Goal: Task Accomplishment & Management: Manage account settings

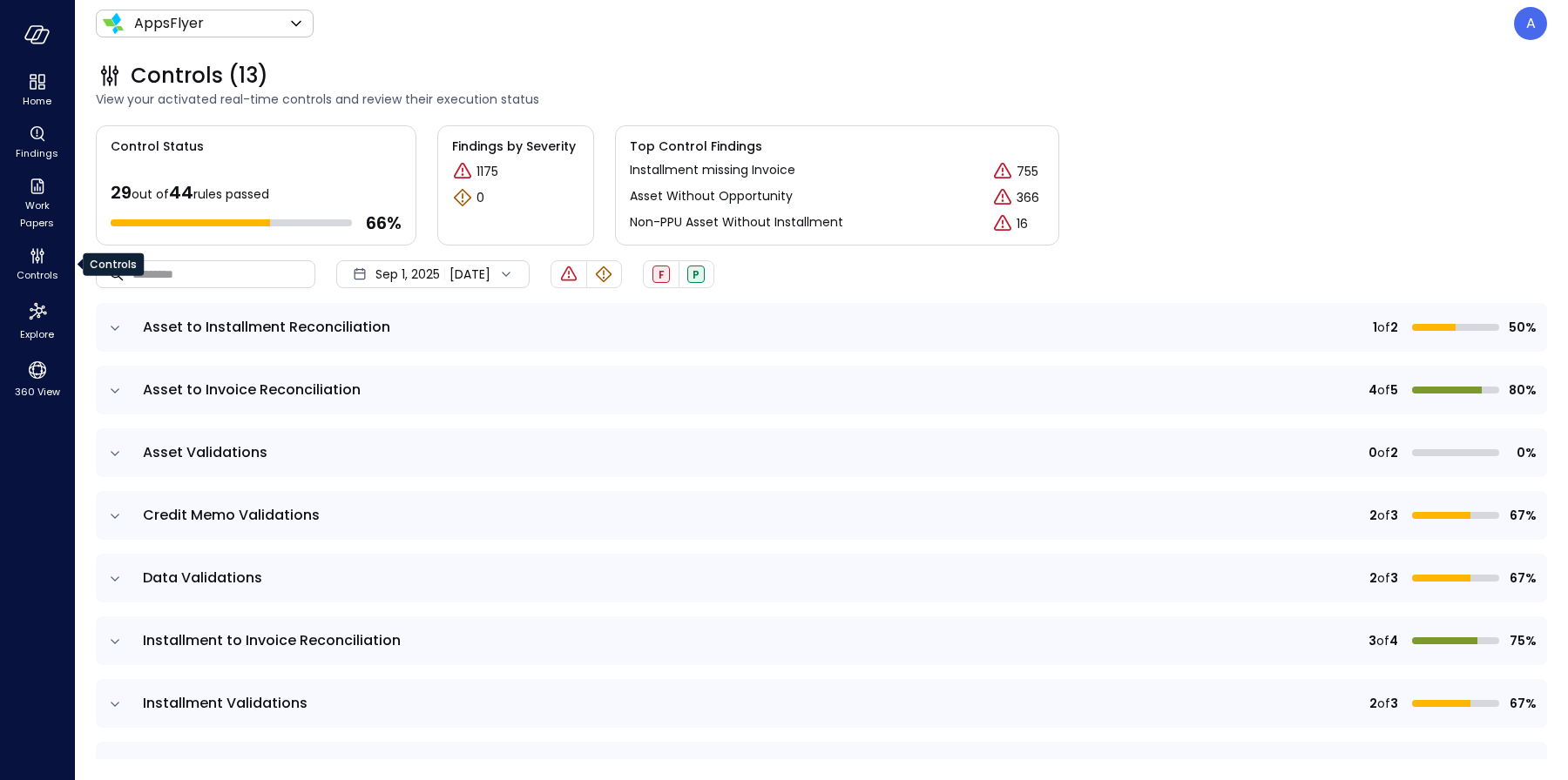
scroll to position [411, 0]
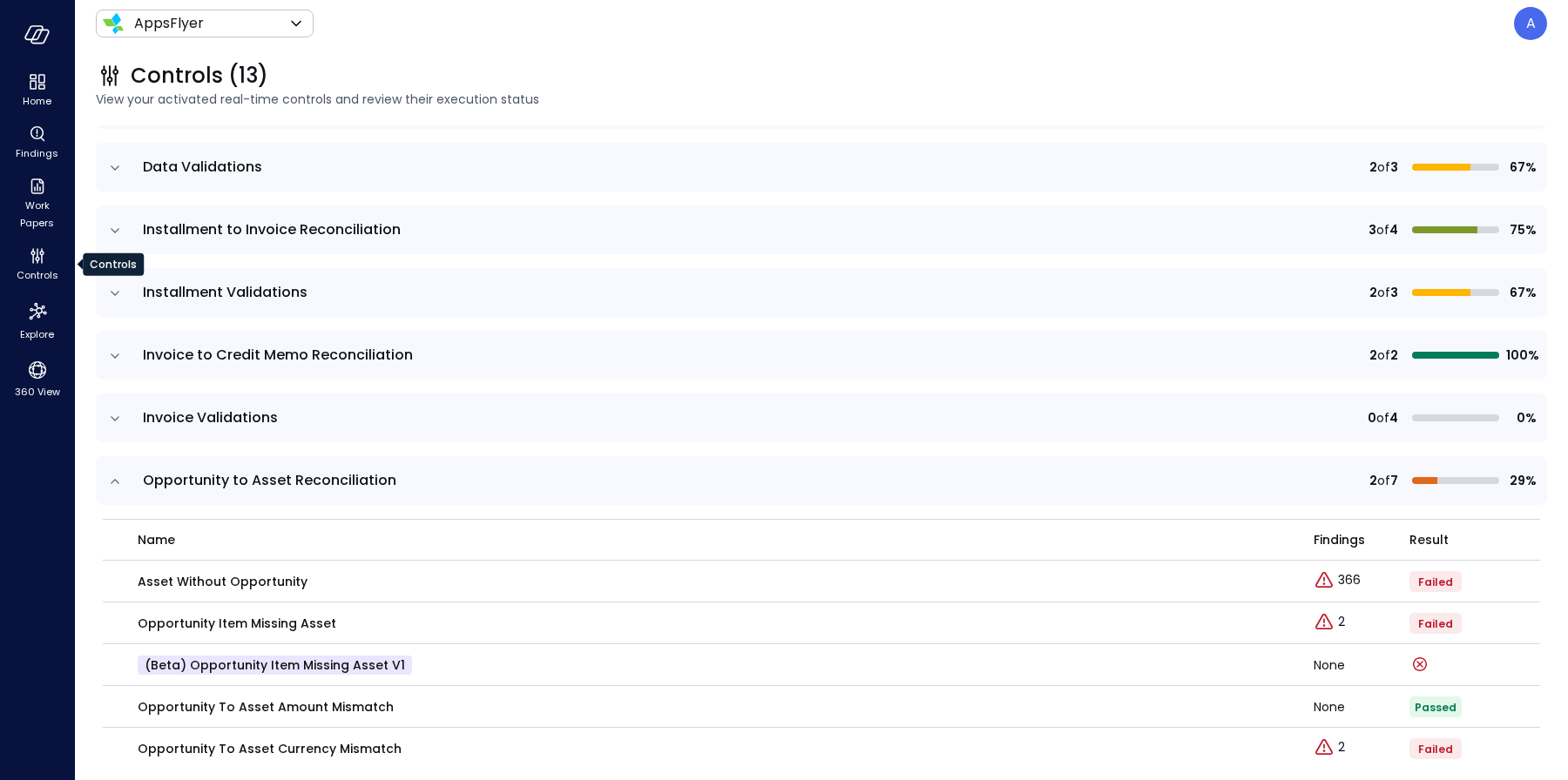
click at [29, 264] on icon "Controls" at bounding box center [37, 256] width 21 height 21
drag, startPoint x: 452, startPoint y: 655, endPoint x: 428, endPoint y: 660, distance: 24.5
click at [435, 659] on div "(beta) Opportunity Item Missing Asset v1" at bounding box center [715, 666] width 1156 height 20
drag, startPoint x: 400, startPoint y: 667, endPoint x: 206, endPoint y: 666, distance: 194.0
click at [206, 666] on p "(beta) Opportunity Item Missing Asset v1" at bounding box center [274, 666] width 274 height 20
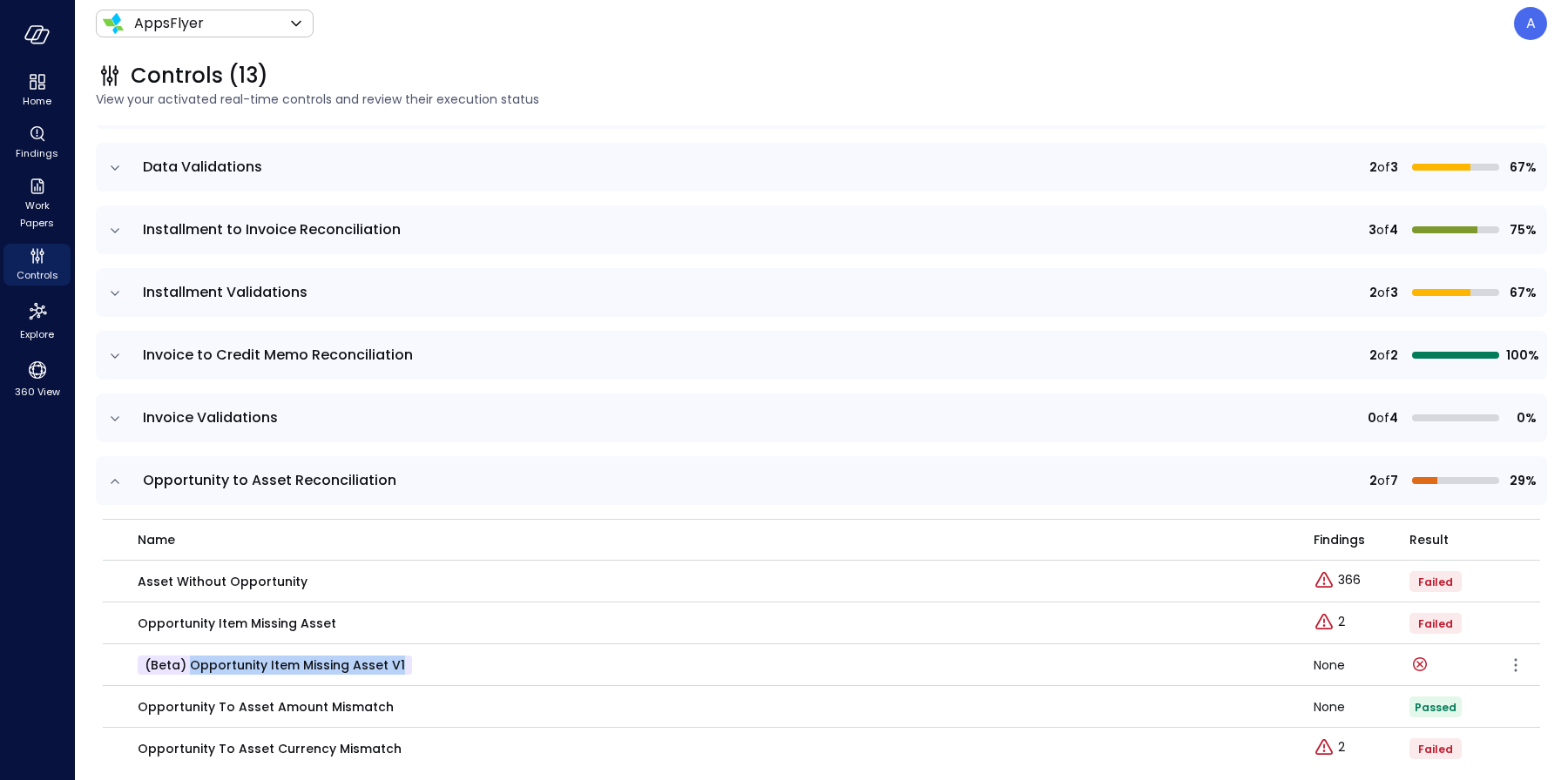
drag, startPoint x: 187, startPoint y: 662, endPoint x: 408, endPoint y: 656, distance: 221.1
click at [408, 656] on div "(beta) Opportunity Item Missing Asset v1" at bounding box center [715, 666] width 1156 height 20
copy p "Opportunity Item Missing Asset v1"
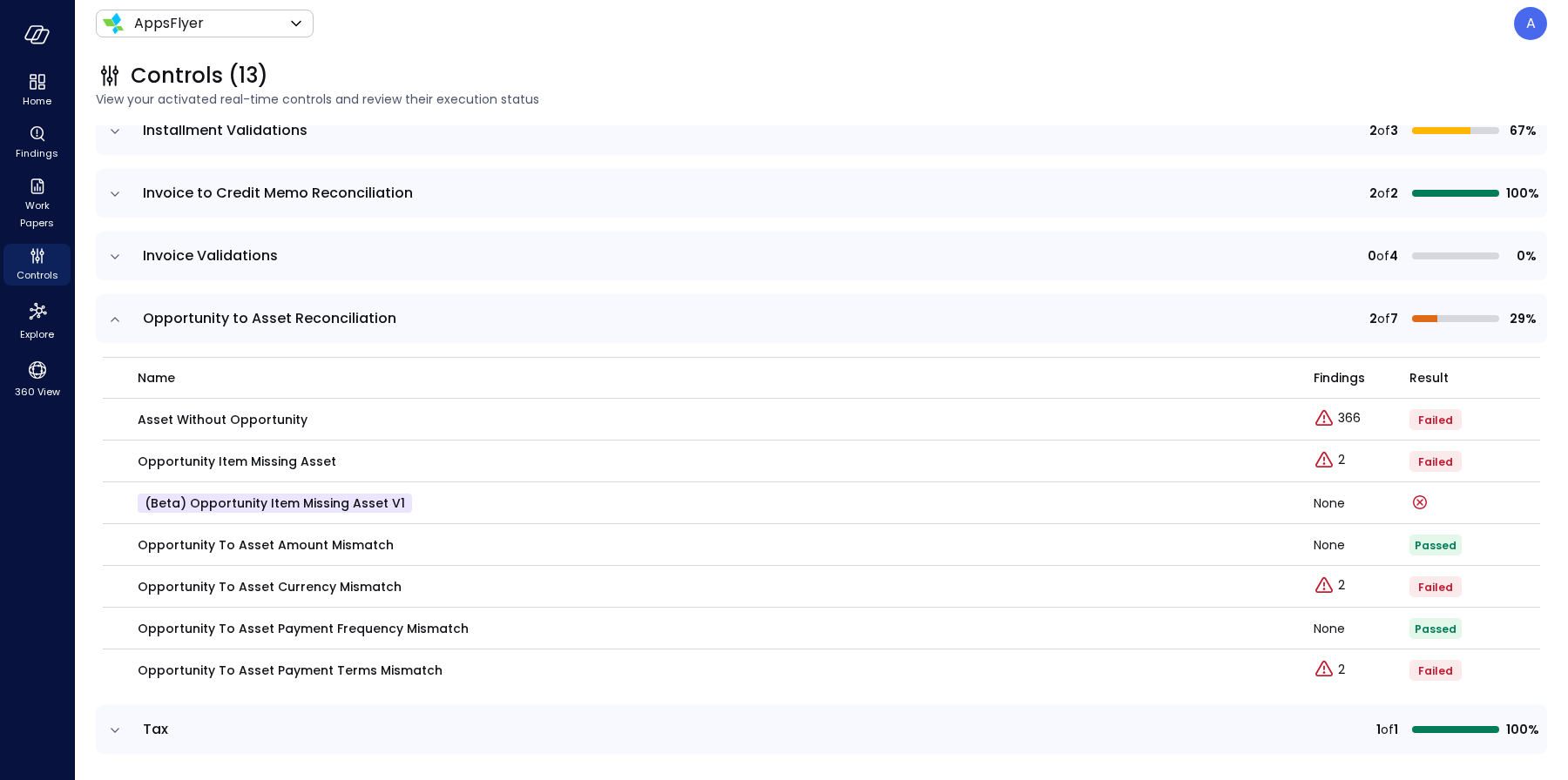
scroll to position [607, 0]
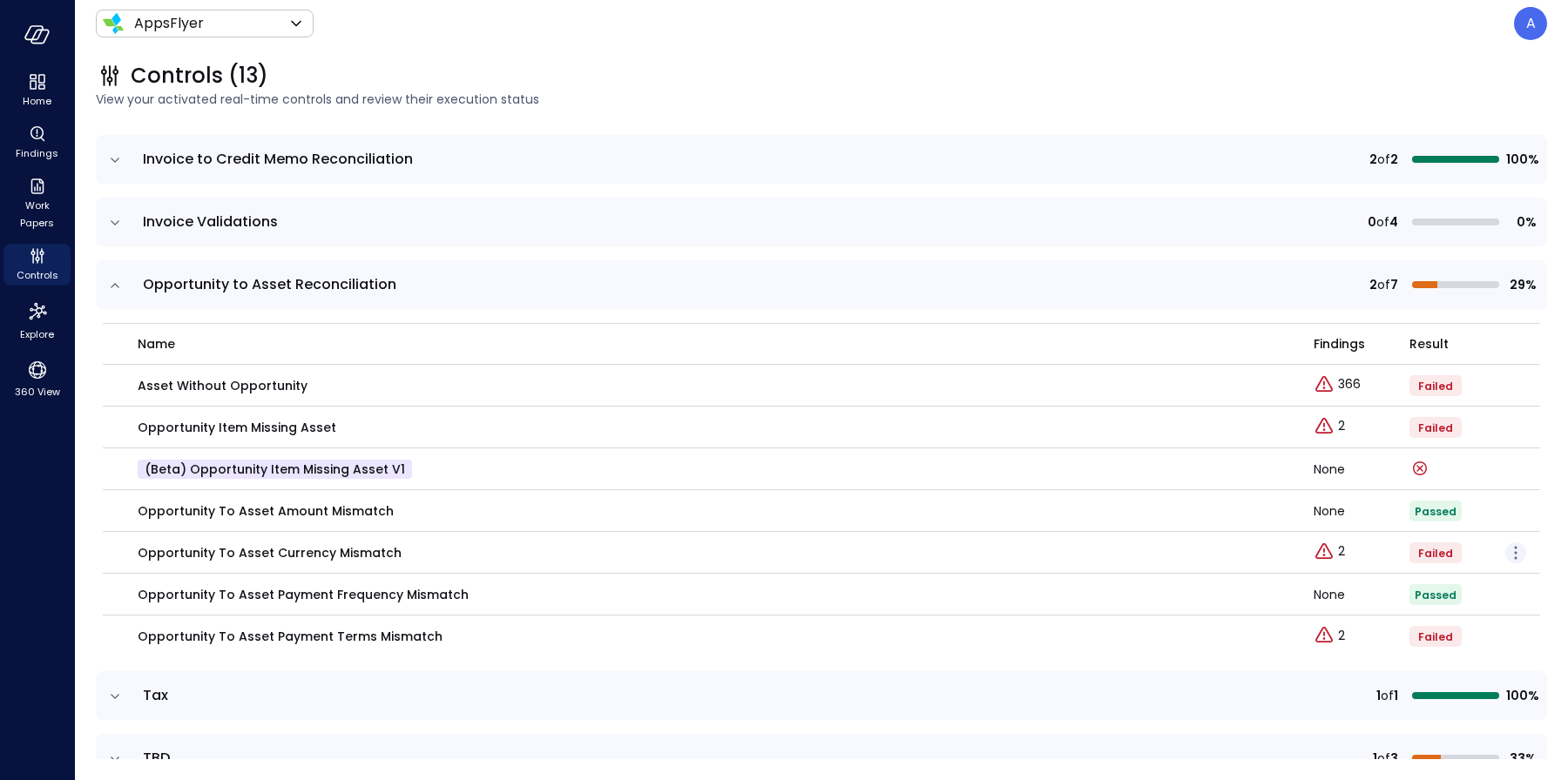
click at [1506, 550] on icon "button" at bounding box center [1517, 553] width 21 height 21
click at [1474, 571] on p "Edit control" at bounding box center [1454, 577] width 69 height 18
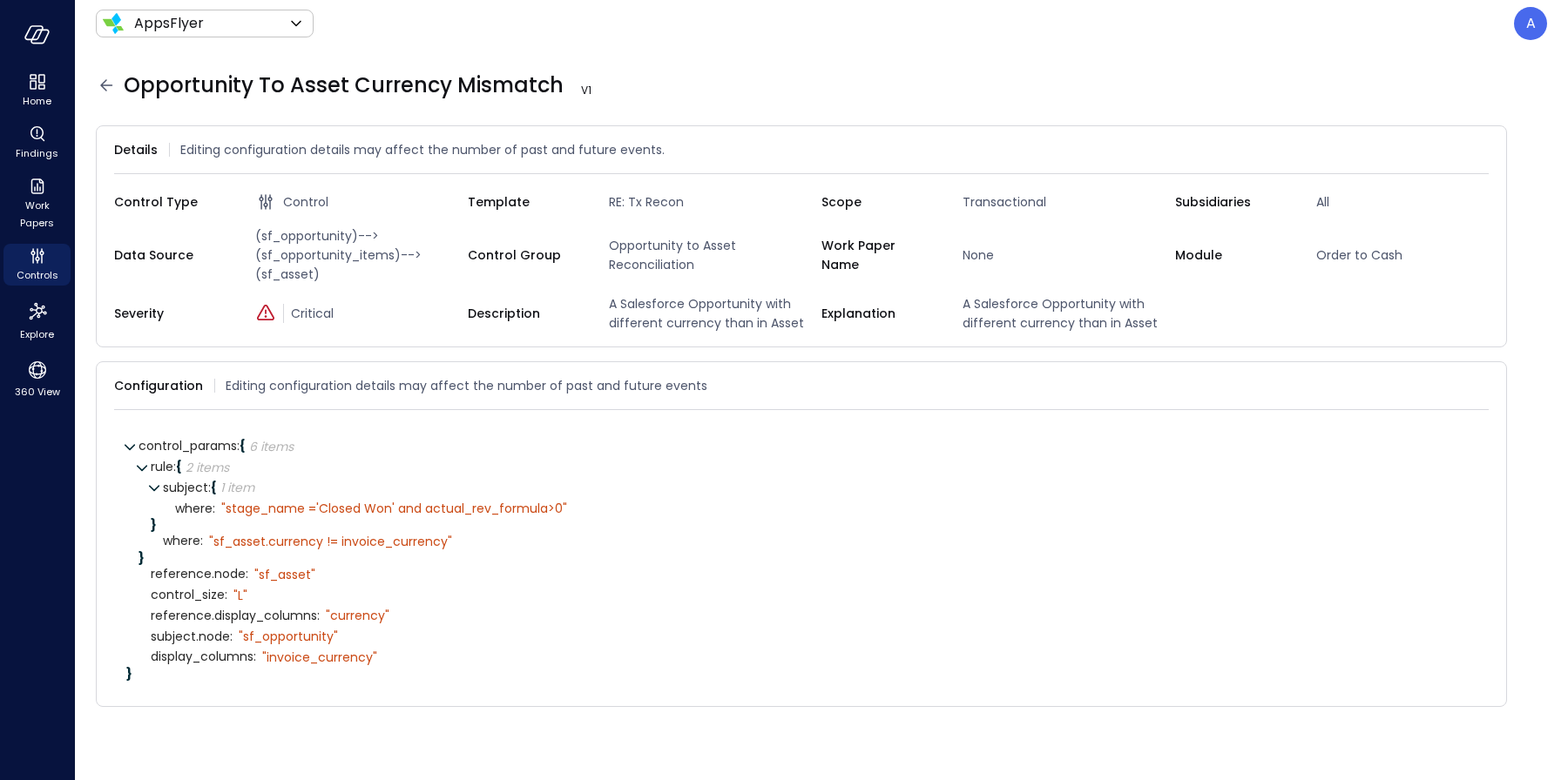
click at [98, 87] on icon at bounding box center [106, 85] width 21 height 21
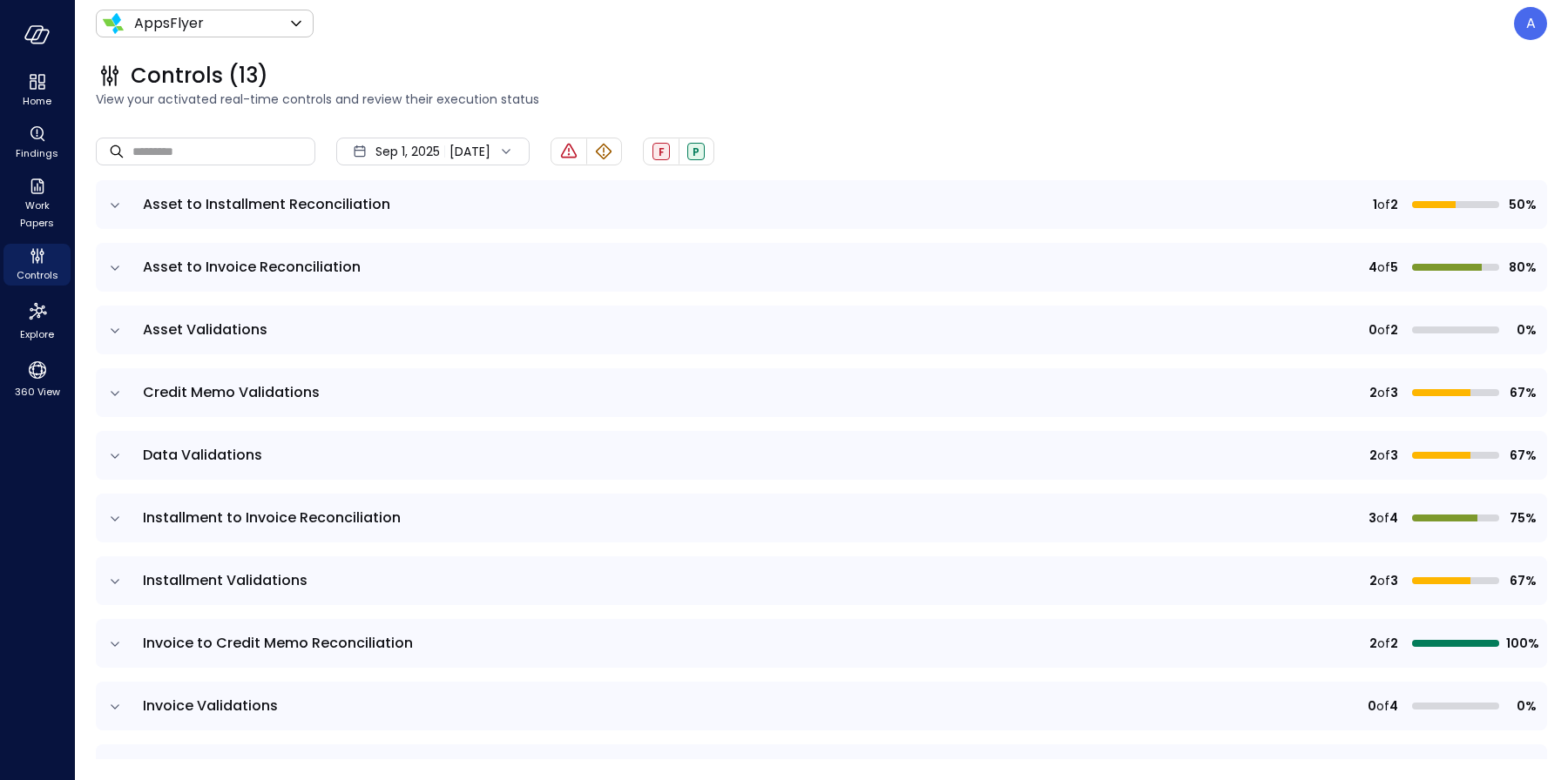
scroll to position [357, 0]
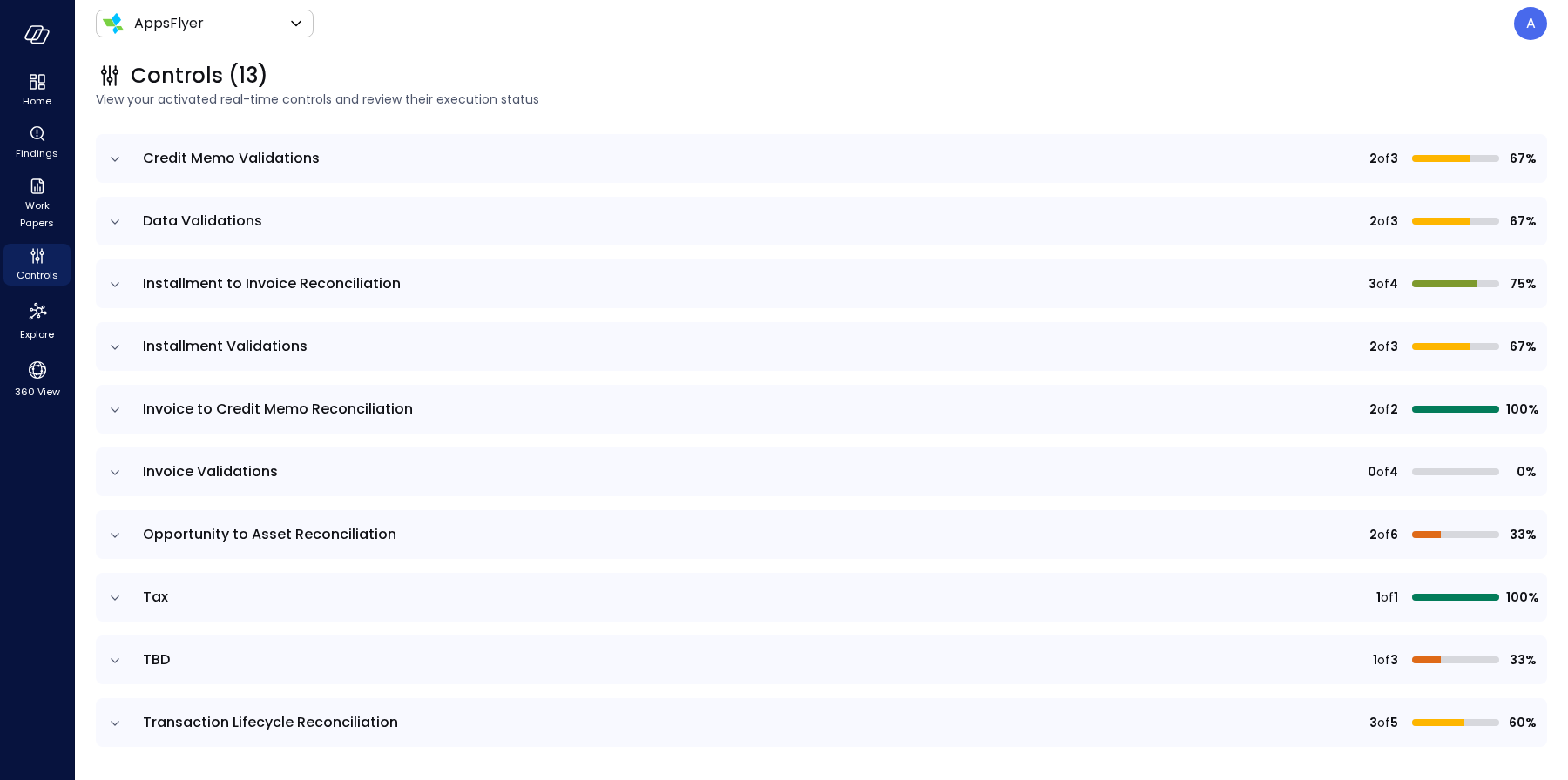
click at [119, 538] on icon "expand row" at bounding box center [115, 535] width 18 height 18
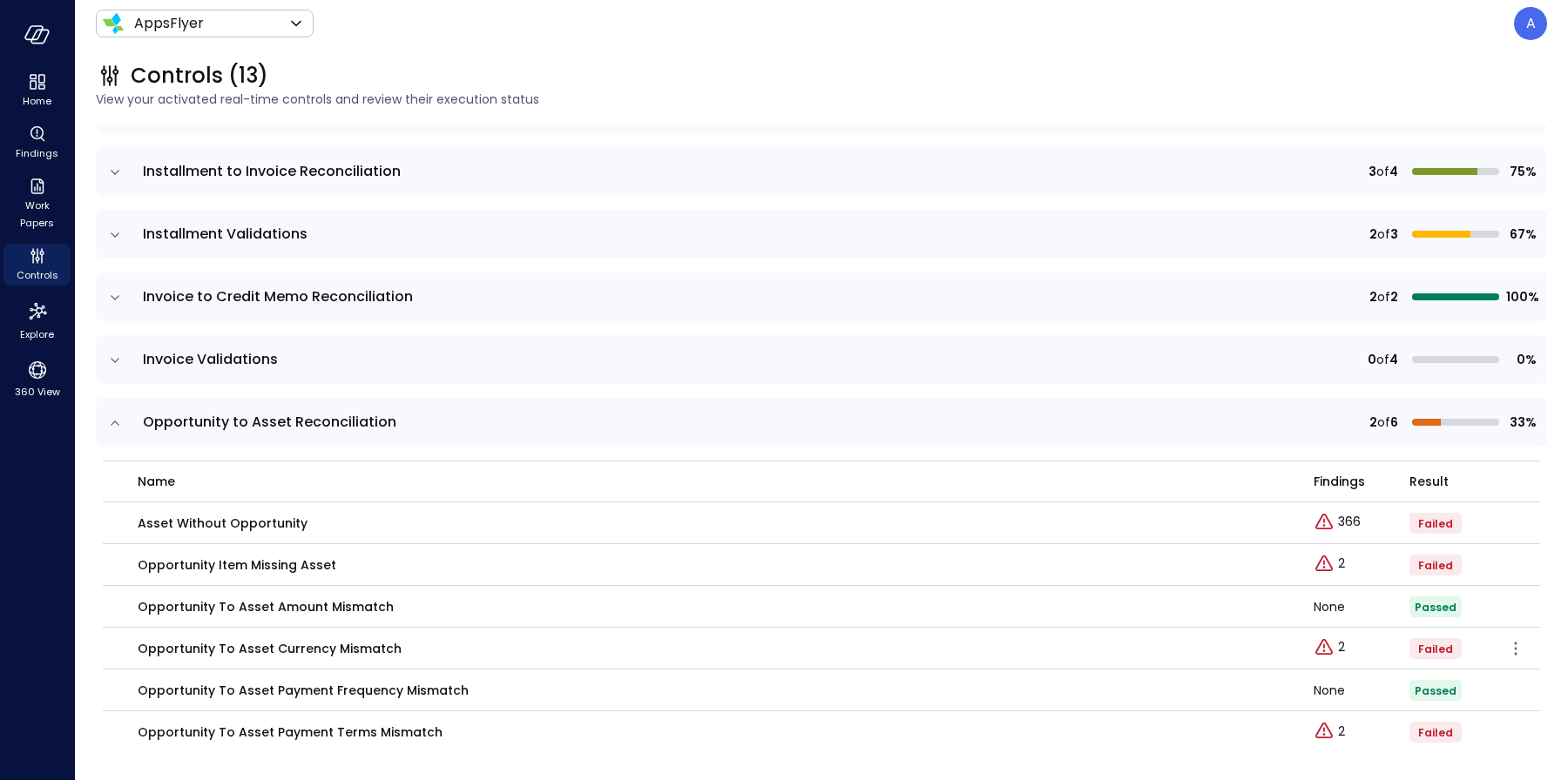
scroll to position [563, 0]
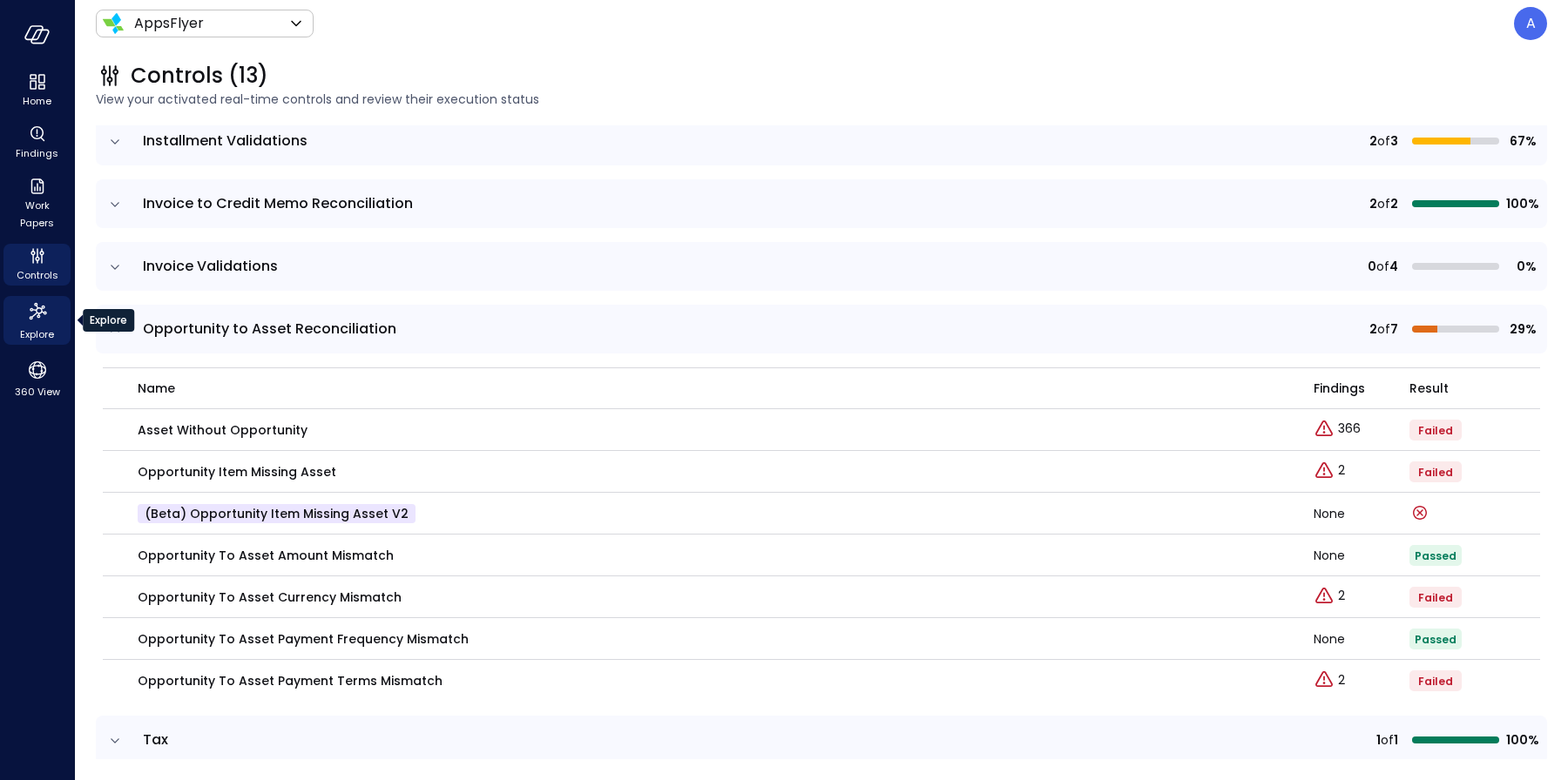
click at [31, 323] on icon "Explore" at bounding box center [37, 311] width 27 height 27
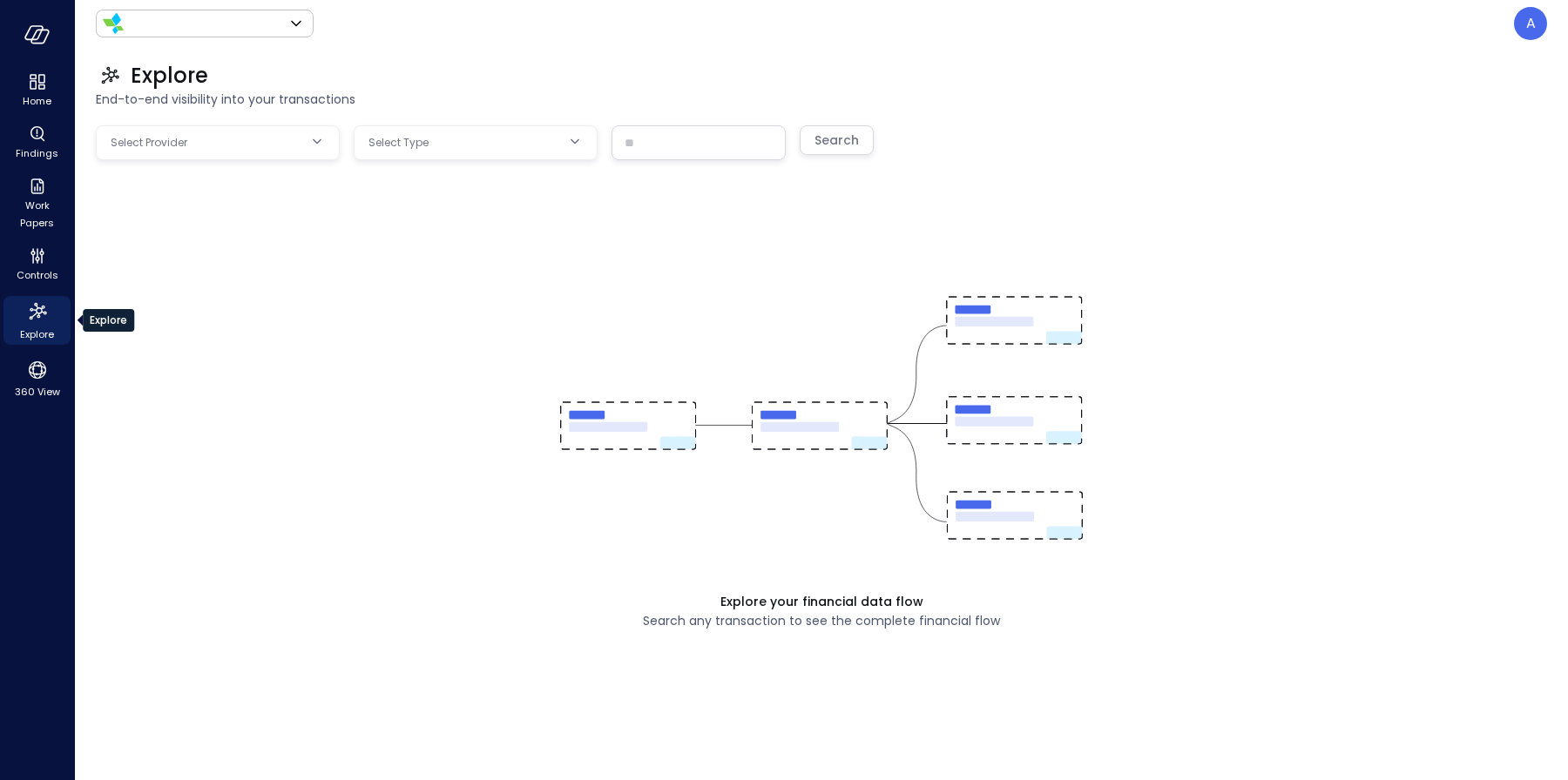
type input "*******"
click at [176, 140] on body "Home Findings Work Papers Controls Explore 360 View AppsFlyer ******* ​ A Explo…" at bounding box center [784, 390] width 1568 height 780
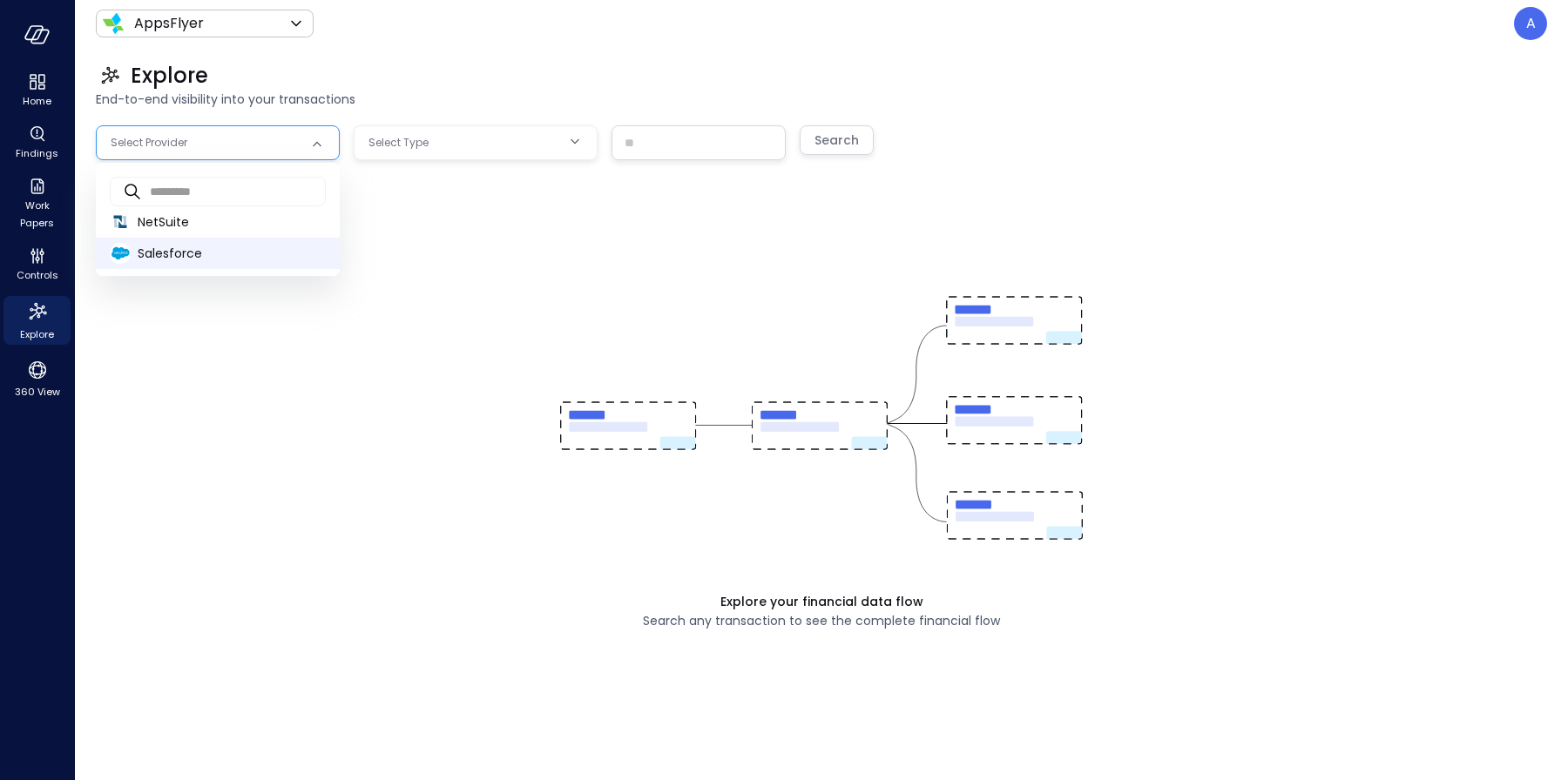
click at [195, 250] on span "Salesforce" at bounding box center [231, 254] width 188 height 19
type input "**********"
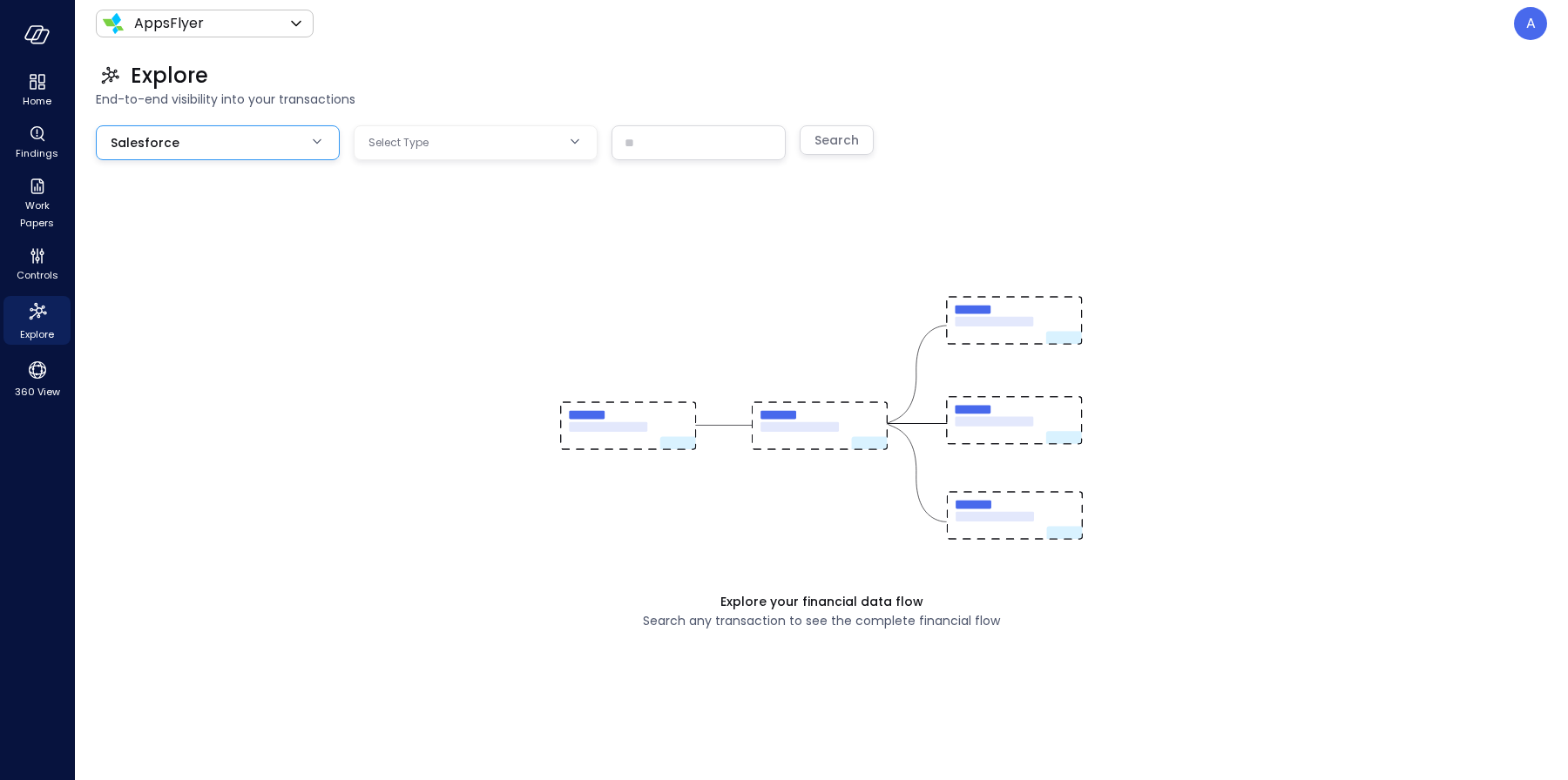
click at [496, 151] on body "**********" at bounding box center [784, 390] width 1568 height 780
click at [486, 146] on div at bounding box center [784, 390] width 1568 height 780
click at [483, 148] on body "**********" at bounding box center [784, 390] width 1568 height 780
click at [33, 261] on div at bounding box center [784, 390] width 1568 height 780
click at [40, 265] on icon "Controls" at bounding box center [37, 256] width 21 height 21
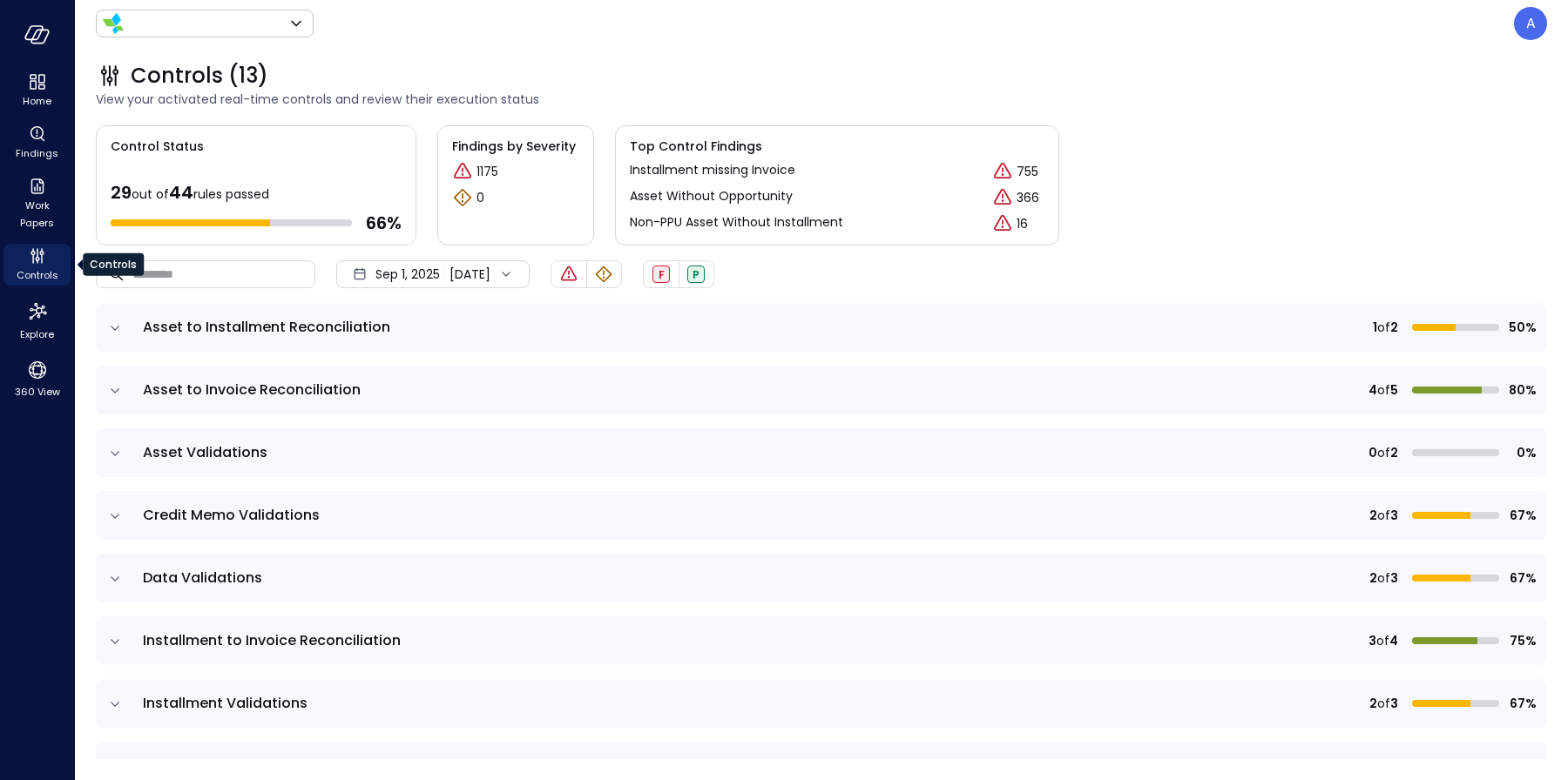
type input "*******"
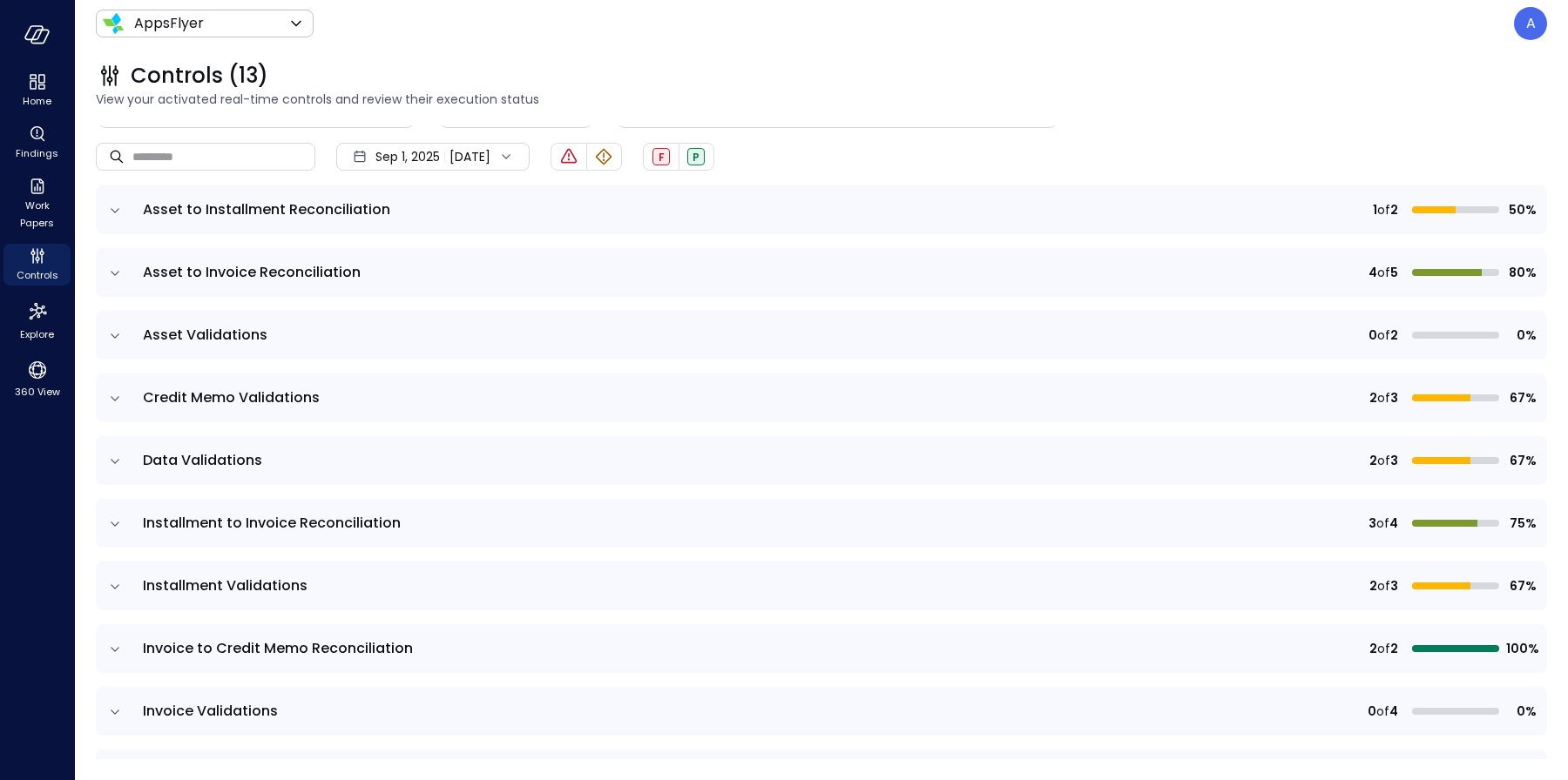
scroll to position [205, 0]
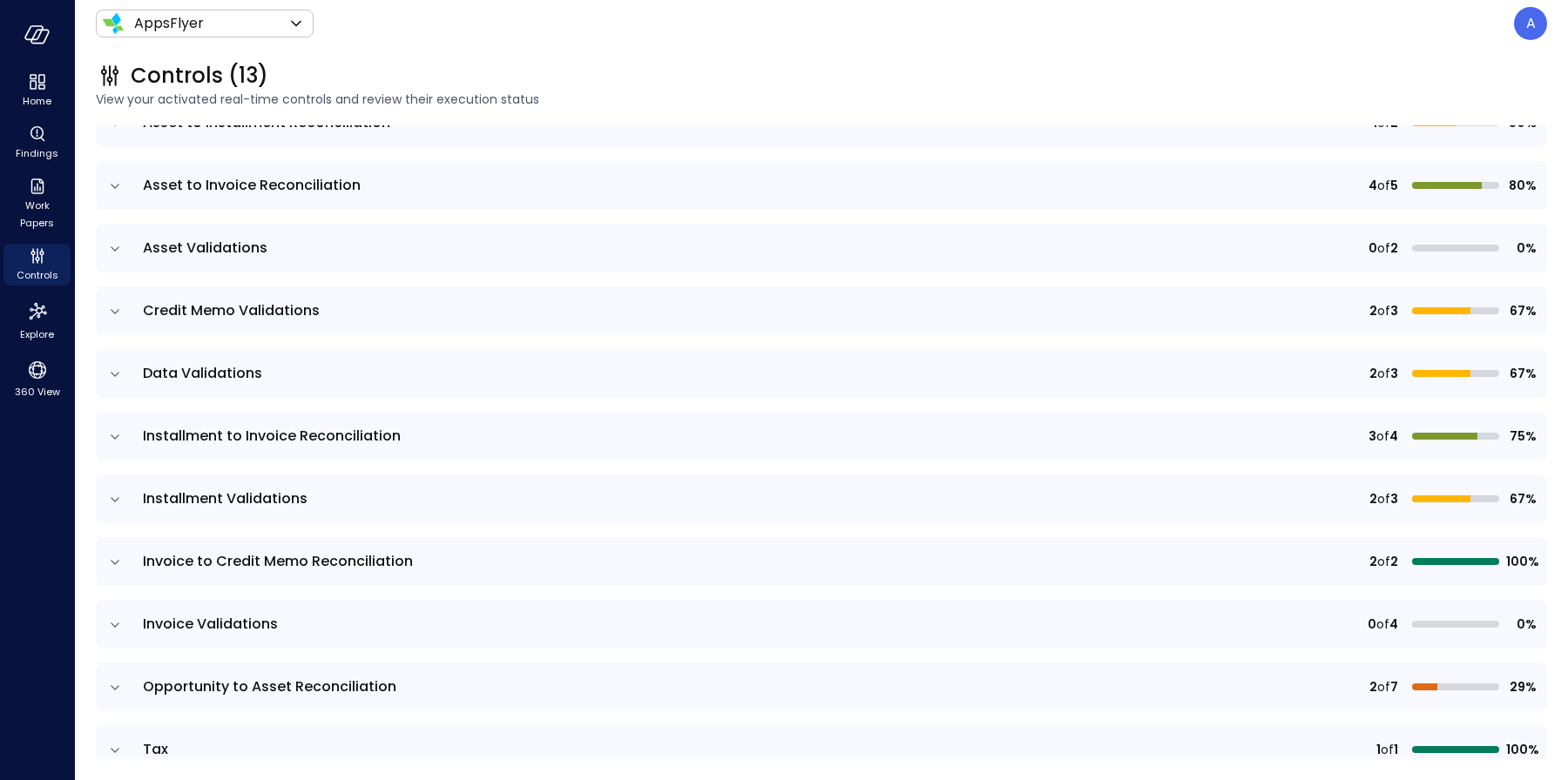
click at [113, 691] on icon "expand row" at bounding box center [115, 688] width 18 height 18
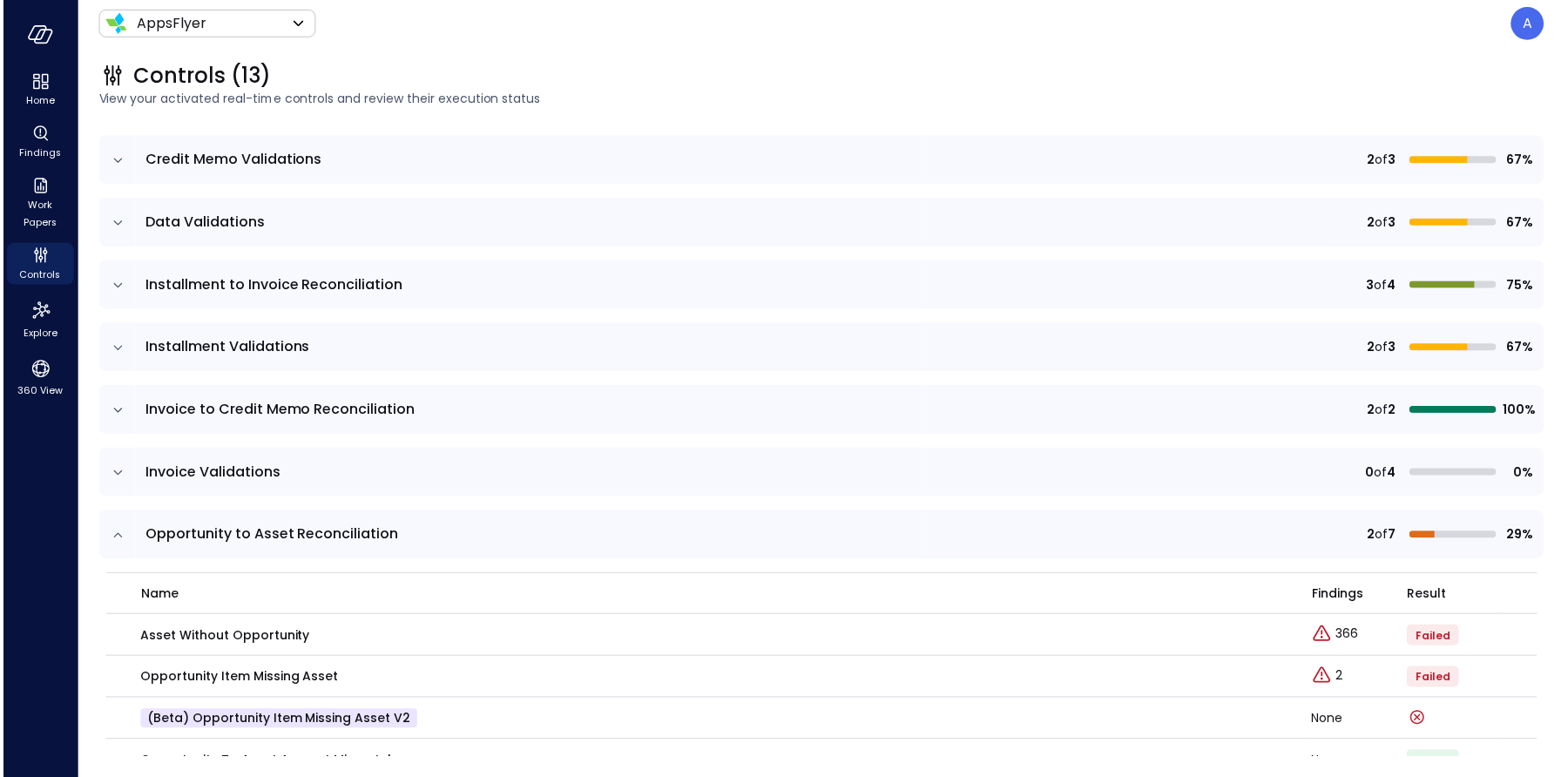
scroll to position [639, 0]
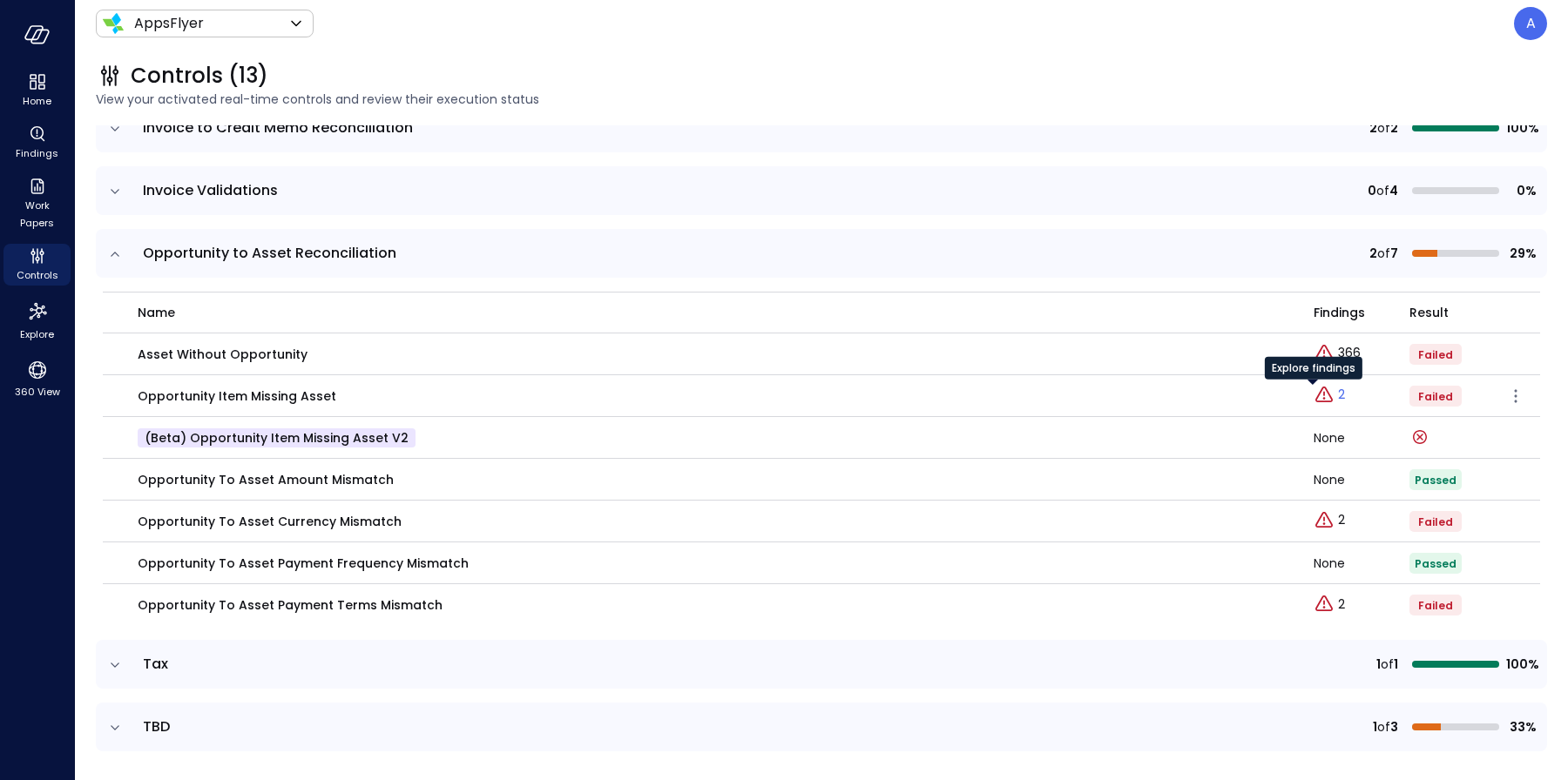
click at [1315, 400] on icon "Explore findings" at bounding box center [1324, 394] width 18 height 16
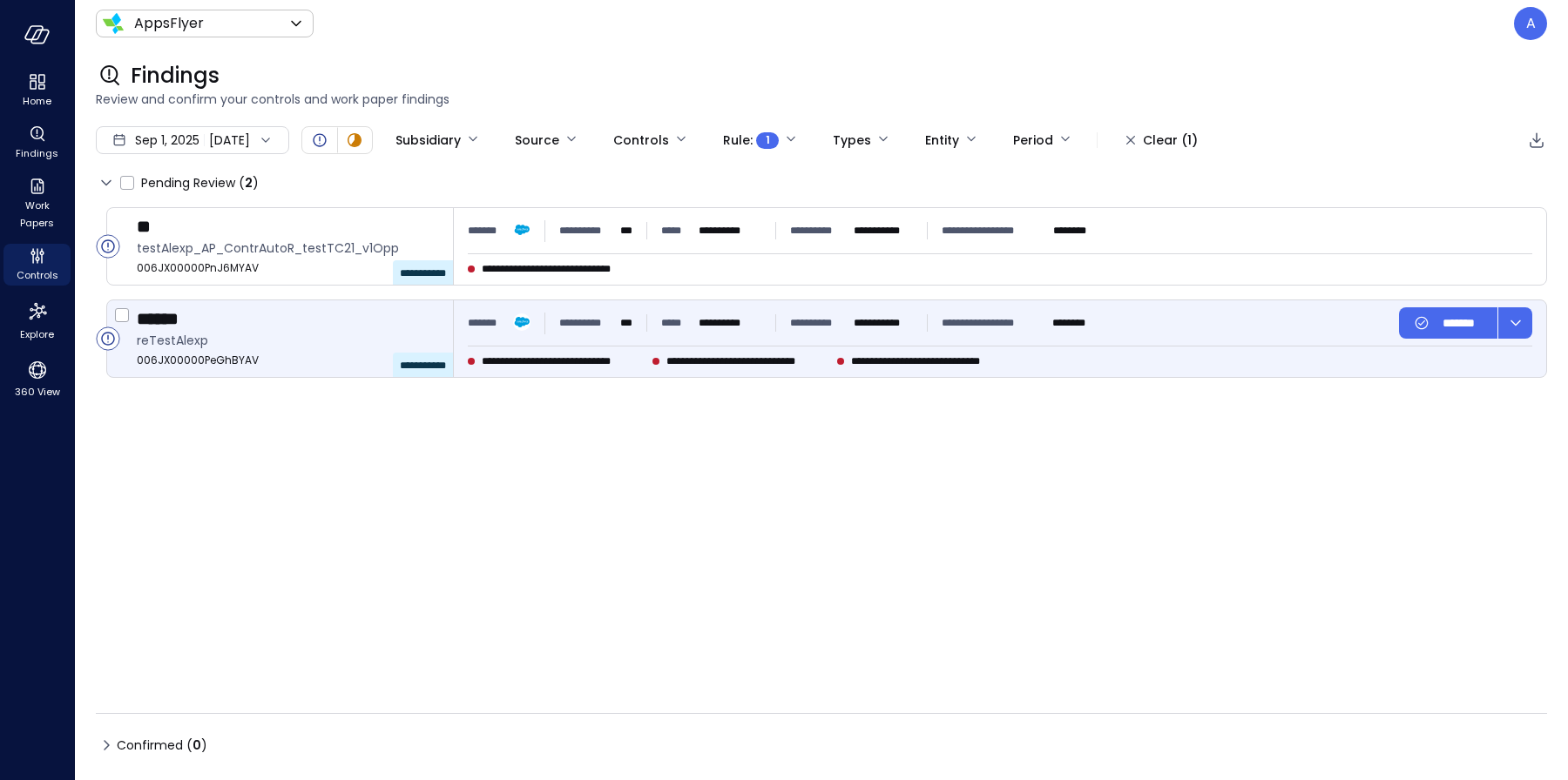
click at [184, 361] on span "006JX00000PeGhBYAV" at bounding box center [287, 361] width 302 height 18
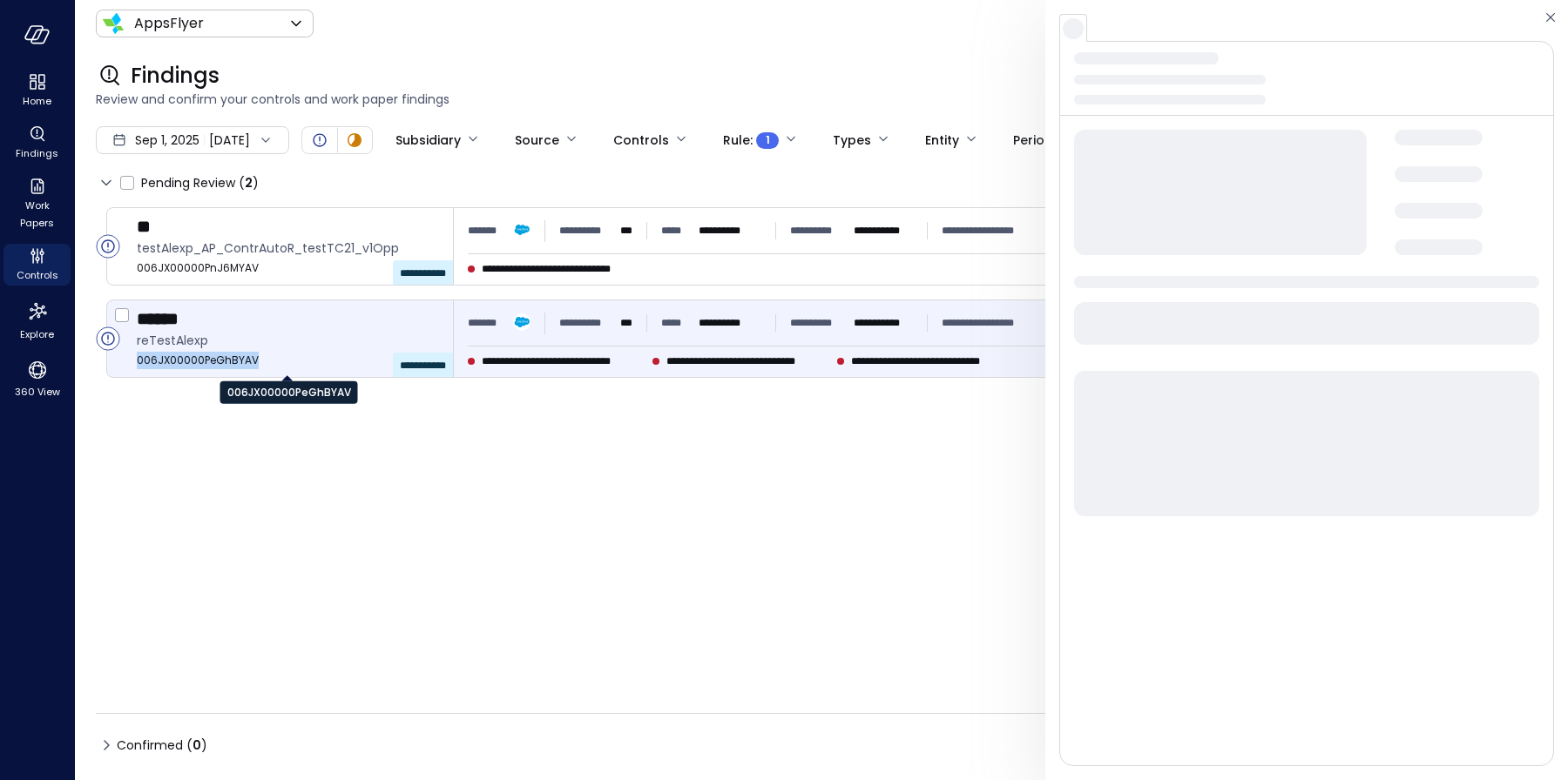
click at [184, 361] on span "006JX00000PeGhBYAV" at bounding box center [287, 361] width 302 height 18
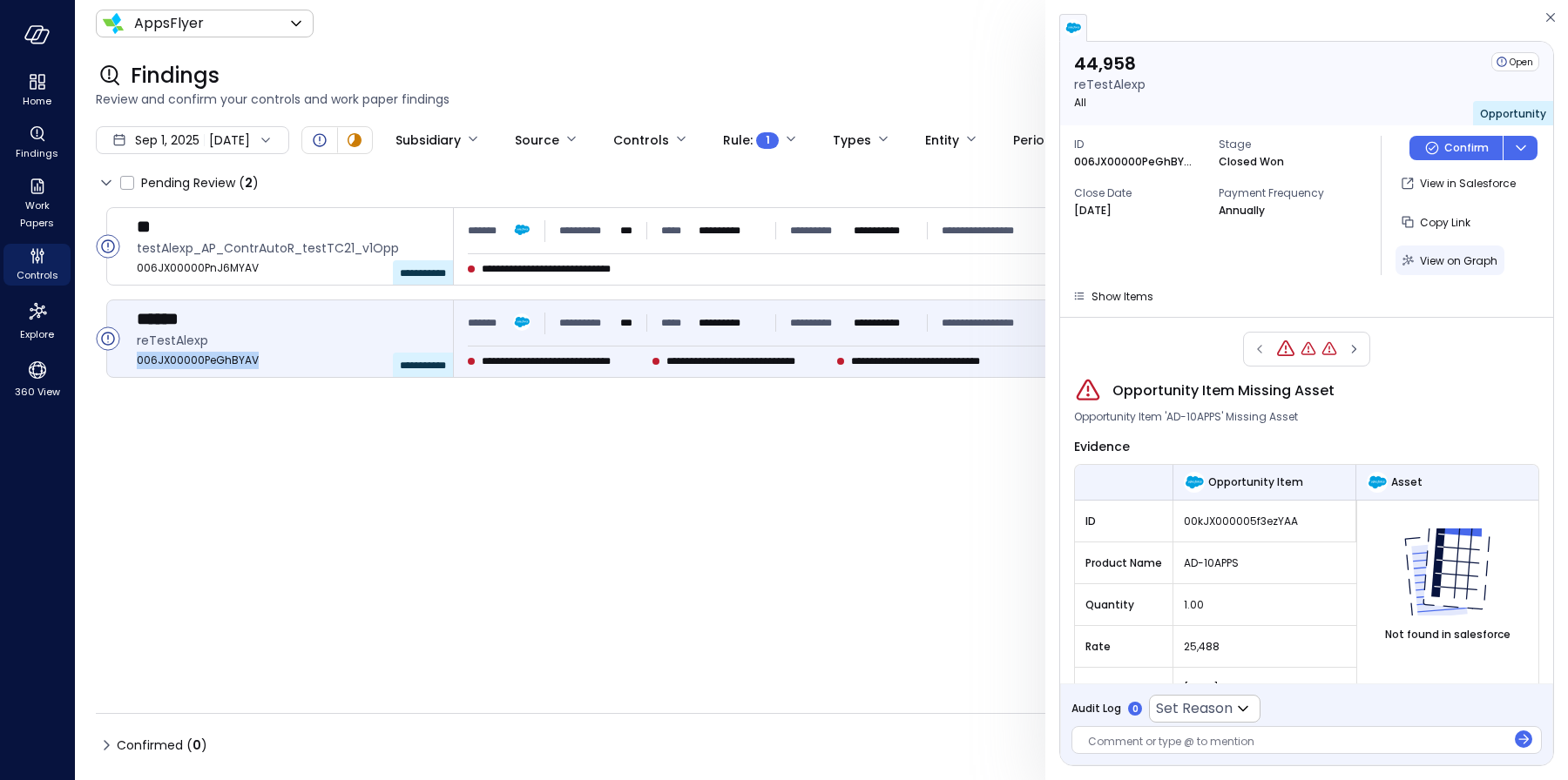
click at [1426, 258] on span "View on Graph" at bounding box center [1458, 261] width 77 height 15
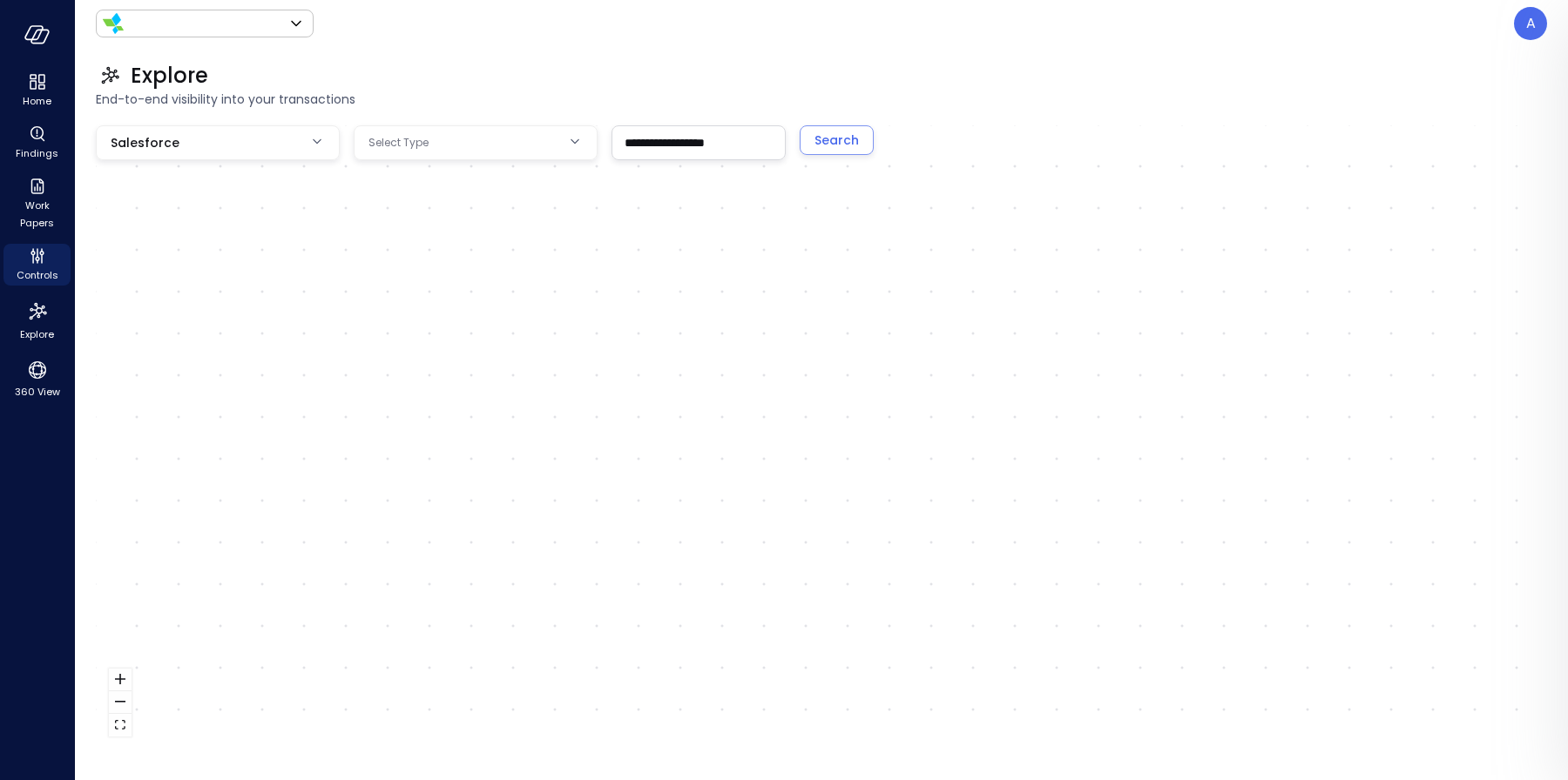
type input "*******"
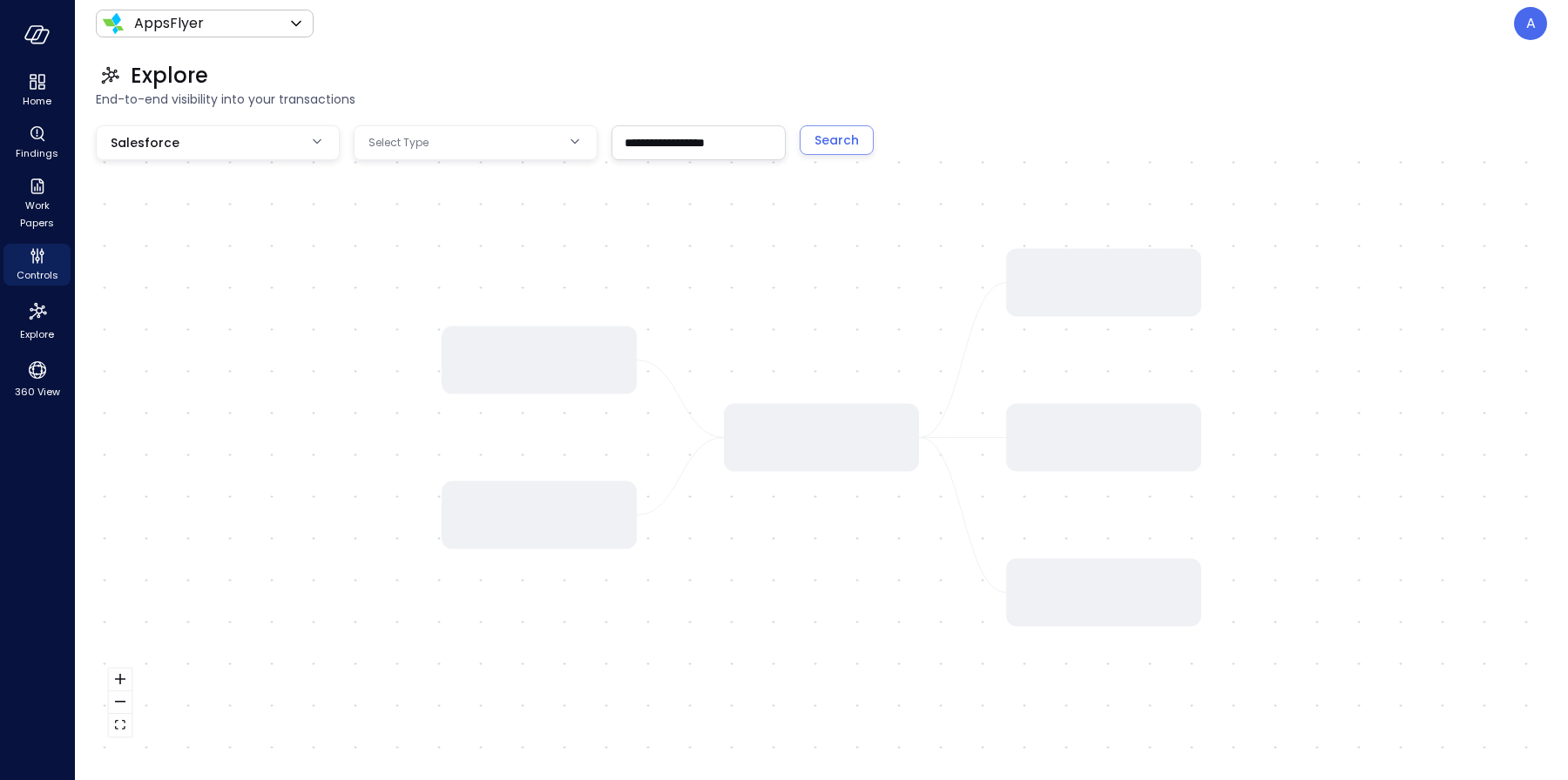
drag, startPoint x: 707, startPoint y: 144, endPoint x: 780, endPoint y: 143, distance: 73.0
click at [780, 143] on input "**********" at bounding box center [699, 142] width 173 height 32
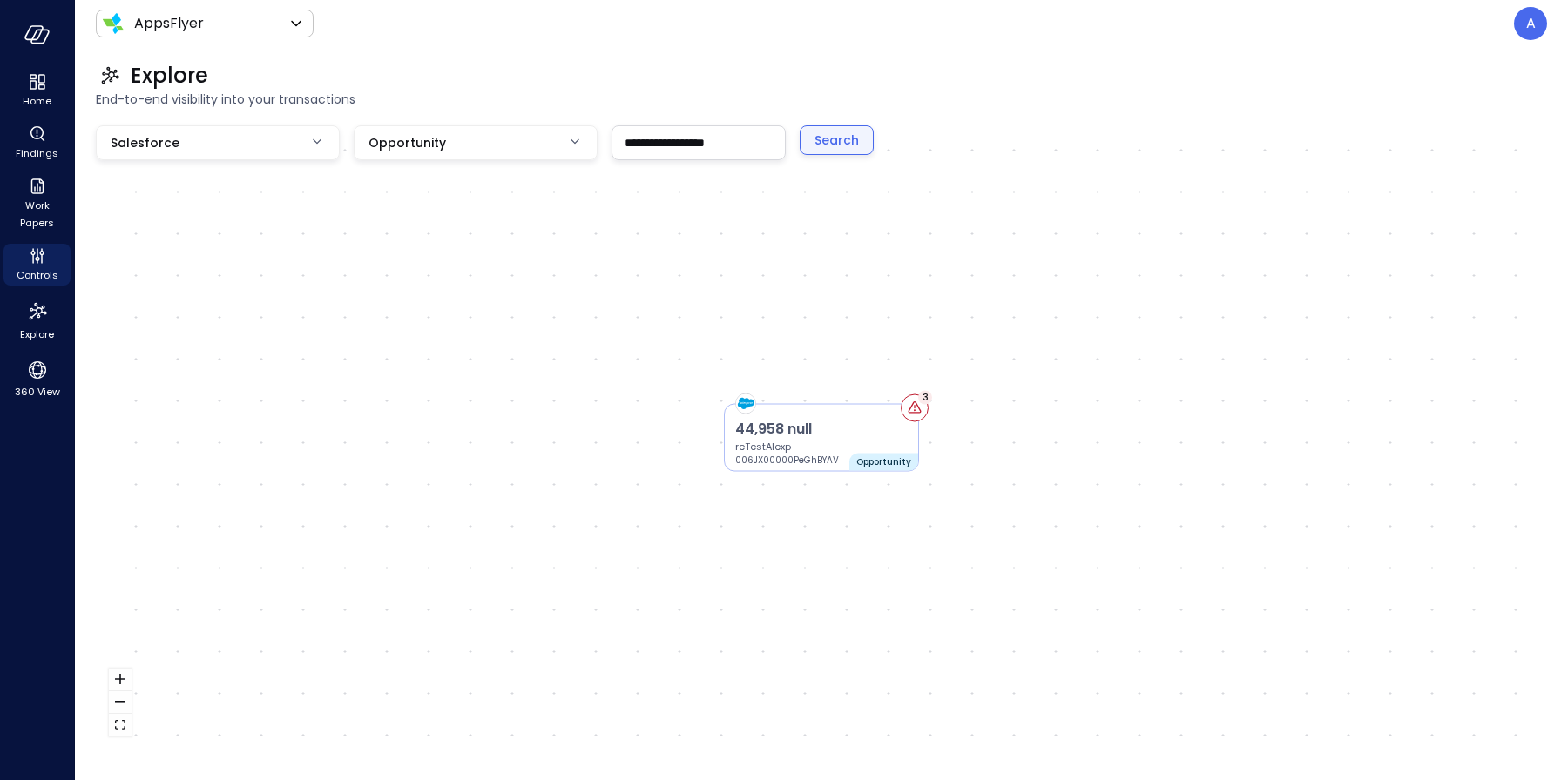
type input "**********"
click at [825, 142] on div "Search" at bounding box center [837, 140] width 44 height 22
click at [34, 263] on icon "Controls" at bounding box center [37, 256] width 21 height 21
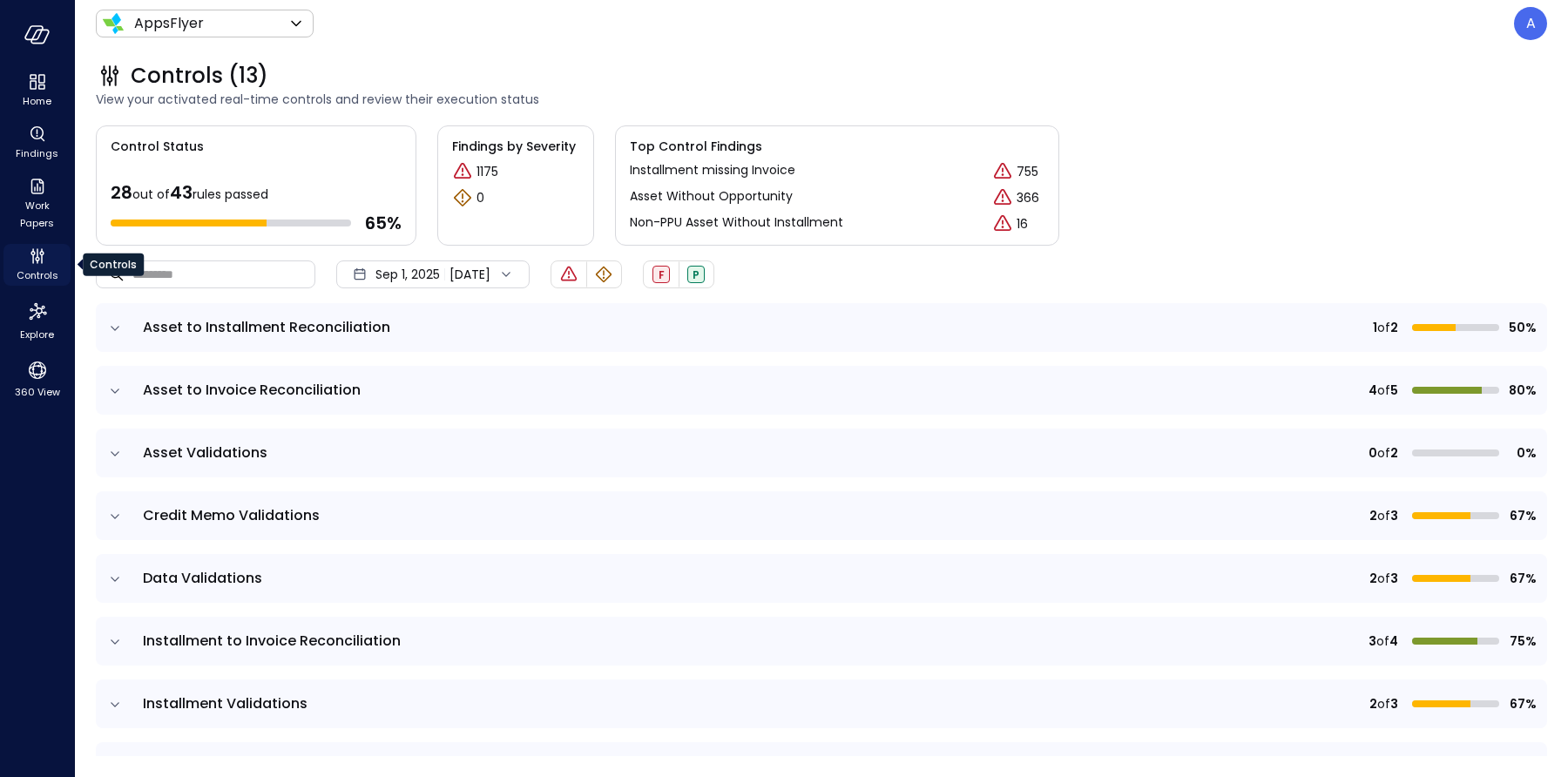
click at [28, 267] on span "Controls" at bounding box center [37, 276] width 42 height 18
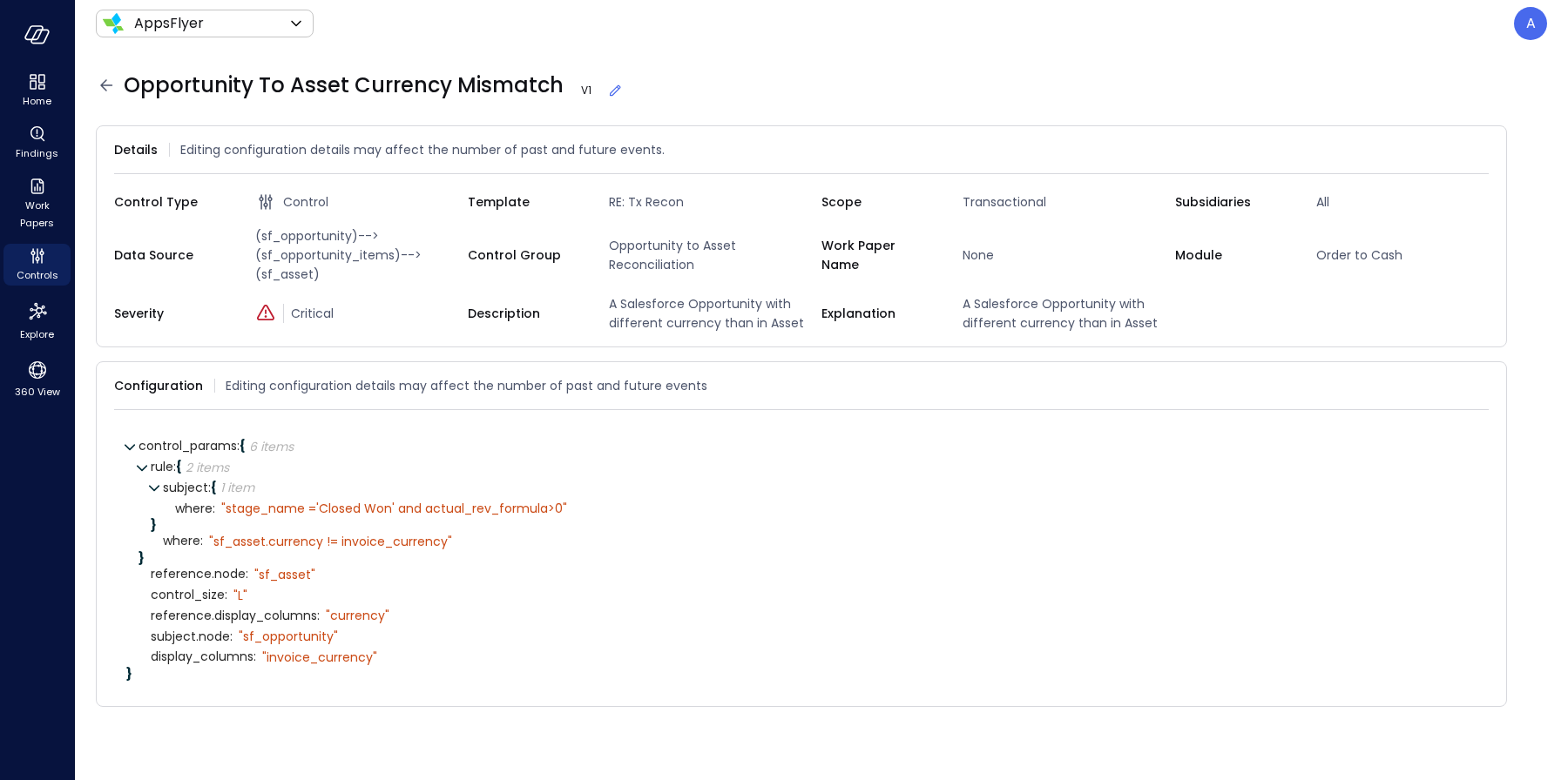
click at [1533, 29] on p "A" at bounding box center [1531, 24] width 10 height 21
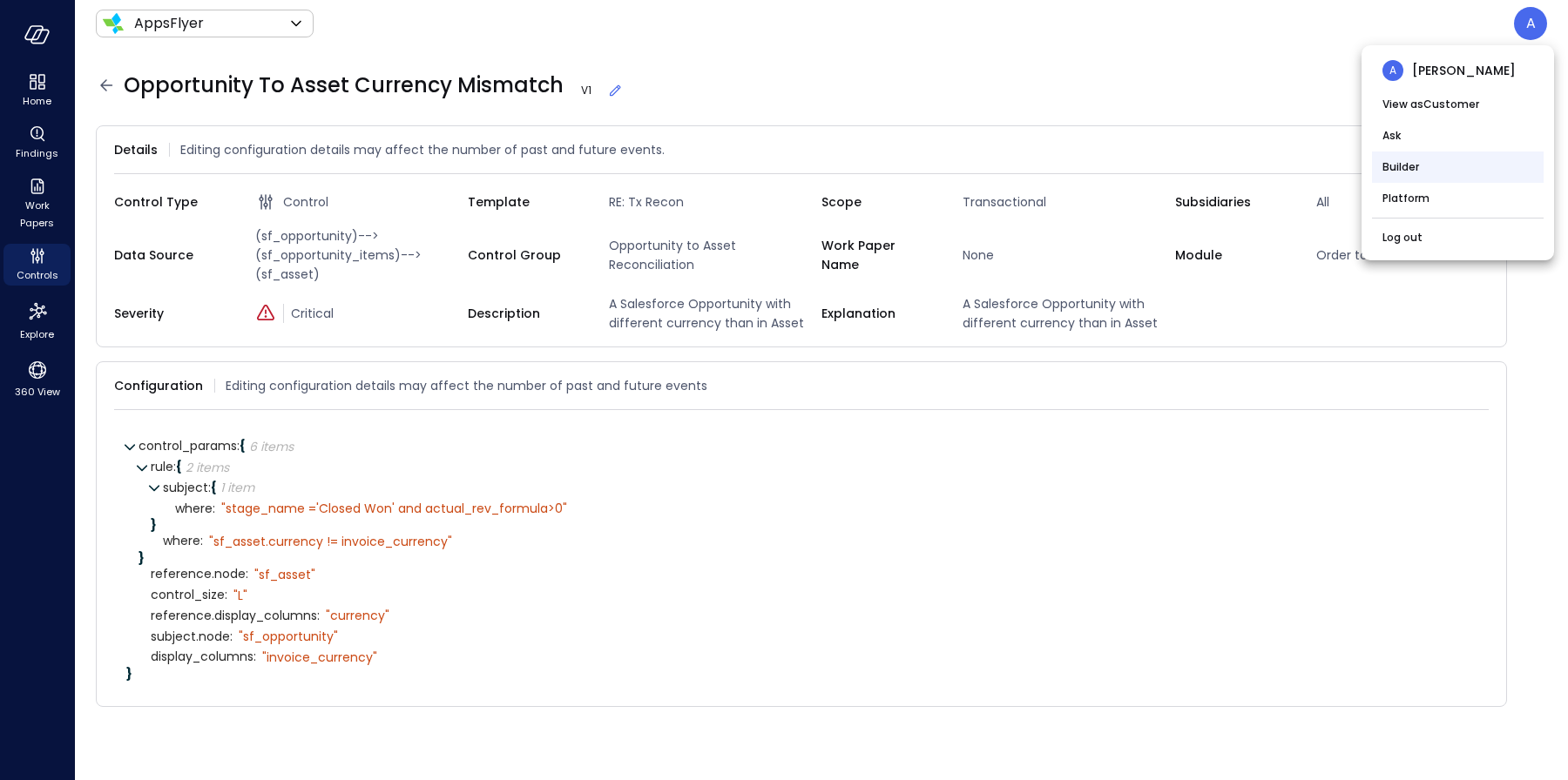
click at [1436, 168] on li "Builder" at bounding box center [1458, 167] width 172 height 31
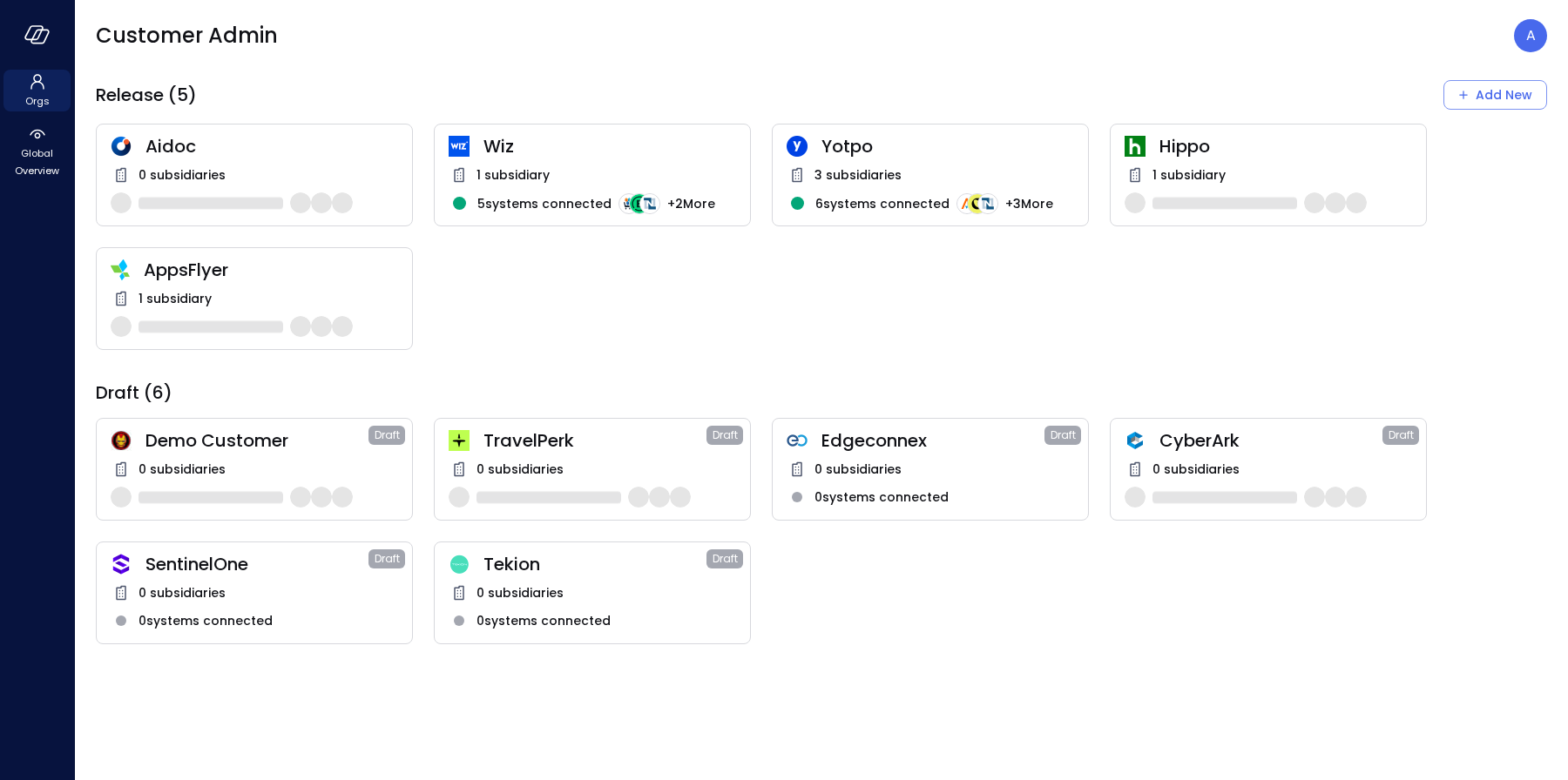
click at [310, 307] on div "1 subsidiary" at bounding box center [255, 299] width 287 height 21
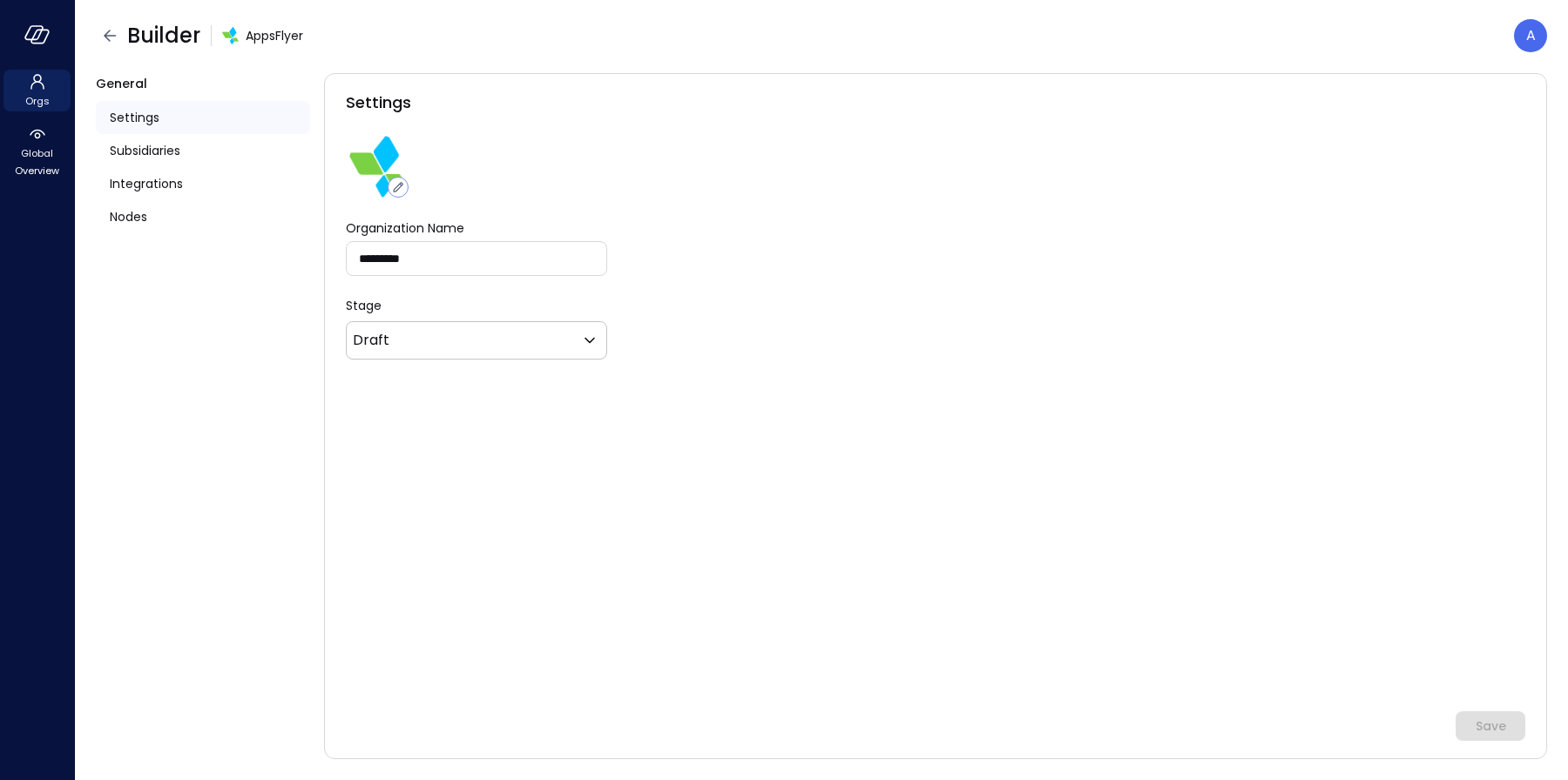
type input "*******"
click at [31, 163] on span "Global Overview" at bounding box center [37, 161] width 53 height 35
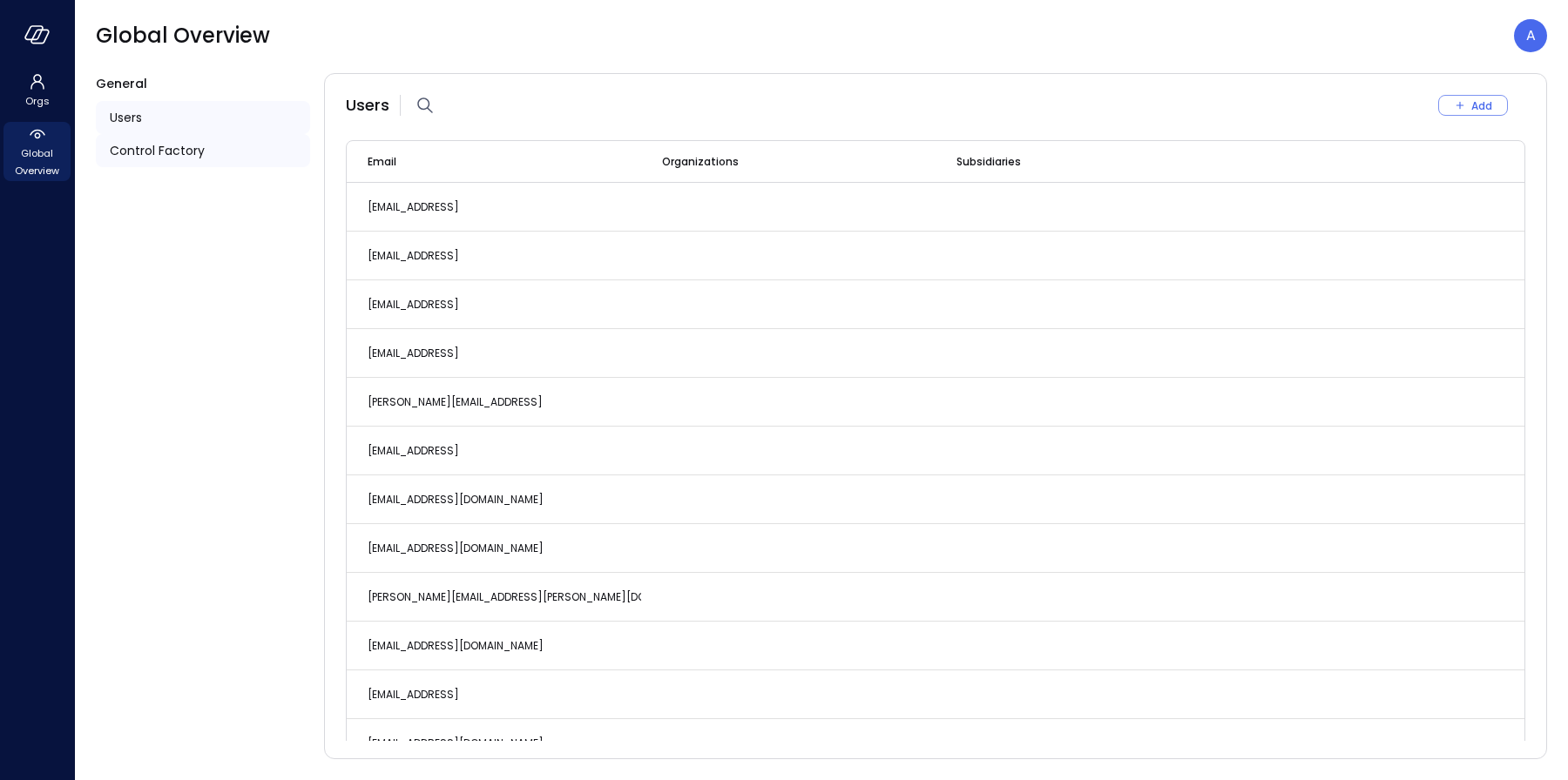
click at [144, 144] on span "Control Factory" at bounding box center [157, 151] width 95 height 20
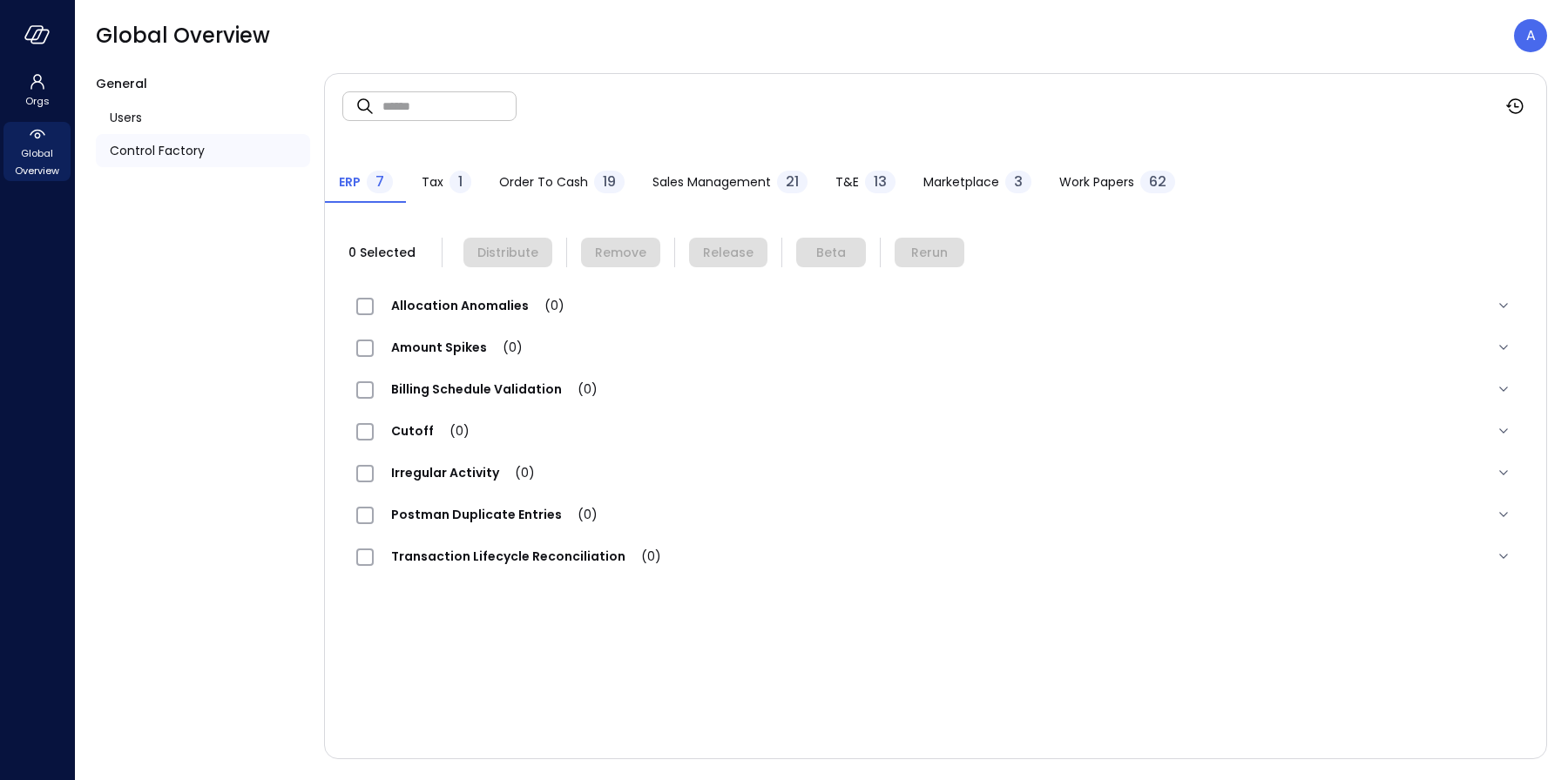
click at [545, 180] on span "Order to Cash" at bounding box center [544, 183] width 89 height 20
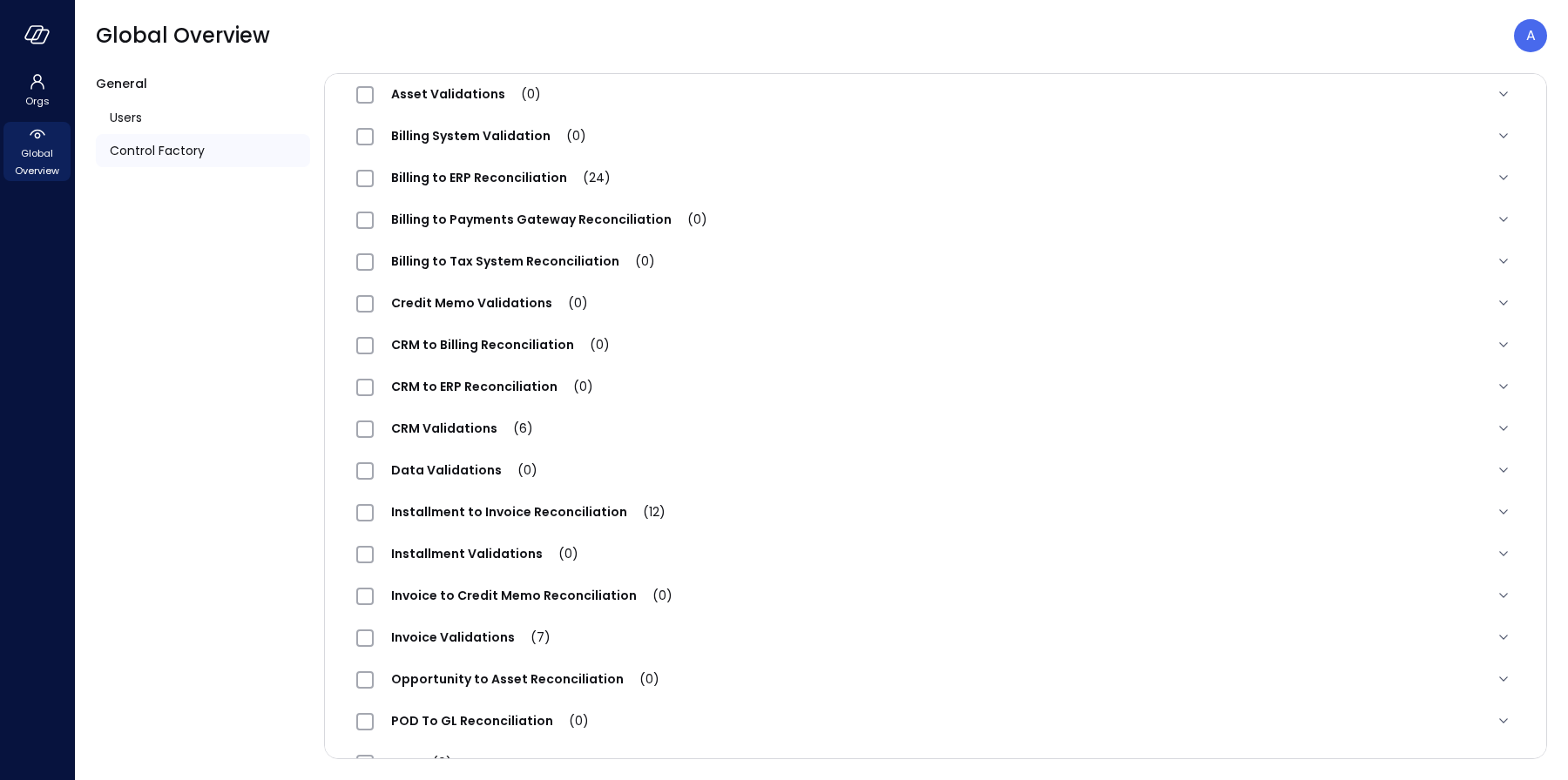
scroll to position [325, 0]
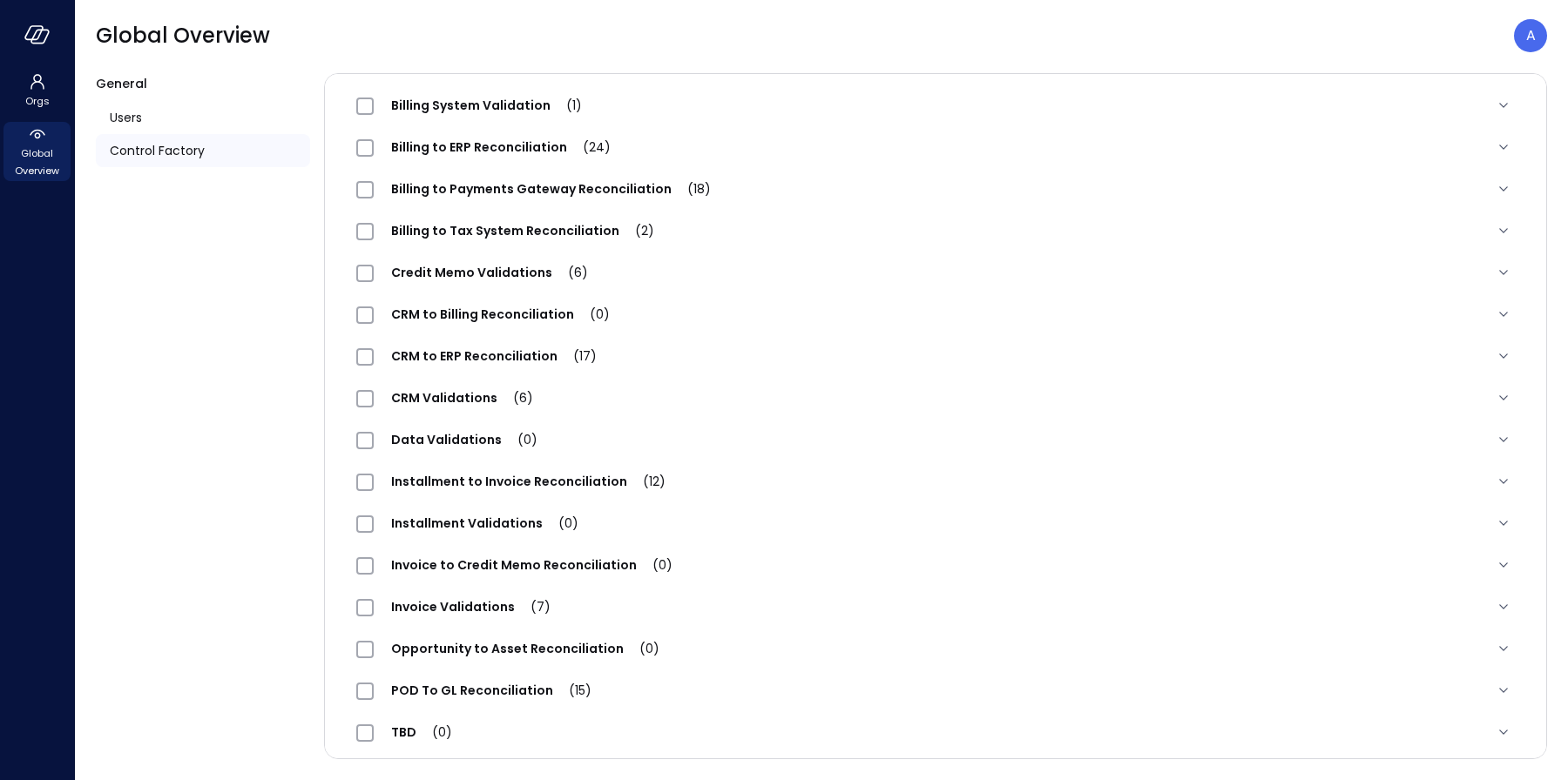
click at [495, 642] on span "Opportunity to Asset Reconciliation (0)" at bounding box center [525, 649] width 303 height 18
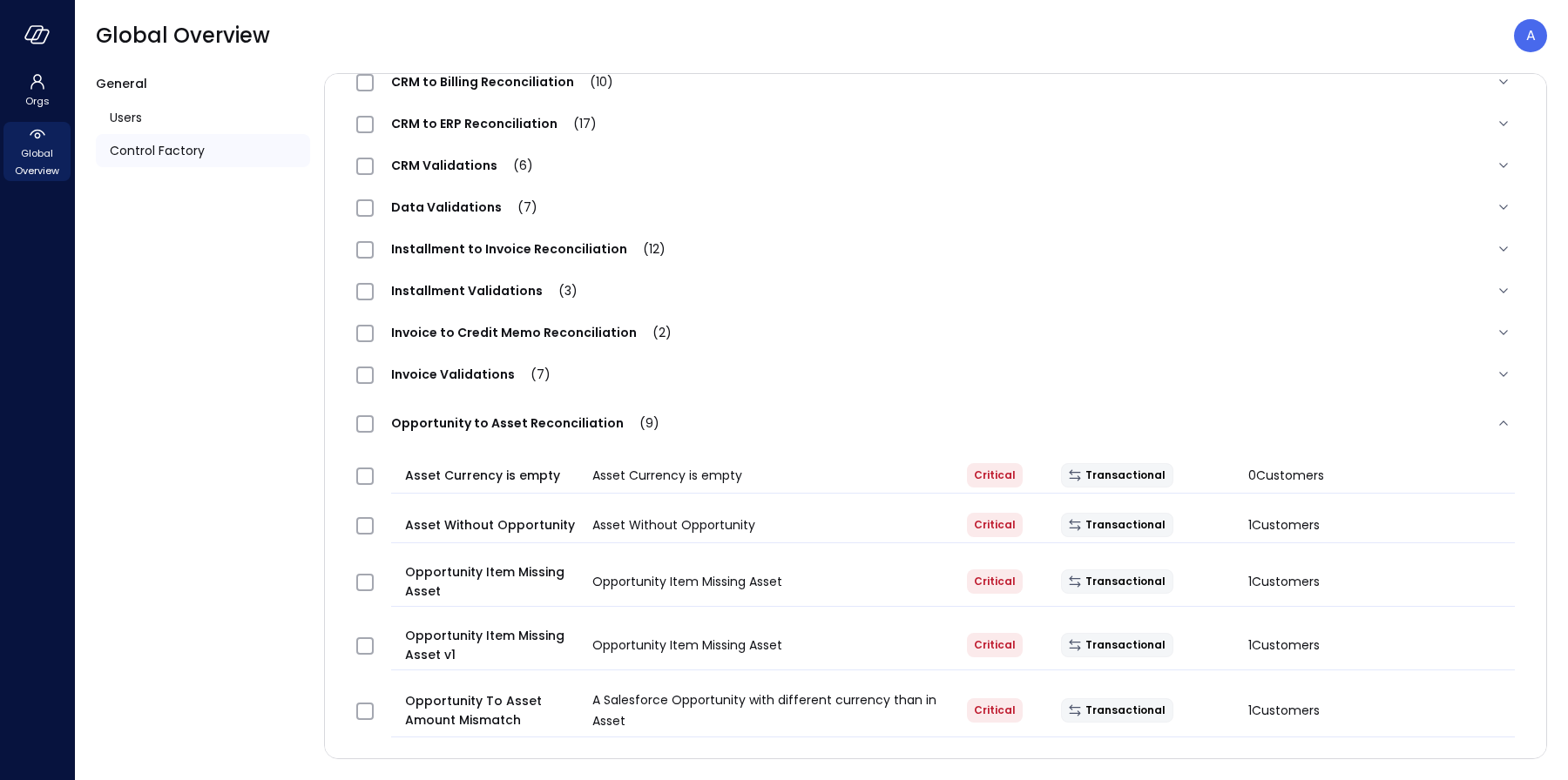
scroll to position [650, 0]
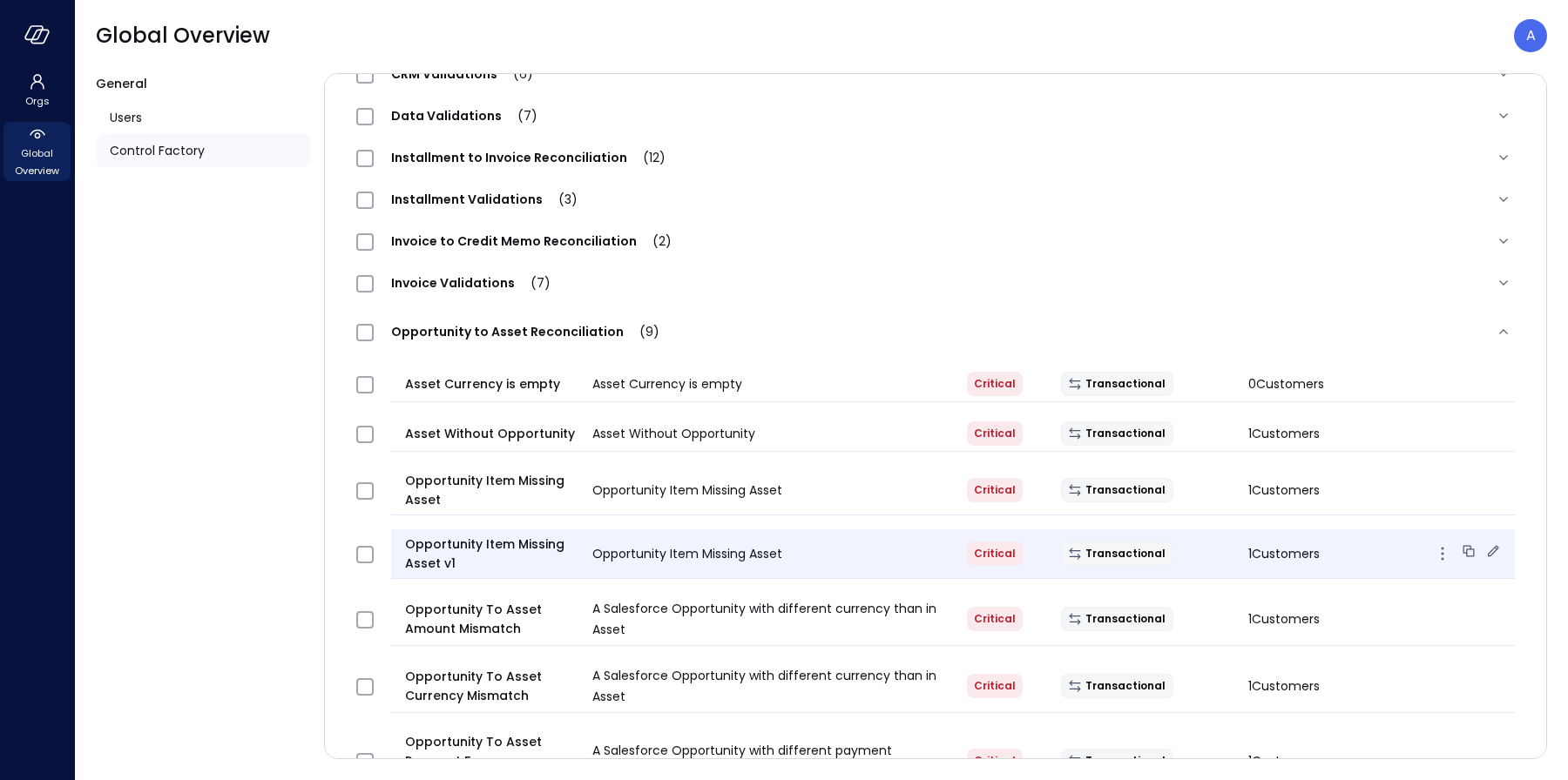
click at [1488, 550] on icon at bounding box center [1494, 550] width 12 height 12
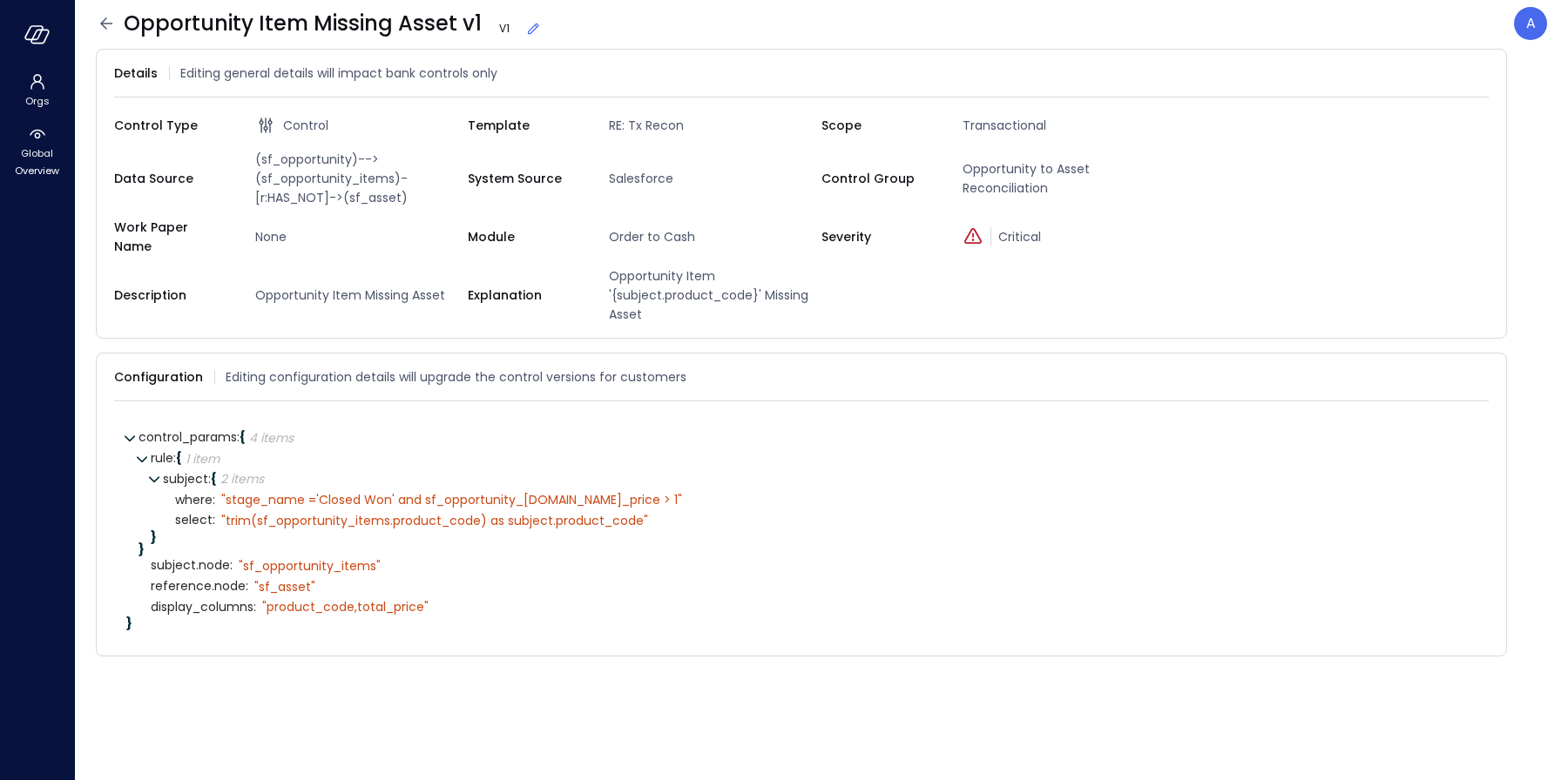
click at [525, 26] on icon at bounding box center [533, 29] width 18 height 18
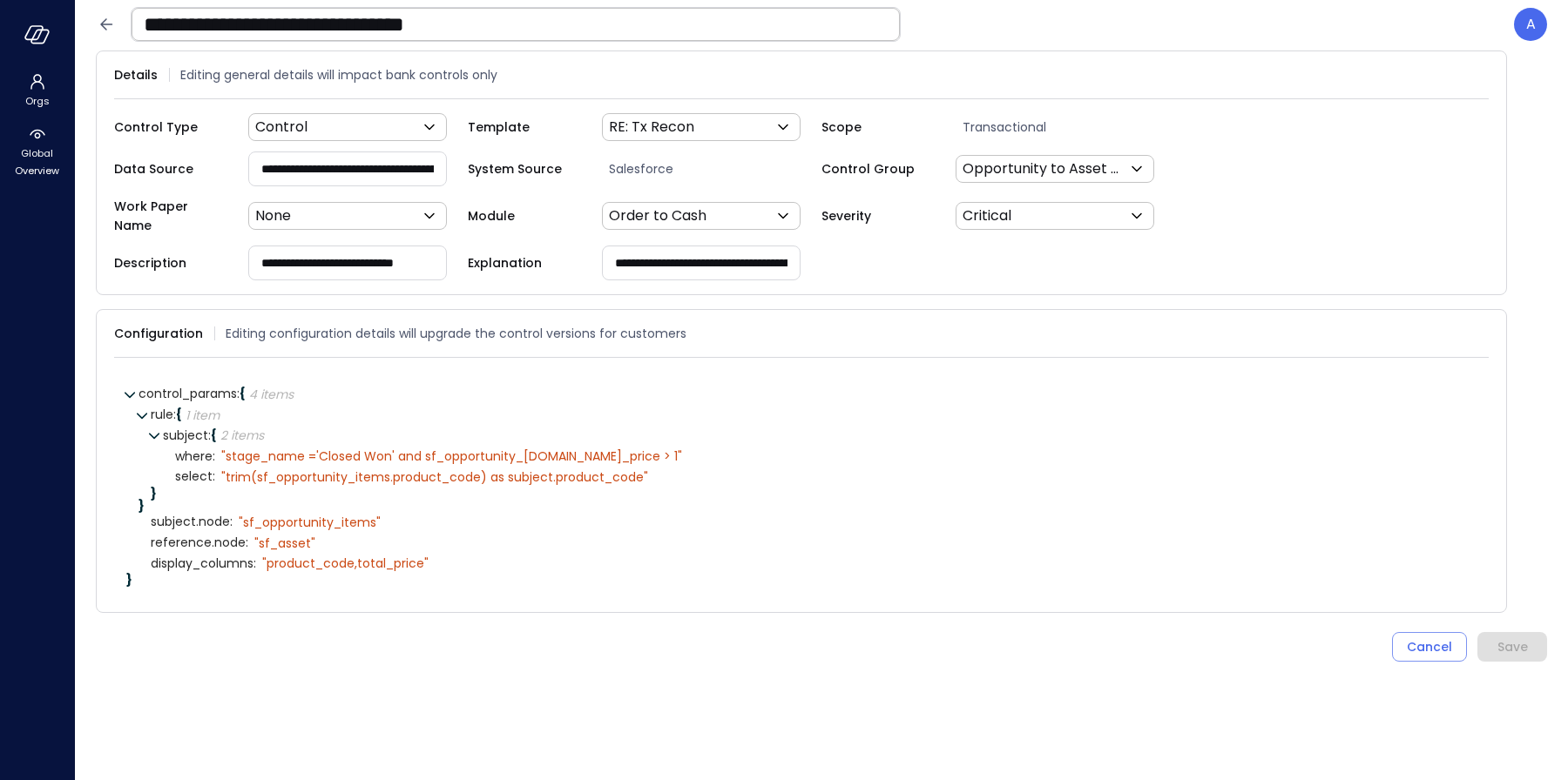
click at [319, 167] on input "**********" at bounding box center [348, 168] width 197 height 32
click at [413, 517] on icon at bounding box center [415, 521] width 10 height 10
type textarea "**********"
click at [388, 514] on icon at bounding box center [388, 522] width 16 height 16
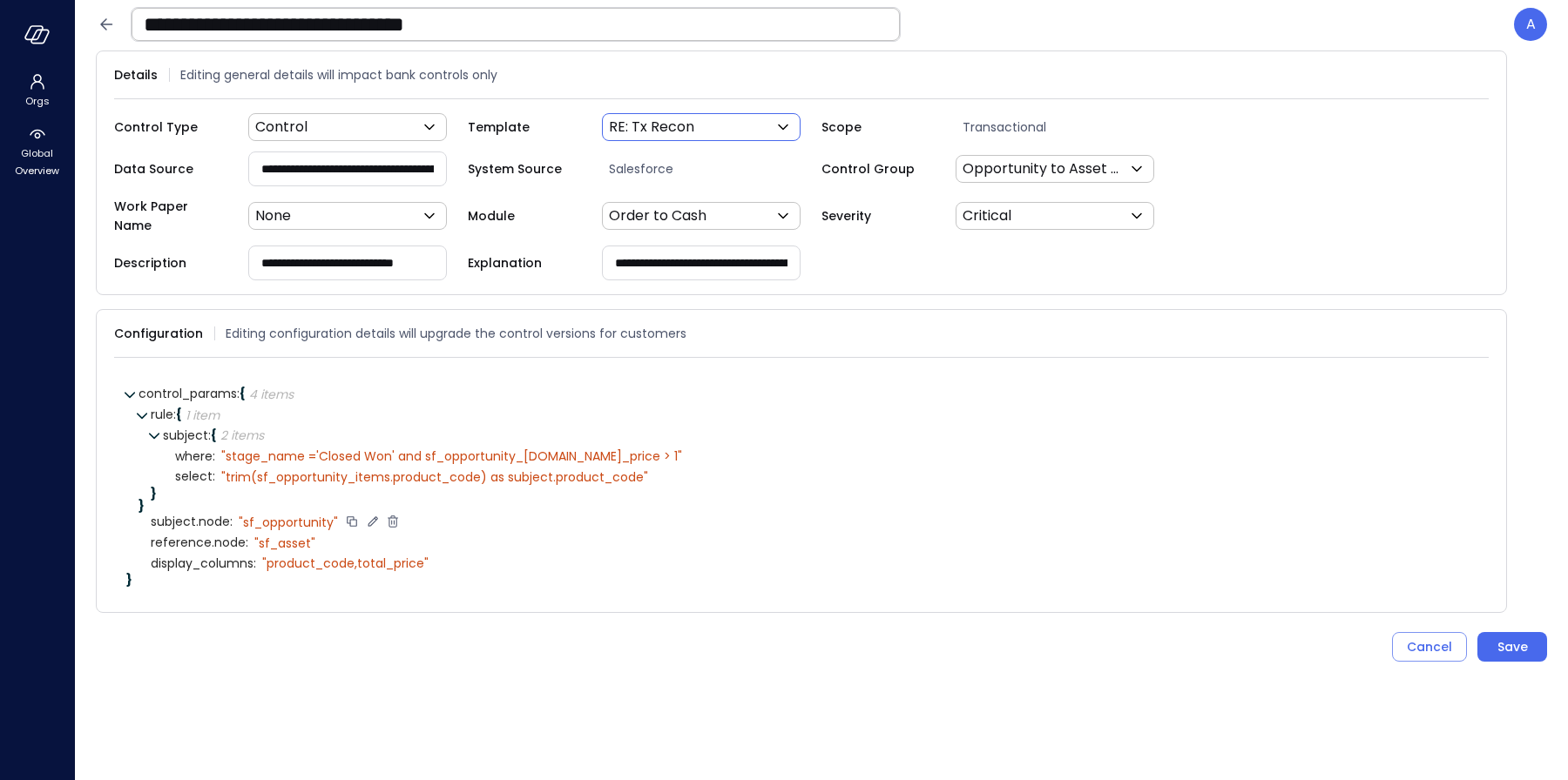
click at [672, 124] on body "**********" at bounding box center [784, 390] width 1568 height 780
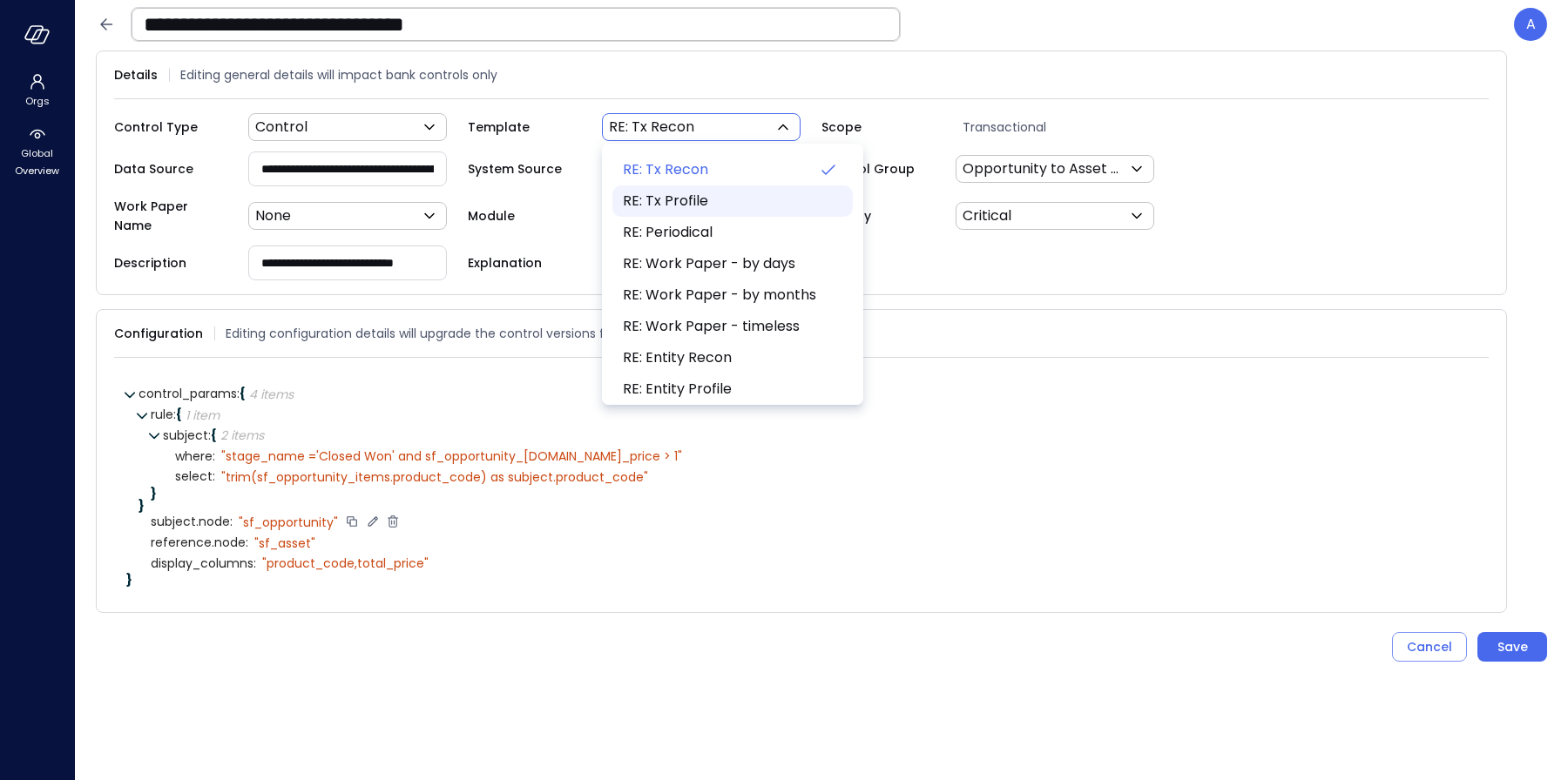
click at [693, 196] on span "RE: Tx Profile" at bounding box center [731, 201] width 216 height 21
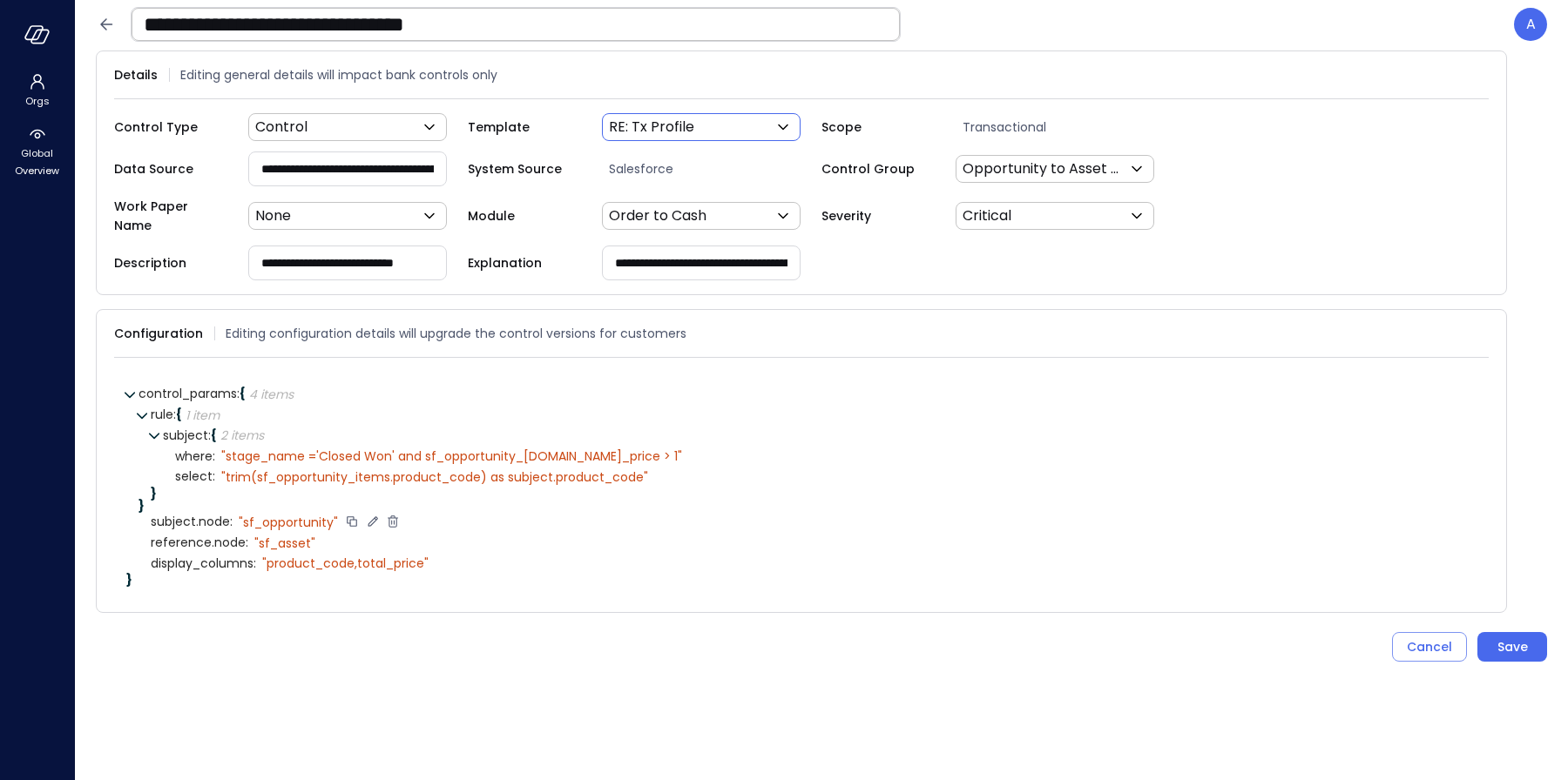
click at [686, 127] on body "**********" at bounding box center [784, 390] width 1568 height 780
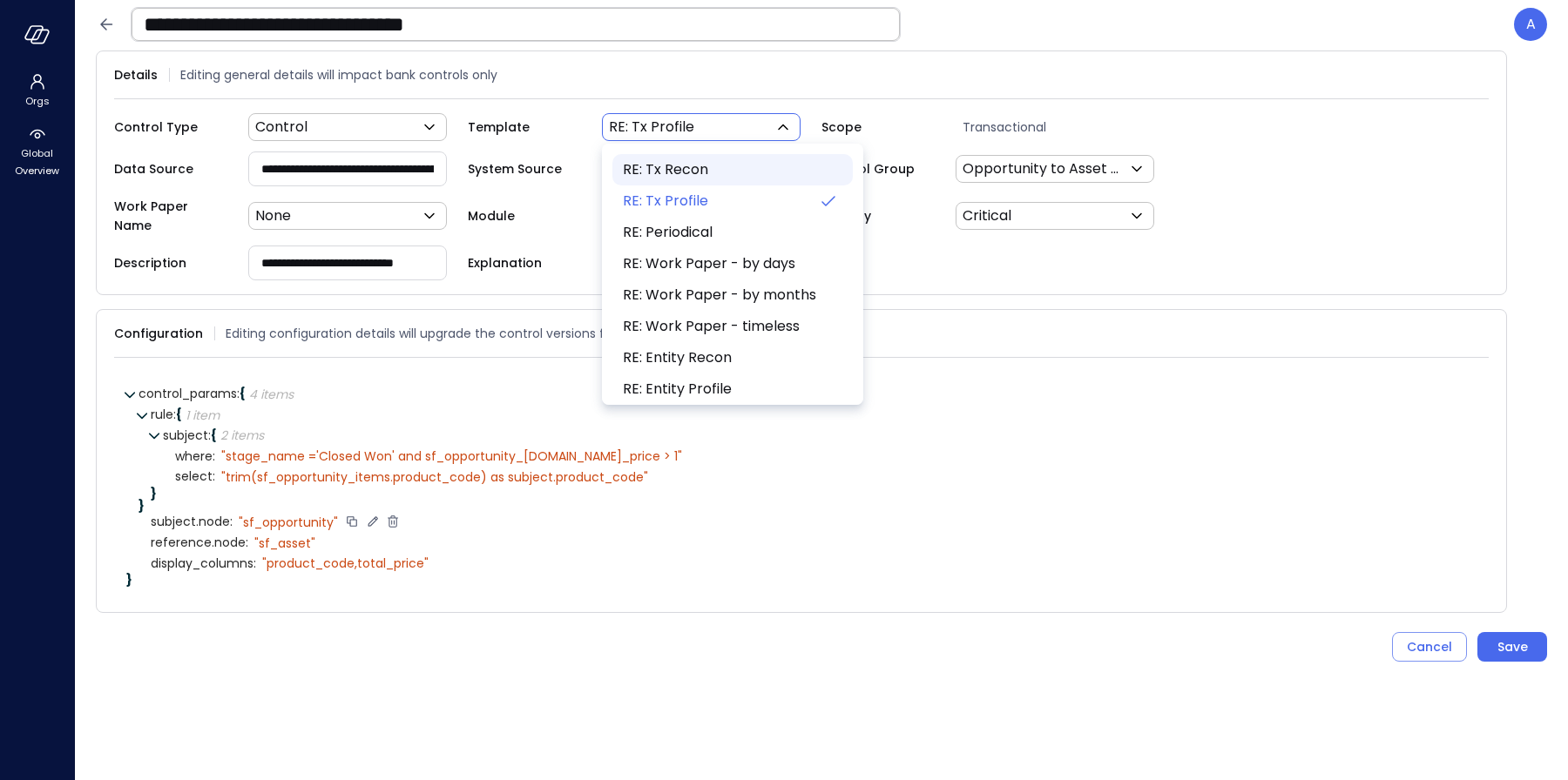
click at [755, 171] on span "RE: Tx Recon" at bounding box center [731, 170] width 216 height 21
type input "***"
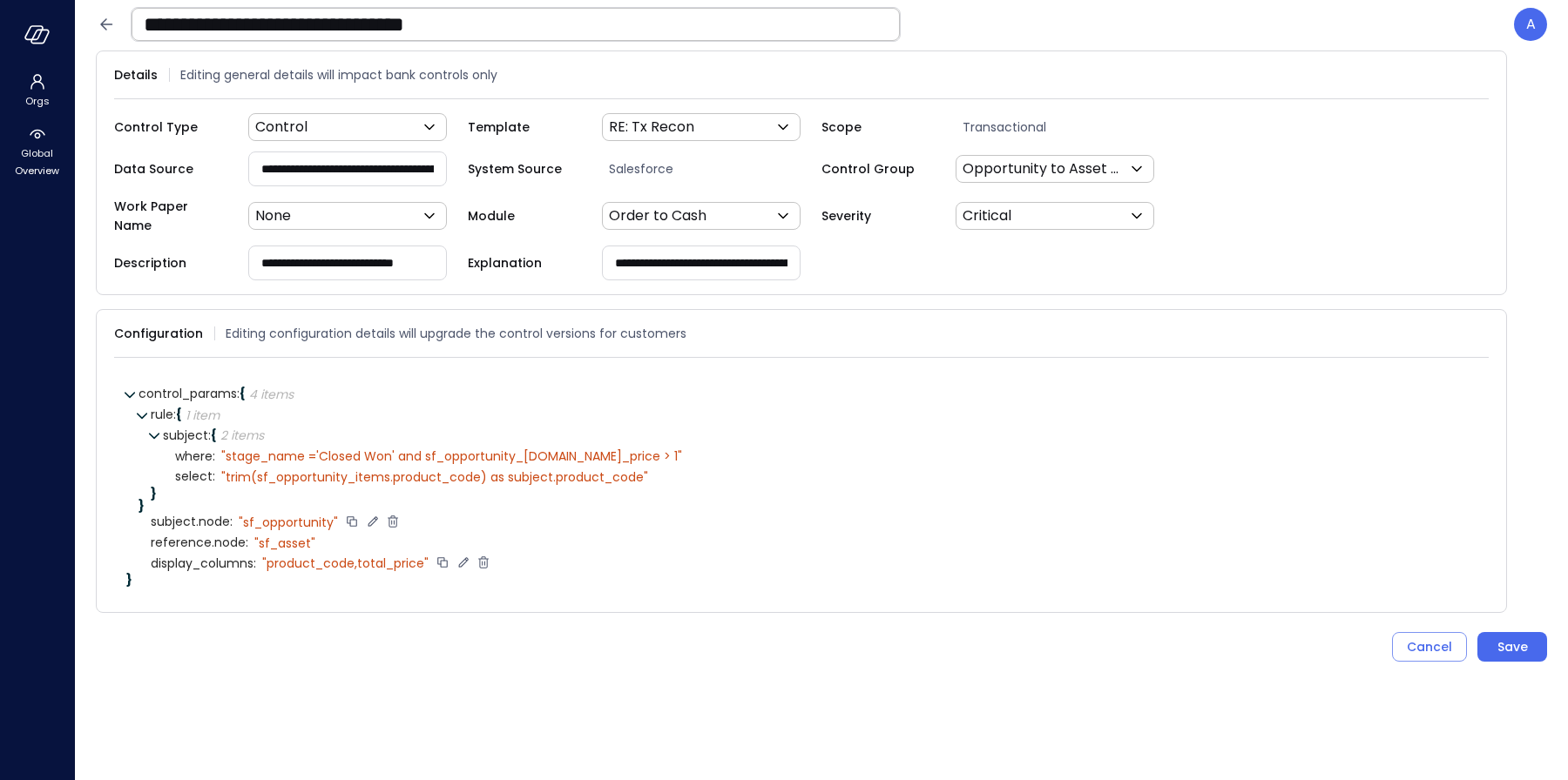
click at [489, 558] on icon at bounding box center [483, 564] width 11 height 12
click at [1502, 619] on div "Save" at bounding box center [1513, 627] width 30 height 22
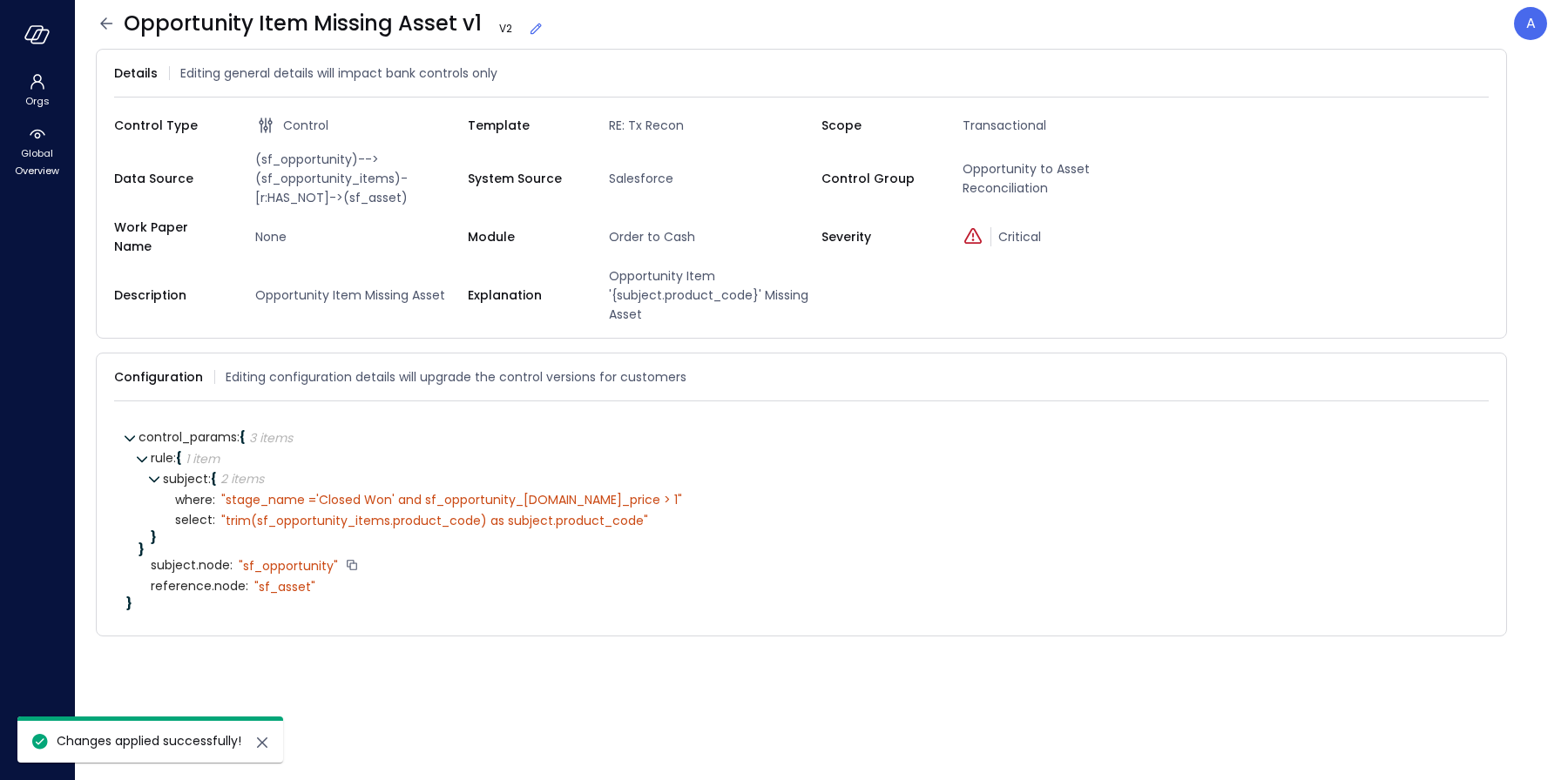
click at [98, 21] on icon at bounding box center [106, 24] width 21 height 21
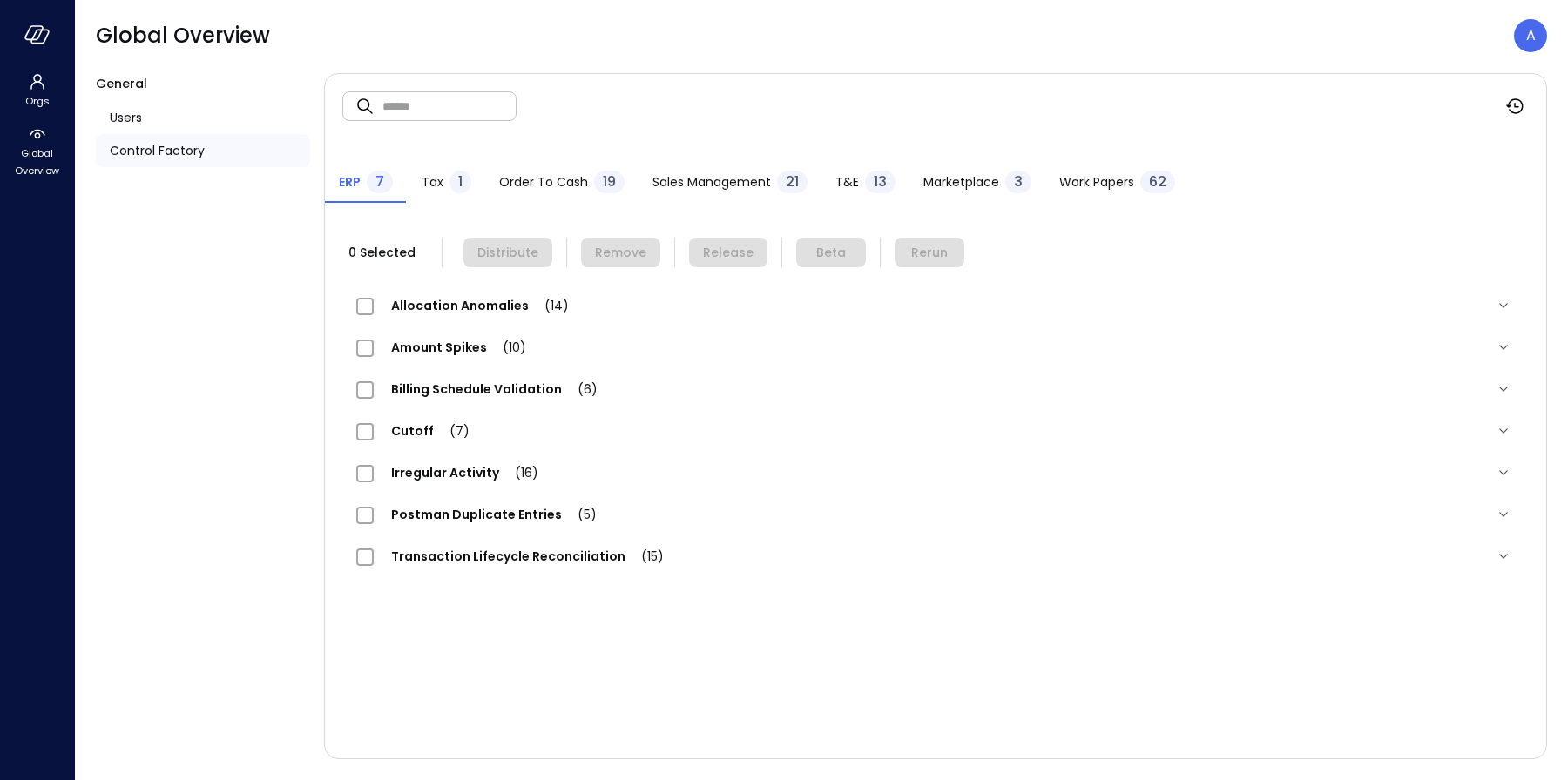
click at [553, 185] on span "Order to Cash" at bounding box center [544, 183] width 89 height 20
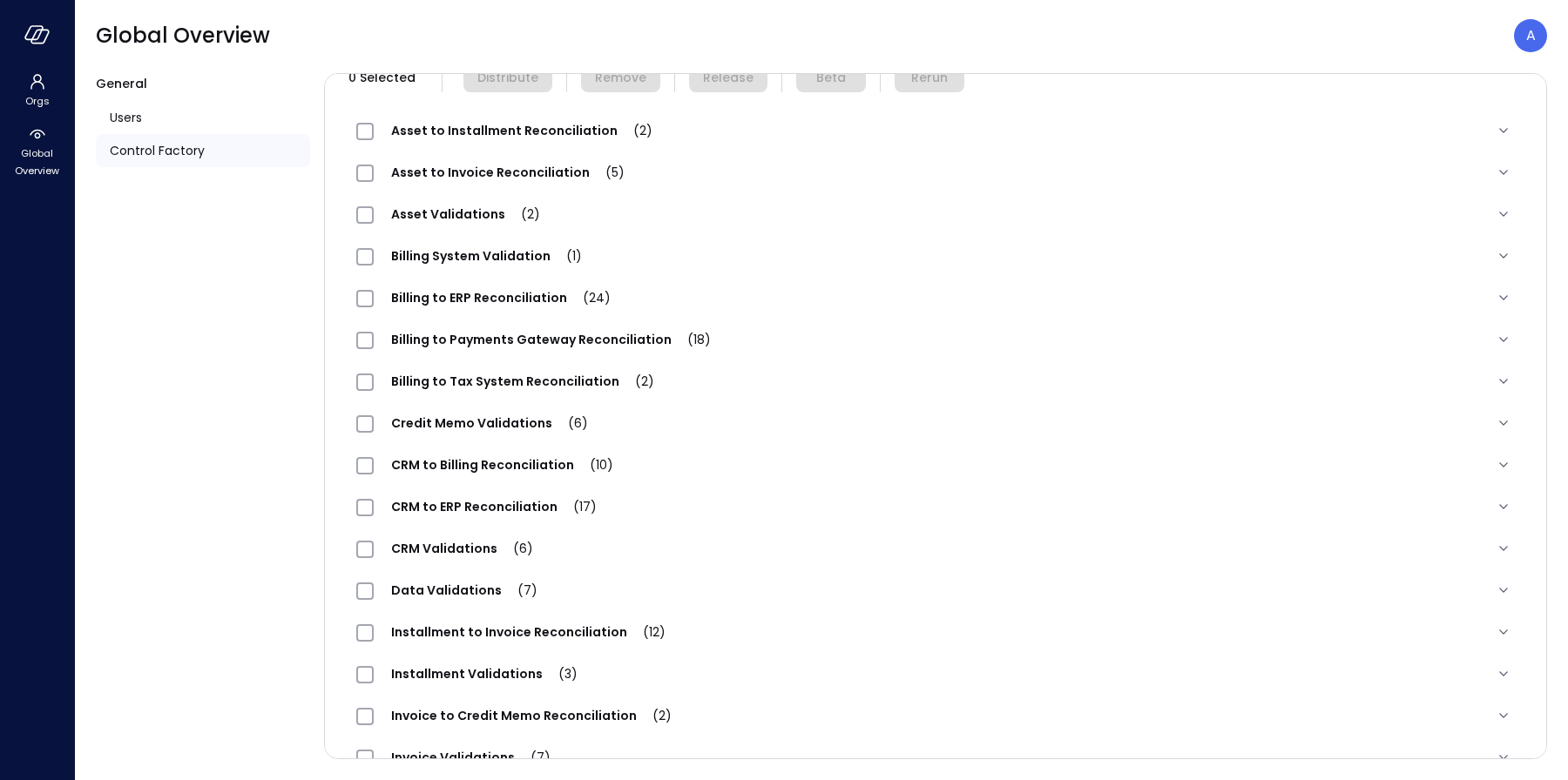
scroll to position [336, 0]
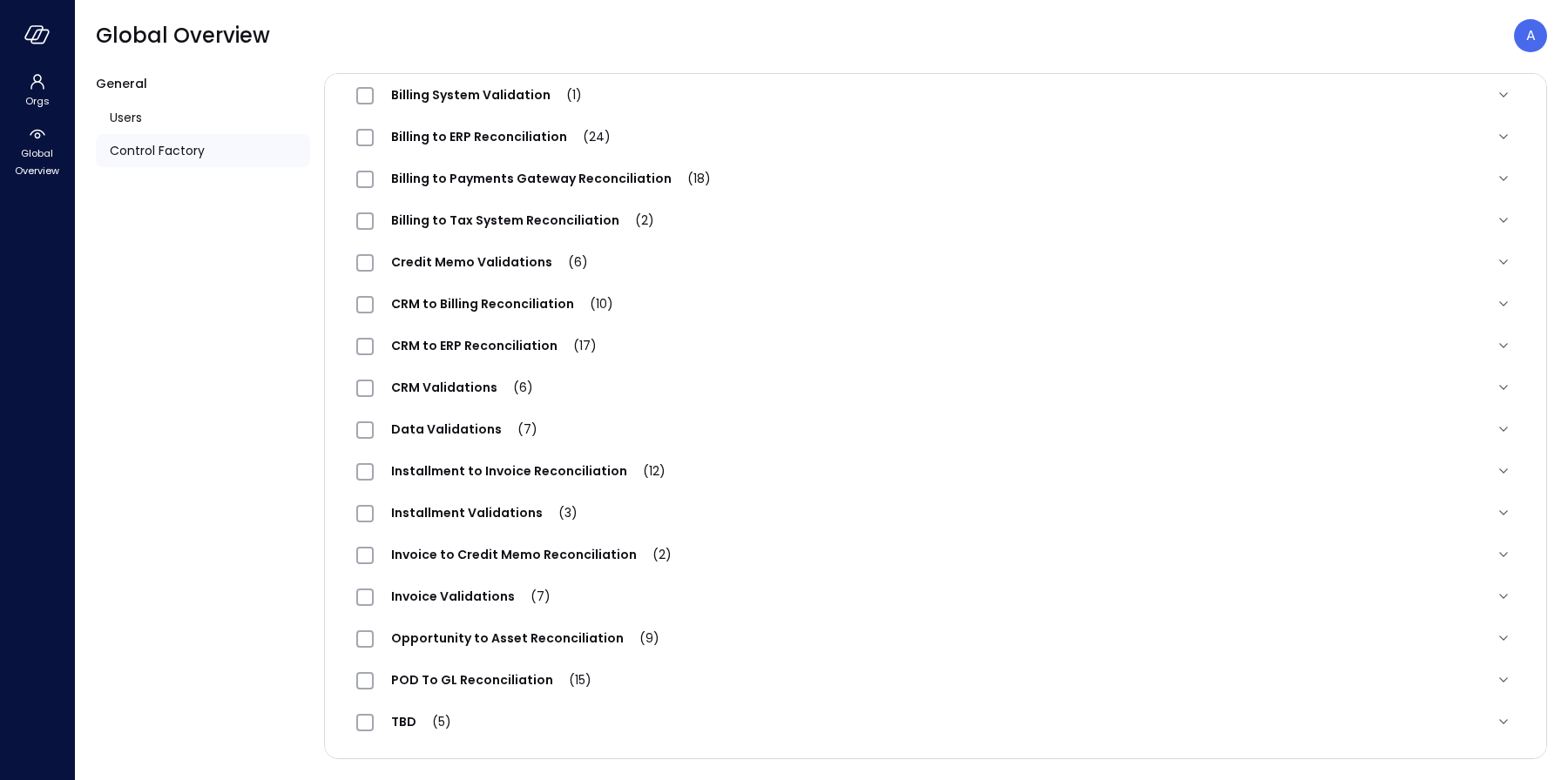
click at [472, 640] on span "Opportunity to Asset Reconciliation (9)" at bounding box center [525, 638] width 303 height 18
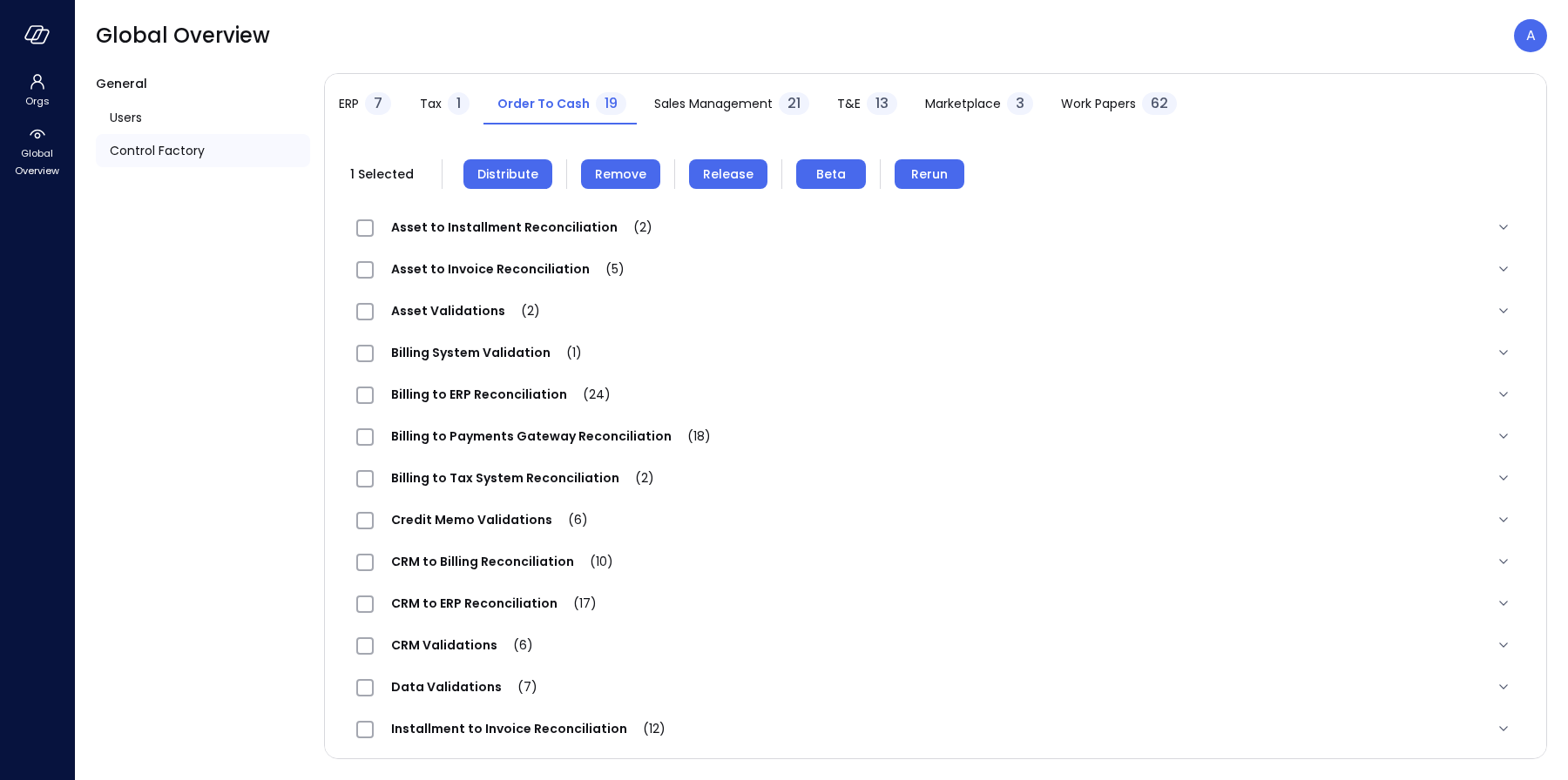
scroll to position [78, 0]
click at [626, 173] on span "Remove" at bounding box center [621, 175] width 51 height 20
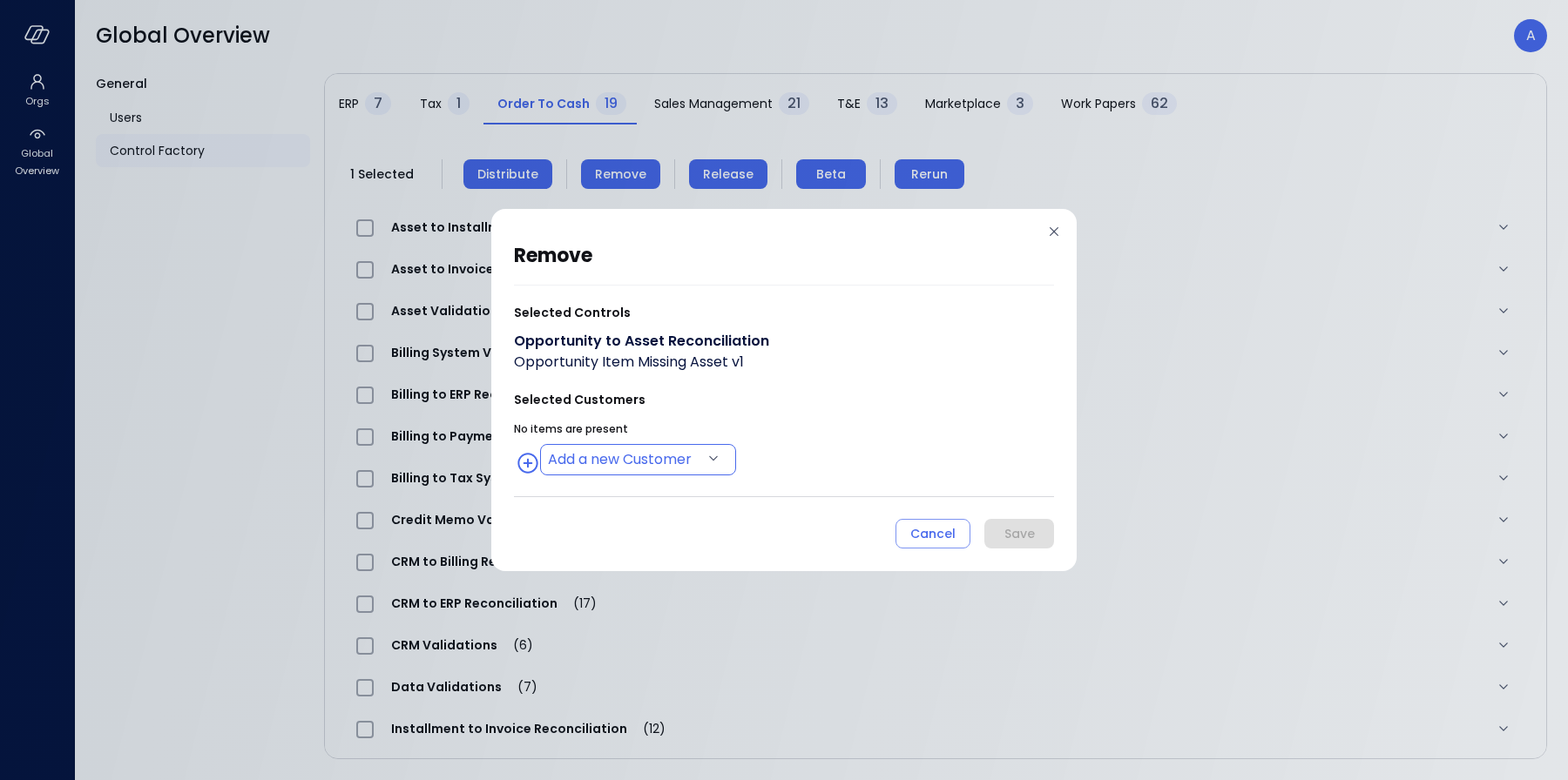
click at [678, 454] on body "Orgs Global Overview Global Overview A General Users Control Factory ​ ​ ERP 7 …" at bounding box center [784, 390] width 1568 height 780
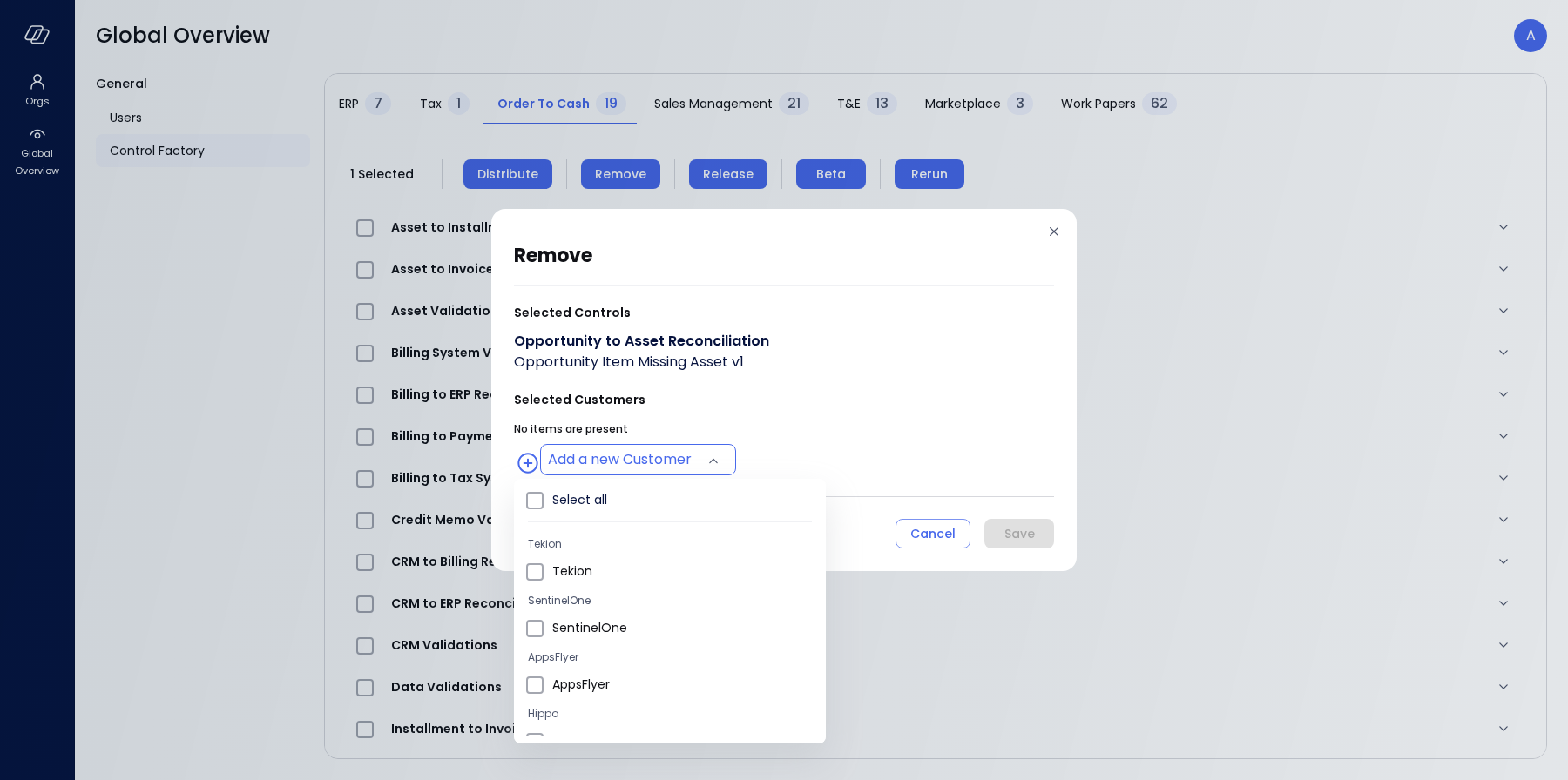
type input "**********"
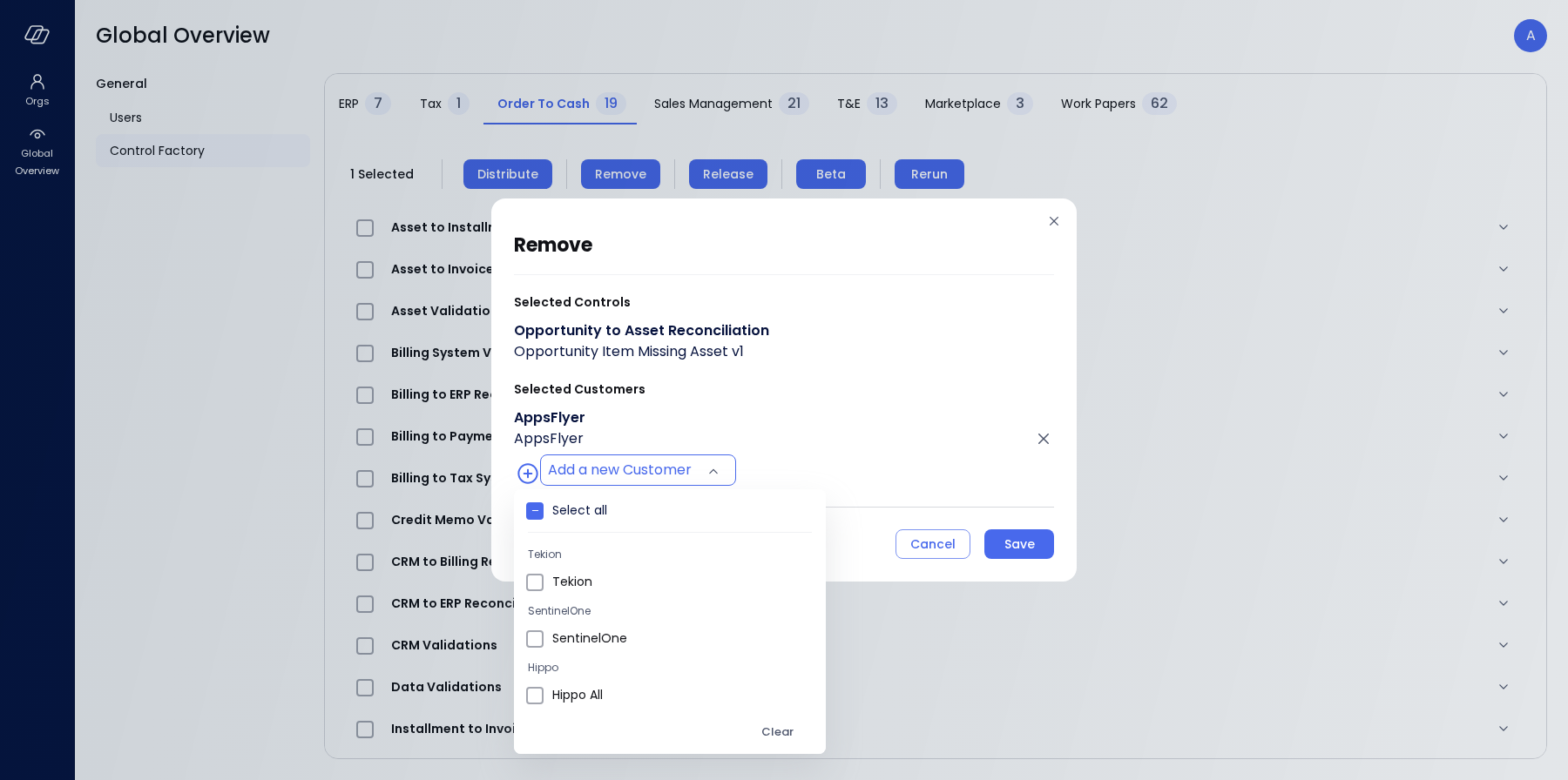
click at [799, 417] on div at bounding box center [784, 390] width 1568 height 780
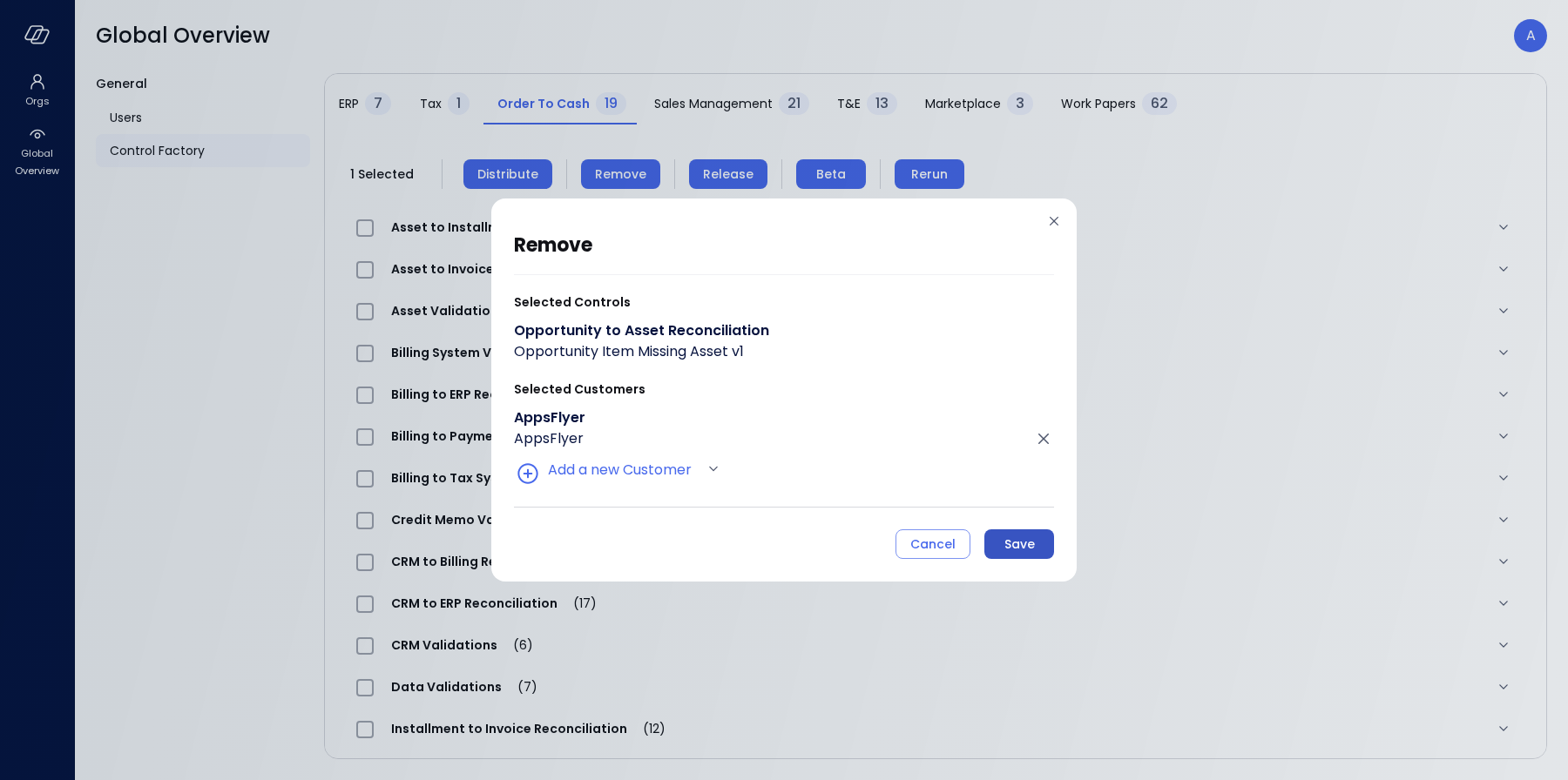
click at [1019, 541] on div "Save" at bounding box center [1020, 544] width 30 height 22
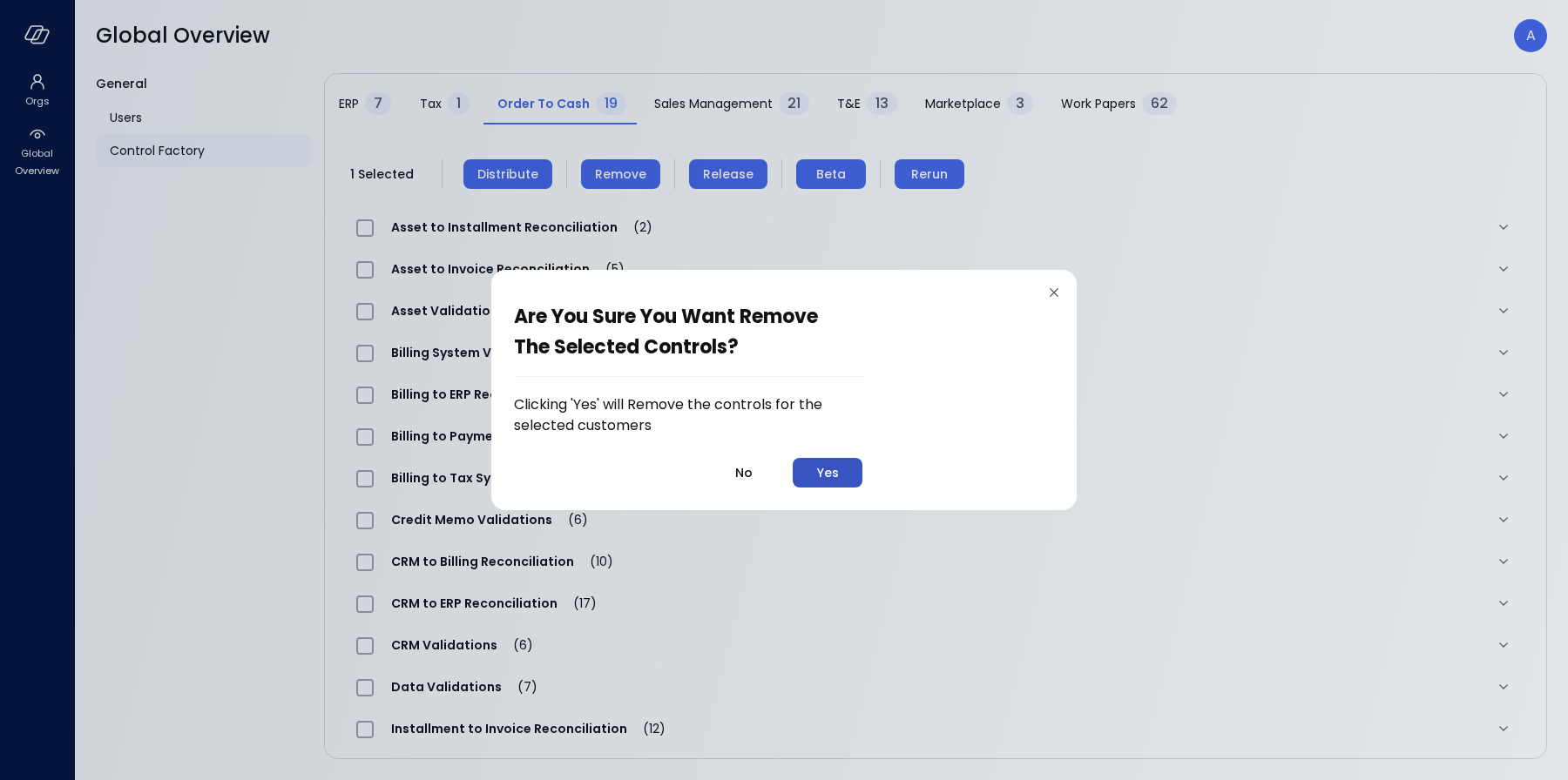
click at [838, 476] on div "Yes" at bounding box center [827, 473] width 22 height 22
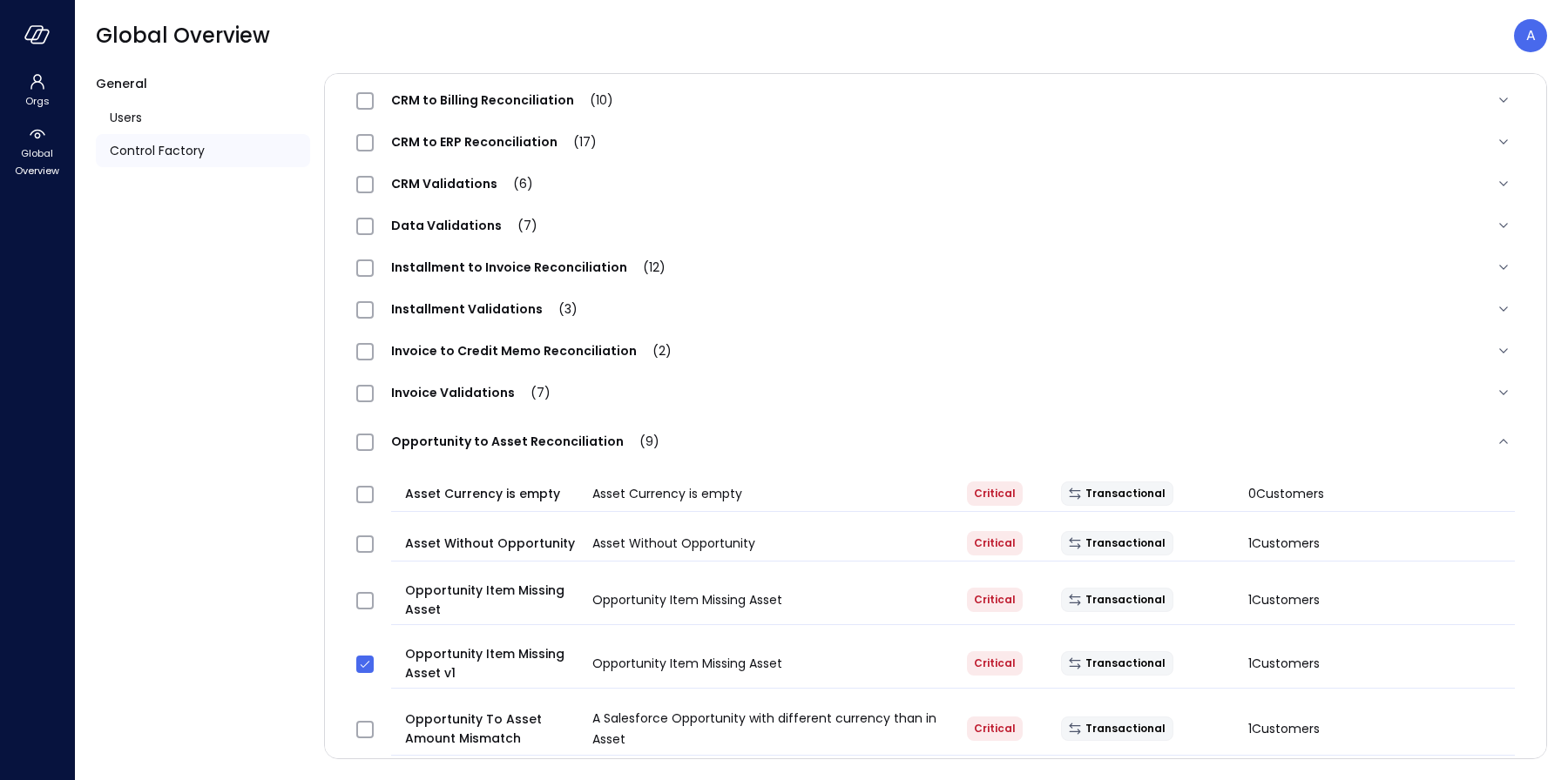
scroll to position [535, 0]
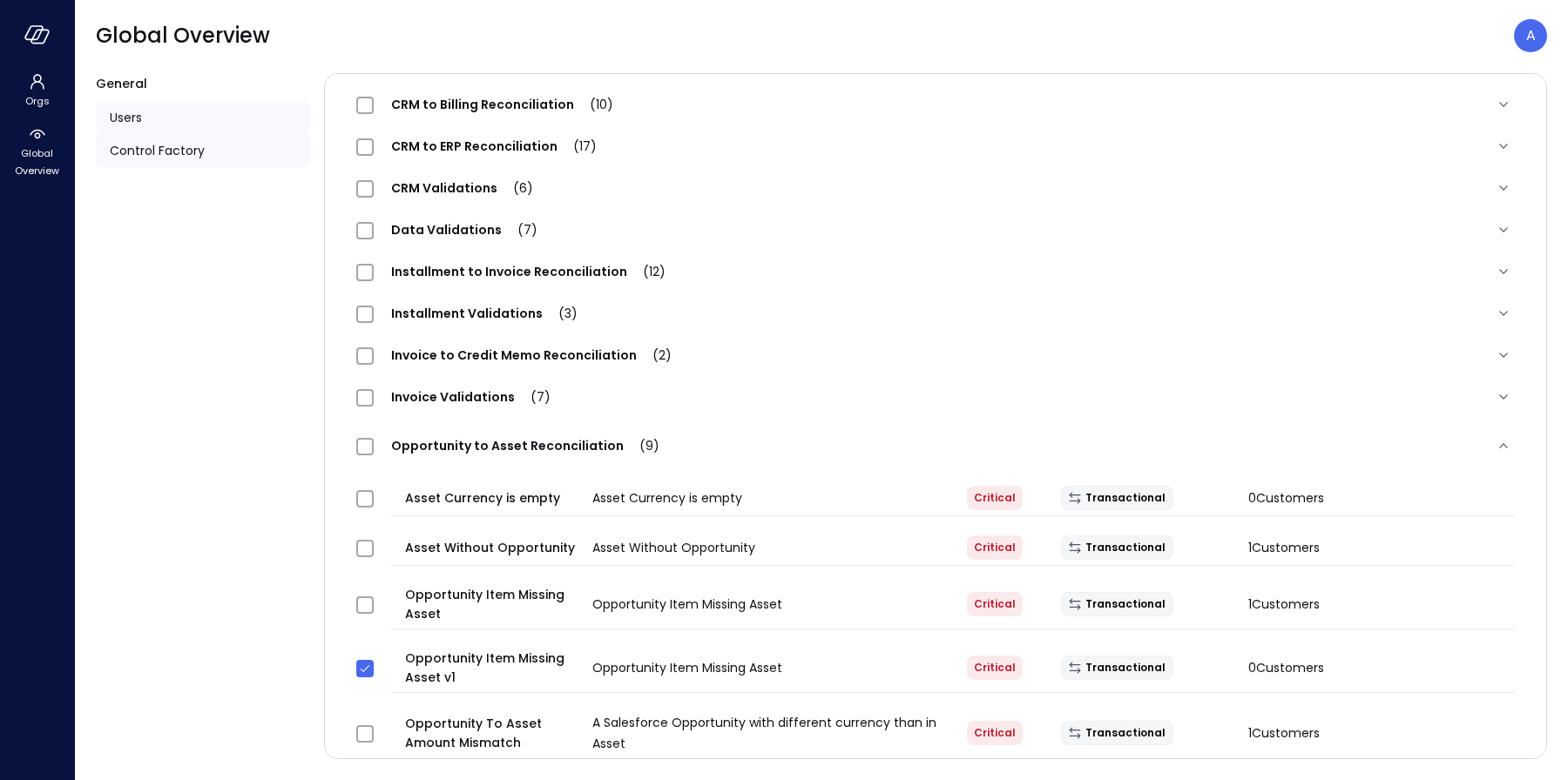
click at [123, 116] on span "Users" at bounding box center [126, 118] width 32 height 20
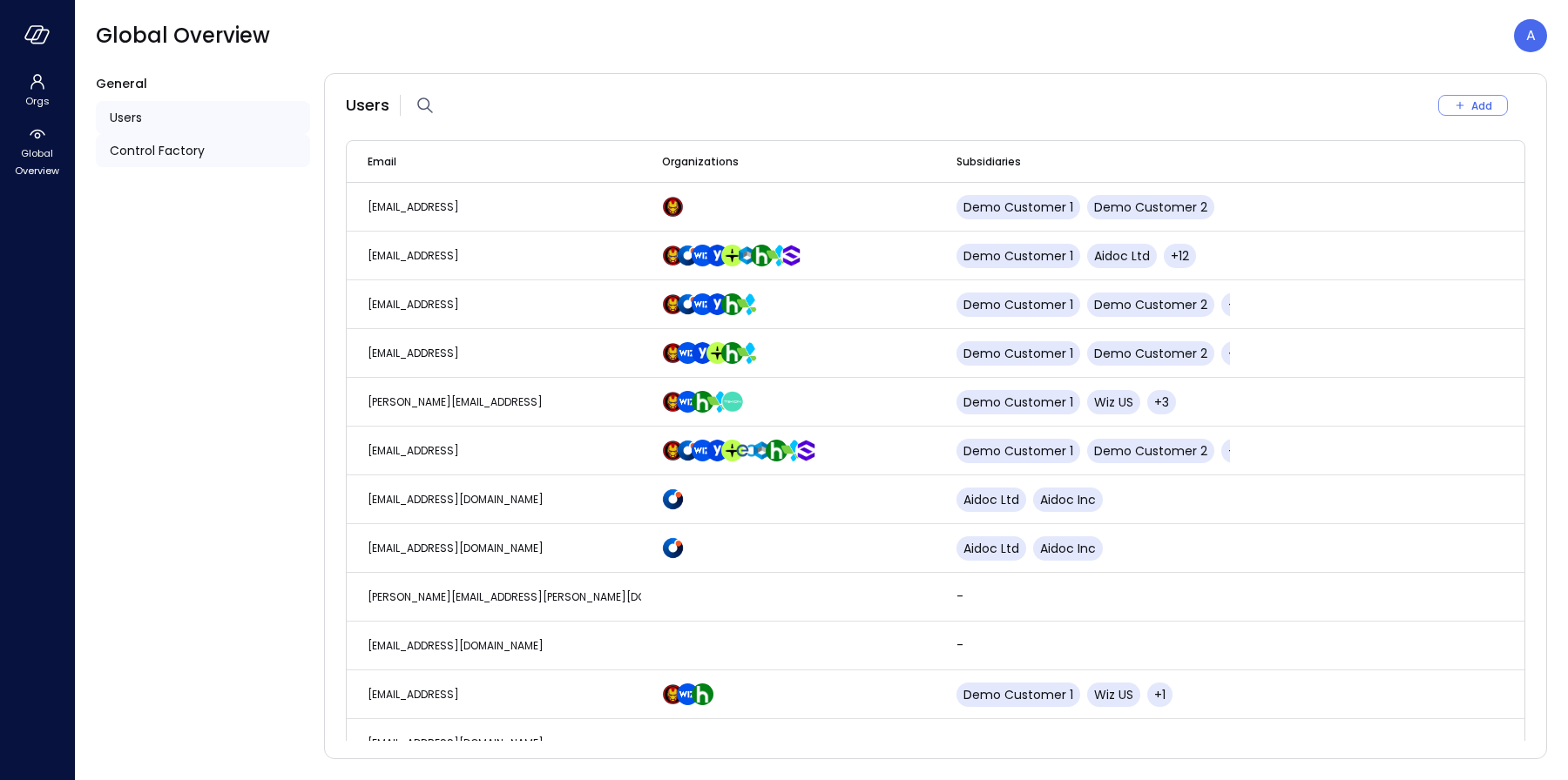
click at [134, 151] on span "Control Factory" at bounding box center [157, 151] width 95 height 20
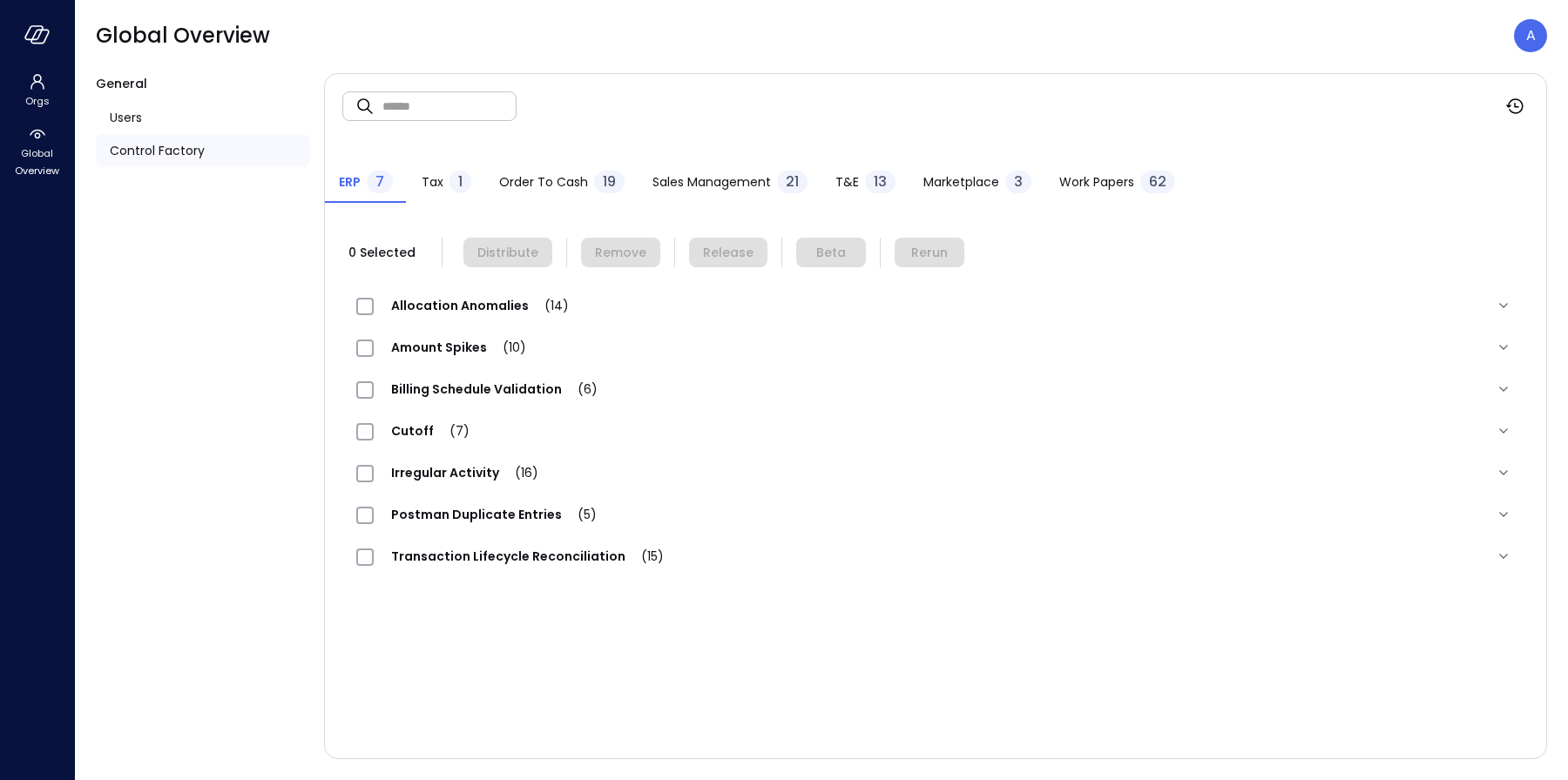
click at [535, 185] on span "Order to Cash" at bounding box center [544, 183] width 89 height 20
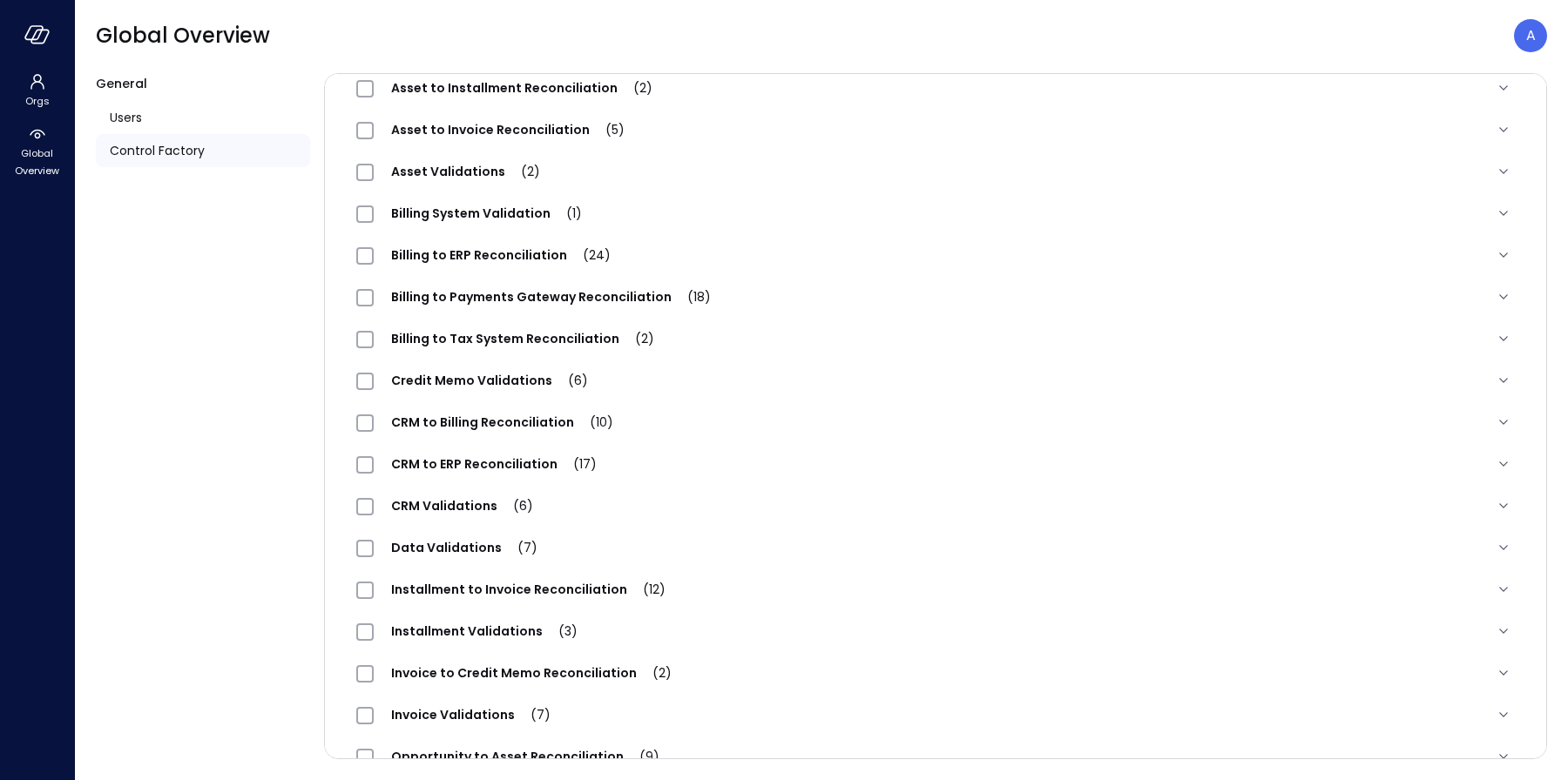
scroll to position [336, 0]
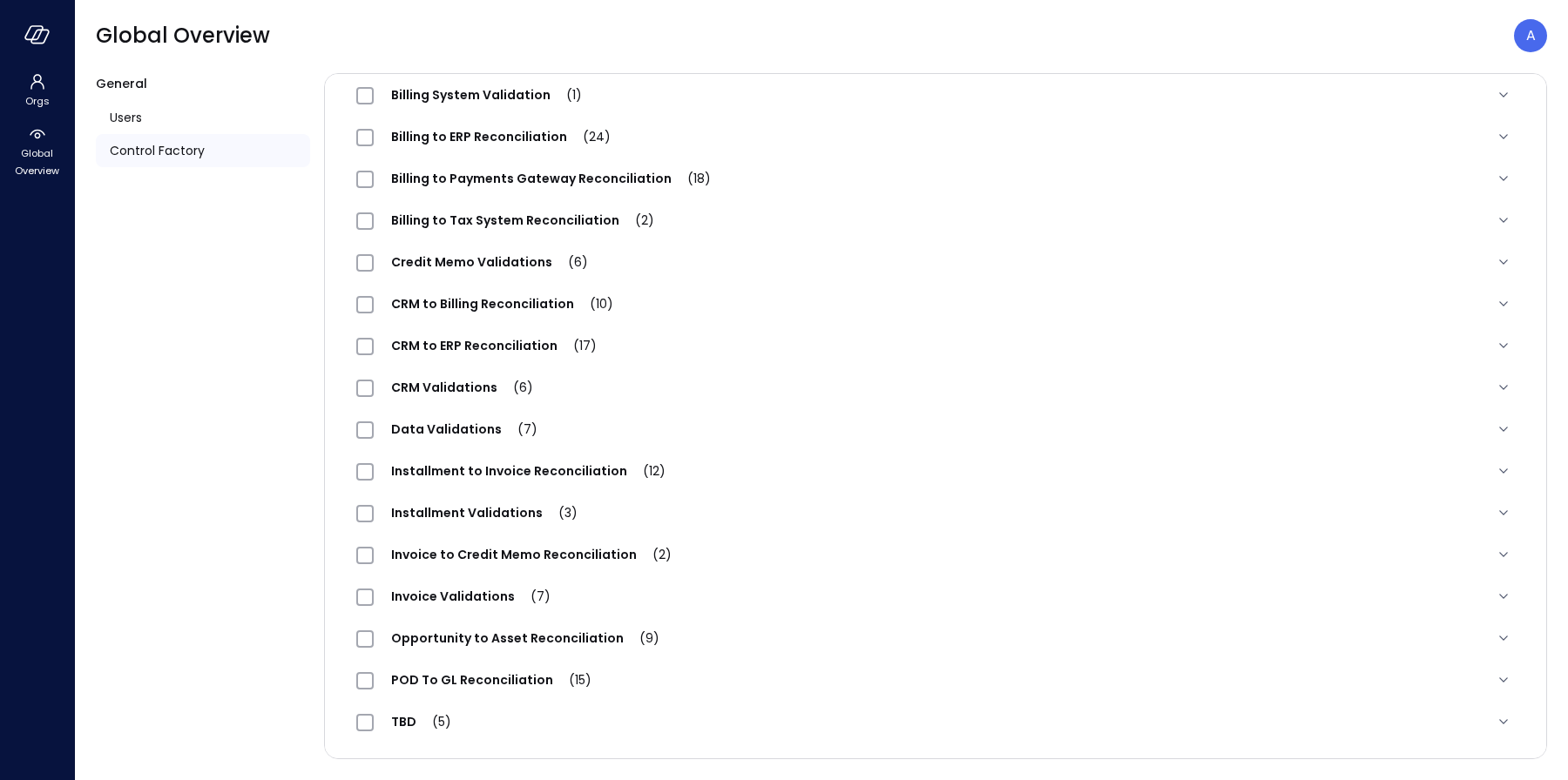
click at [524, 646] on div "Opportunity to Asset Reconciliation (9)" at bounding box center [517, 638] width 321 height 21
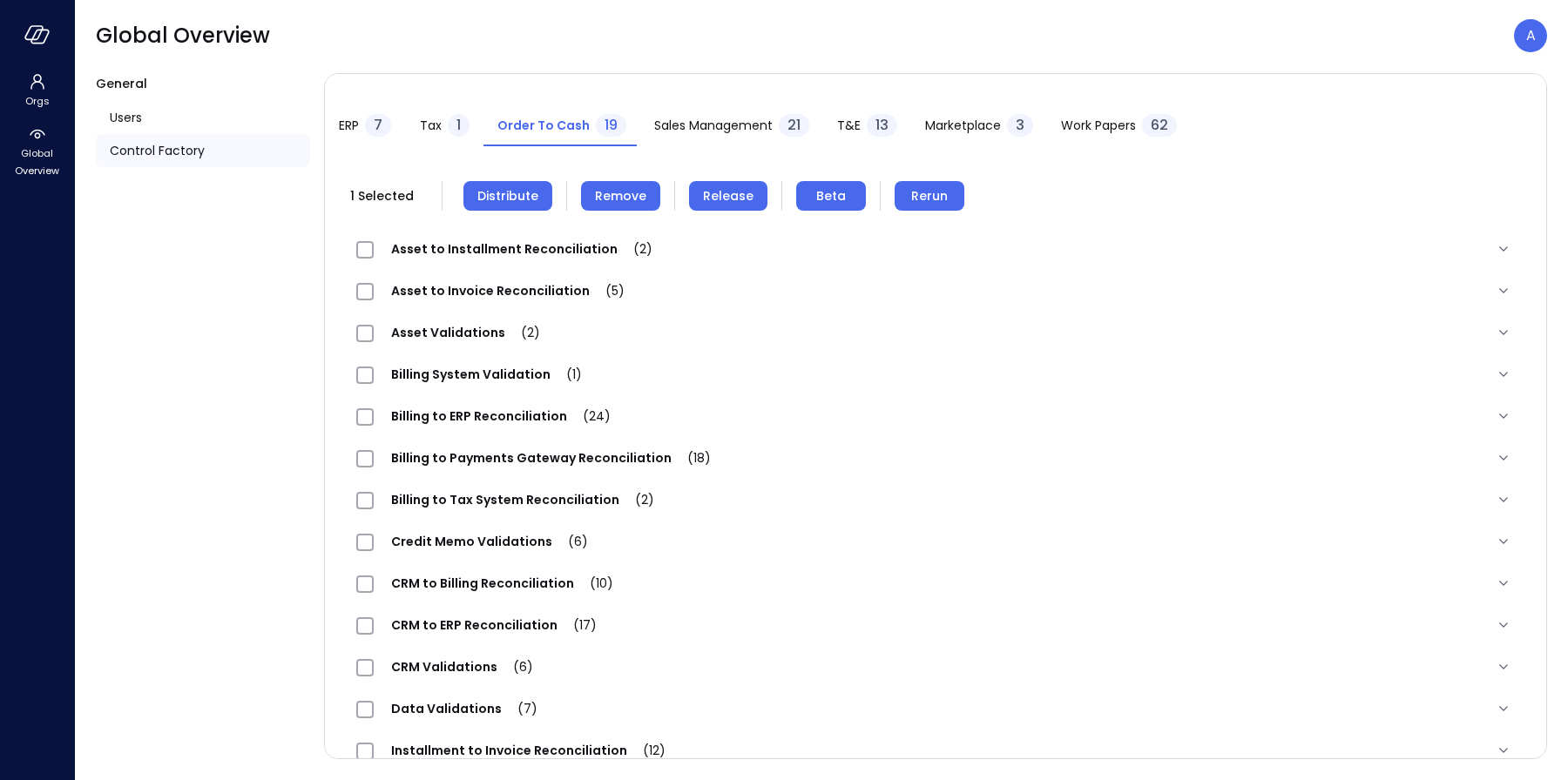
scroll to position [0, 0]
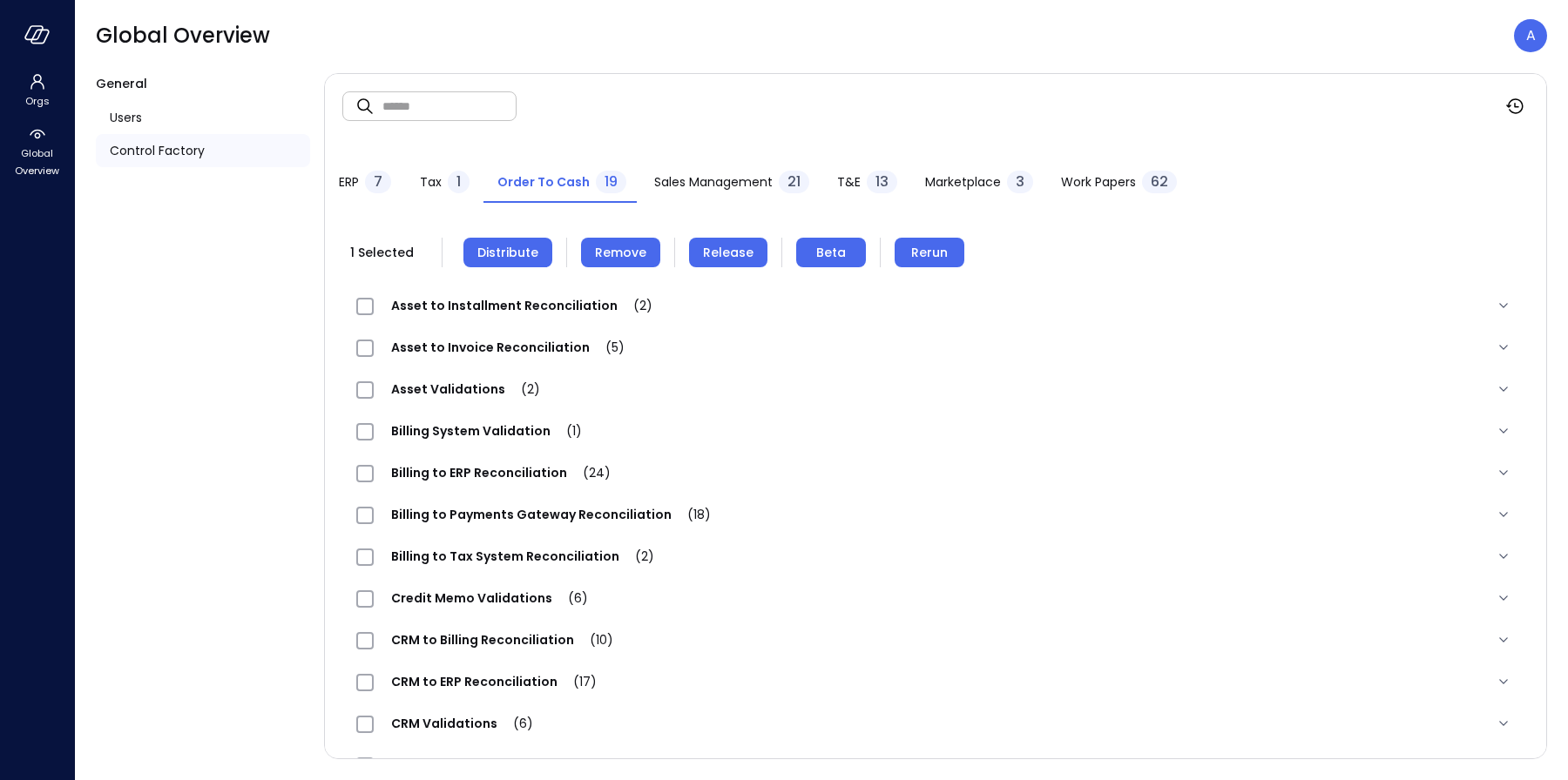
click at [514, 254] on span "Distribute" at bounding box center [507, 253] width 61 height 20
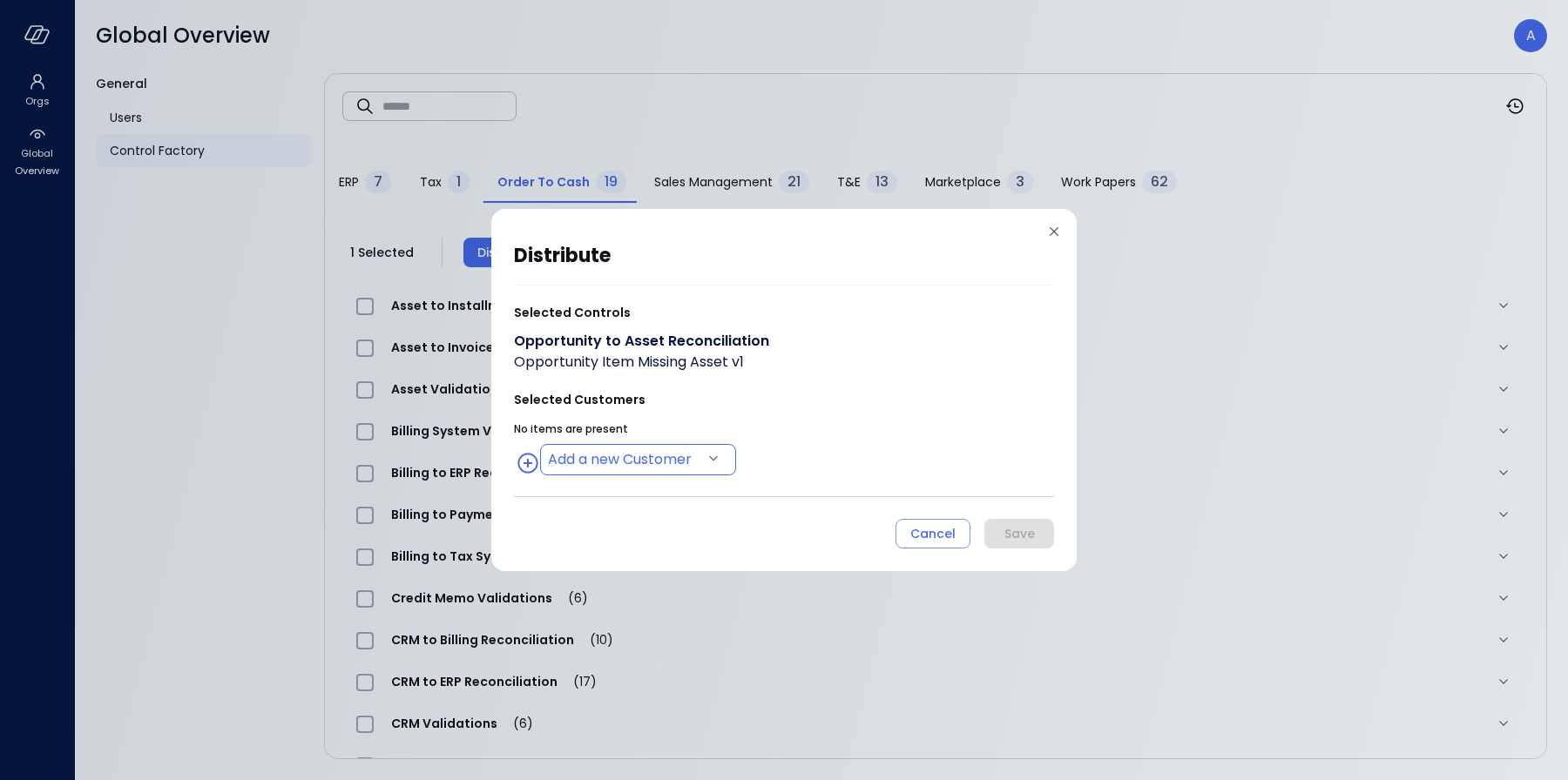
click at [621, 456] on body "Orgs Global Overview Global Overview A General Users Control Factory ​ ​ ERP 7 …" at bounding box center [784, 390] width 1568 height 780
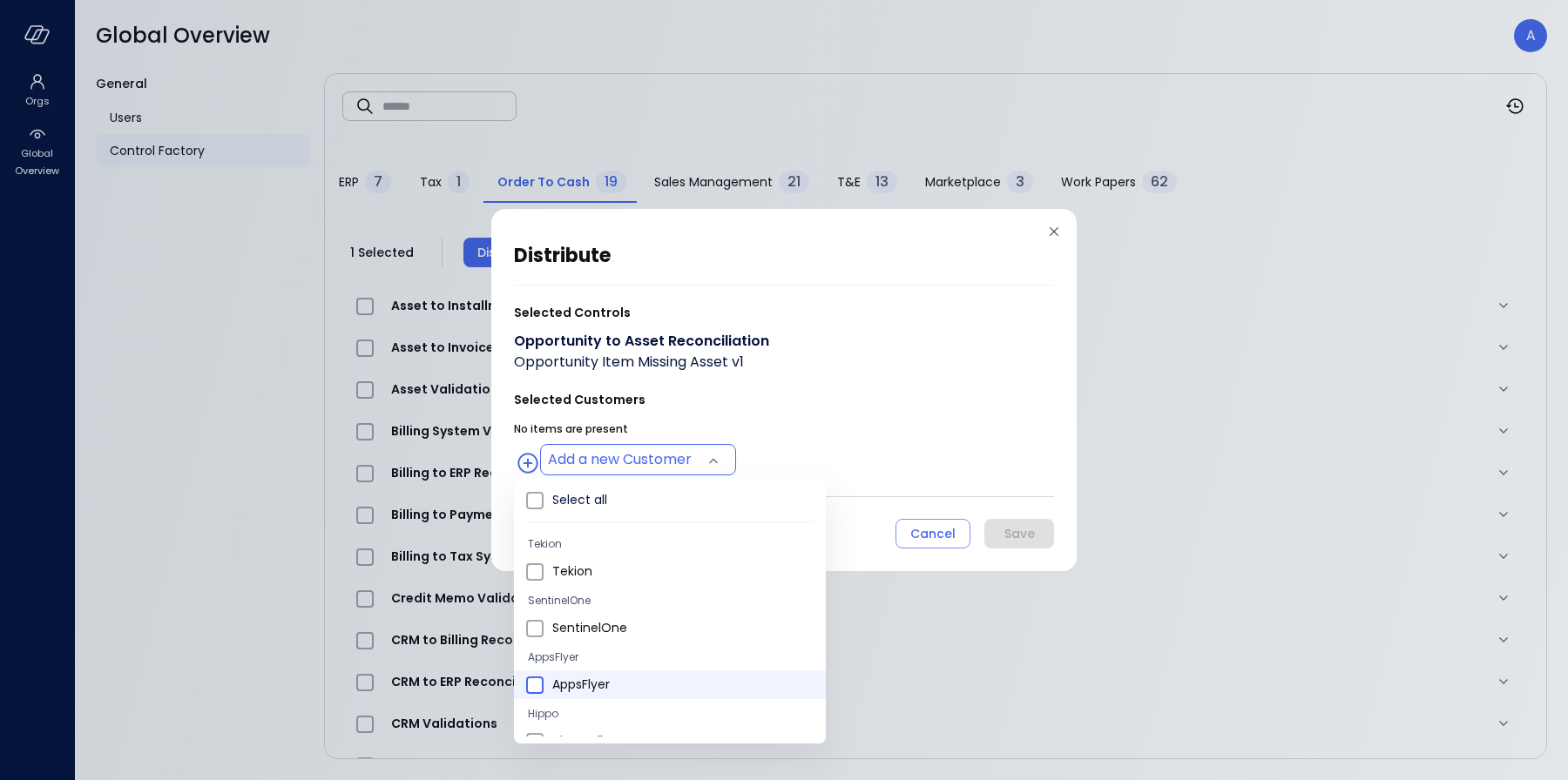
type input "**********"
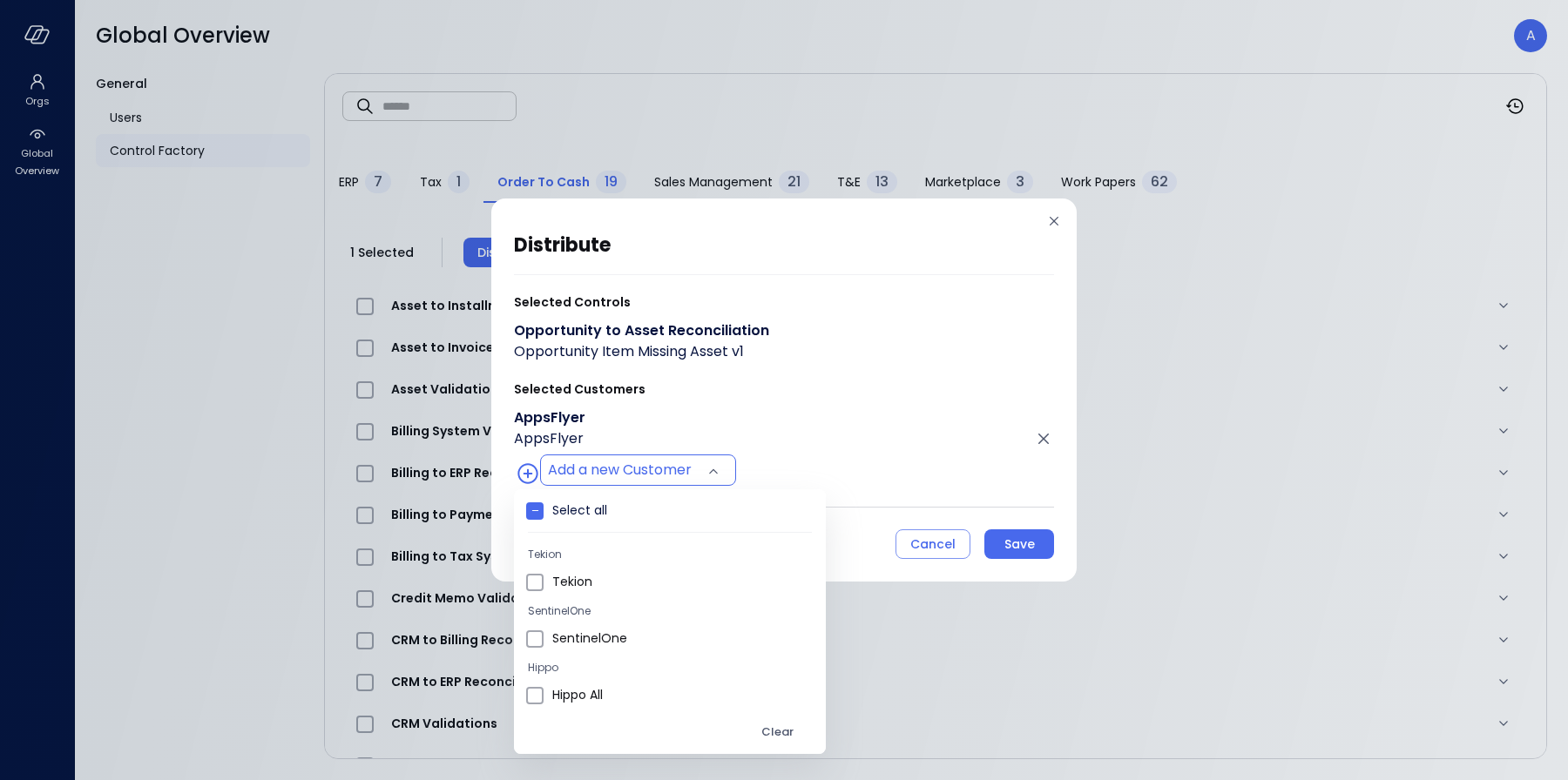
click at [833, 436] on div at bounding box center [784, 390] width 1568 height 780
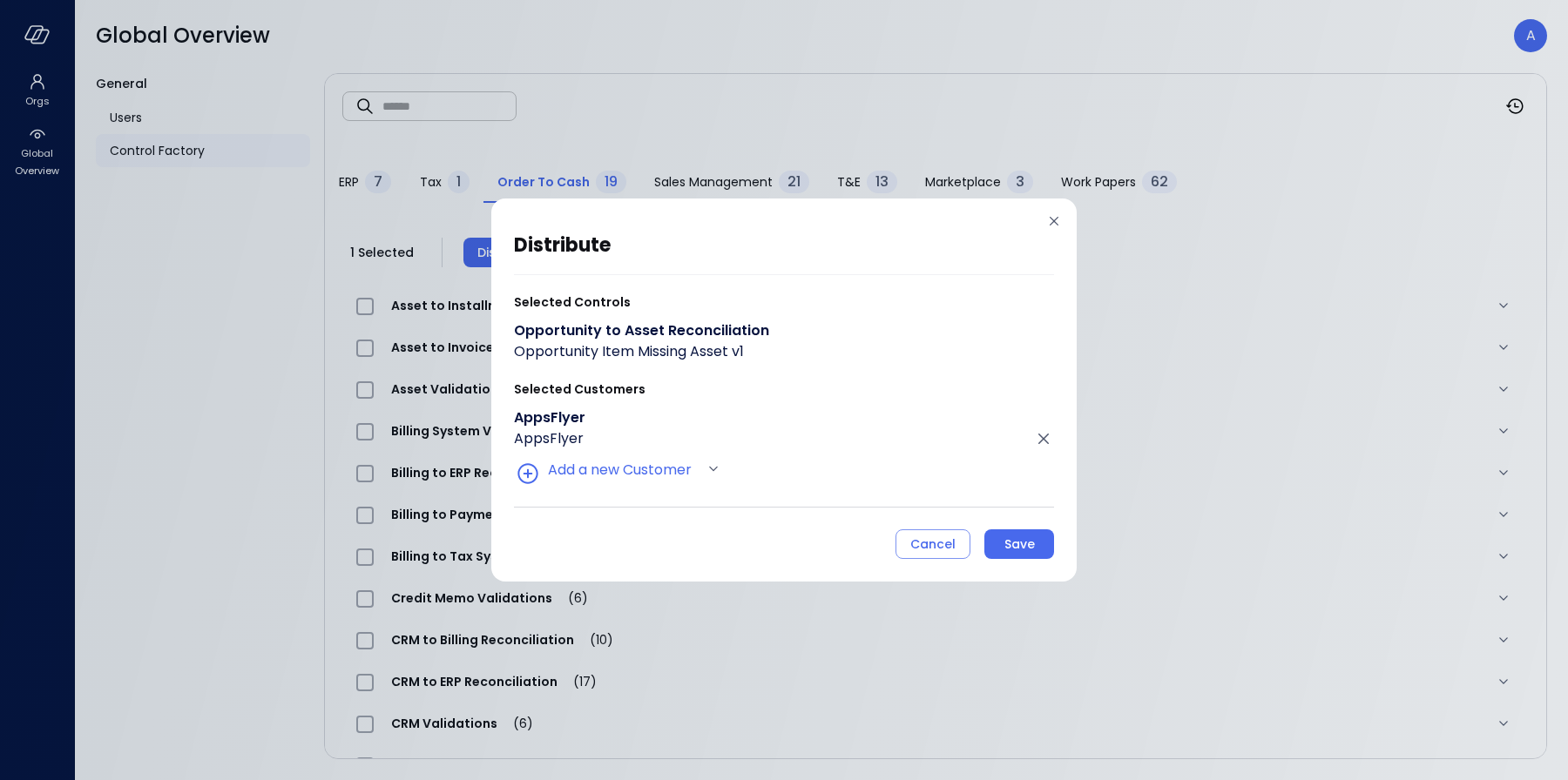
click at [1001, 540] on button "Save" at bounding box center [1019, 543] width 70 height 29
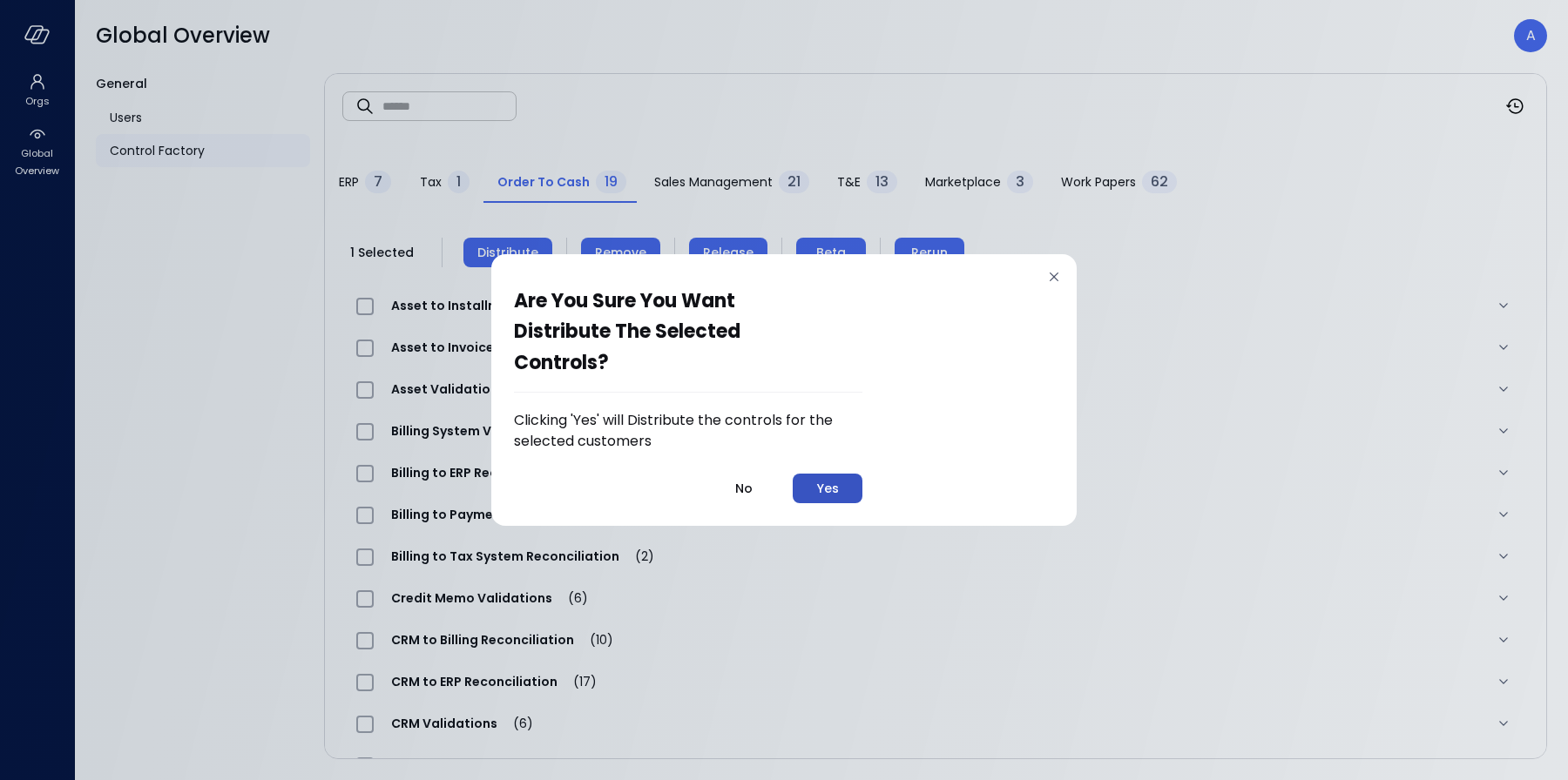
click at [844, 486] on button "Yes" at bounding box center [827, 488] width 70 height 29
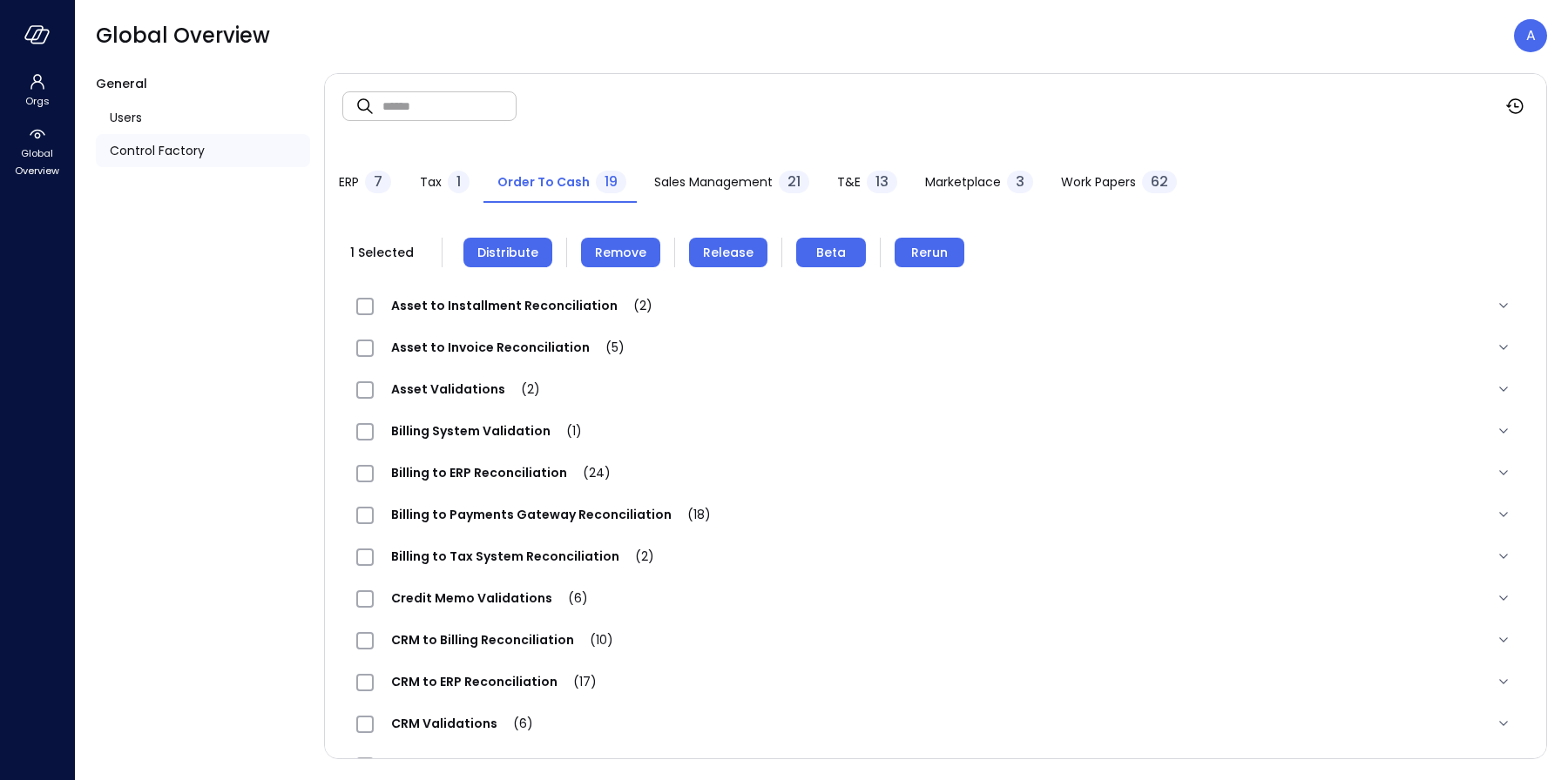
click at [617, 257] on span "Remove" at bounding box center [621, 253] width 51 height 20
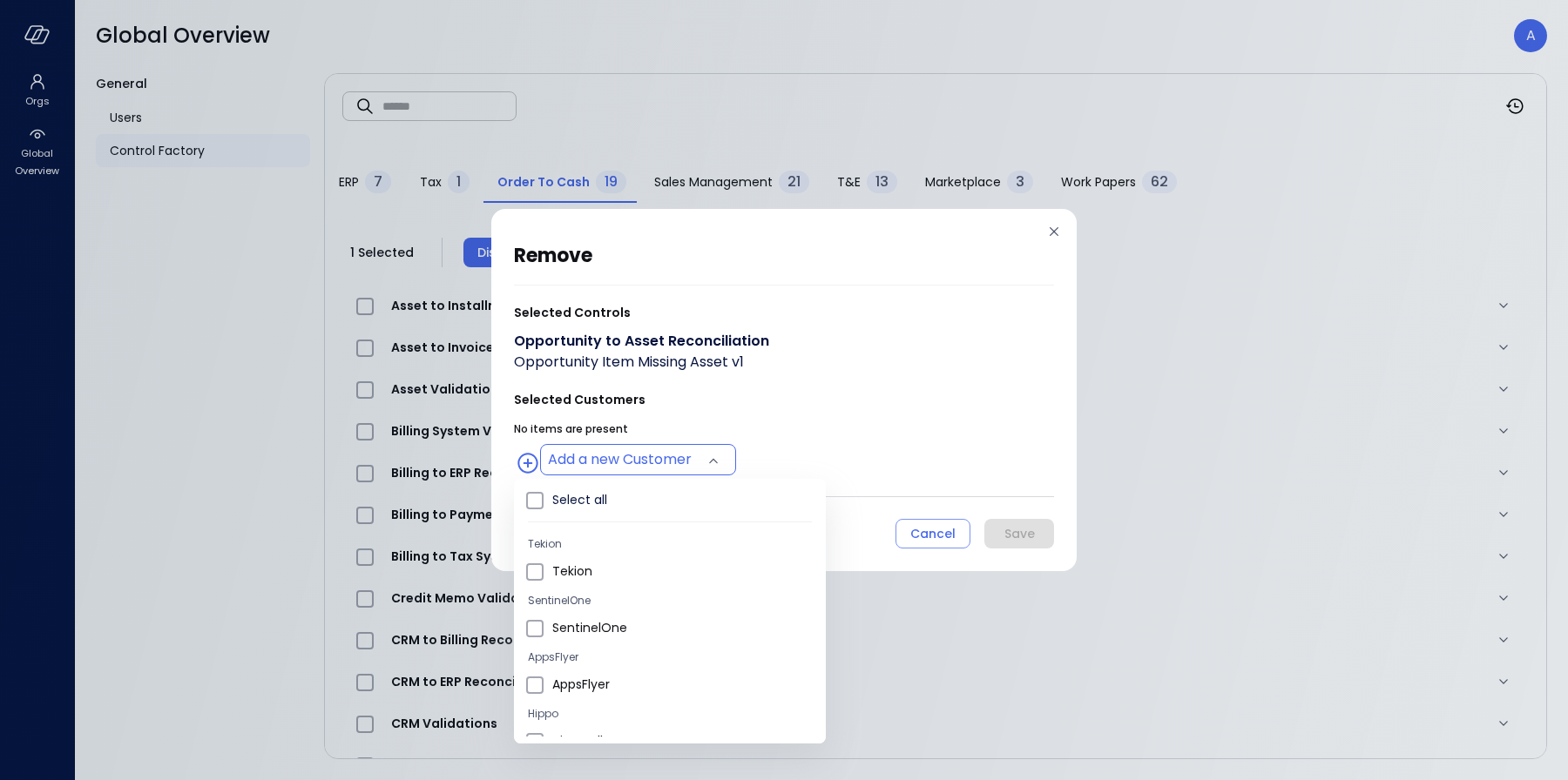
click at [680, 458] on body "Orgs Global Overview Global Overview A General Users Control Factory ​ ​ ERP 7 …" at bounding box center [784, 390] width 1568 height 780
type input "**********"
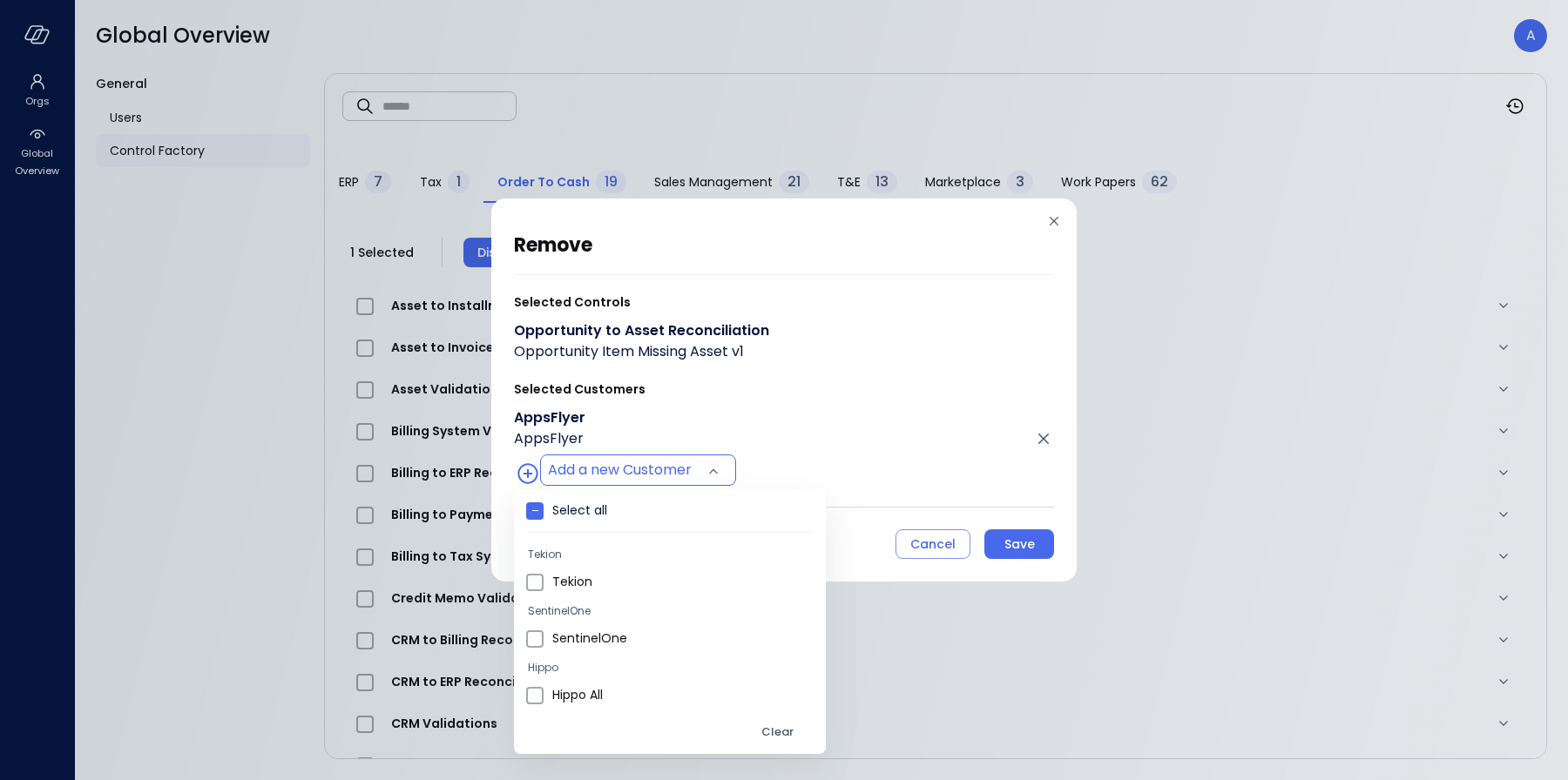
click at [880, 410] on div at bounding box center [784, 390] width 1568 height 780
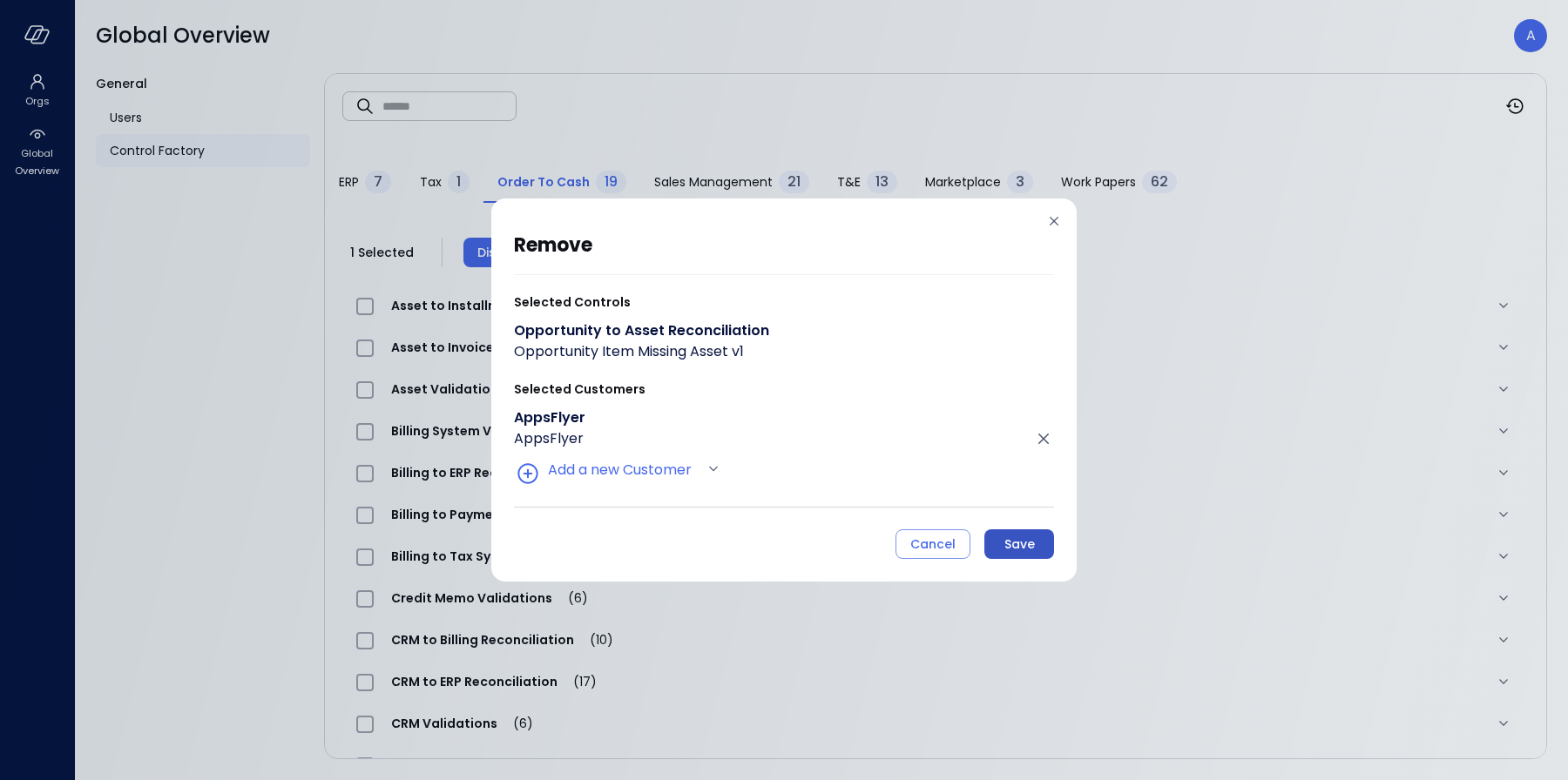
click at [1023, 544] on div "Save" at bounding box center [1020, 544] width 30 height 22
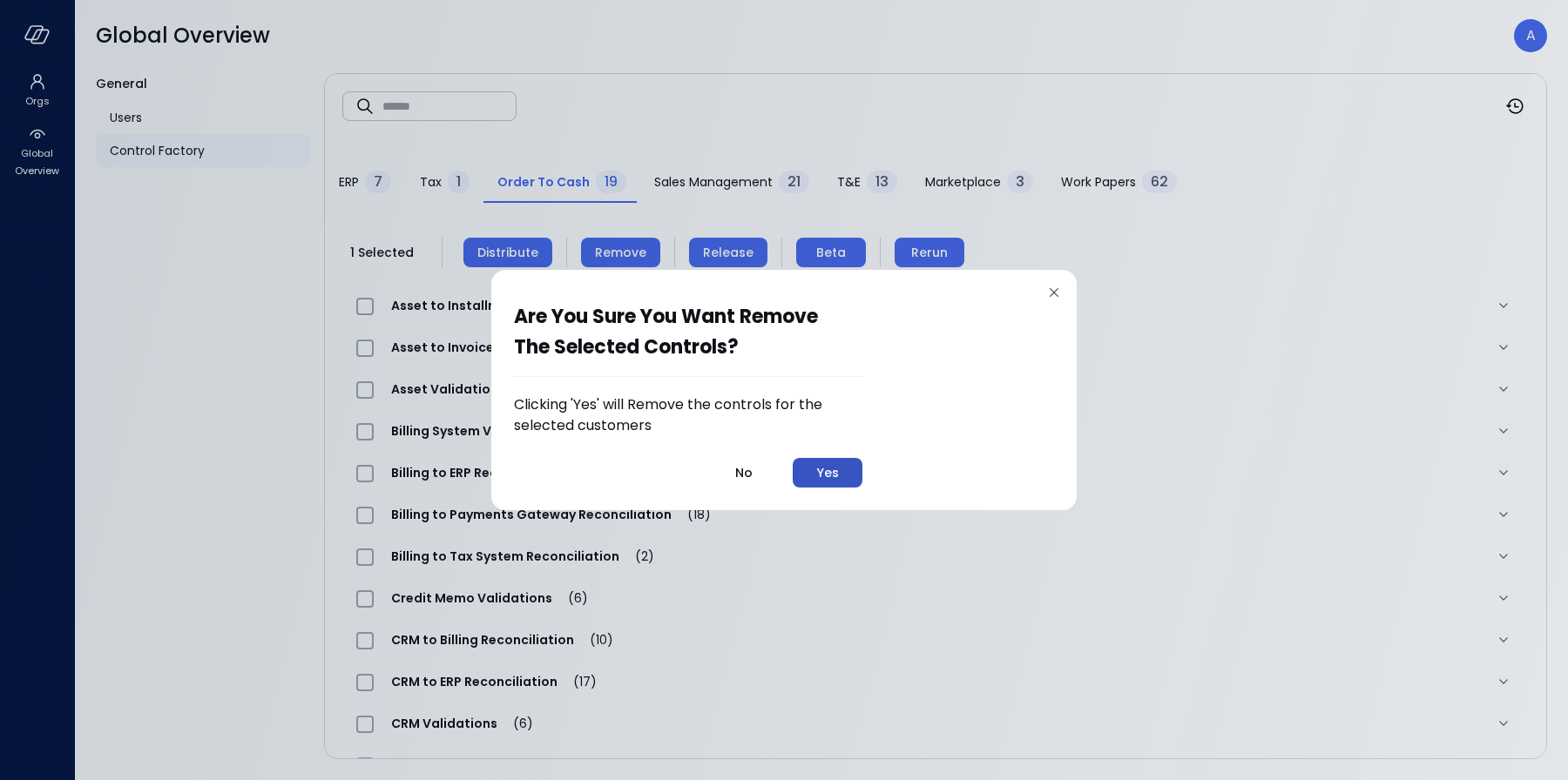
click at [842, 472] on button "Yes" at bounding box center [827, 472] width 70 height 29
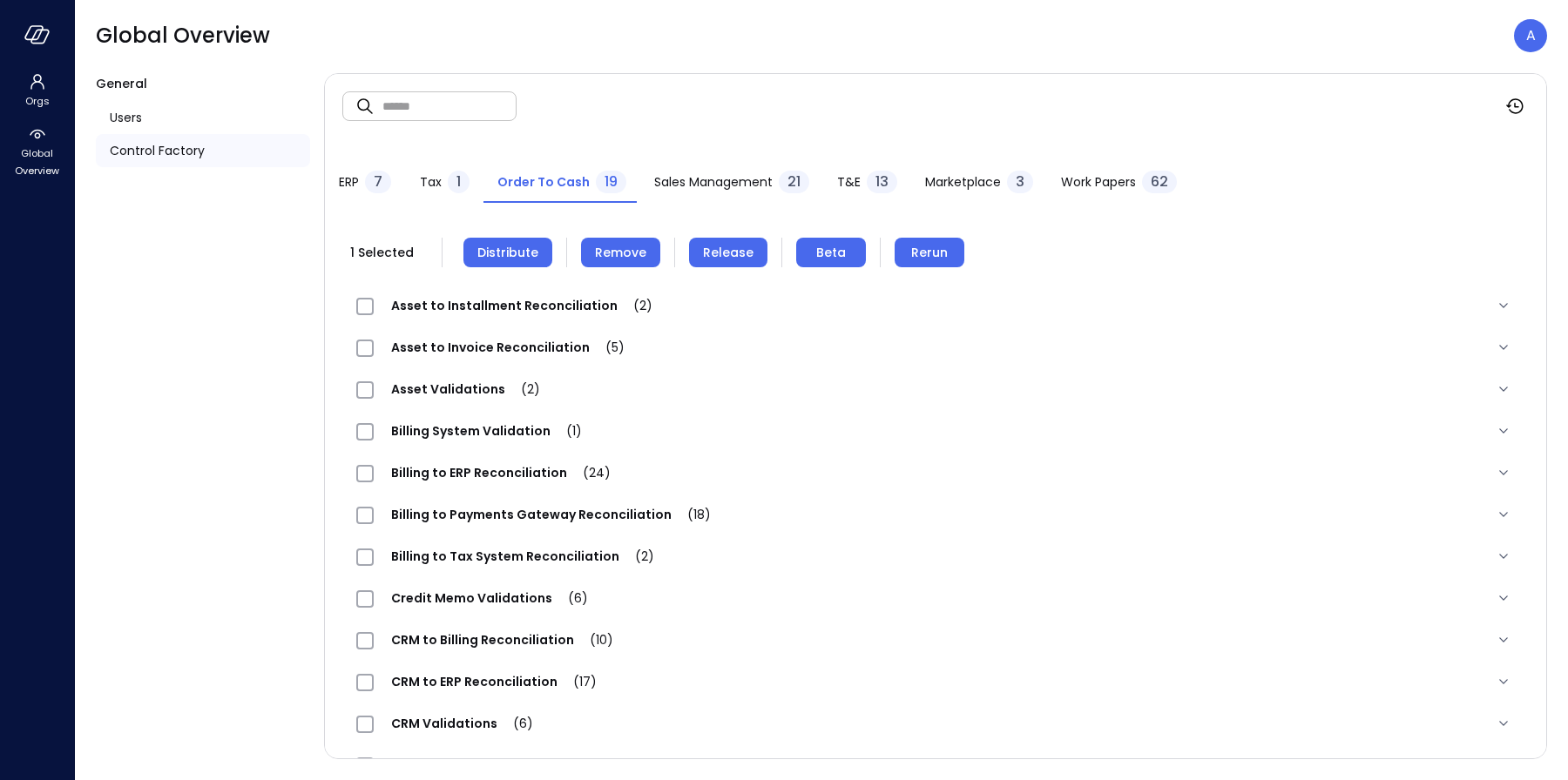
click at [521, 257] on span "Distribute" at bounding box center [507, 253] width 61 height 20
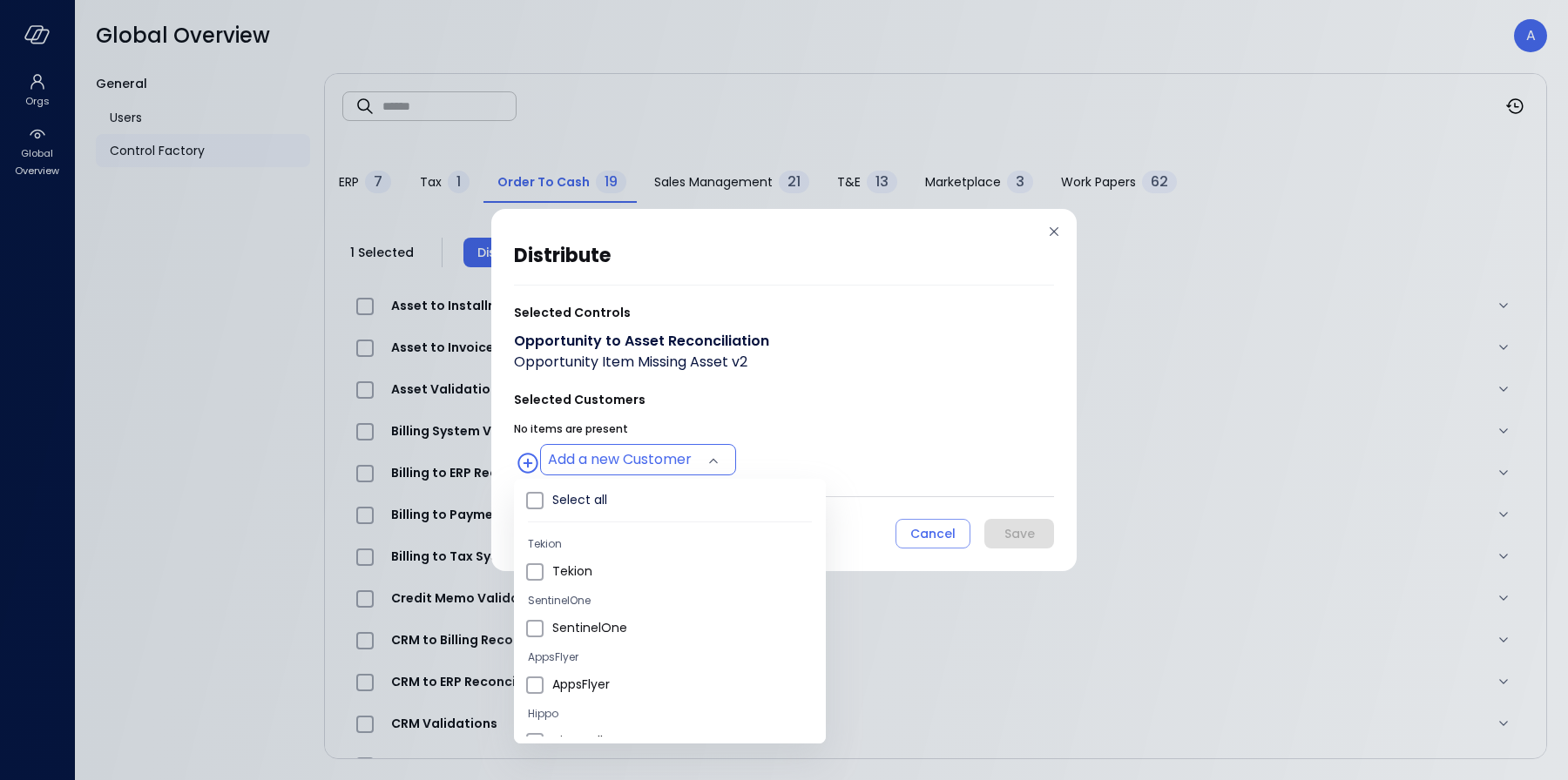
drag, startPoint x: 629, startPoint y: 455, endPoint x: 618, endPoint y: 472, distance: 20.2
click at [629, 456] on body "Orgs Global Overview Global Overview A General Users Control Factory ​ ​ ERP 7 …" at bounding box center [784, 390] width 1568 height 780
type input "**********"
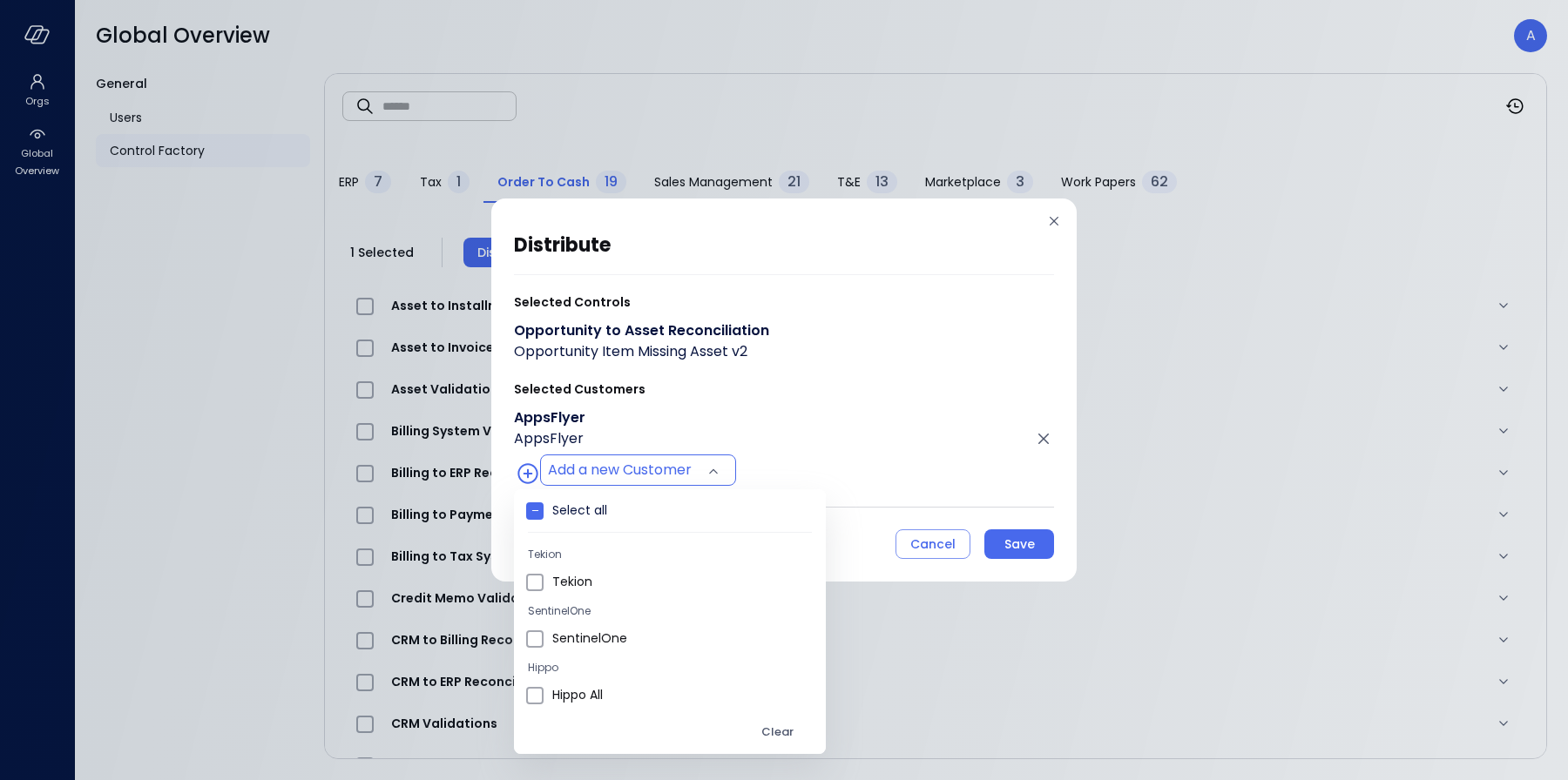
click at [861, 503] on div at bounding box center [784, 390] width 1568 height 780
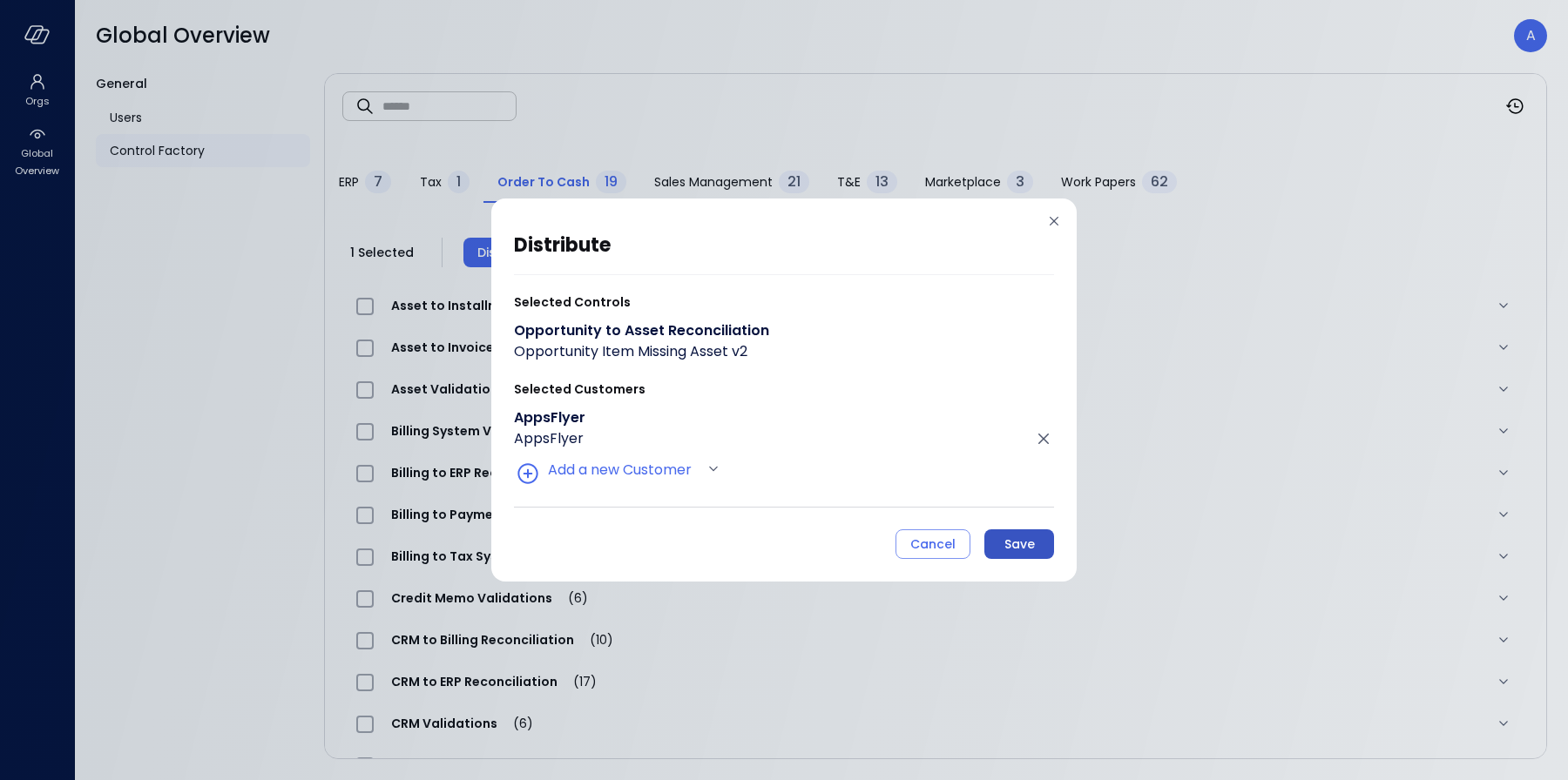
click at [1008, 541] on div "Save" at bounding box center [1020, 544] width 30 height 22
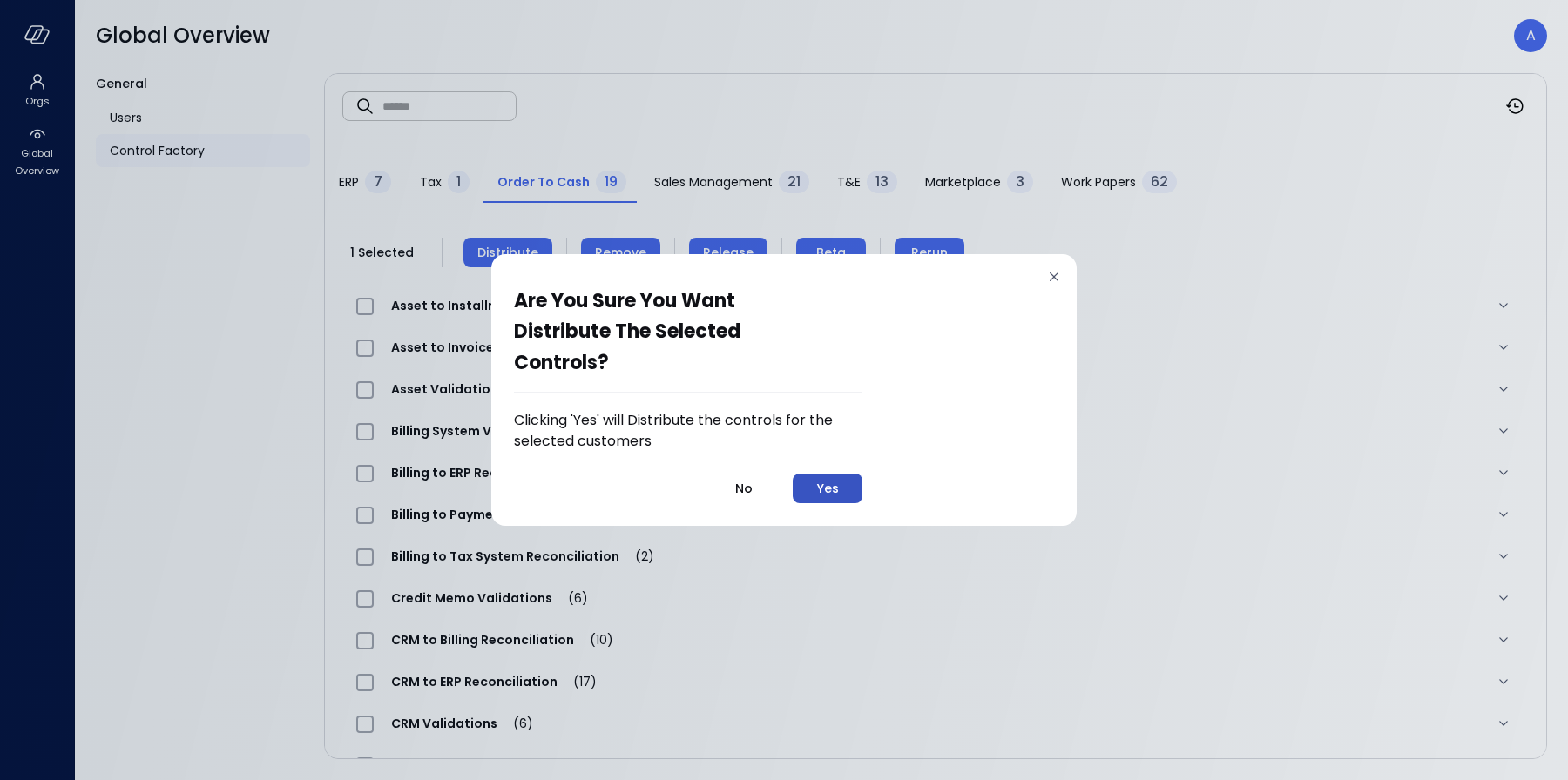
click at [842, 488] on button "Yes" at bounding box center [827, 488] width 70 height 29
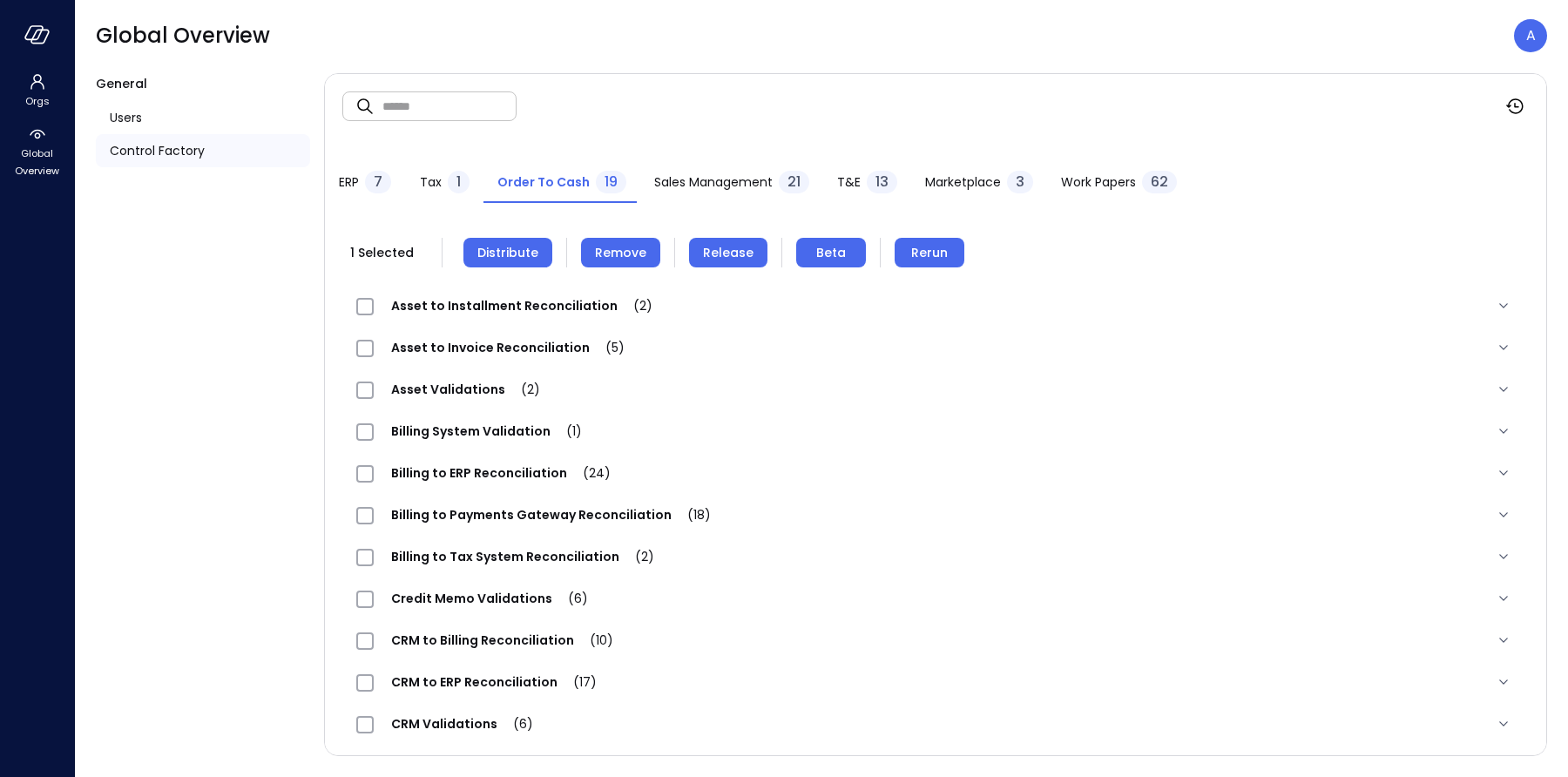
click at [585, 255] on button "Remove" at bounding box center [620, 252] width 79 height 29
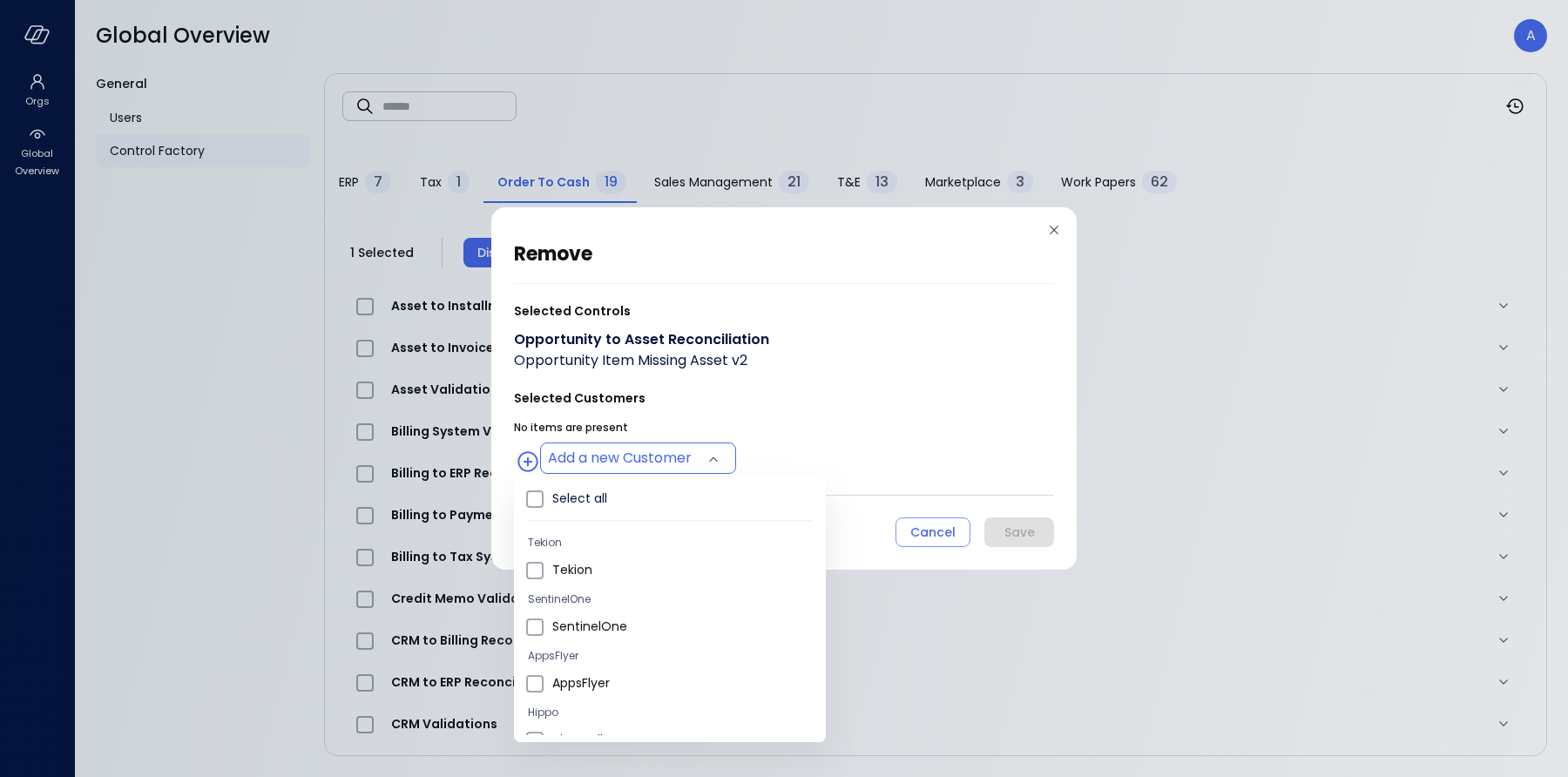
click at [705, 467] on body "Orgs Global Overview Global Overview A General Users Control Factory ​ ​ ERP 7 …" at bounding box center [784, 388] width 1568 height 777
type input "**********"
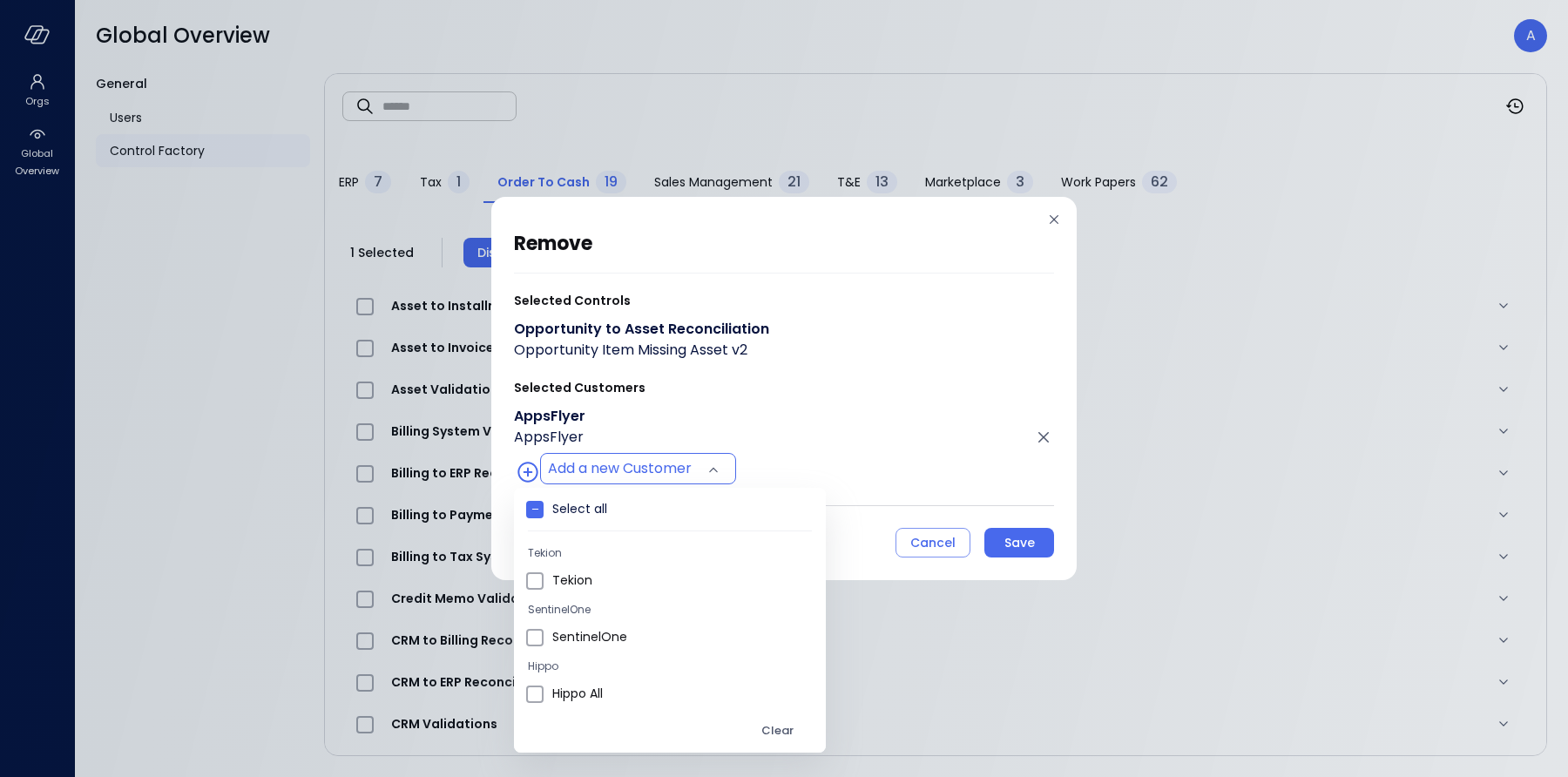
drag, startPoint x: 794, startPoint y: 459, endPoint x: 825, endPoint y: 462, distance: 31.1
click at [795, 459] on div at bounding box center [784, 388] width 1568 height 777
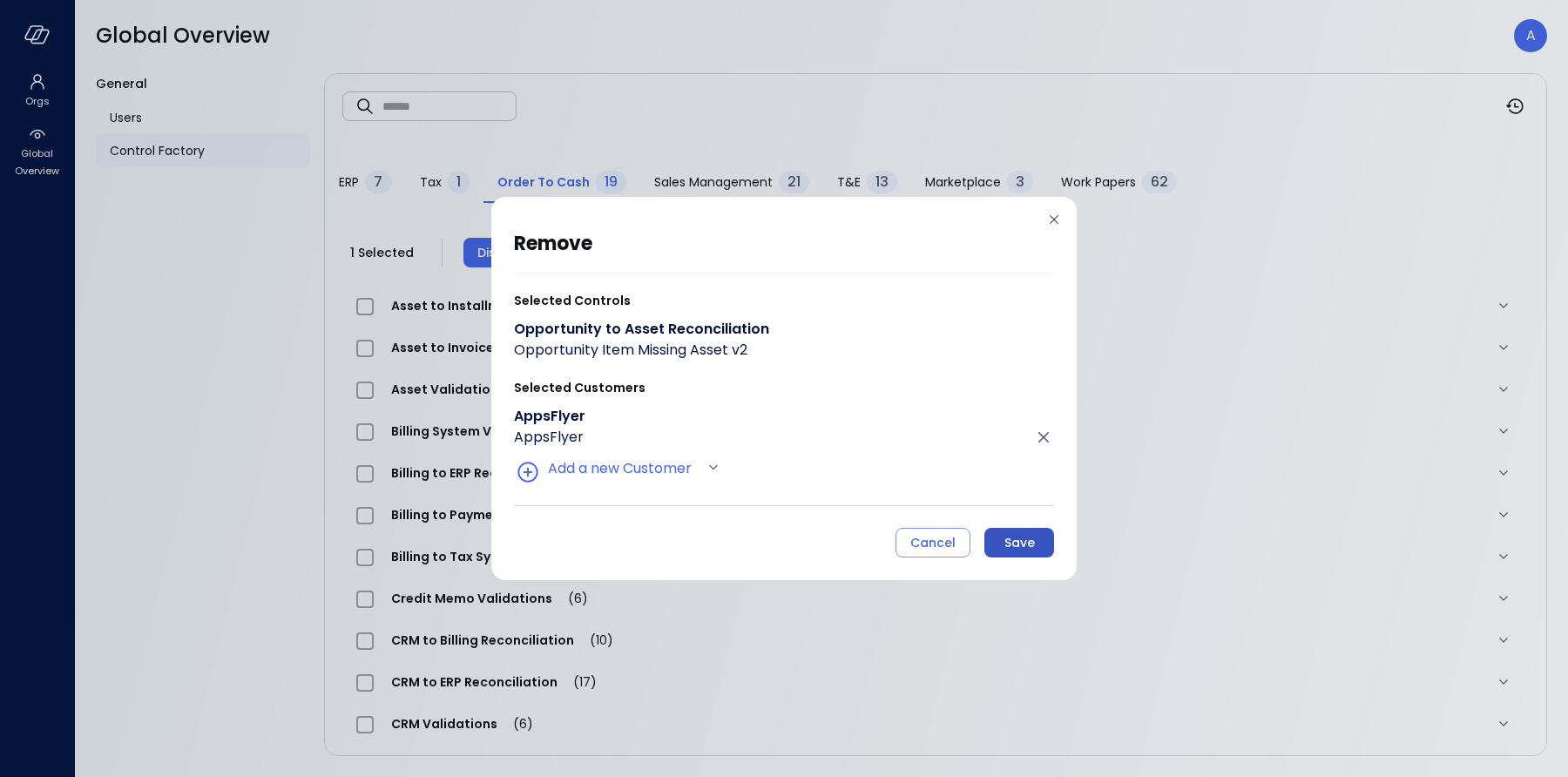
click at [1006, 539] on div "Save" at bounding box center [1020, 543] width 30 height 22
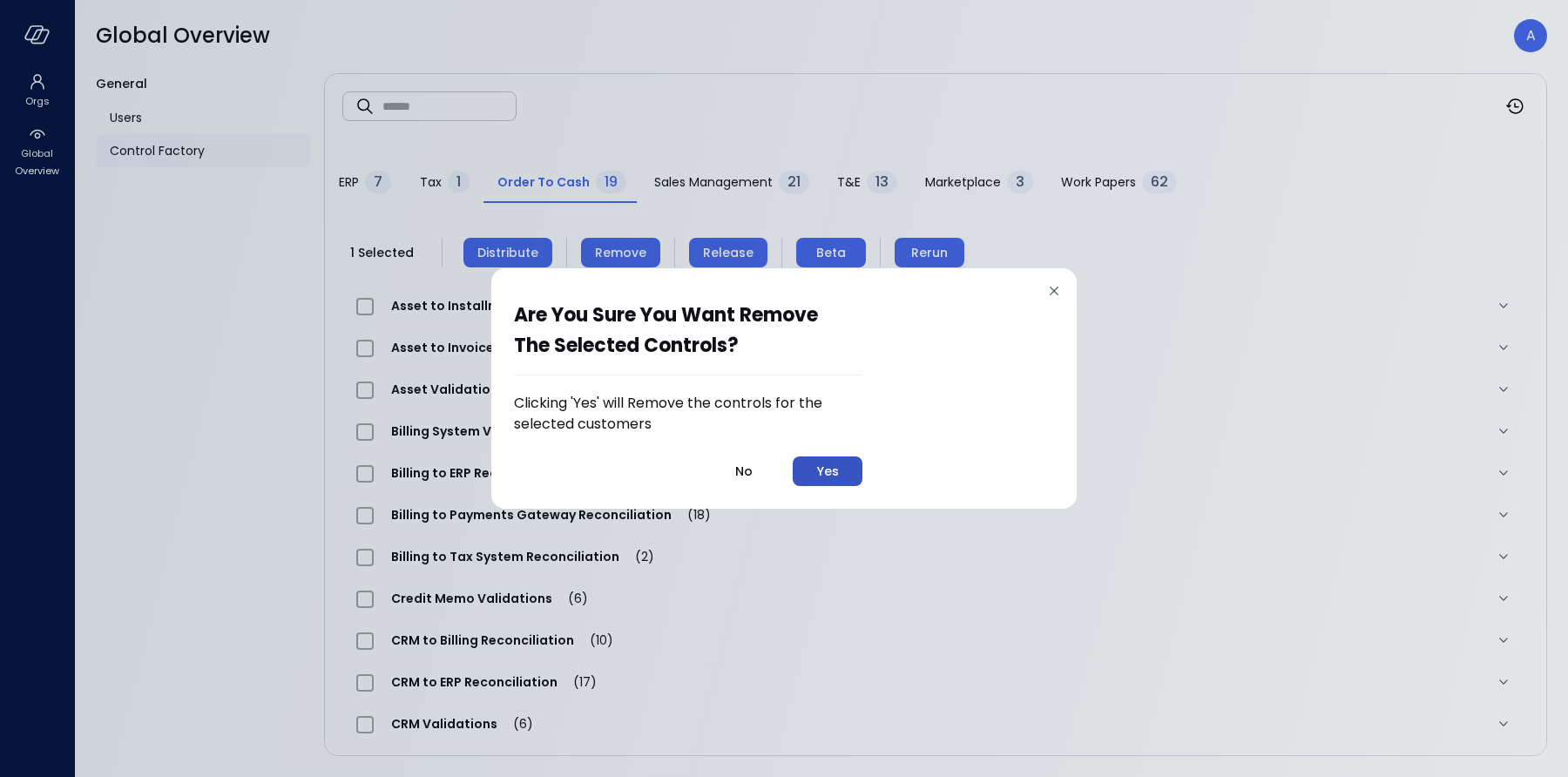
click at [837, 474] on div "Yes" at bounding box center [827, 472] width 22 height 22
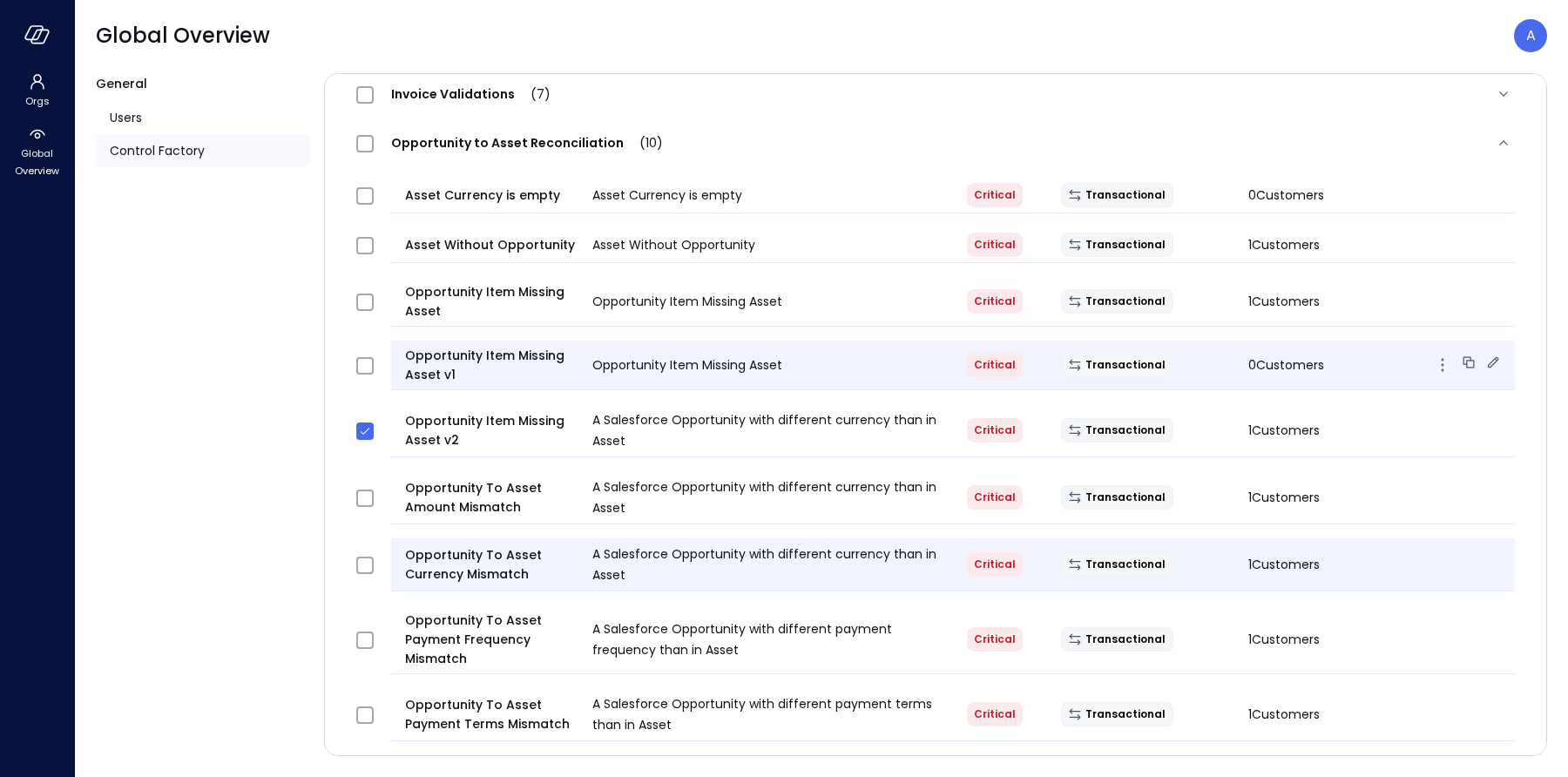
scroll to position [920, 0]
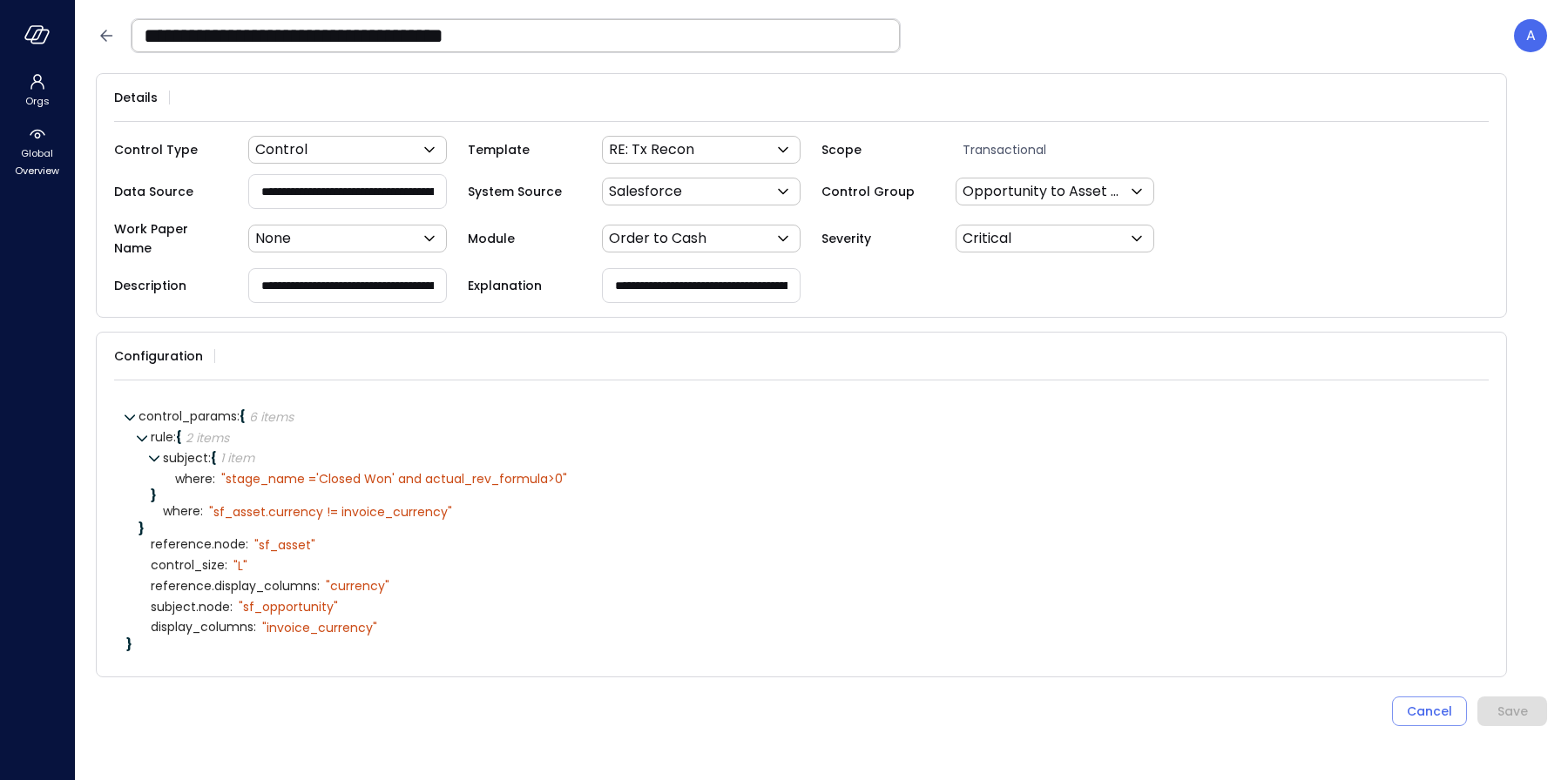
click at [400, 191] on input "**********" at bounding box center [348, 191] width 197 height 32
drag, startPoint x: 374, startPoint y: 191, endPoint x: 491, endPoint y: 191, distance: 117.0
click at [491, 191] on div "**********" at bounding box center [802, 191] width 1375 height 35
click at [348, 192] on input "**********" at bounding box center [348, 191] width 198 height 32
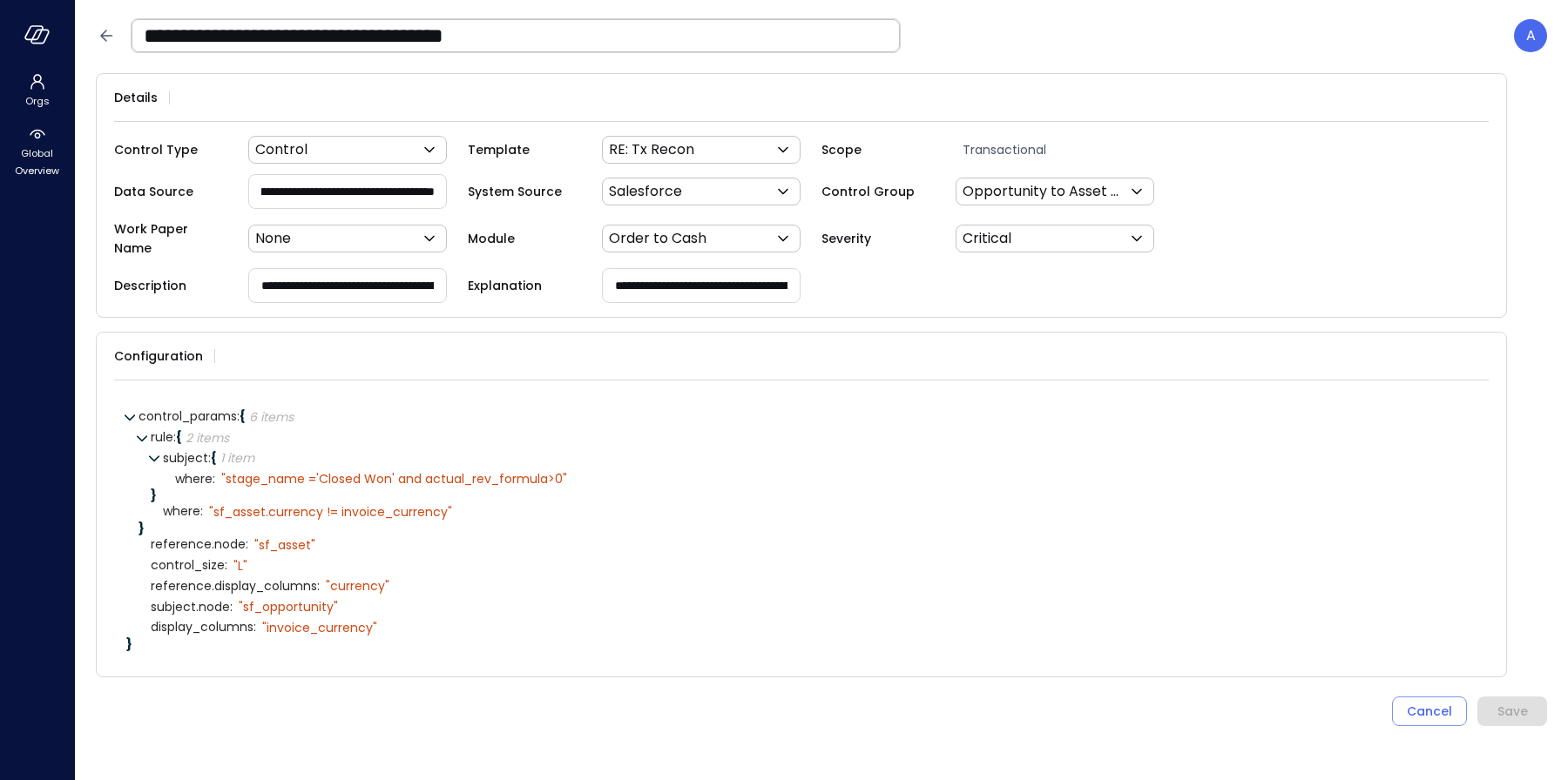
drag, startPoint x: 352, startPoint y: 191, endPoint x: 368, endPoint y: 191, distance: 16.0
click at [368, 191] on input "**********" at bounding box center [348, 191] width 198 height 32
paste input "**********"
type input "**********"
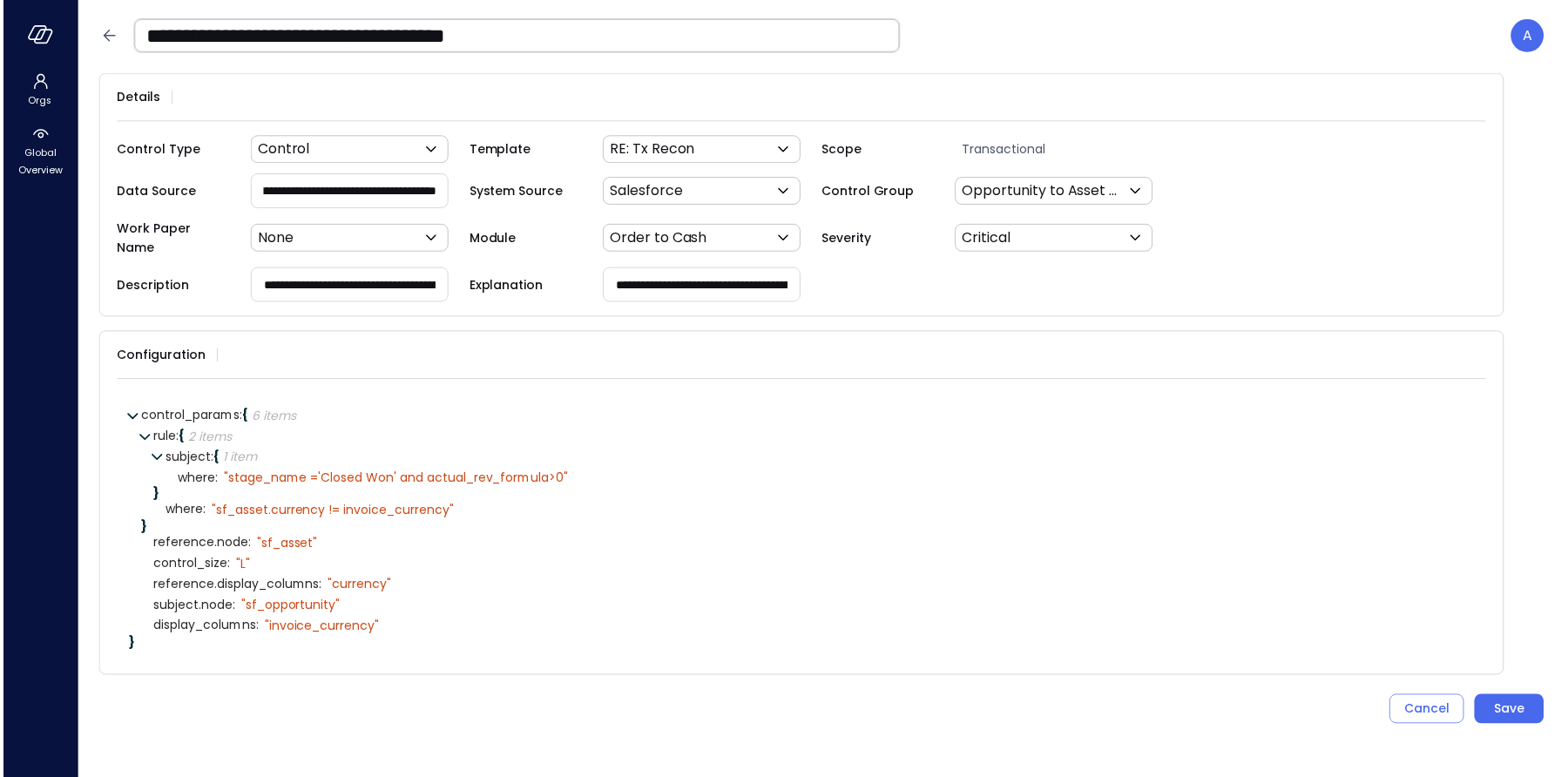
scroll to position [0, 0]
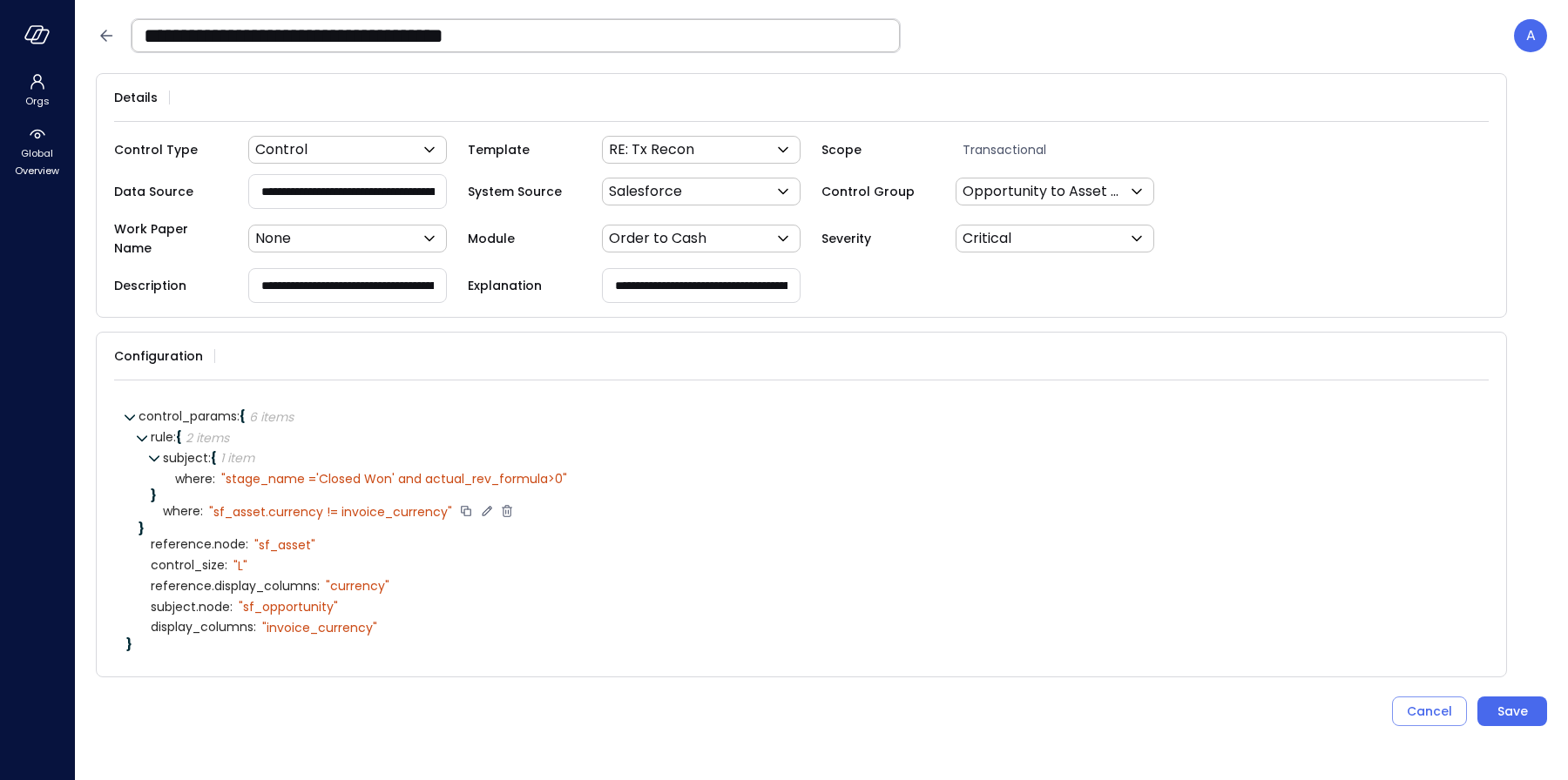
click at [482, 506] on icon at bounding box center [486, 511] width 10 height 10
paste textarea
drag, startPoint x: 216, startPoint y: 501, endPoint x: 198, endPoint y: 503, distance: 18.1
click at [198, 503] on div "**********" at bounding box center [819, 512] width 1313 height 21
type textarea "**********"
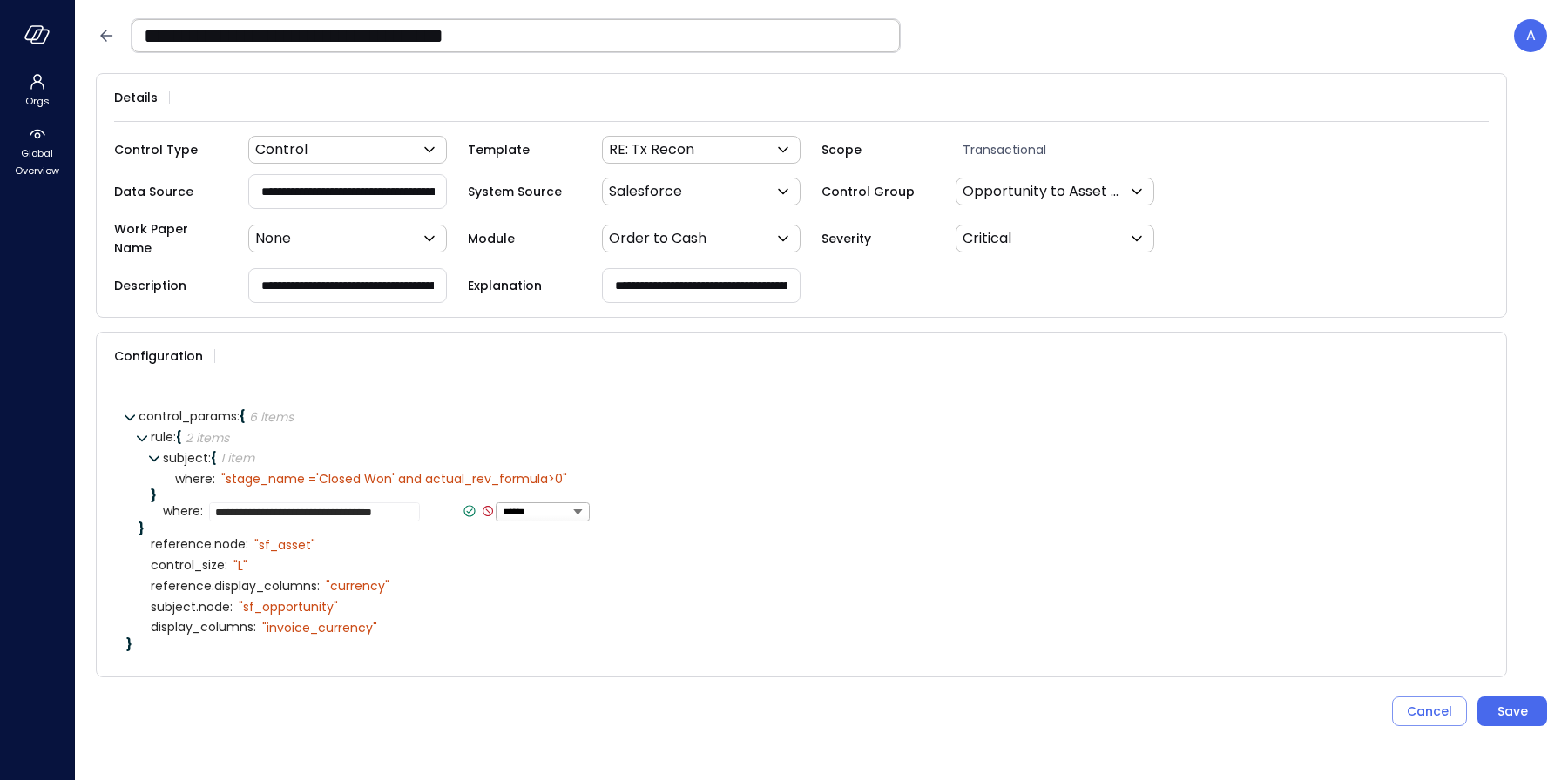
click at [462, 503] on icon at bounding box center [470, 511] width 16 height 16
click at [721, 30] on input "**********" at bounding box center [515, 35] width 768 height 45
click at [1511, 702] on div "Save" at bounding box center [1513, 712] width 30 height 22
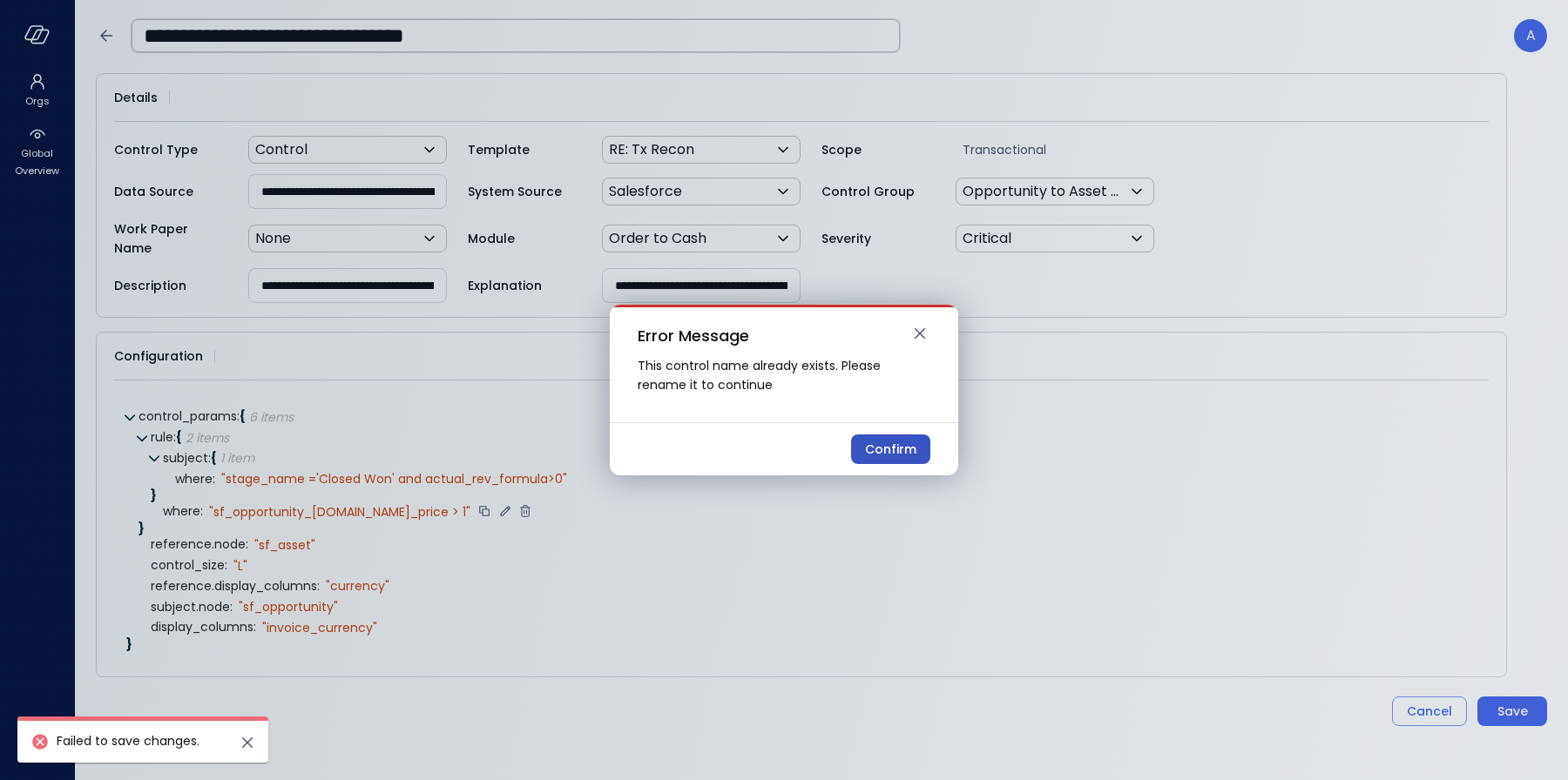
click at [876, 445] on div "Confirm" at bounding box center [890, 449] width 51 height 22
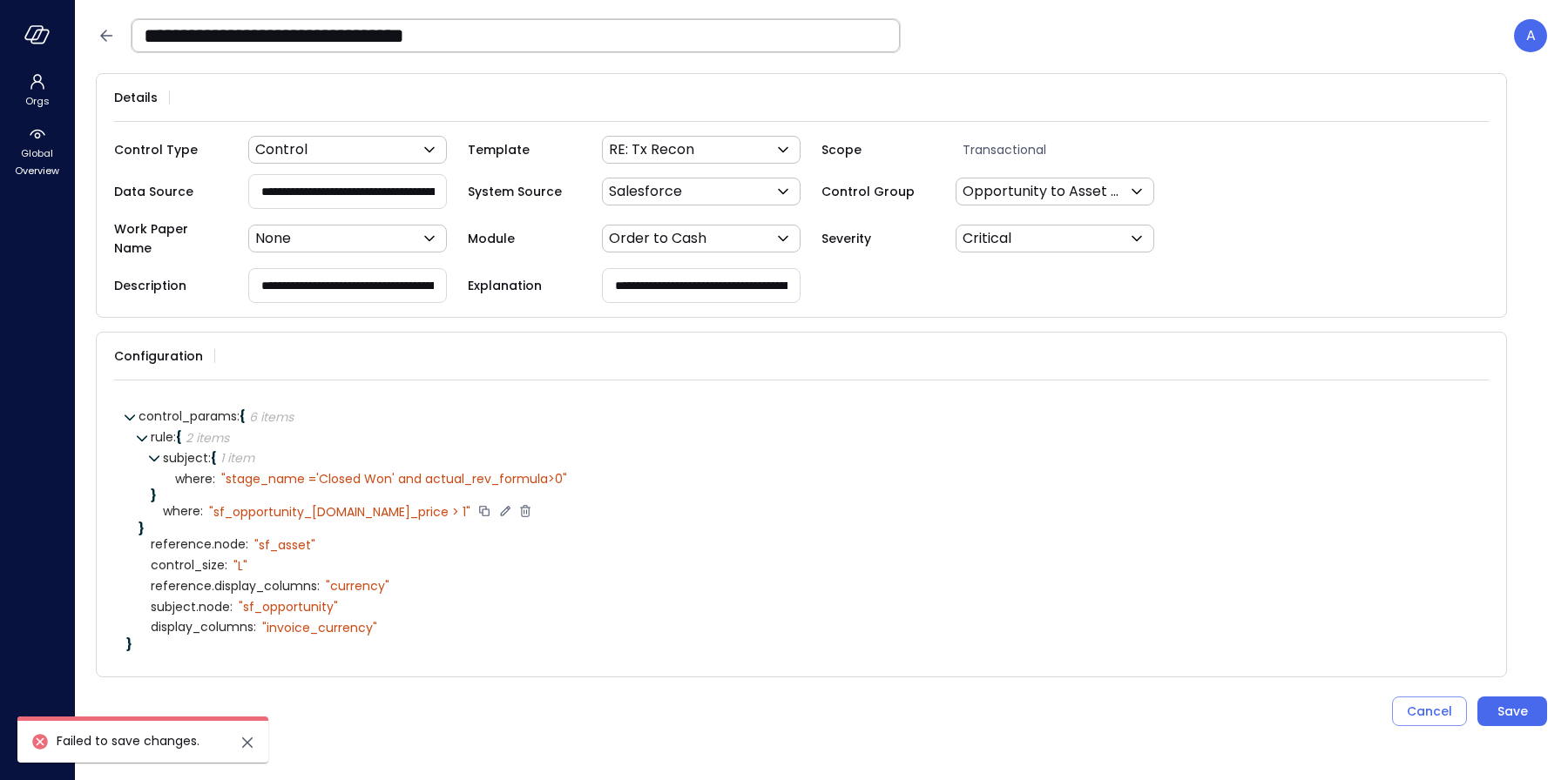
click at [544, 40] on input "**********" at bounding box center [515, 35] width 768 height 45
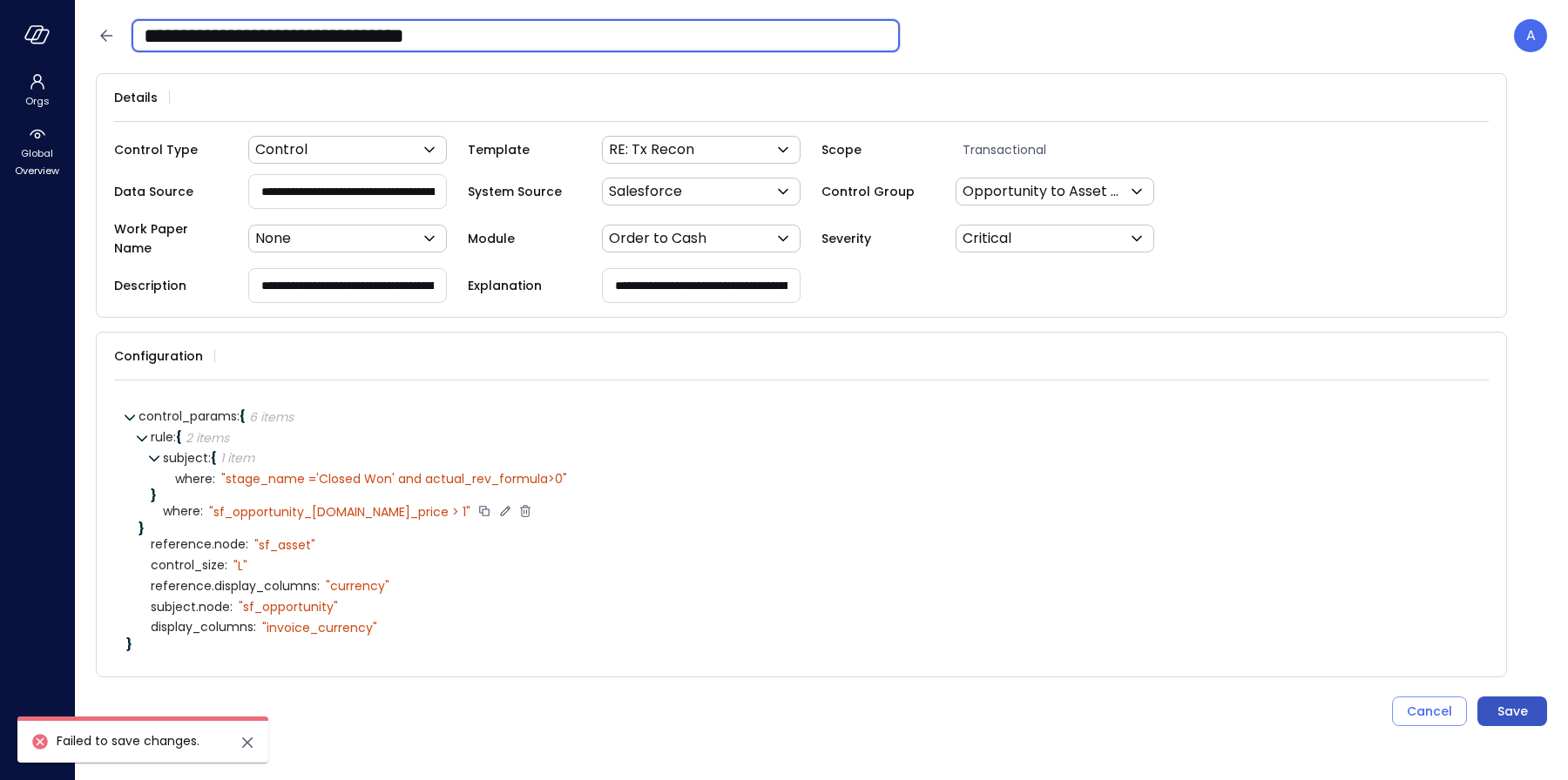
type input "**********"
click at [1533, 701] on button "Save" at bounding box center [1512, 711] width 70 height 29
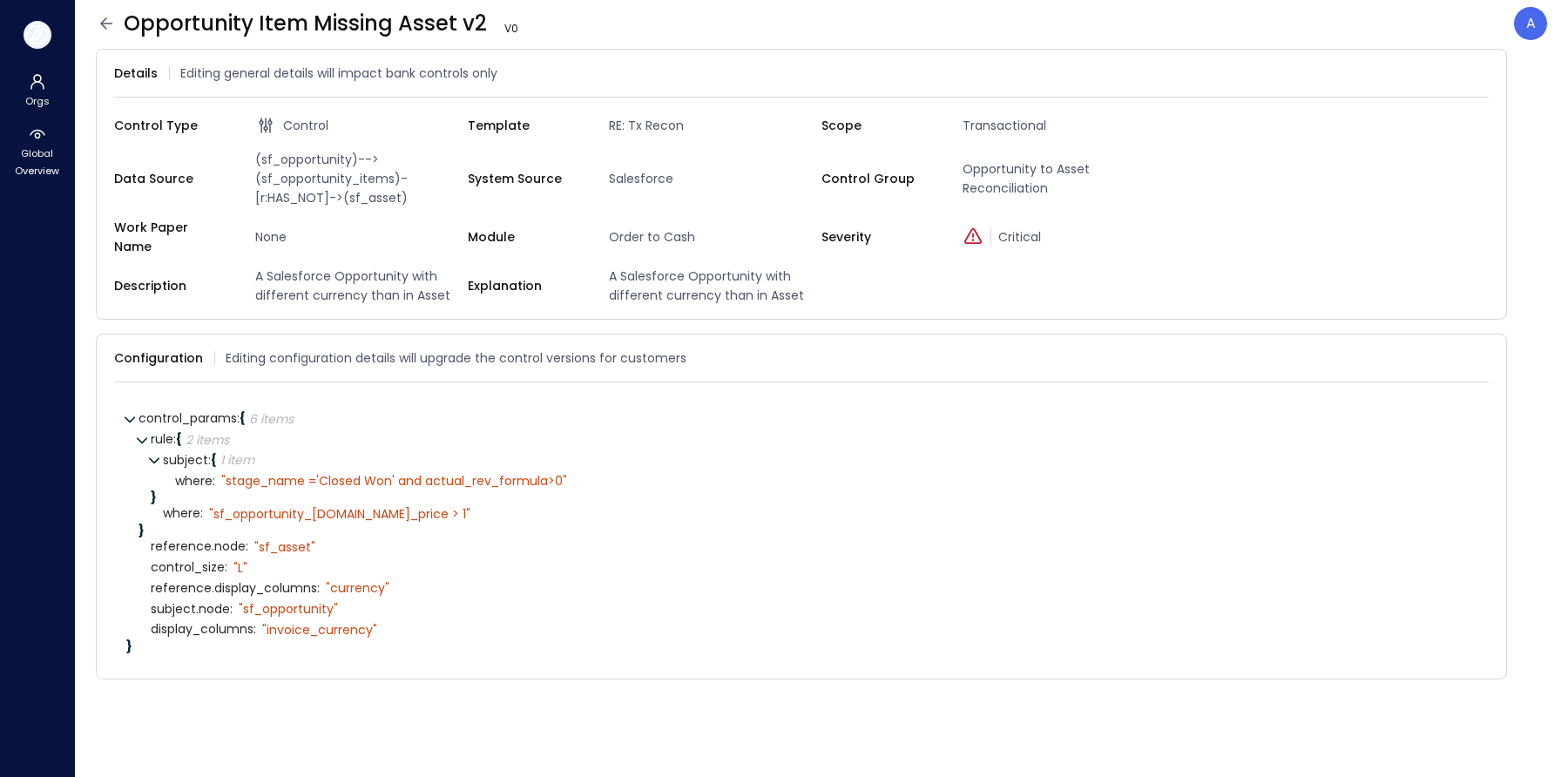
click at [37, 29] on icon "button" at bounding box center [40, 35] width 18 height 13
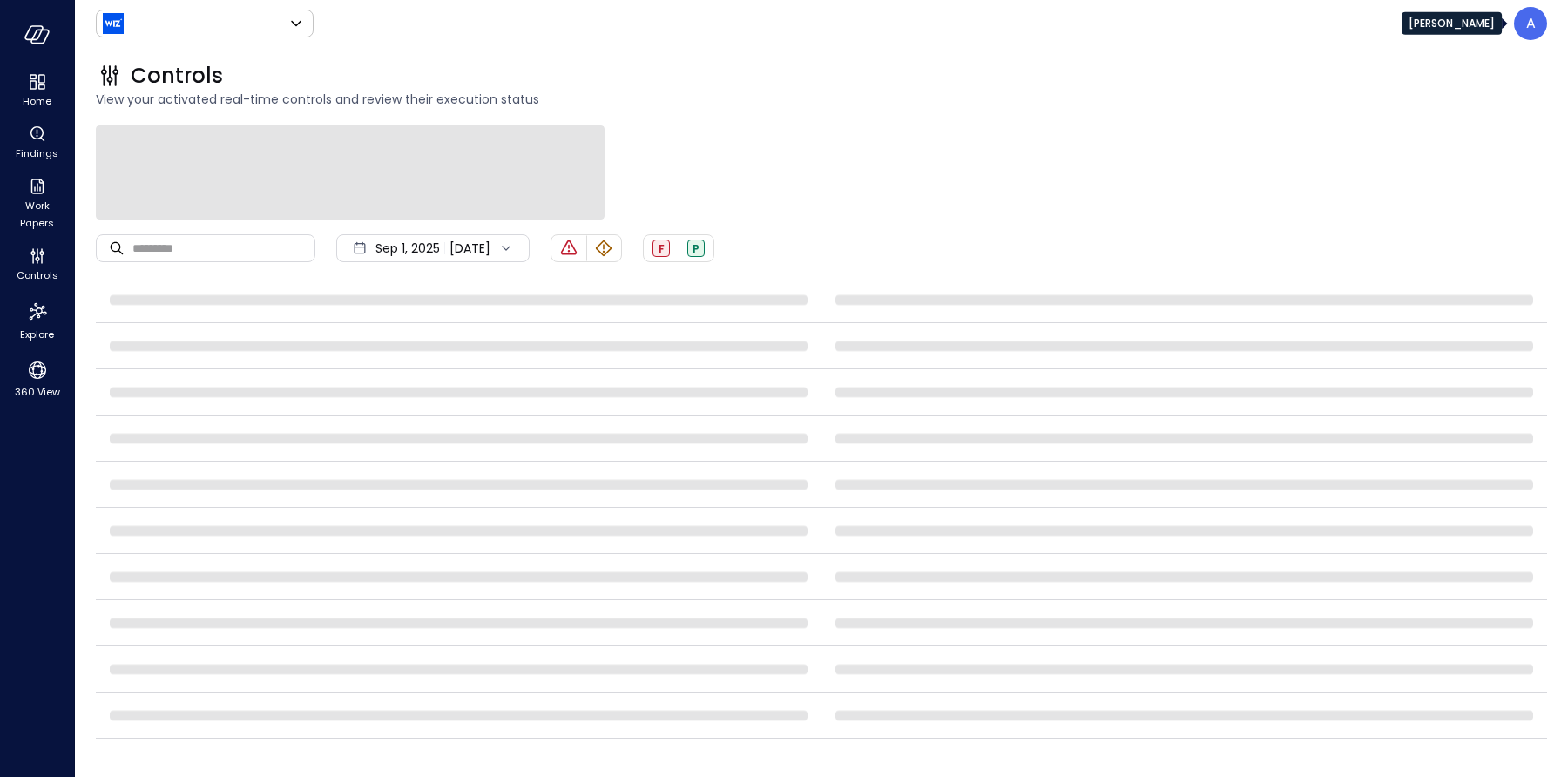
type input "******"
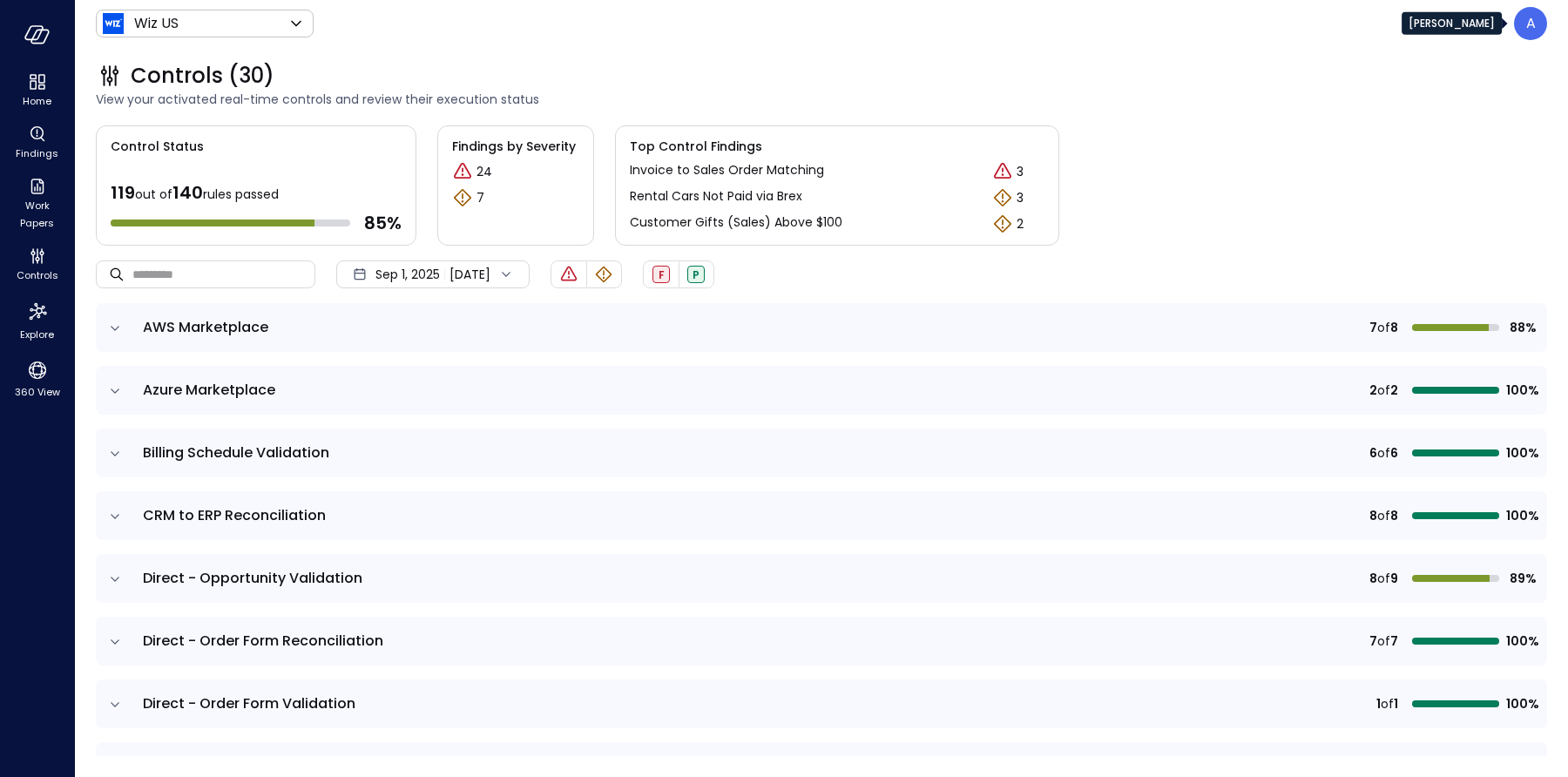
click at [1526, 25] on p "A" at bounding box center [1531, 24] width 10 height 21
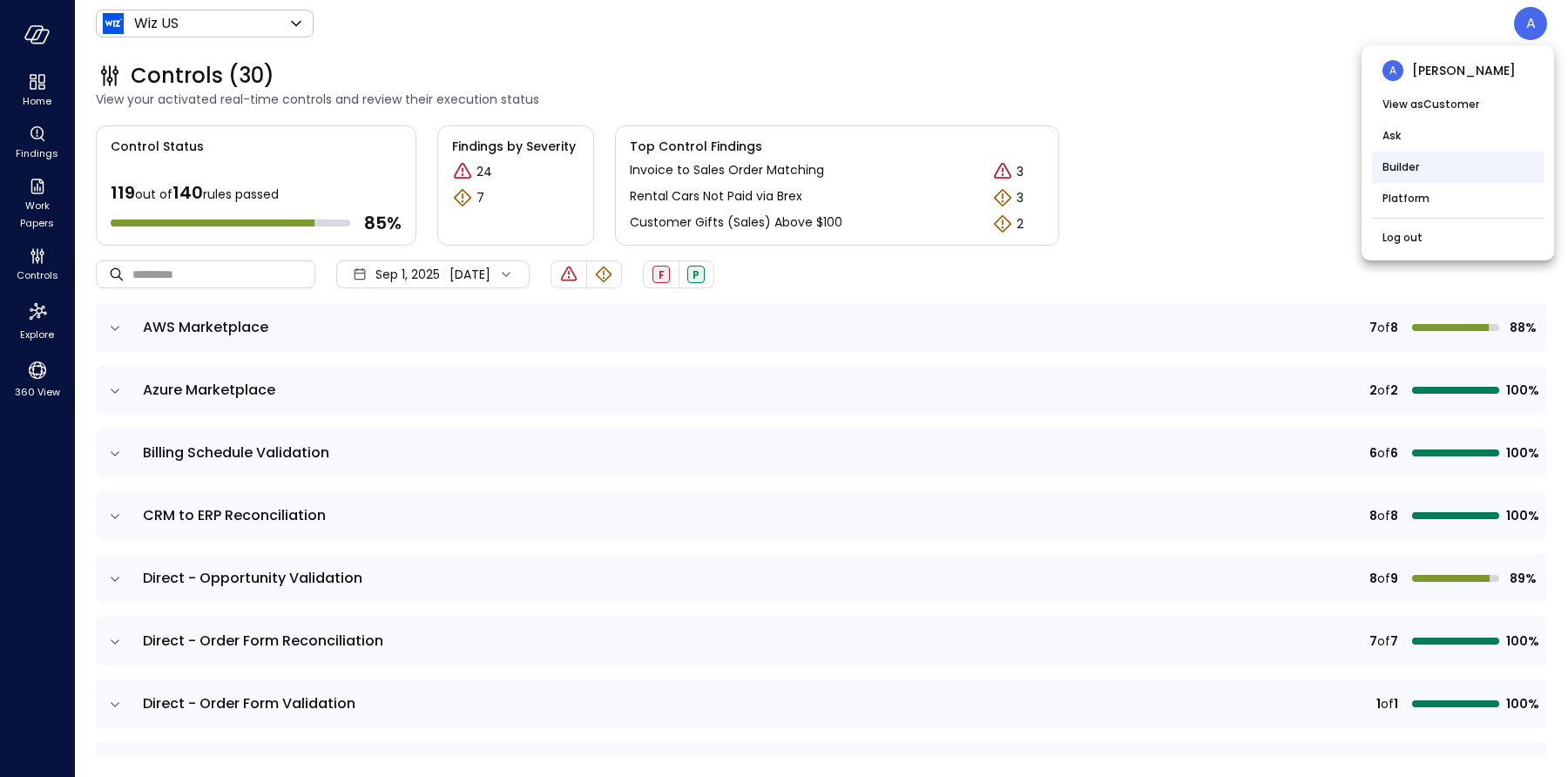
click at [1466, 167] on li "Builder" at bounding box center [1458, 167] width 172 height 31
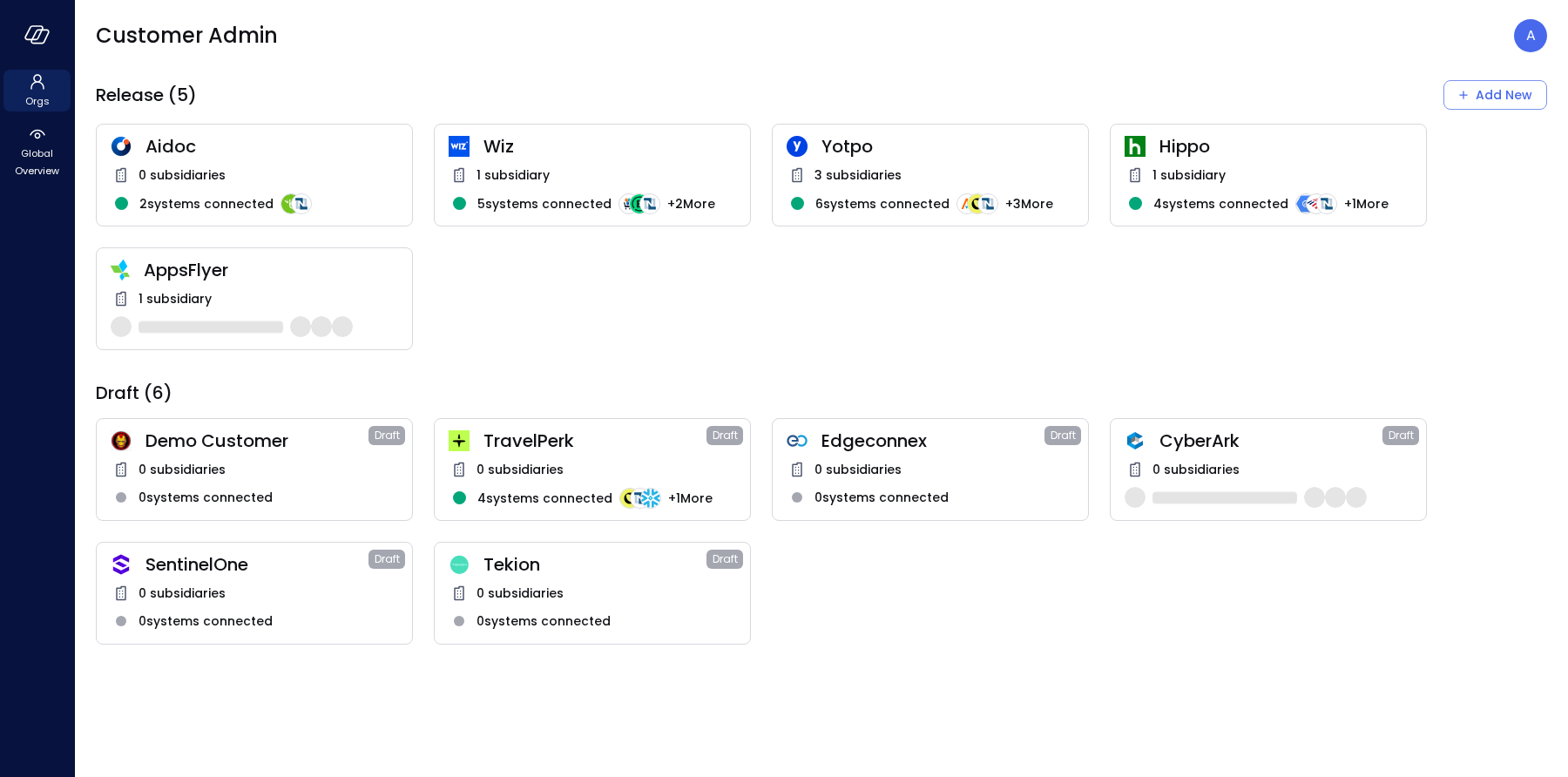
click at [235, 273] on span "AppsFlyer" at bounding box center [270, 271] width 255 height 23
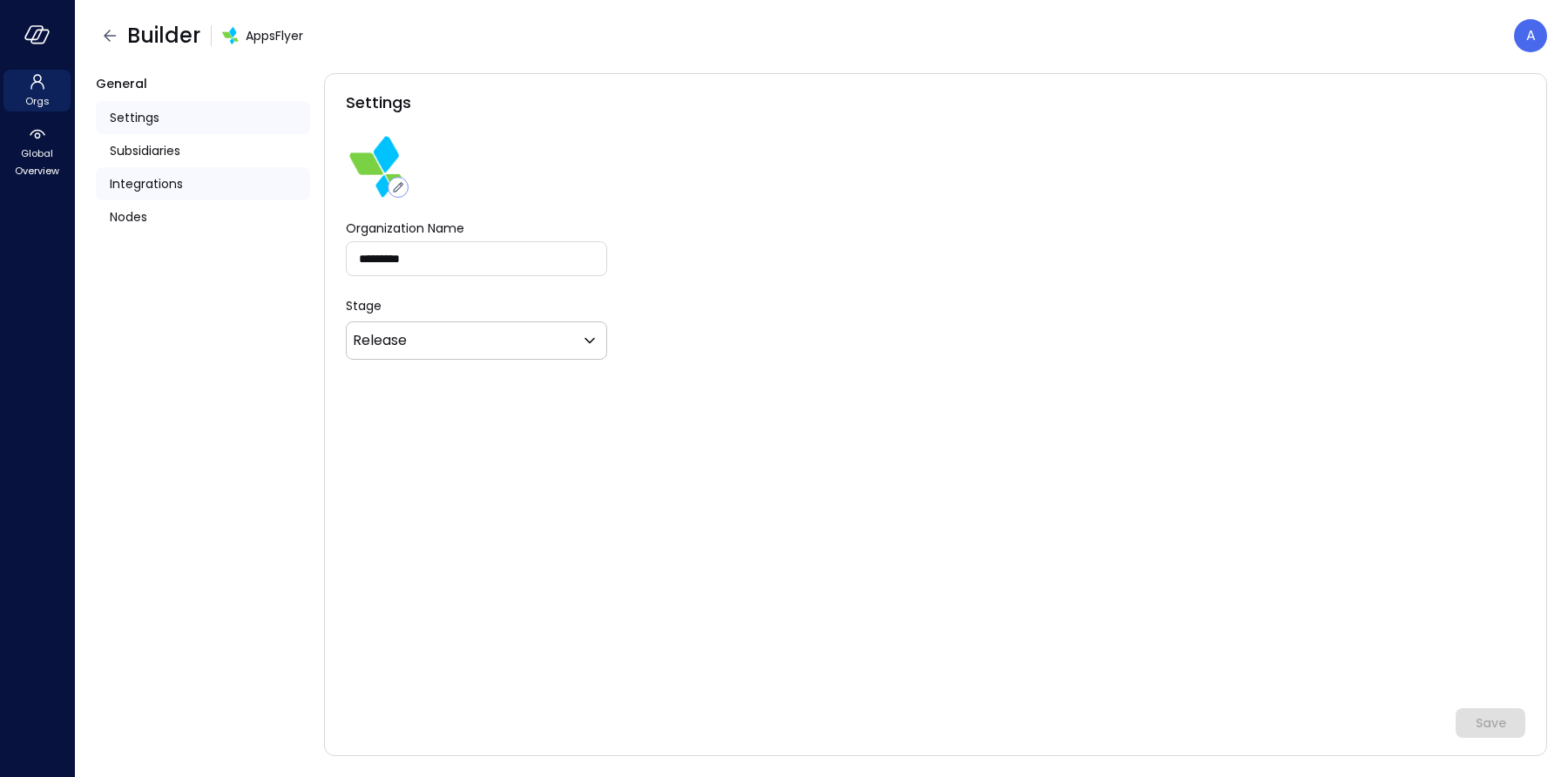
click at [159, 186] on span "Integrations" at bounding box center [146, 184] width 74 height 20
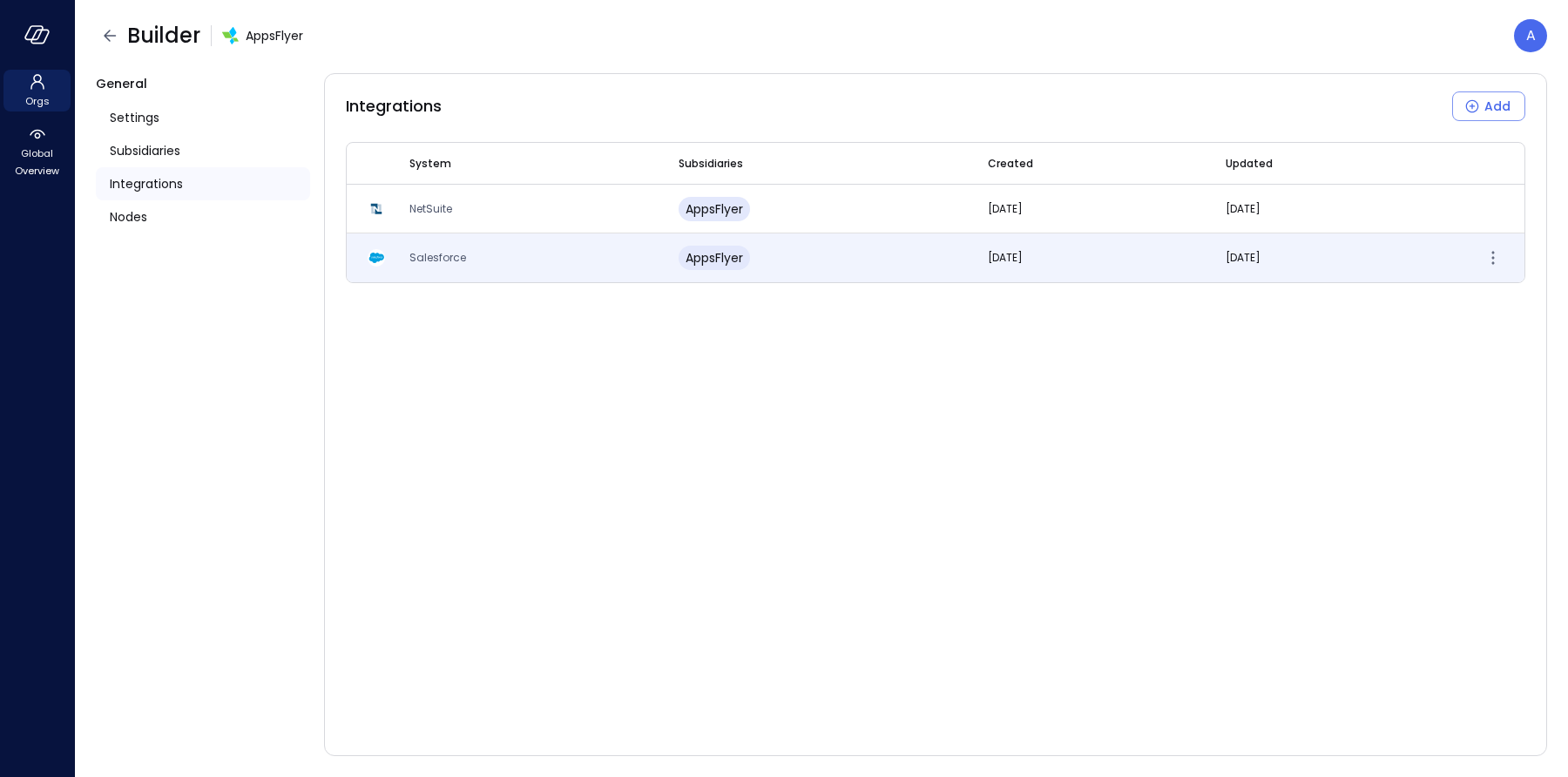
click at [441, 257] on span "Salesforce" at bounding box center [438, 257] width 57 height 15
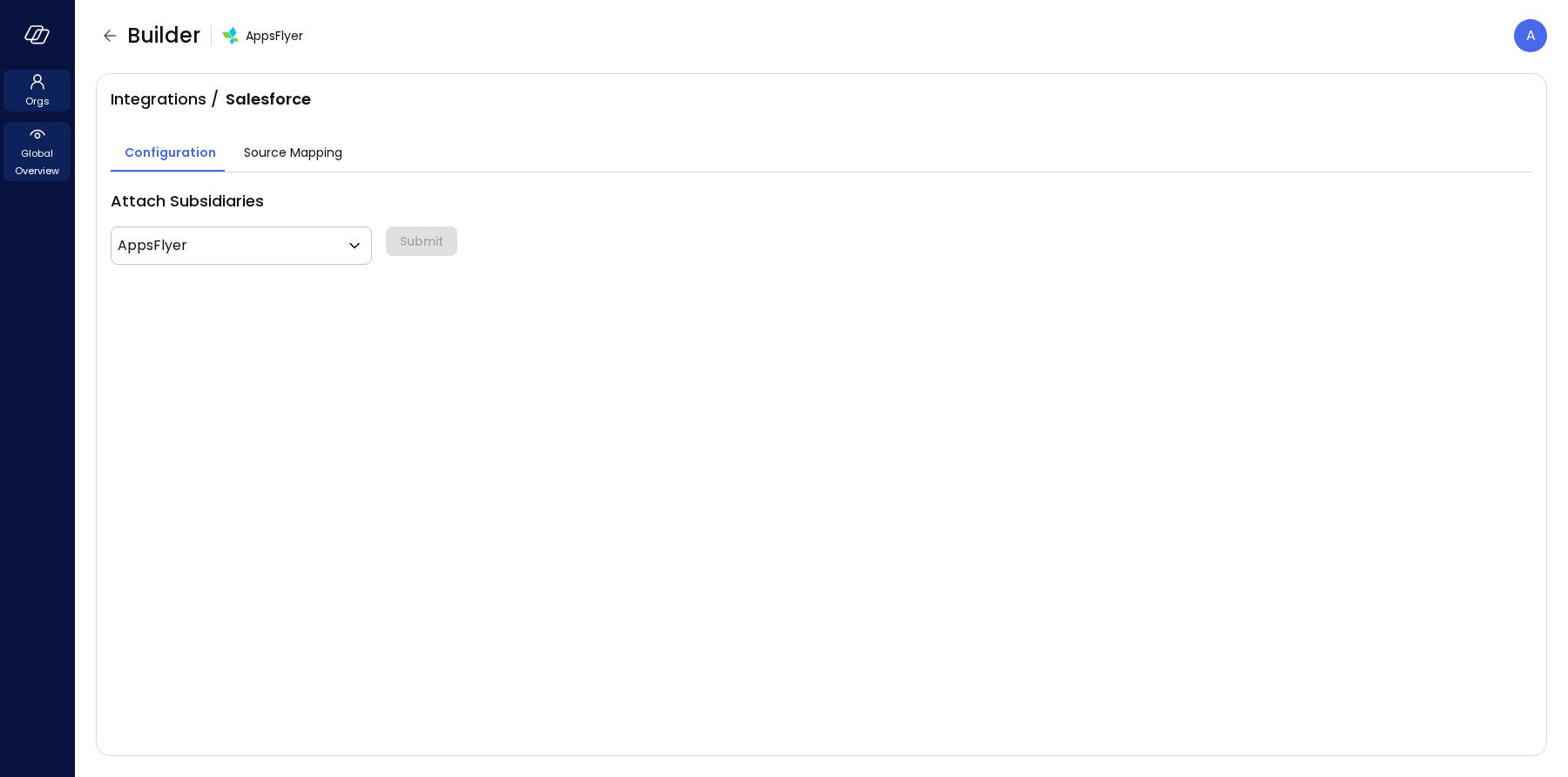
click at [36, 155] on span "Global Overview" at bounding box center [37, 161] width 53 height 35
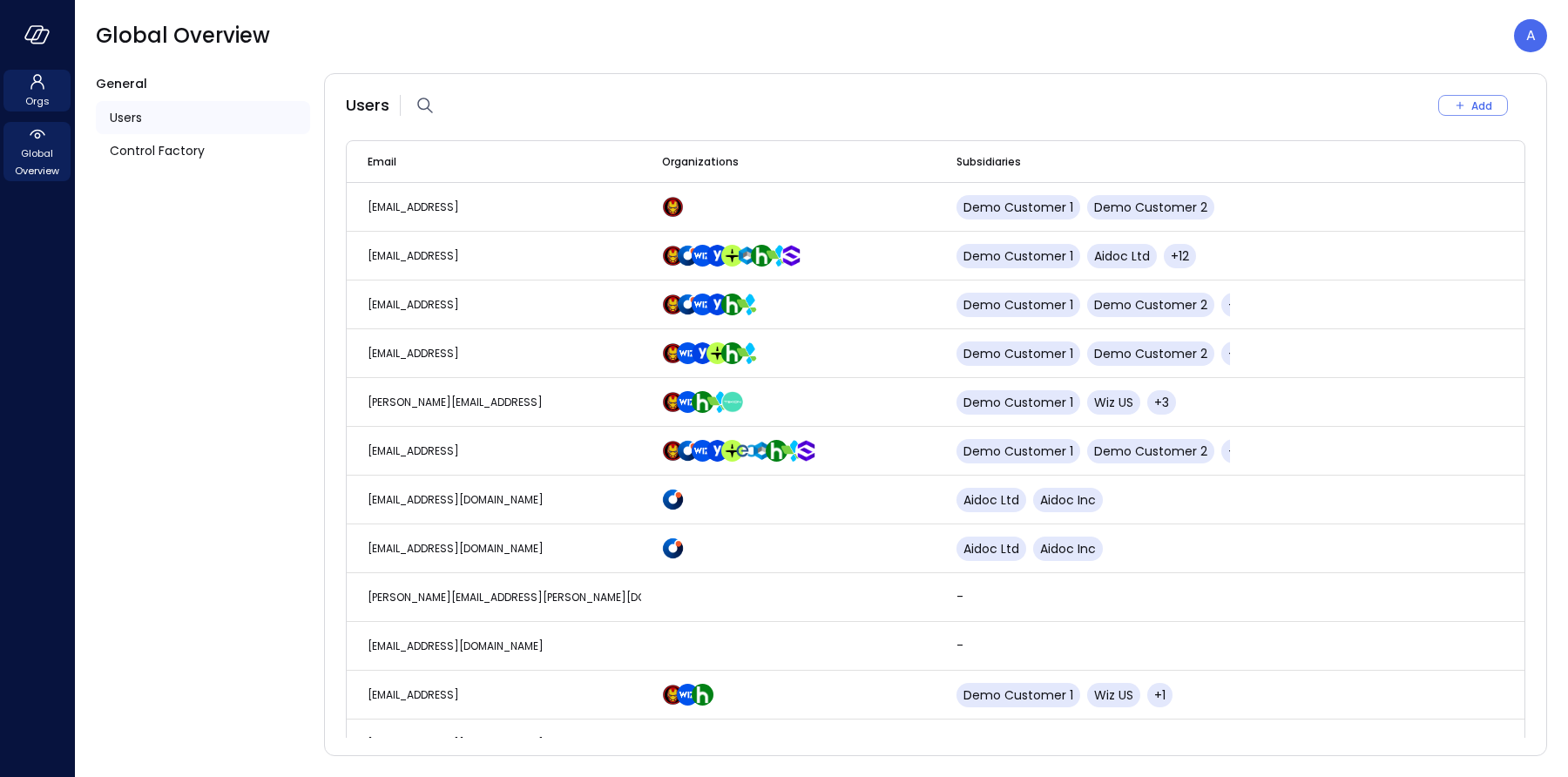
click at [38, 101] on span "Orgs" at bounding box center [37, 101] width 25 height 18
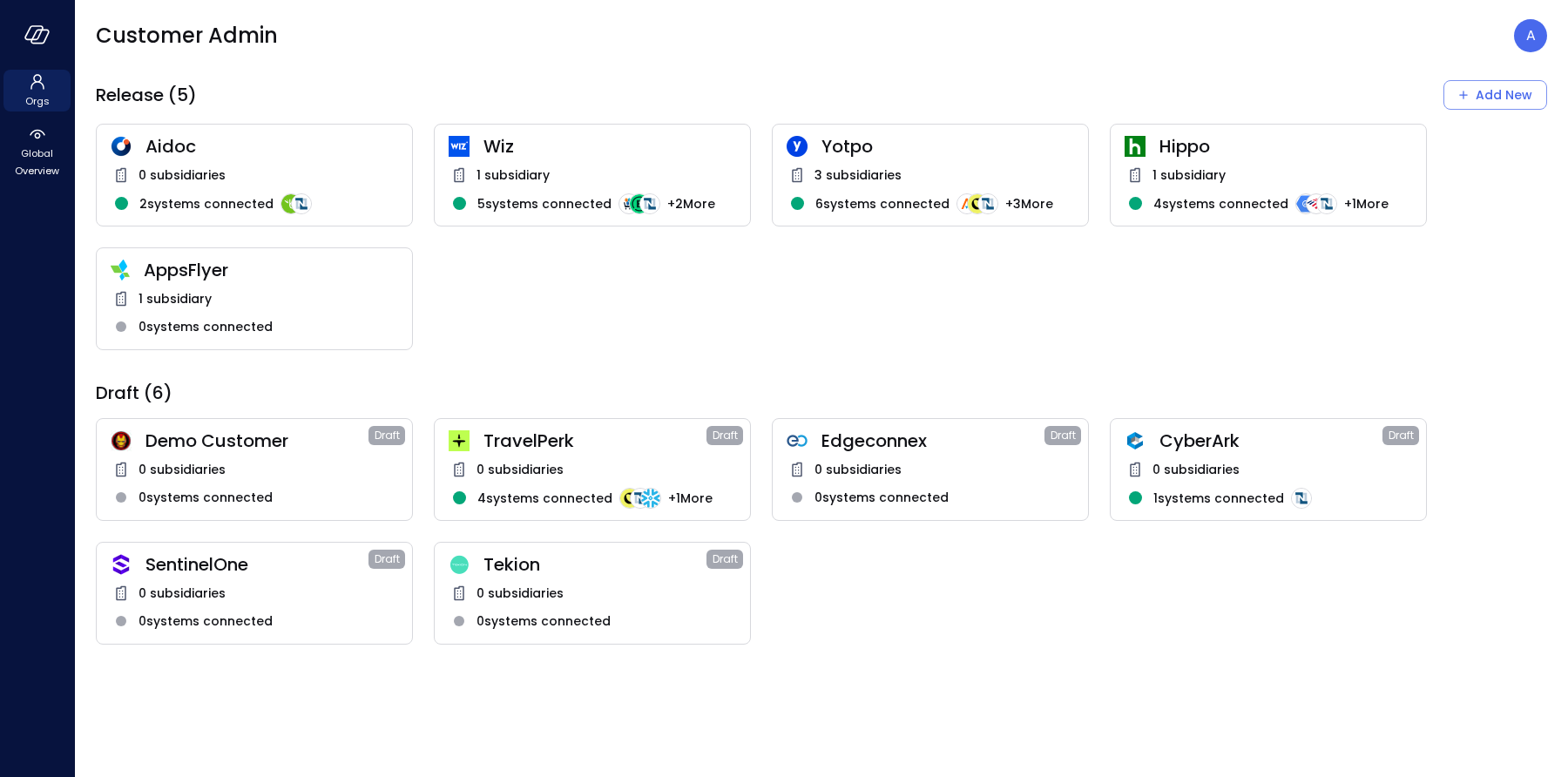
click at [274, 290] on div "1 subsidiary" at bounding box center [255, 299] width 287 height 21
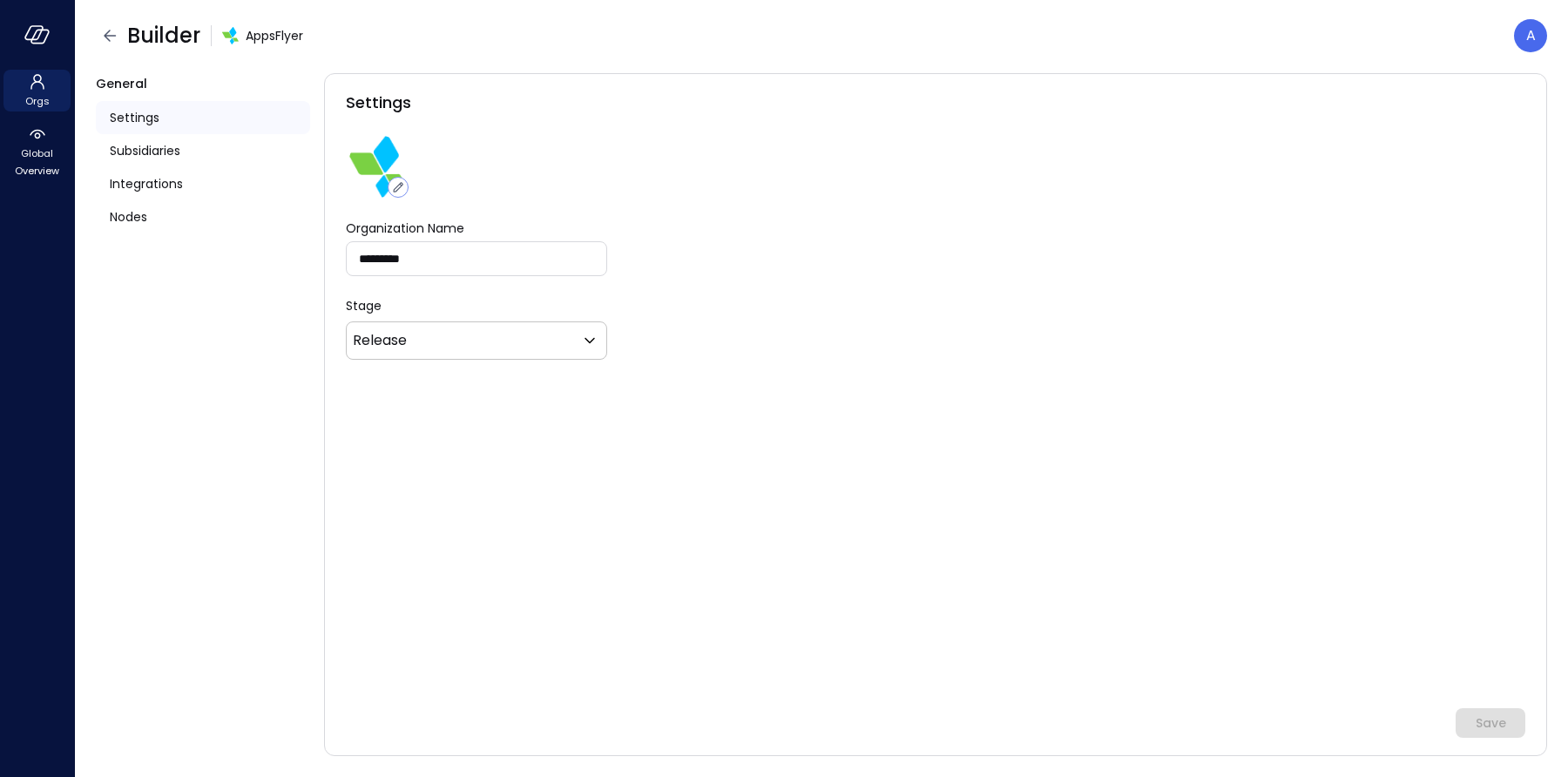
click at [159, 117] on span "Settings" at bounding box center [135, 118] width 50 height 20
click at [153, 142] on span "Subsidiaries" at bounding box center [145, 151] width 71 height 20
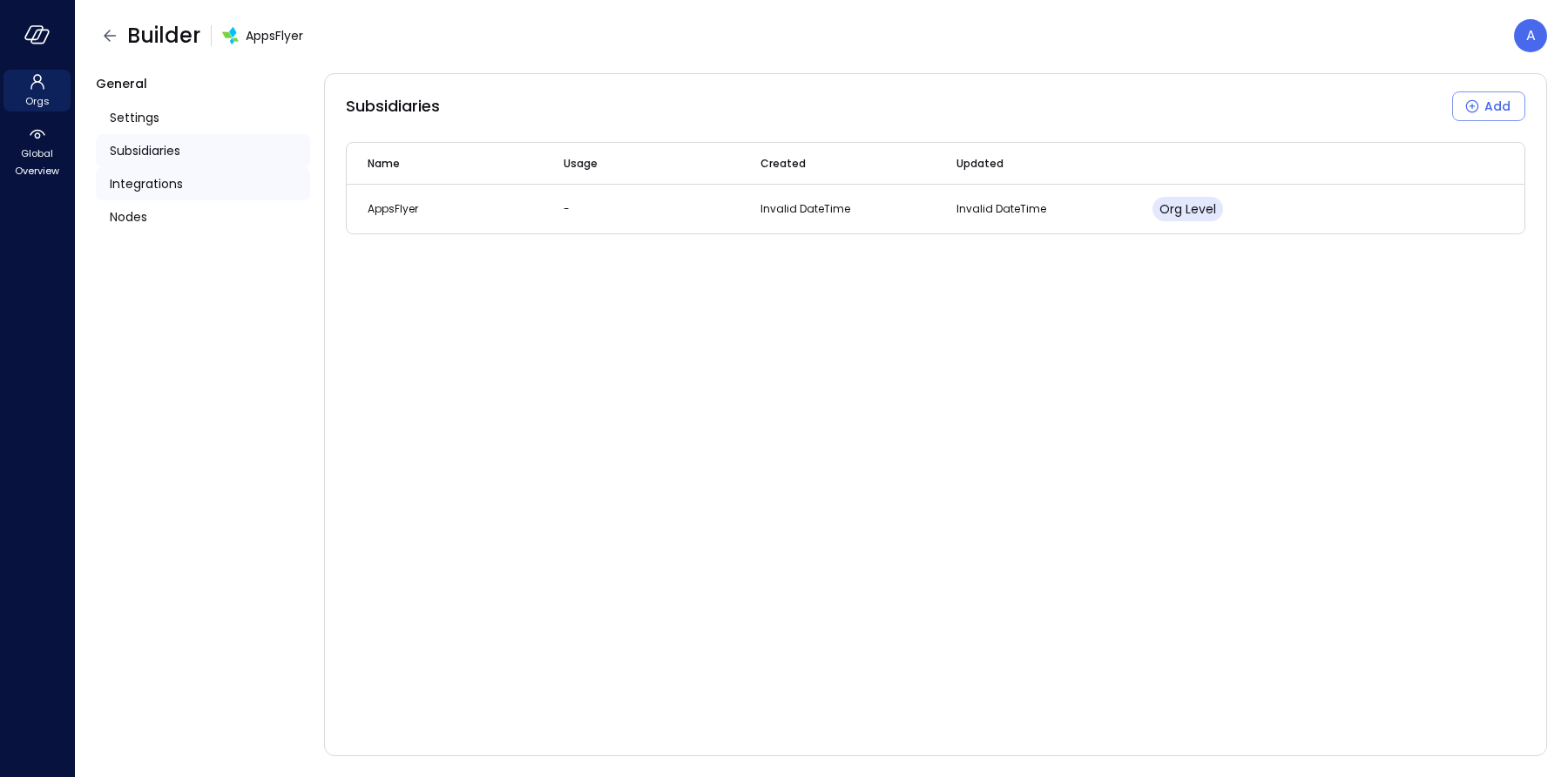
click at [152, 184] on span "Integrations" at bounding box center [146, 184] width 74 height 20
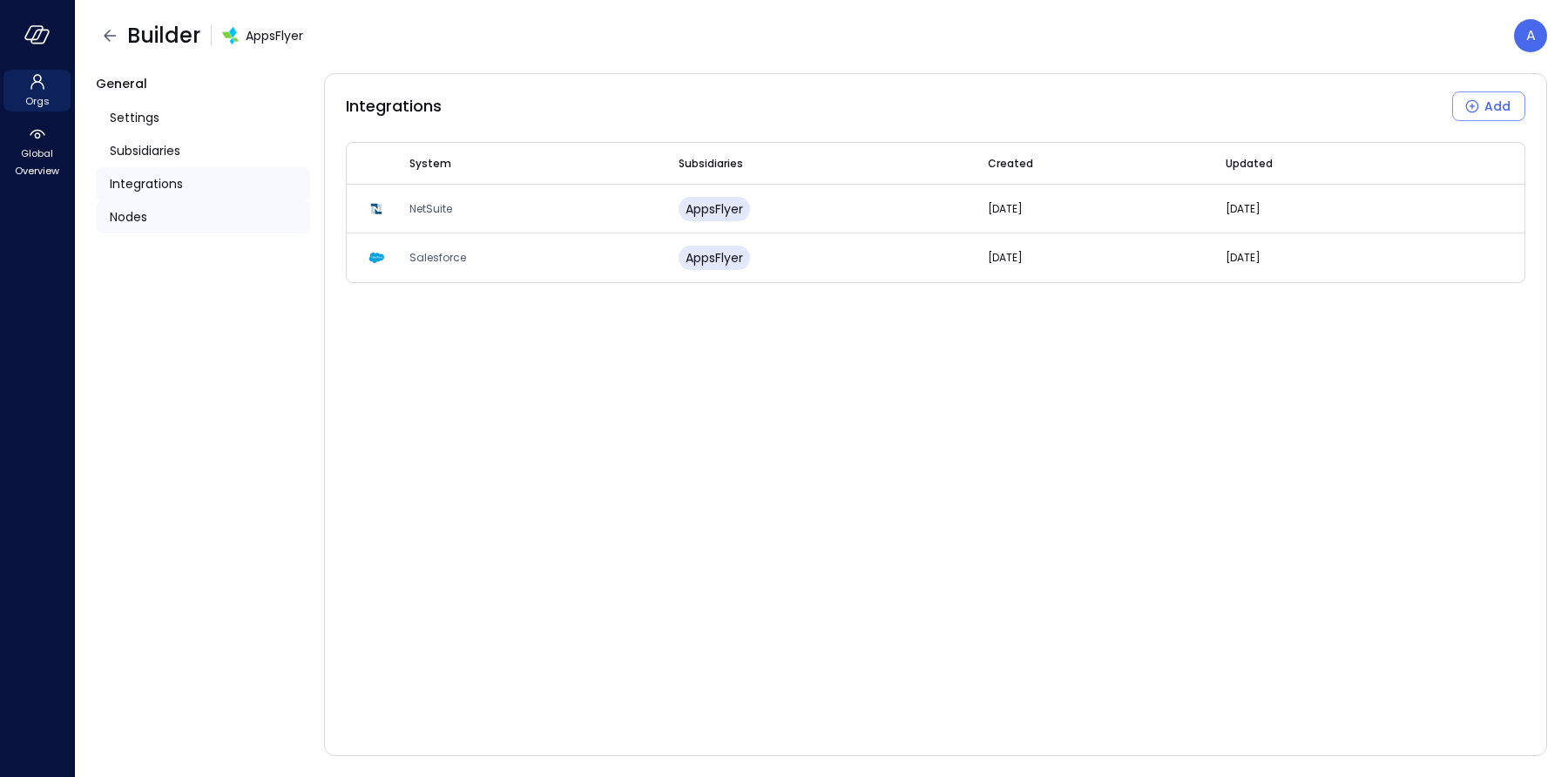
click at [137, 219] on span "Nodes" at bounding box center [129, 217] width 37 height 20
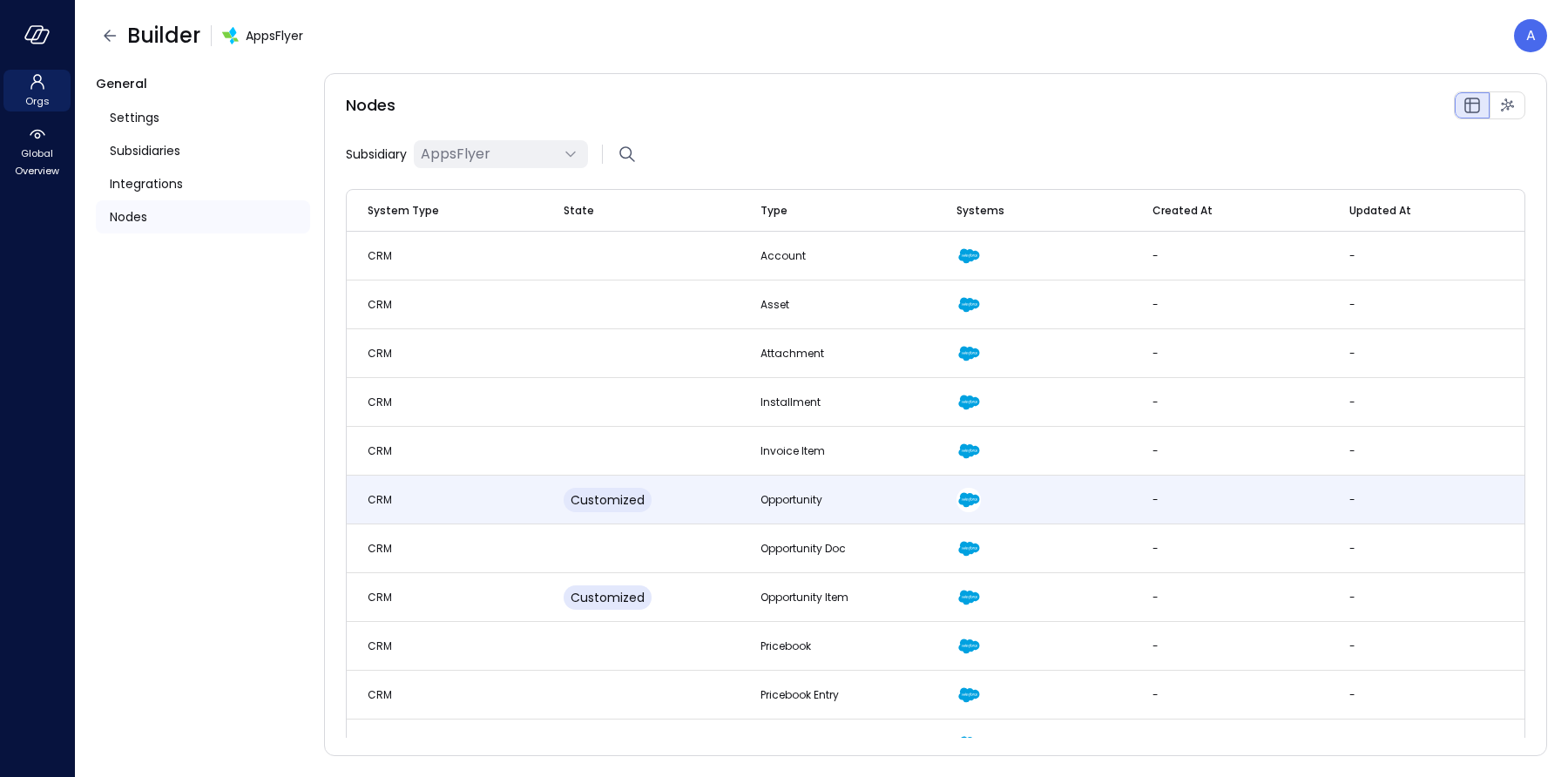
click at [480, 498] on td "CRM" at bounding box center [444, 499] width 196 height 49
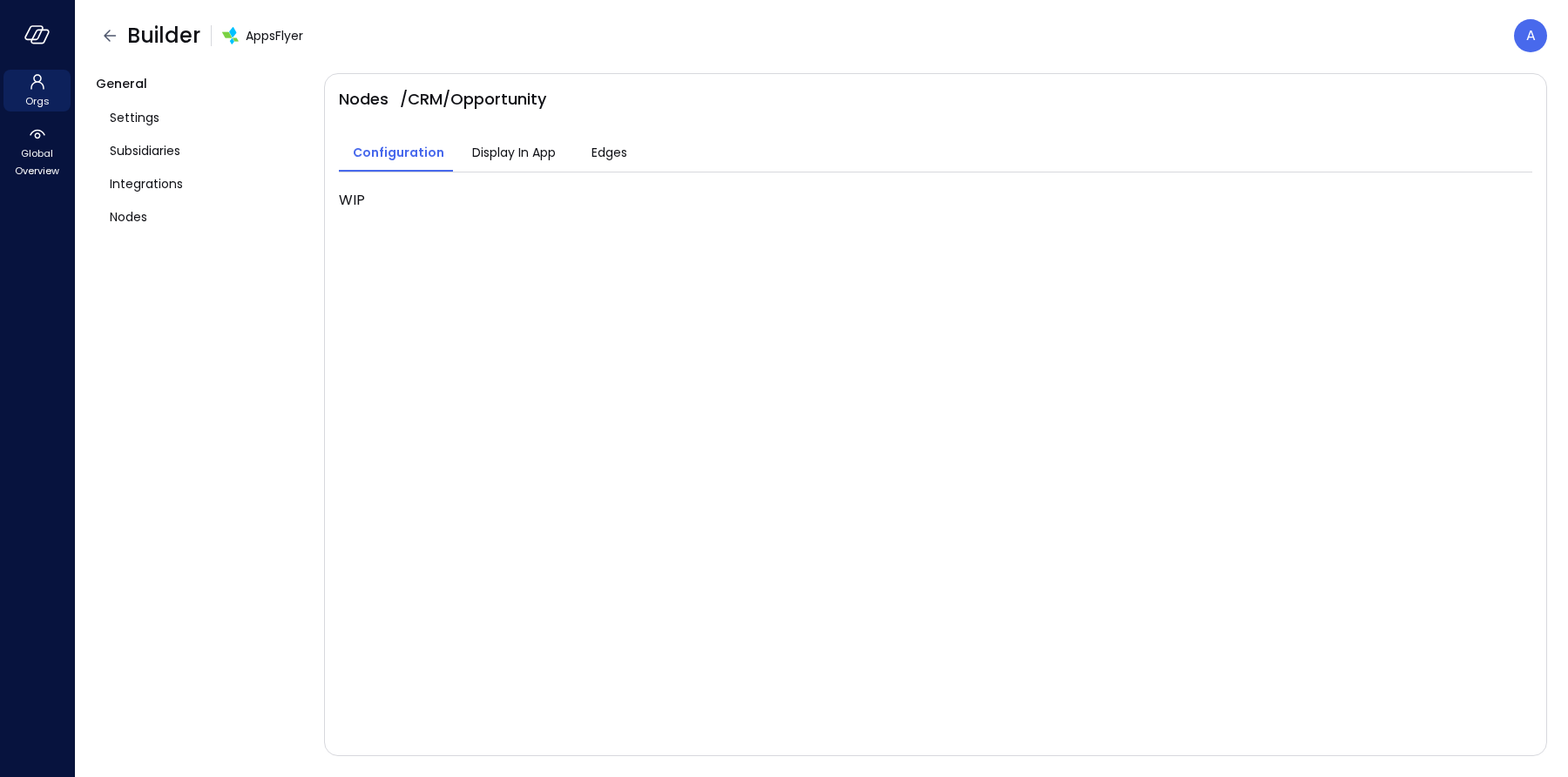
click at [521, 160] on span "Display In App" at bounding box center [514, 153] width 83 height 20
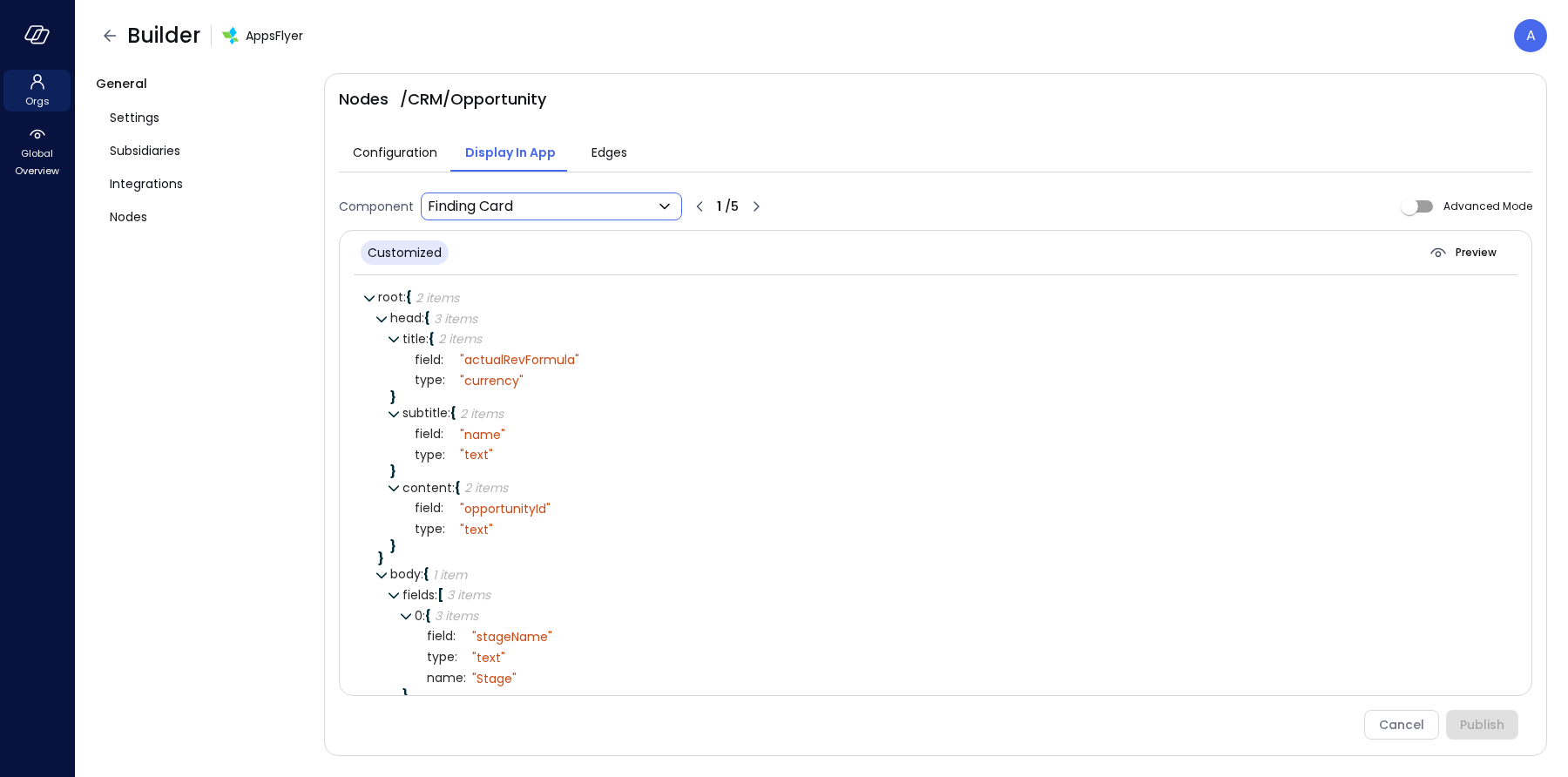
click at [560, 204] on body "Orgs Global Overview Builder AppsFlyer A General Settings Subsidiaries Integrat…" at bounding box center [784, 388] width 1568 height 777
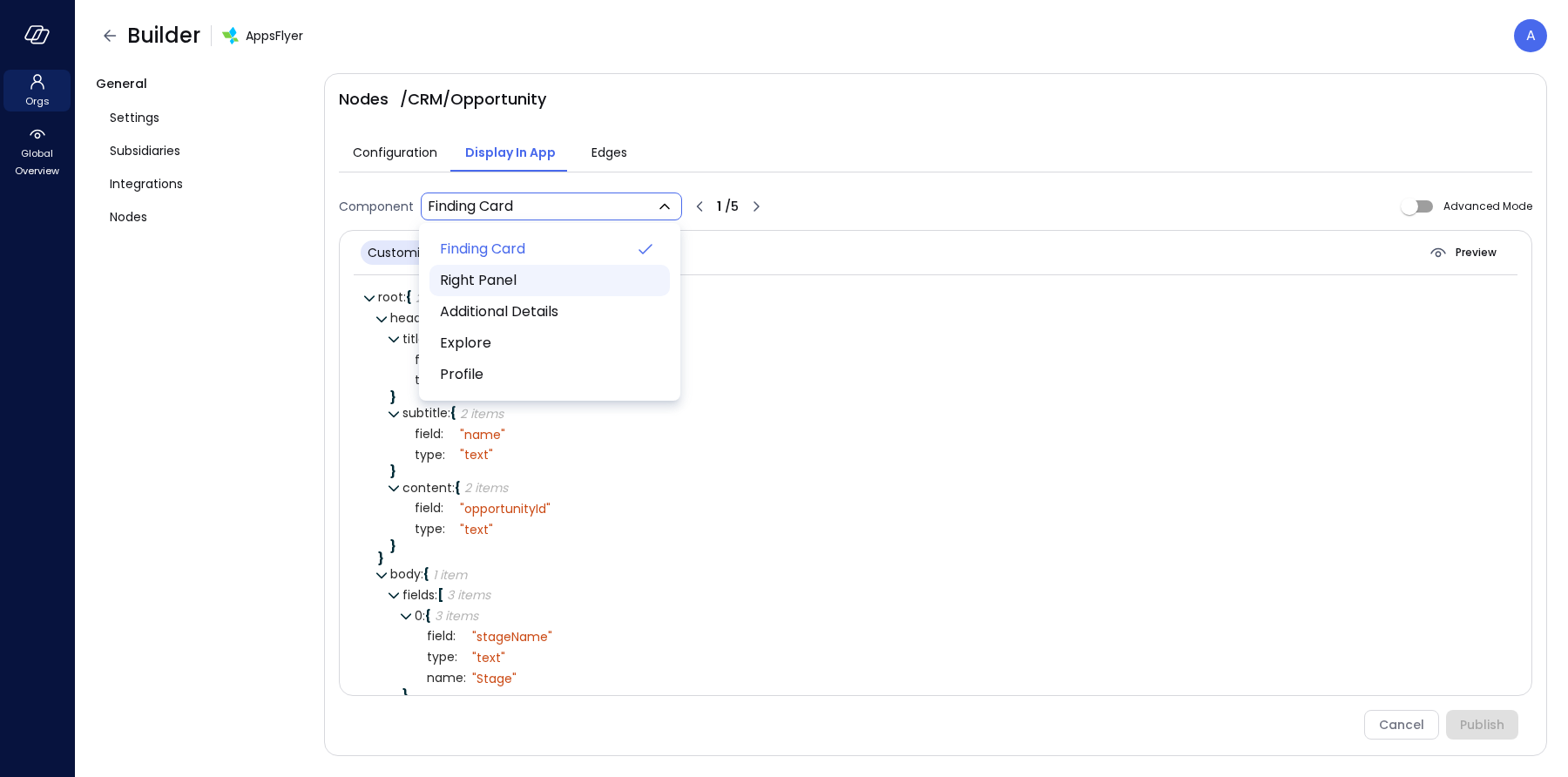
click at [527, 274] on span "Right Panel" at bounding box center [548, 281] width 216 height 21
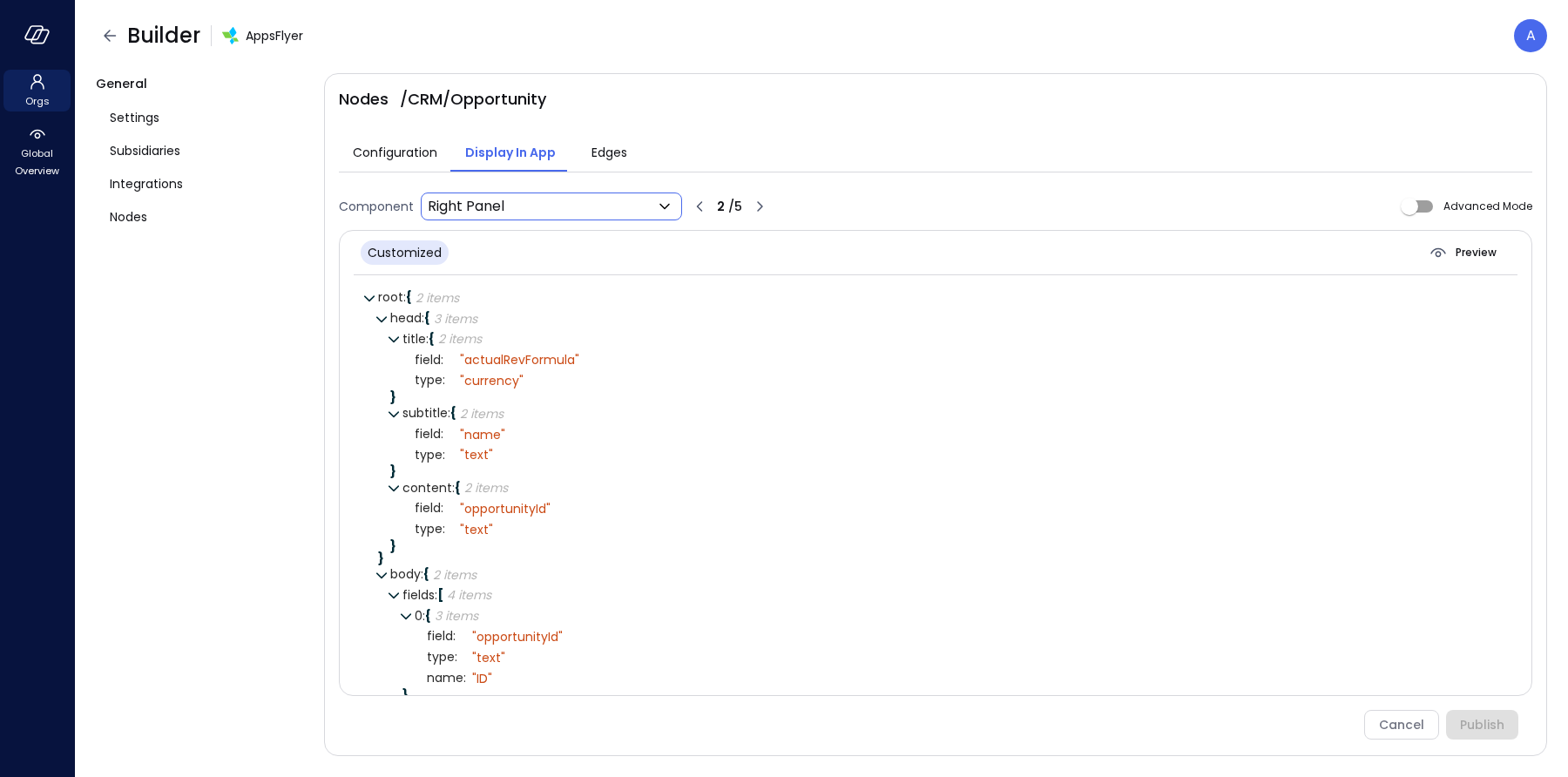
click at [560, 204] on body "**********" at bounding box center [784, 388] width 1568 height 777
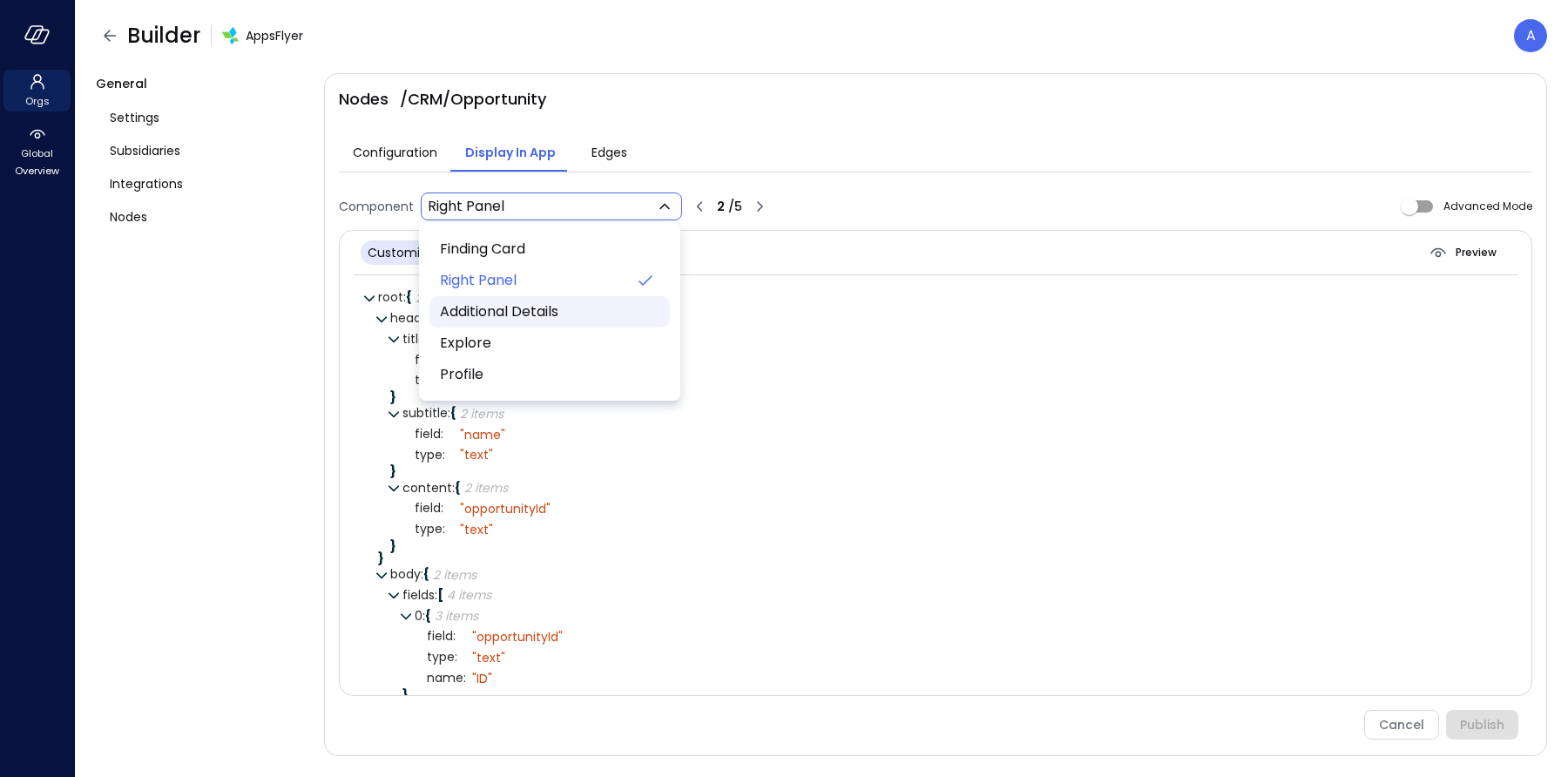
click at [521, 312] on span "Additional Details" at bounding box center [548, 312] width 216 height 21
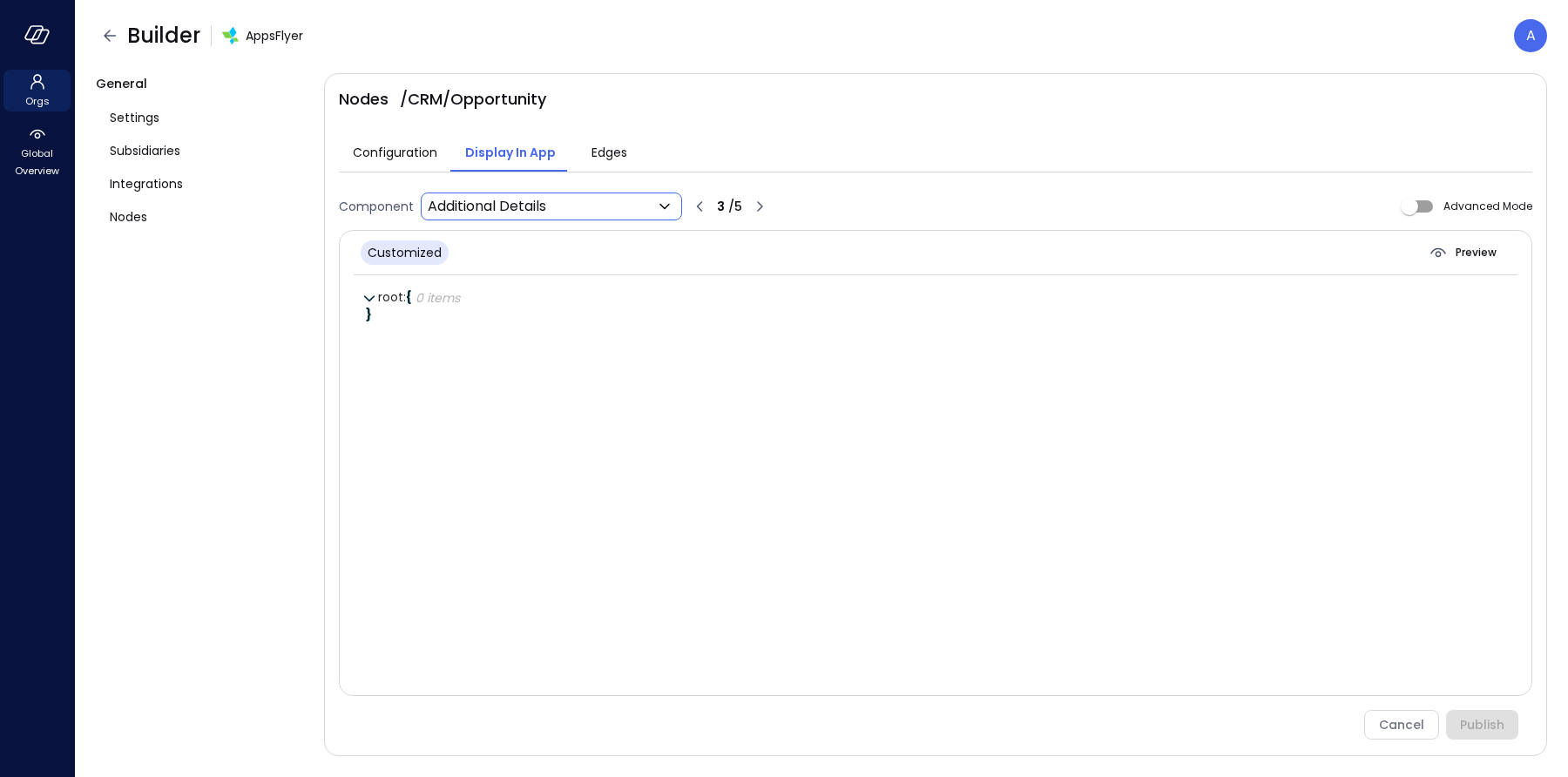
click at [534, 211] on body "**********" at bounding box center [784, 388] width 1568 height 777
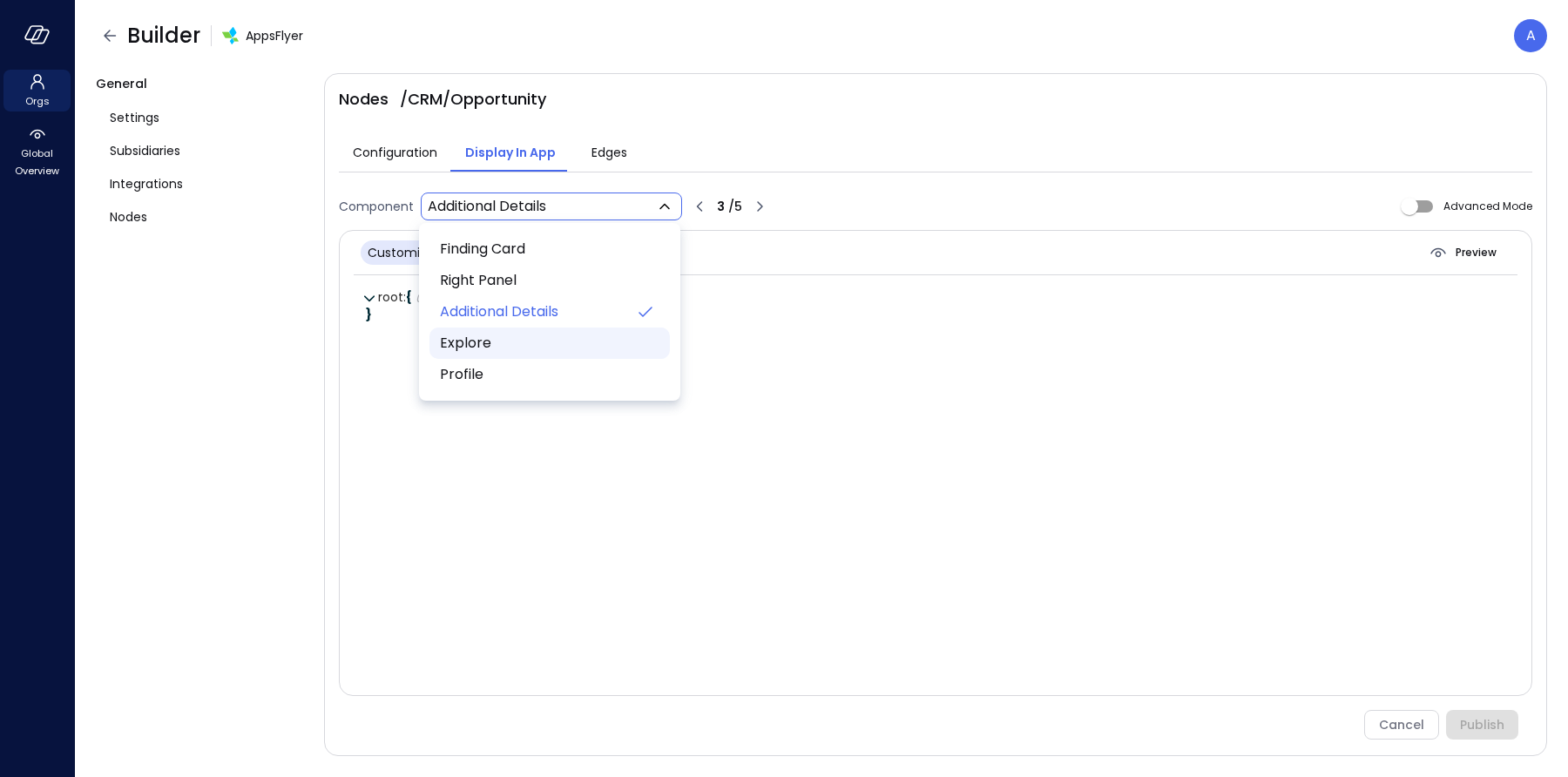
click at [505, 341] on span "Explore" at bounding box center [548, 343] width 216 height 21
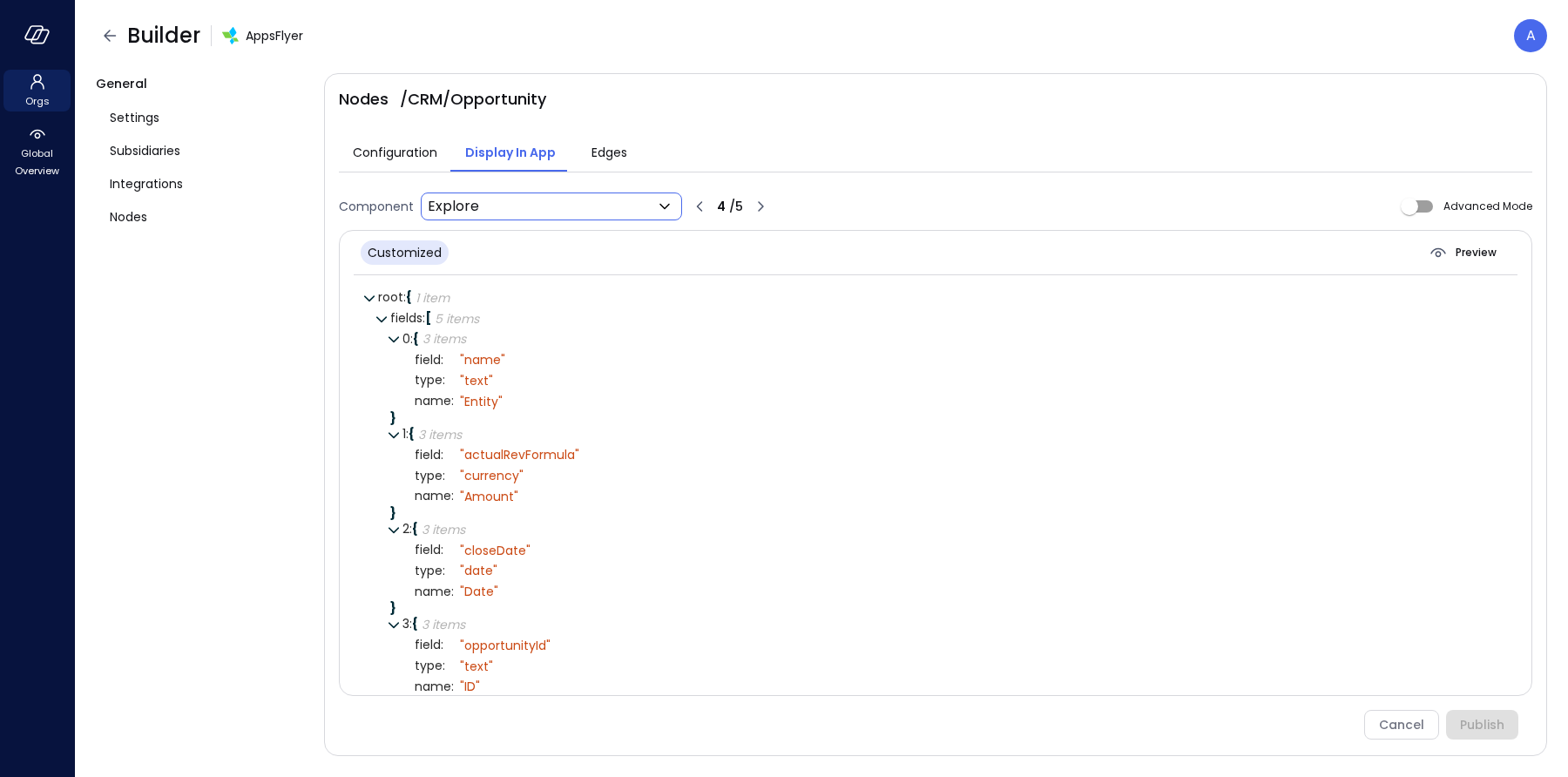
click at [549, 209] on body "**********" at bounding box center [784, 388] width 1568 height 777
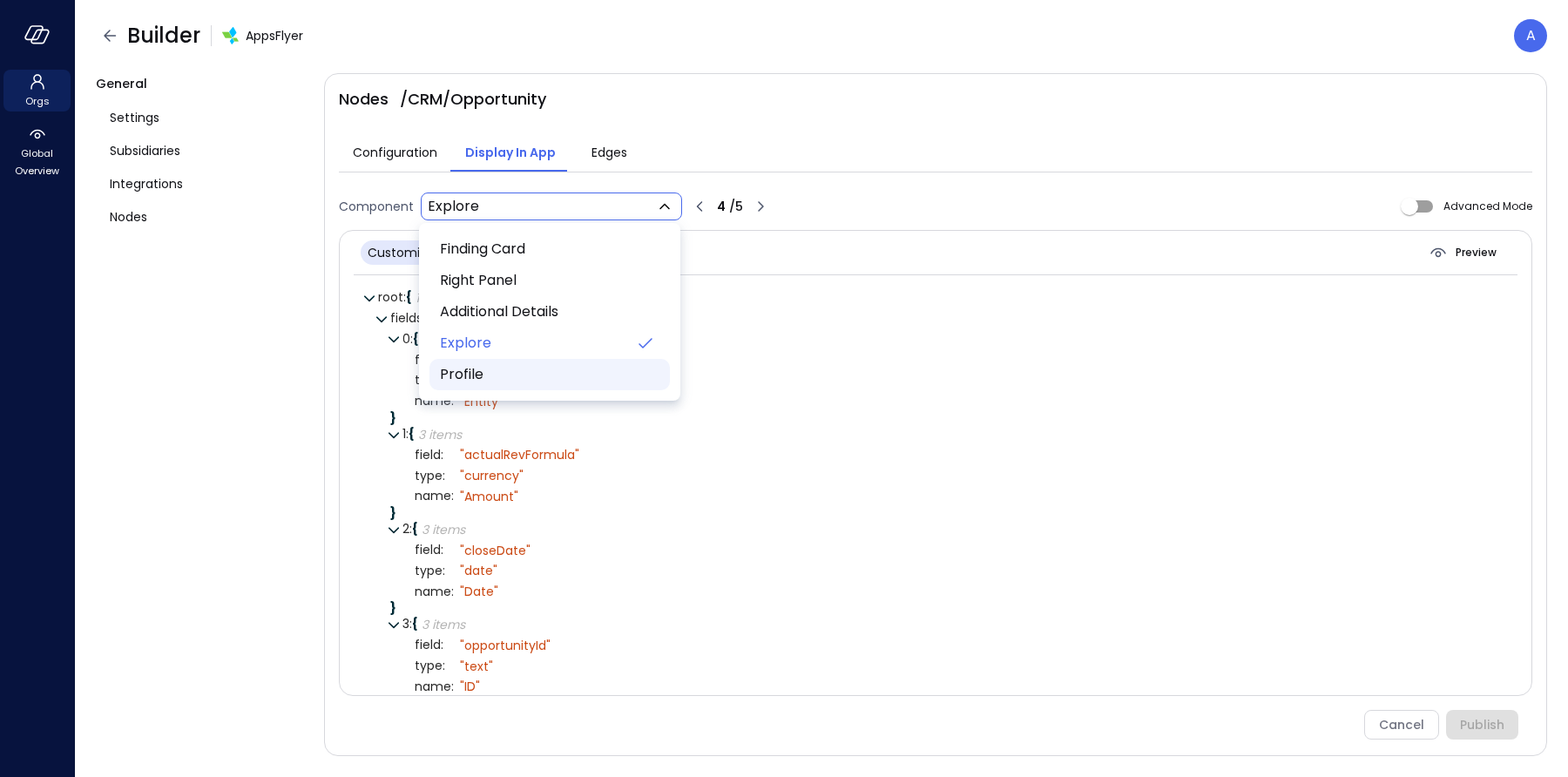
click at [495, 367] on span "Profile" at bounding box center [548, 375] width 216 height 21
type input "**********"
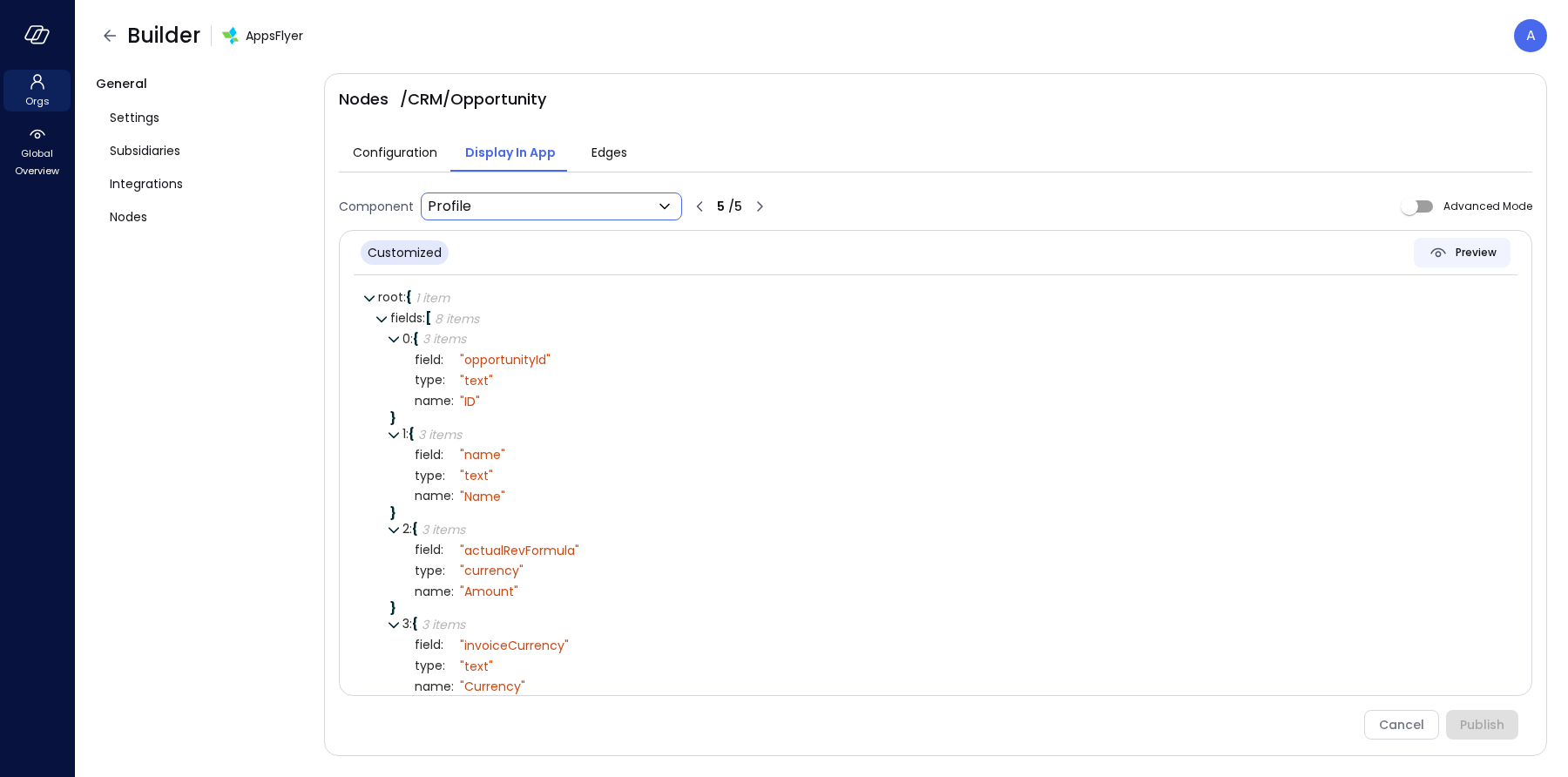
click at [1448, 253] on icon "button" at bounding box center [1439, 253] width 21 height 21
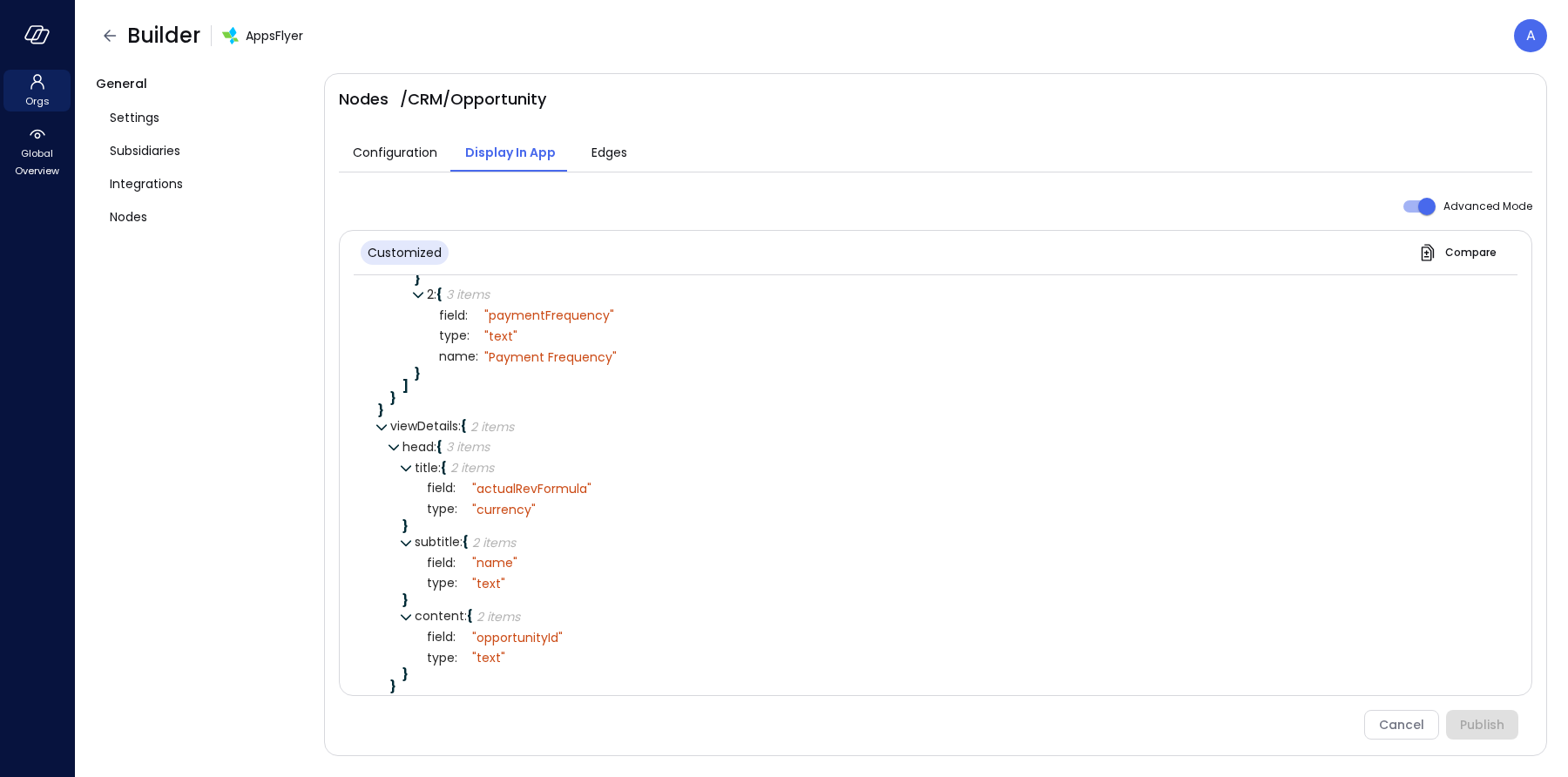
scroll to position [1534, 0]
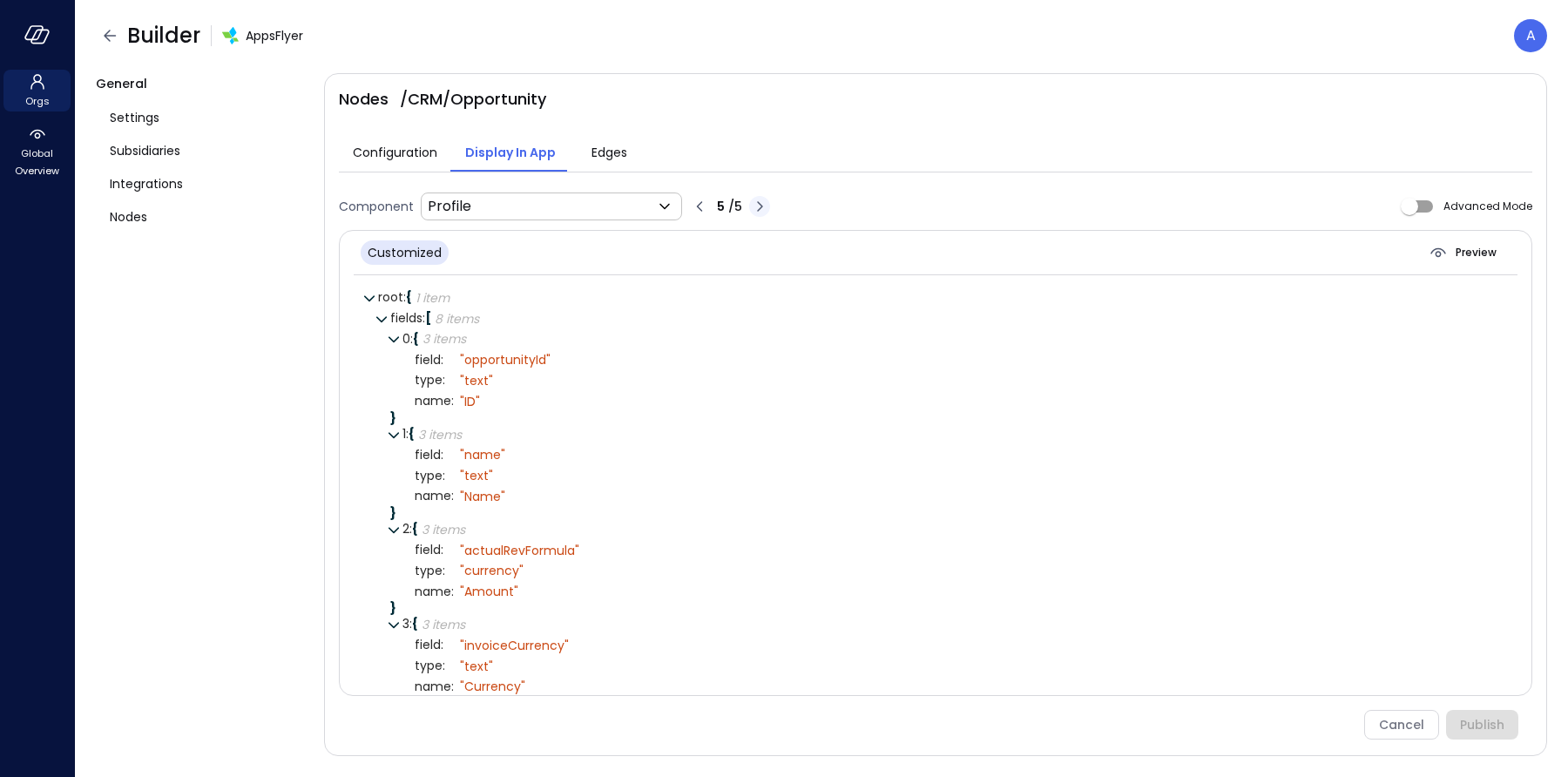
click at [759, 209] on icon "button" at bounding box center [760, 207] width 21 height 21
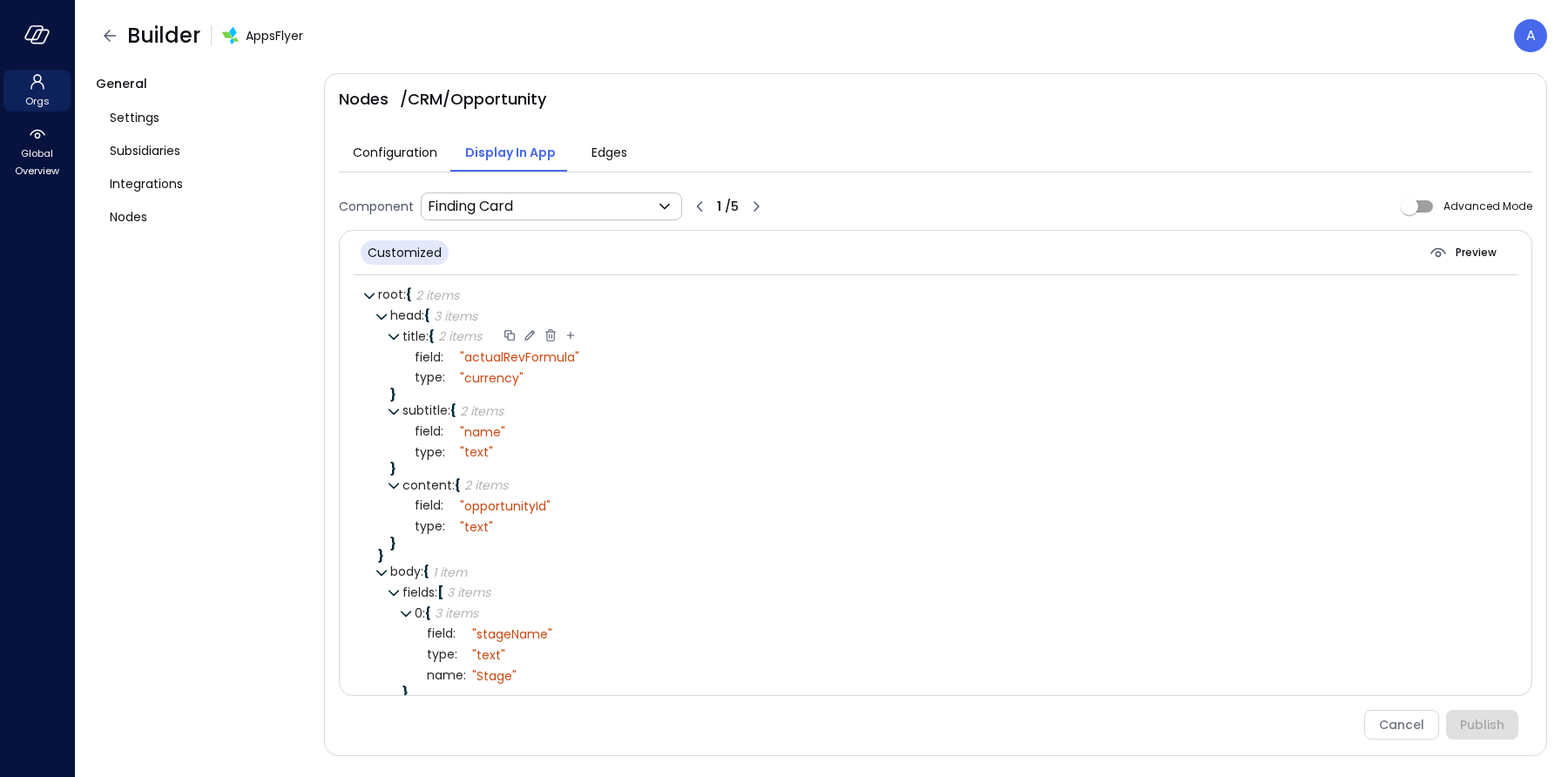
scroll to position [0, 0]
click at [763, 203] on icon "button" at bounding box center [757, 207] width 21 height 21
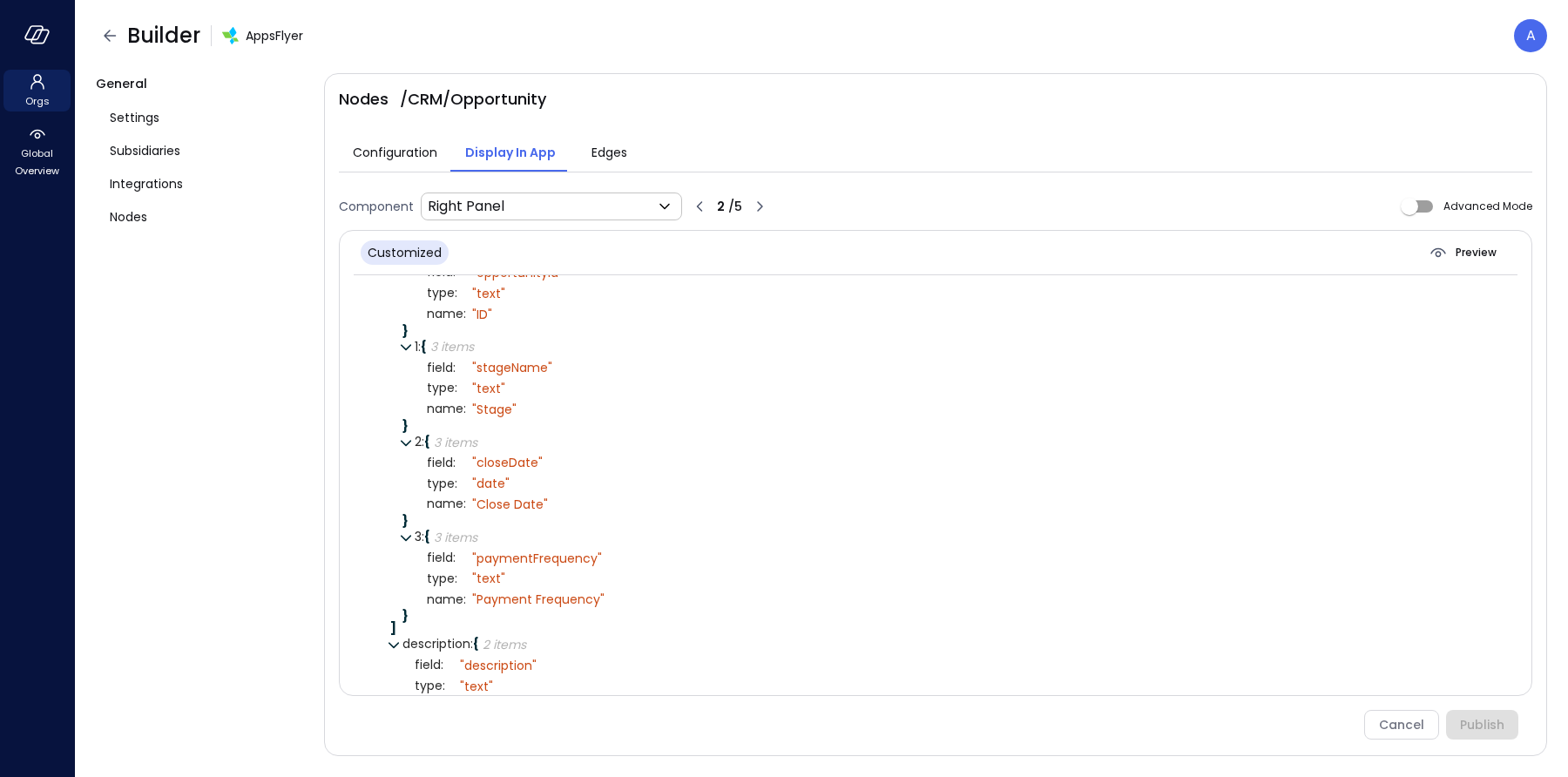
scroll to position [367, 0]
click at [763, 209] on icon "button" at bounding box center [760, 207] width 21 height 21
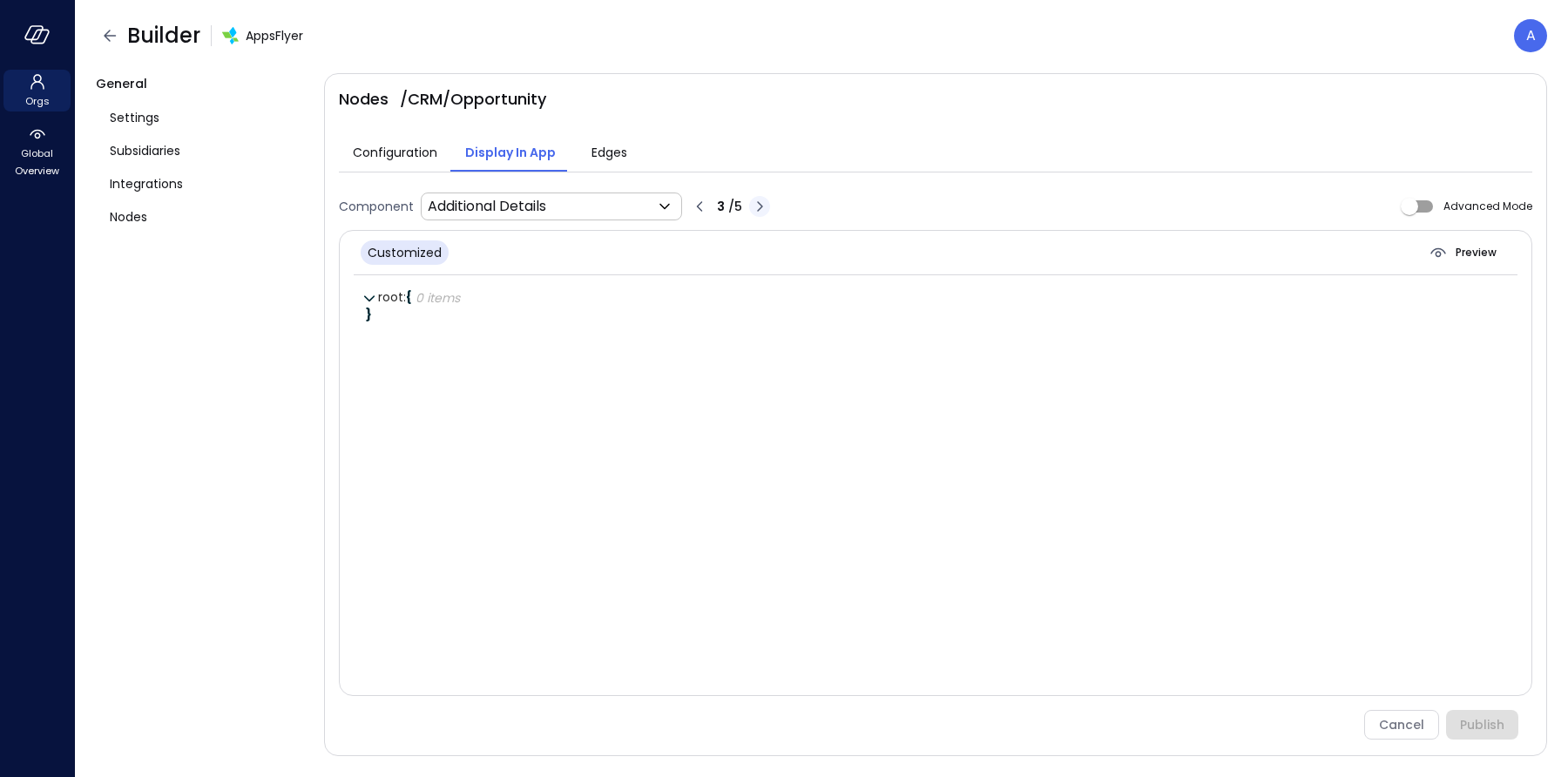
scroll to position [0, 0]
click at [758, 201] on icon "button" at bounding box center [760, 206] width 6 height 10
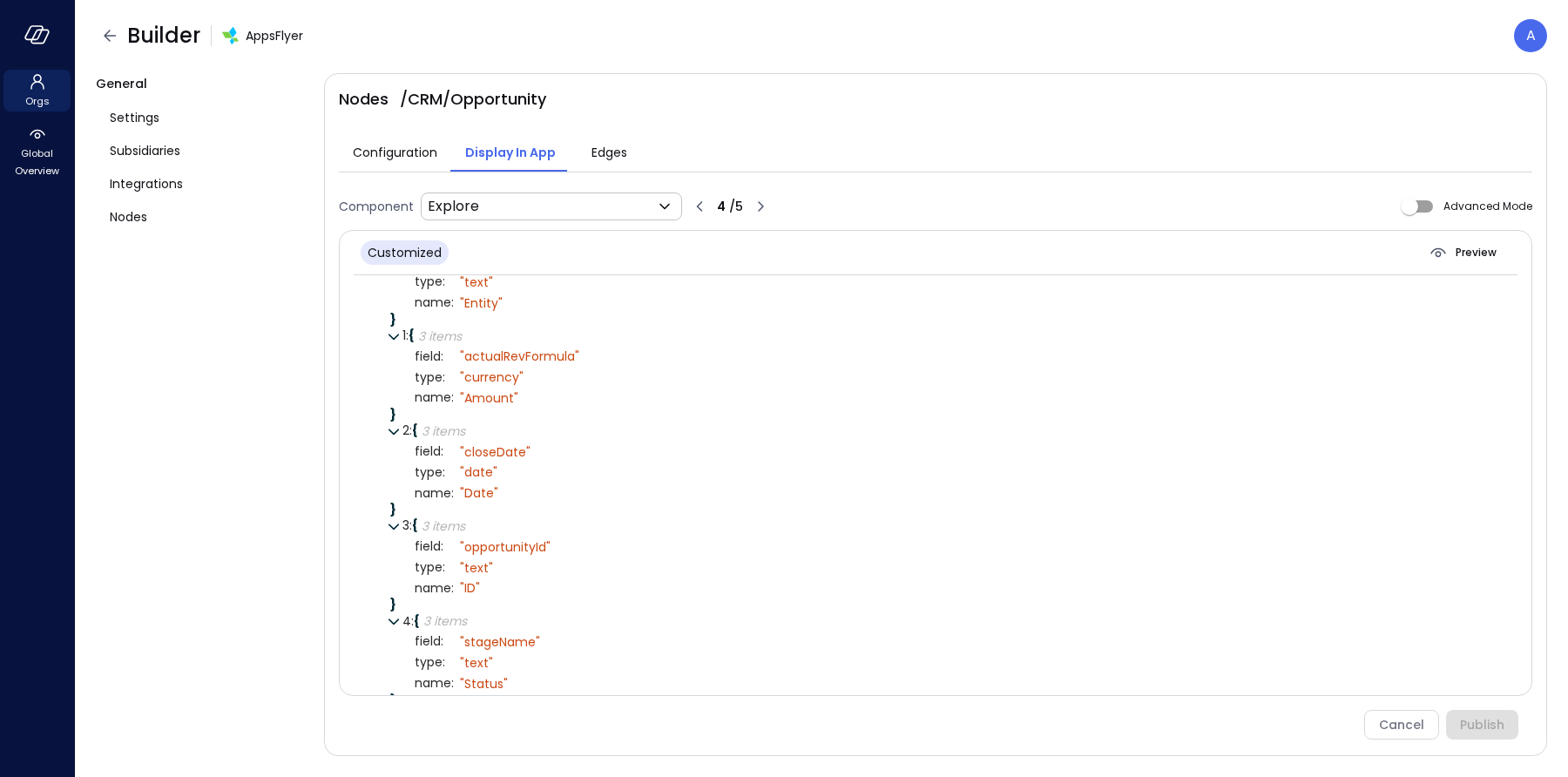
scroll to position [98, 0]
click at [765, 208] on icon "button" at bounding box center [761, 207] width 21 height 21
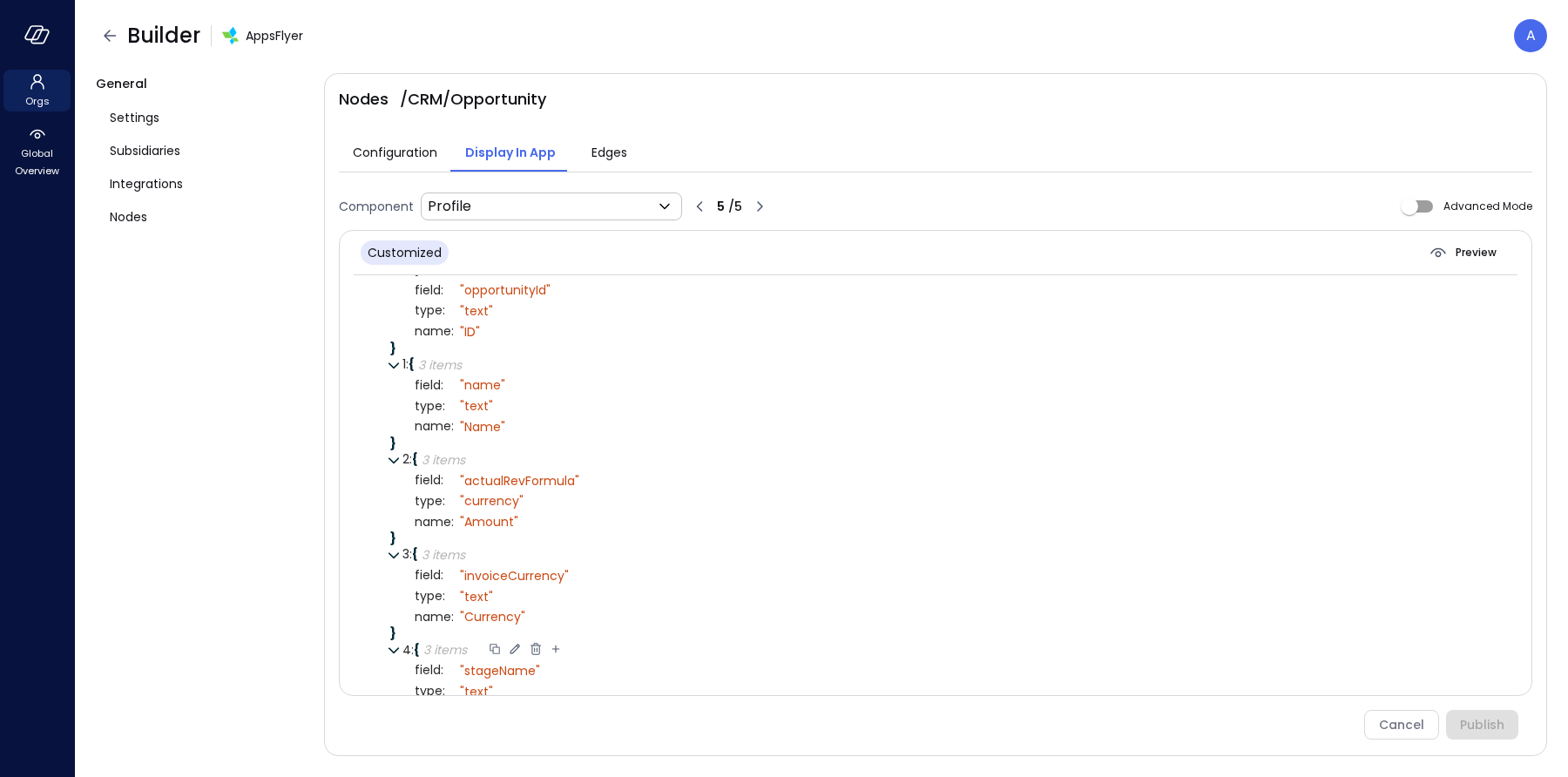
scroll to position [102, 0]
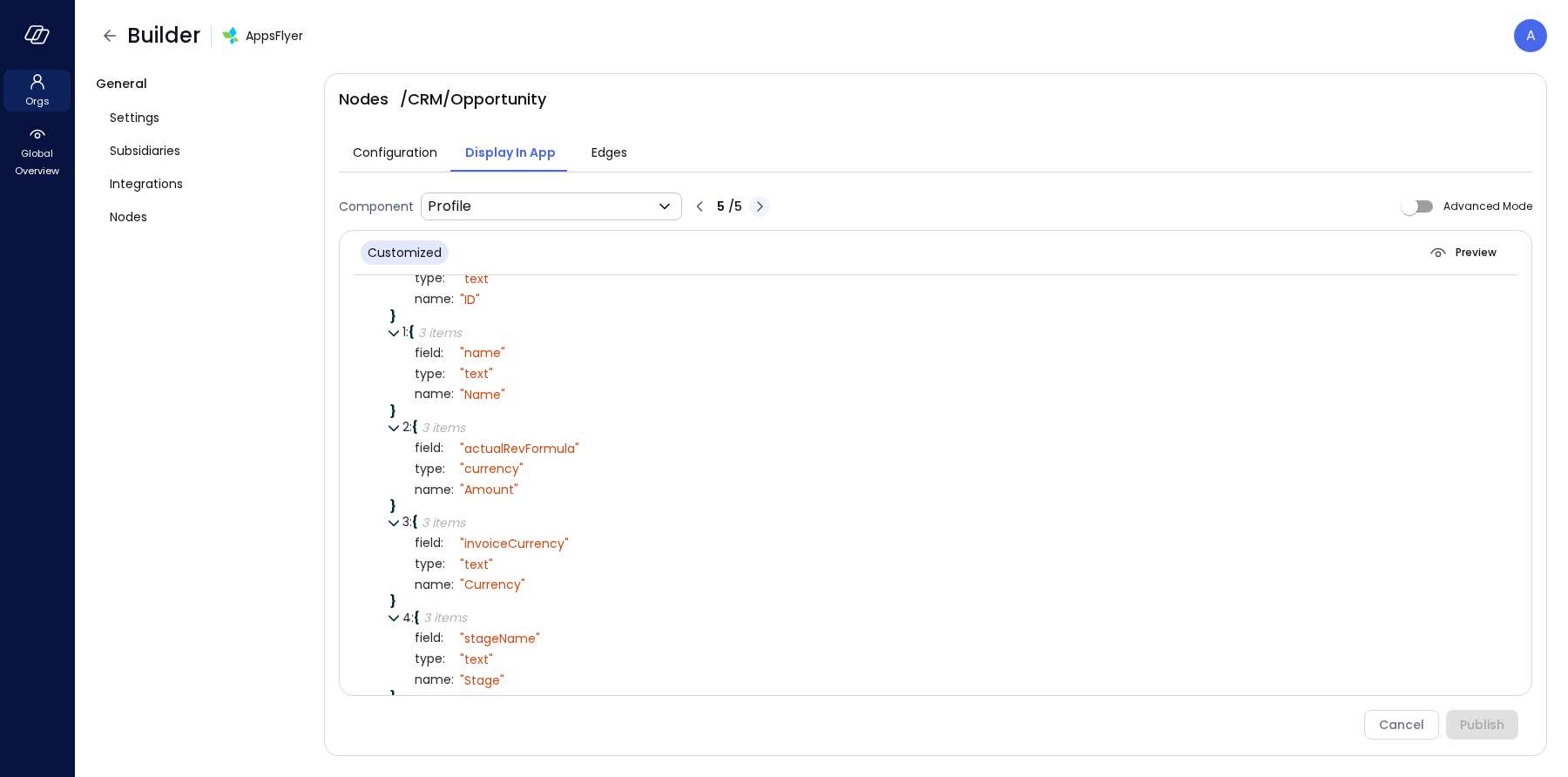
click at [758, 207] on icon "button" at bounding box center [760, 207] width 21 height 21
type input "********"
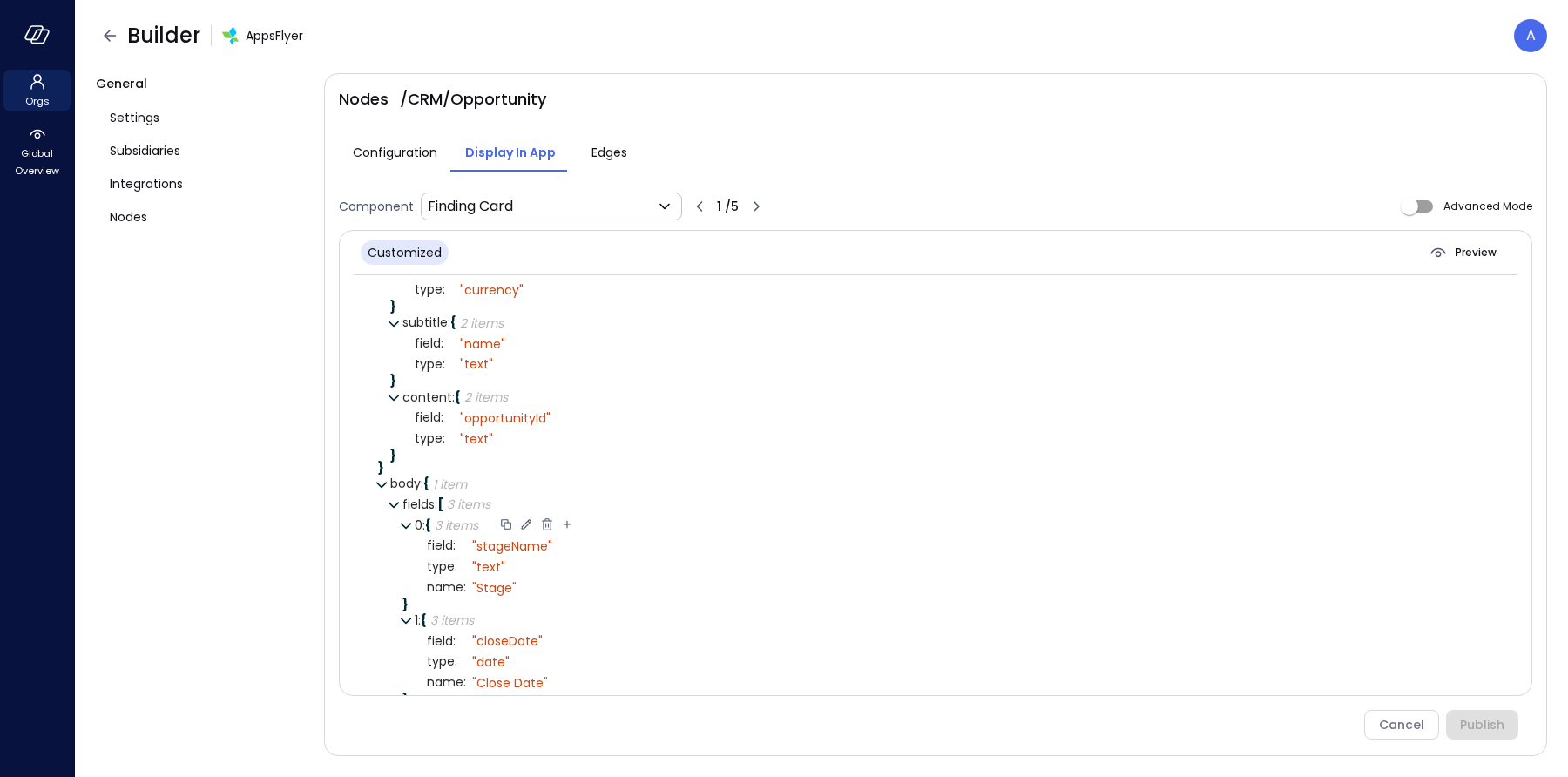
scroll to position [0, 0]
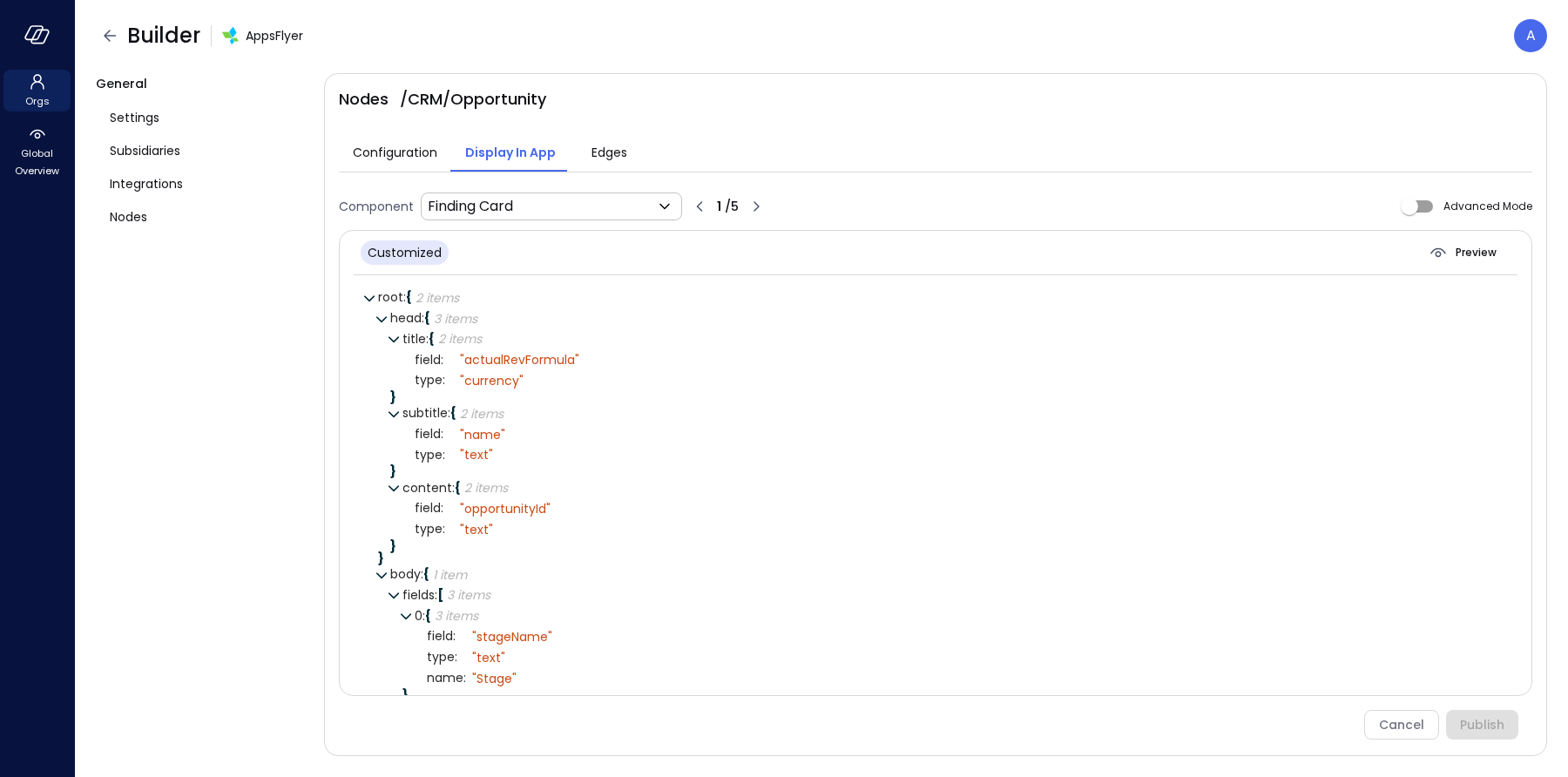
click at [603, 157] on span "Edges" at bounding box center [609, 153] width 35 height 20
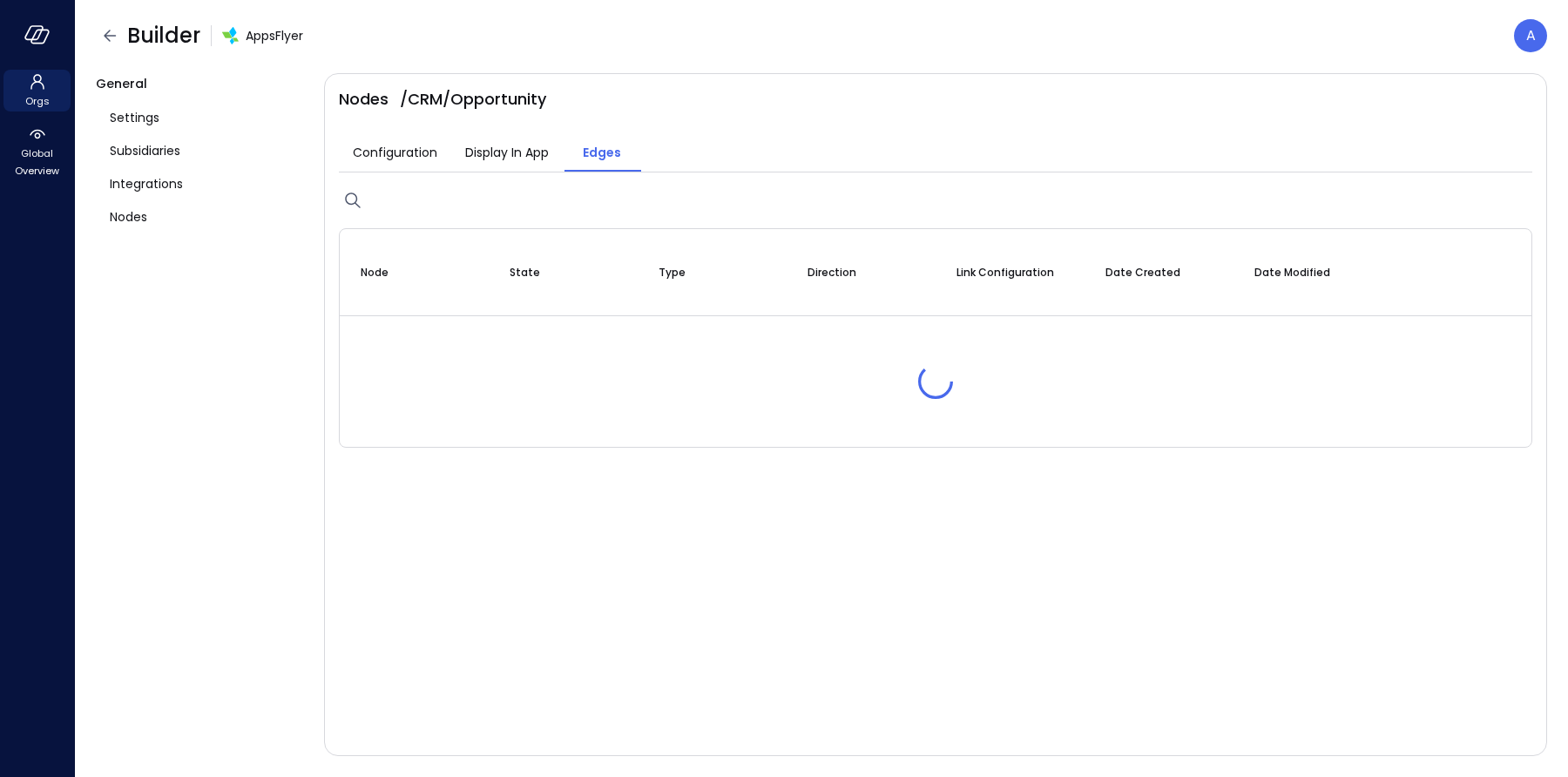
click at [522, 148] on span "Display In App" at bounding box center [507, 153] width 83 height 20
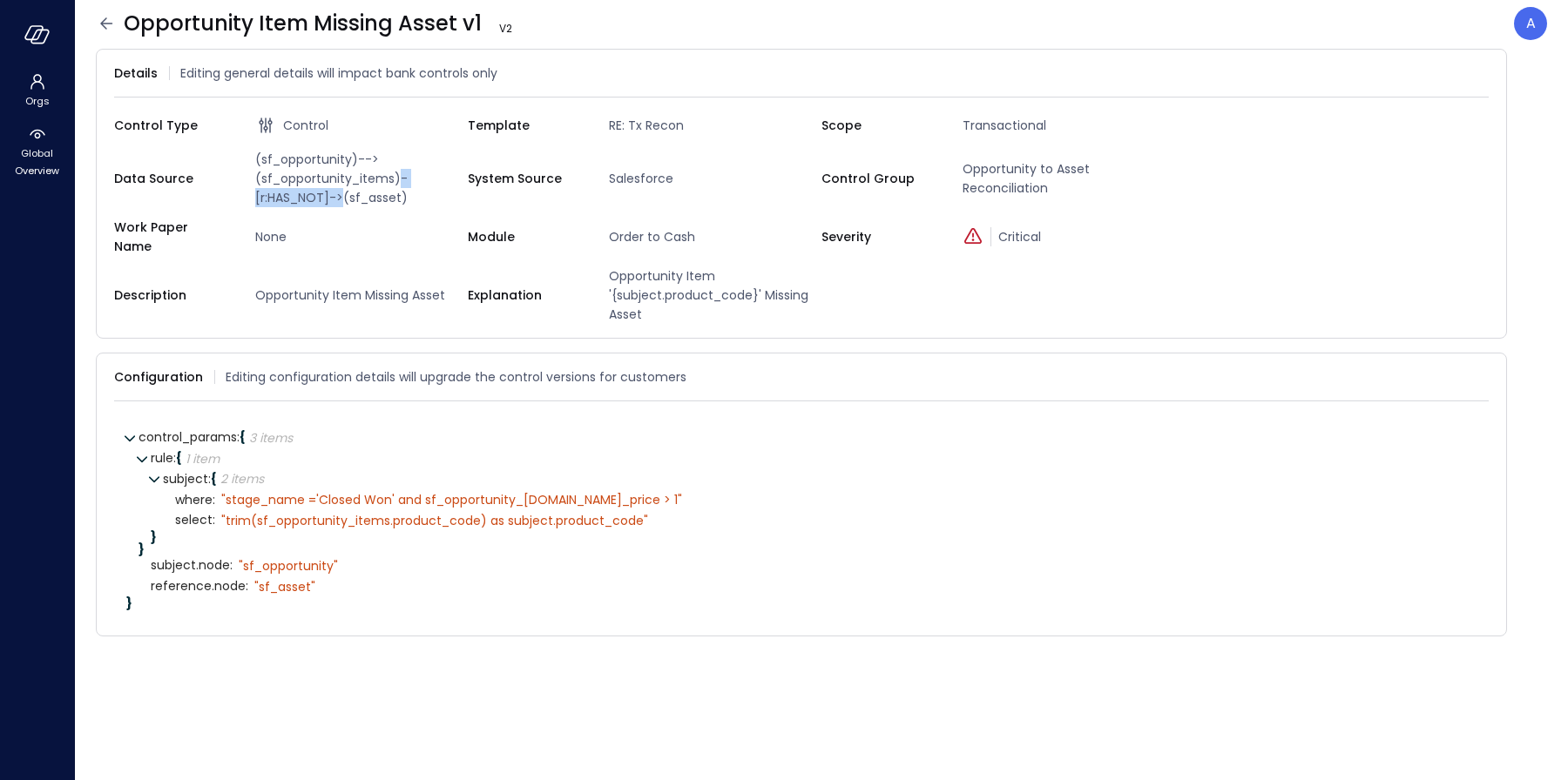
drag, startPoint x: 399, startPoint y: 177, endPoint x: 340, endPoint y: 198, distance: 62.6
click at [340, 198] on span "(sf_opportunity)-->(sf_opportunity_items)-[r:HAS_NOT]->(sf_asset)" at bounding box center [358, 178] width 220 height 58
copy span "-[r:HAS_NOT]->"
click at [688, 491] on div at bounding box center [696, 500] width 16 height 18
click at [504, 493] on div "" stage_name ='Closed Won' and sf_opportunity_[DOMAIN_NAME]_price > 1"" at bounding box center [452, 500] width 461 height 16
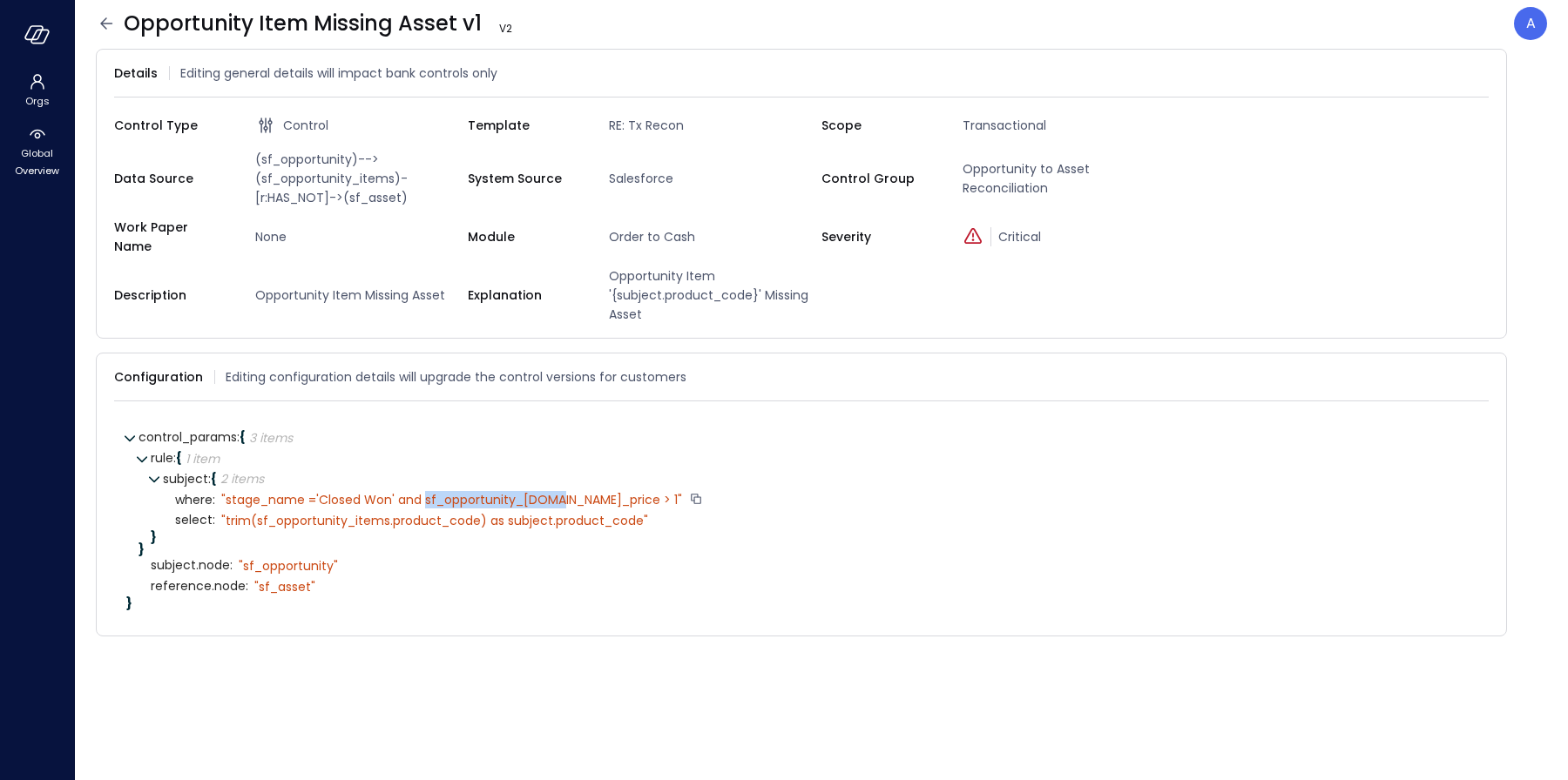
click at [504, 493] on div "" stage_name ='Closed Won' and sf_opportunity_[DOMAIN_NAME]_price > 1"" at bounding box center [452, 500] width 461 height 16
click at [471, 492] on div "" stage_name ='Closed Won' and sf_opportunity_[DOMAIN_NAME]_price > 1"" at bounding box center [452, 500] width 461 height 16
drag, startPoint x: 423, startPoint y: 487, endPoint x: 645, endPoint y: 492, distance: 222.1
click at [645, 492] on div "" stage_name ='Closed Won' and sf_opportunity_[DOMAIN_NAME]_price > 1"" at bounding box center [452, 500] width 461 height 16
copy div "sf_opportunity_[DOMAIN_NAME]_price > 1"
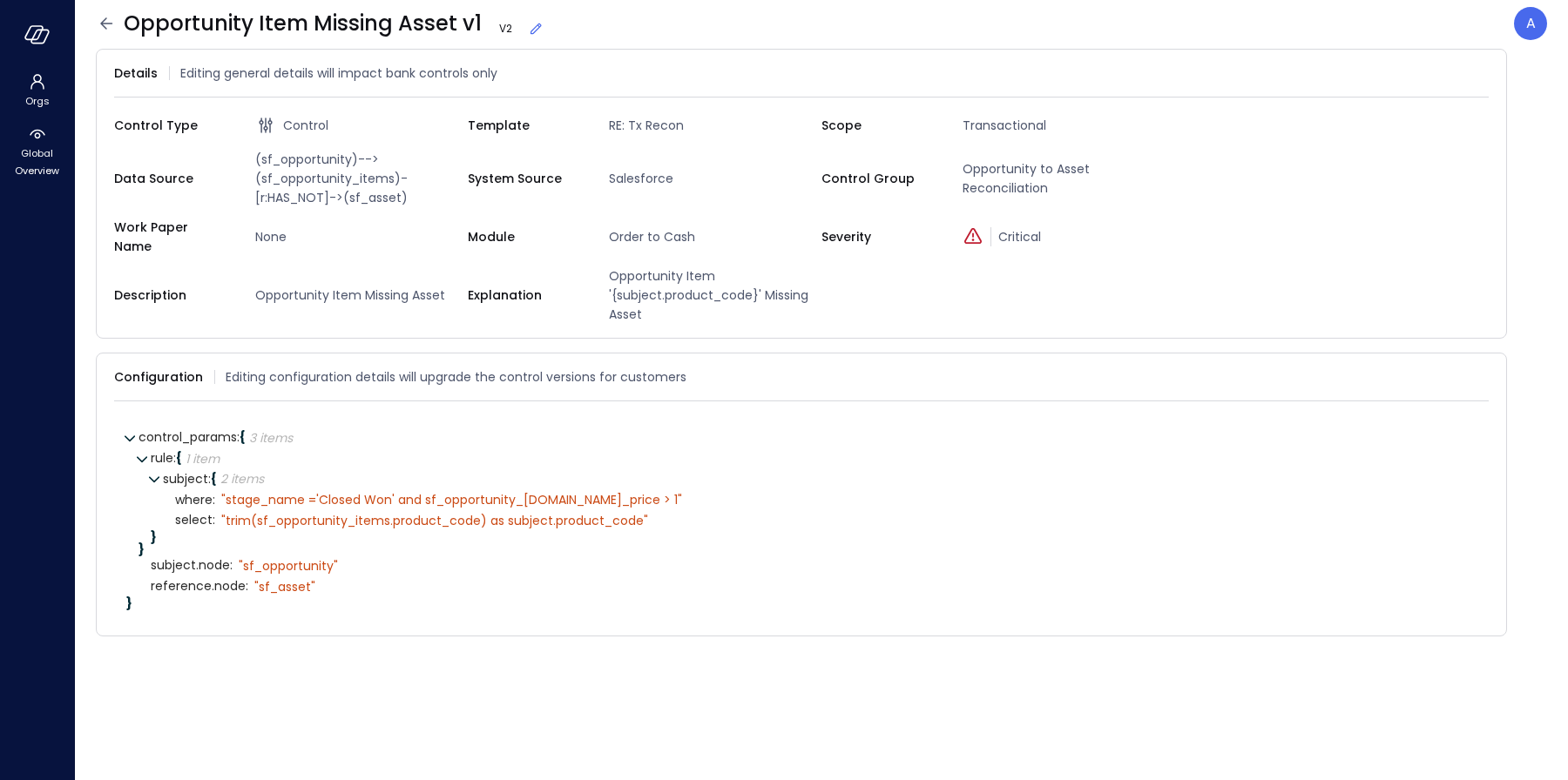
click at [451, 25] on span "Opportunity Item Missing Asset v1 V 2" at bounding box center [333, 23] width 420 height 27
copy span "Opportunity Item Missing Asset v1"
click at [31, 30] on icon "button" at bounding box center [37, 35] width 26 height 20
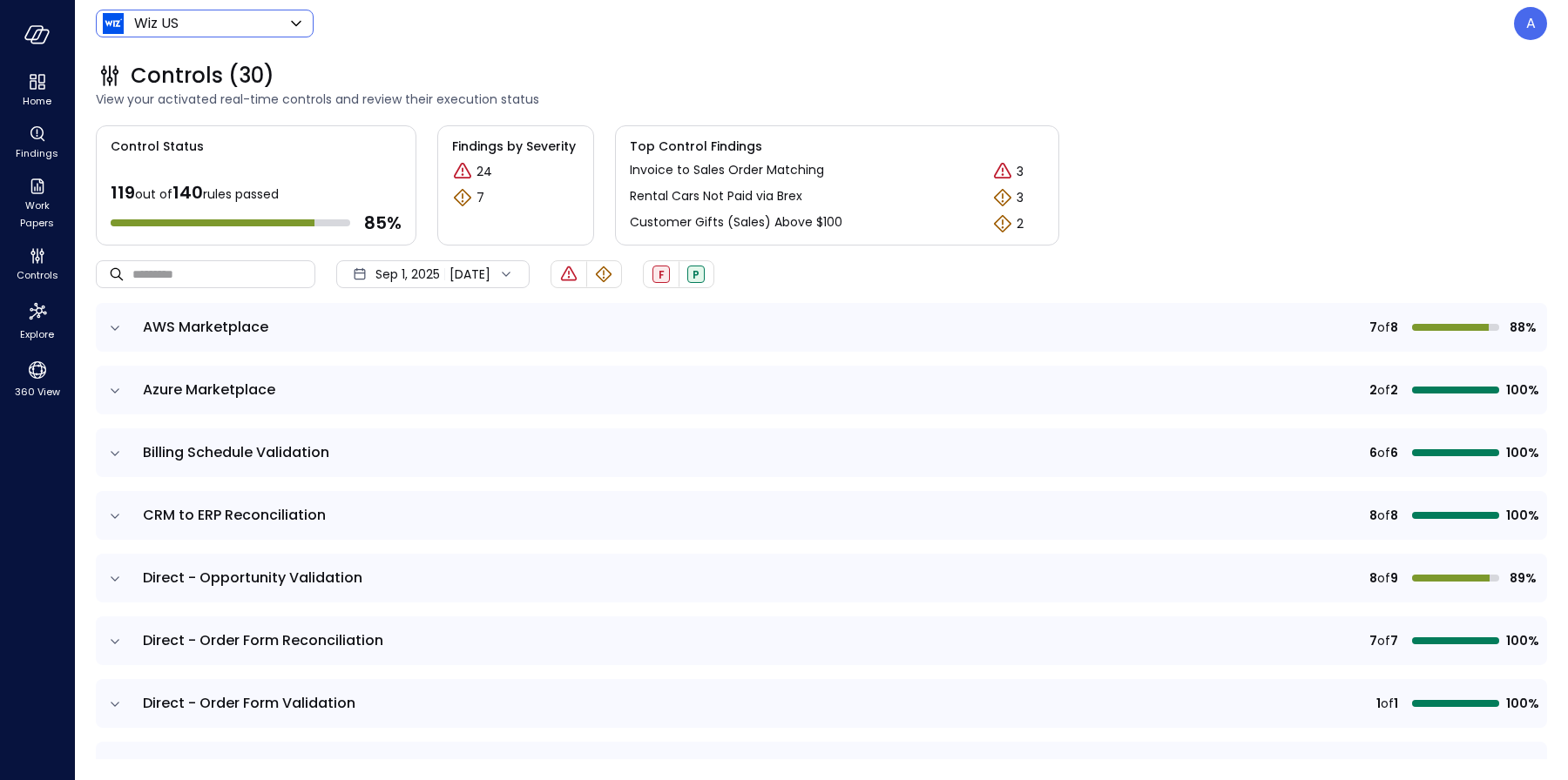
click at [127, 30] on body "Home Findings Work Papers Controls Explore 360 View Wiz US ****** ​ A Controls …" at bounding box center [784, 390] width 1568 height 780
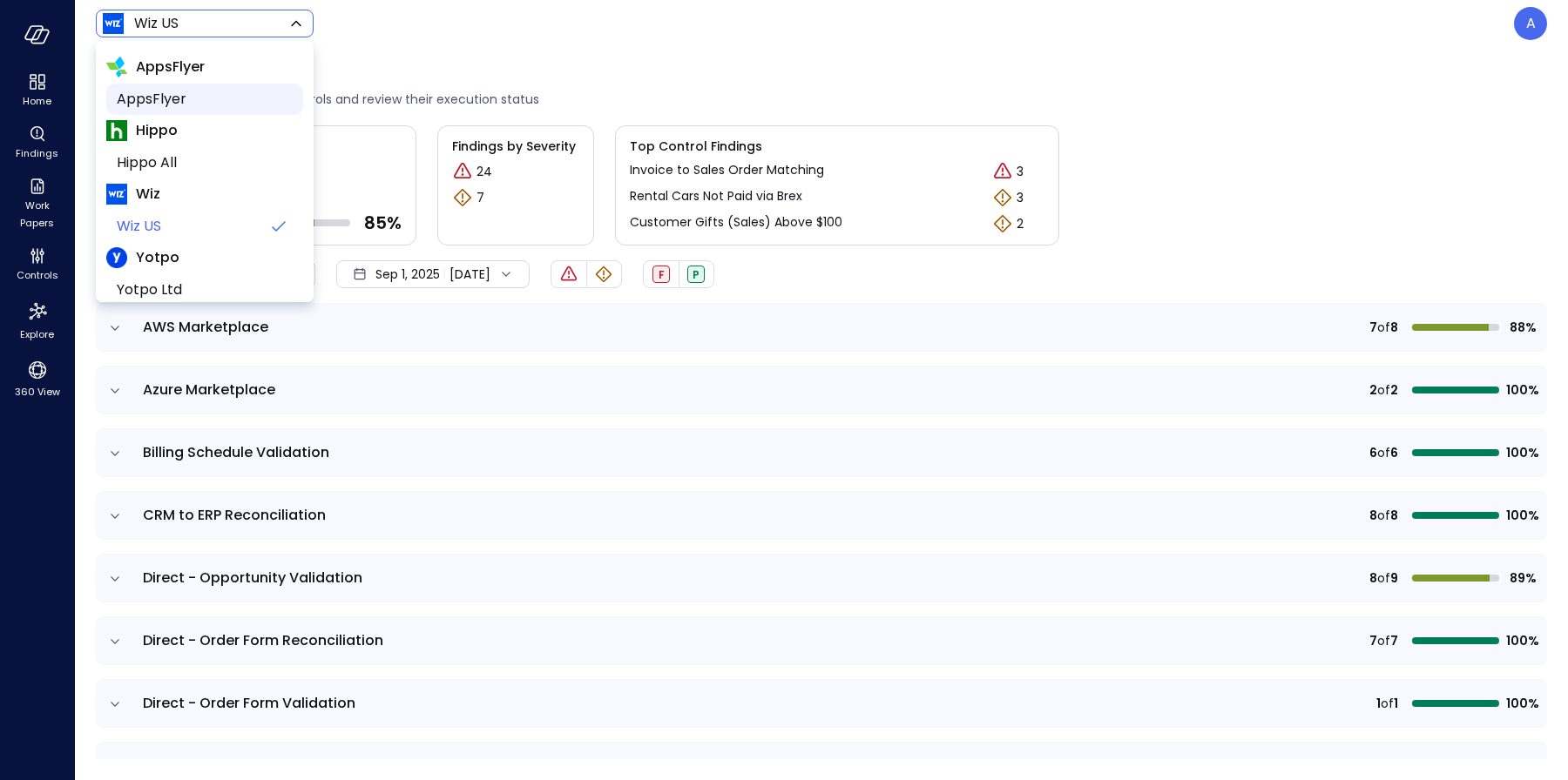
click at [145, 95] on span "AppsFlyer" at bounding box center [203, 99] width 173 height 21
type input "*******"
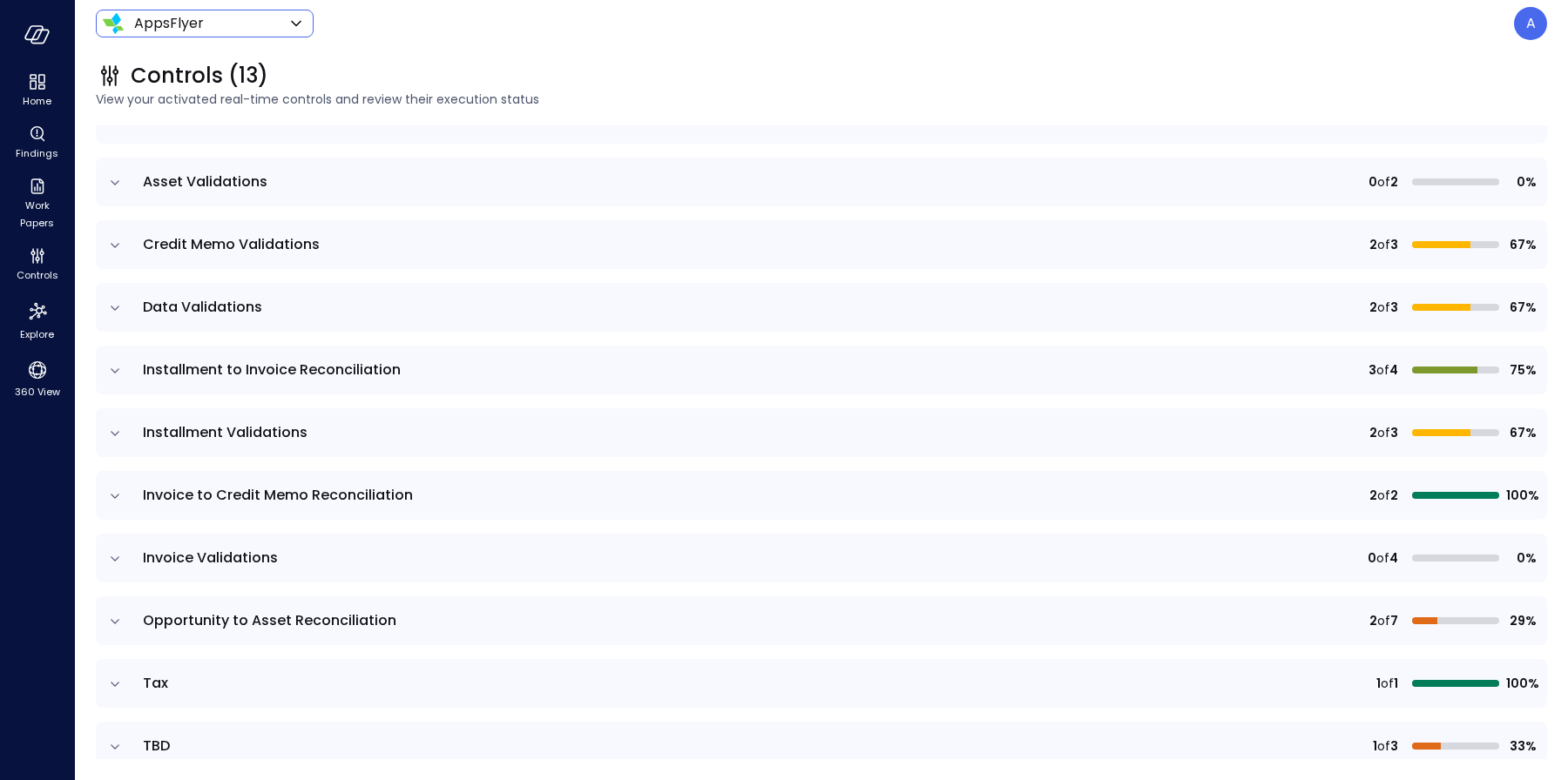
scroll to position [357, 0]
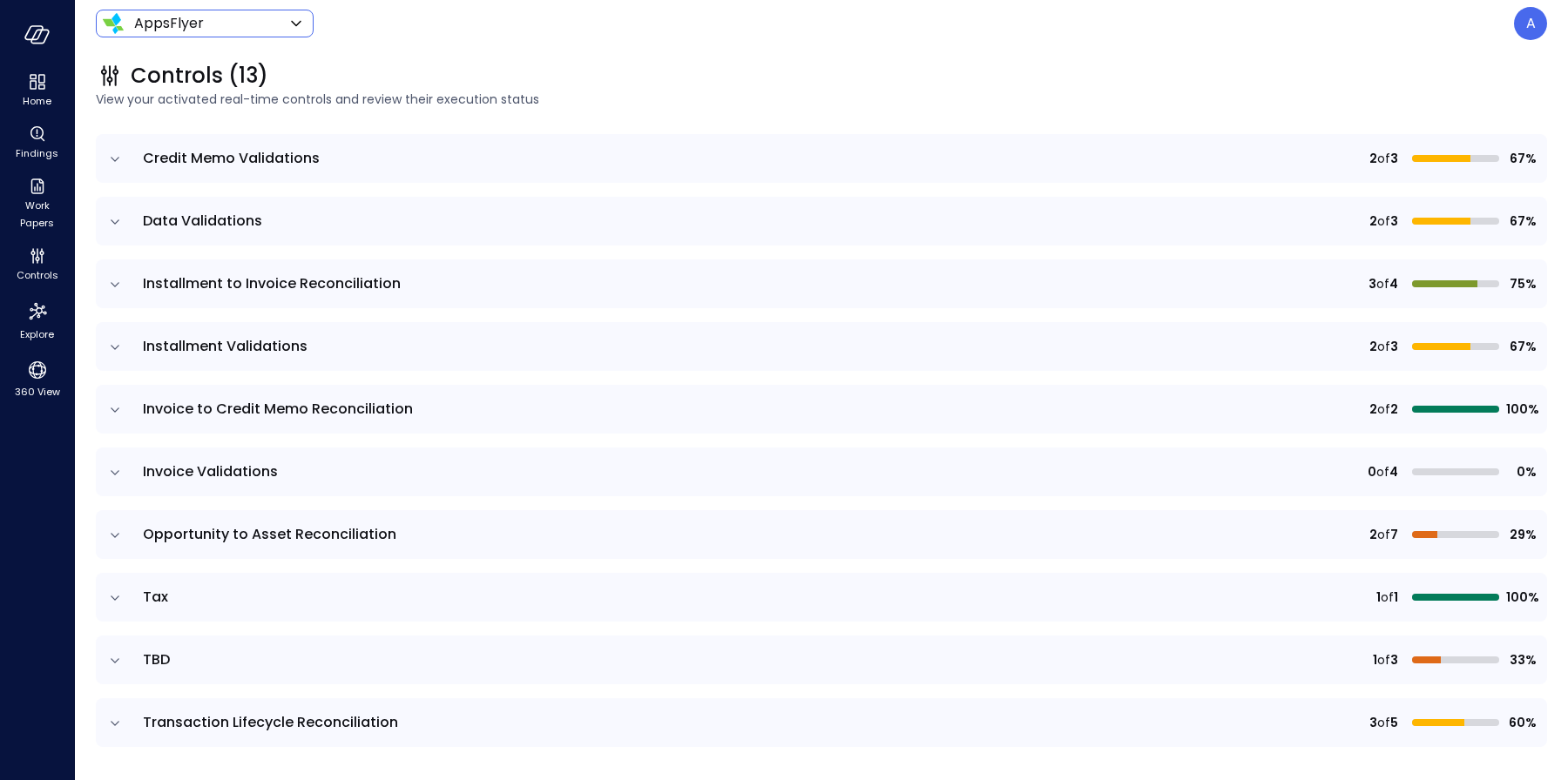
click at [114, 539] on icon "expand row" at bounding box center [115, 535] width 18 height 18
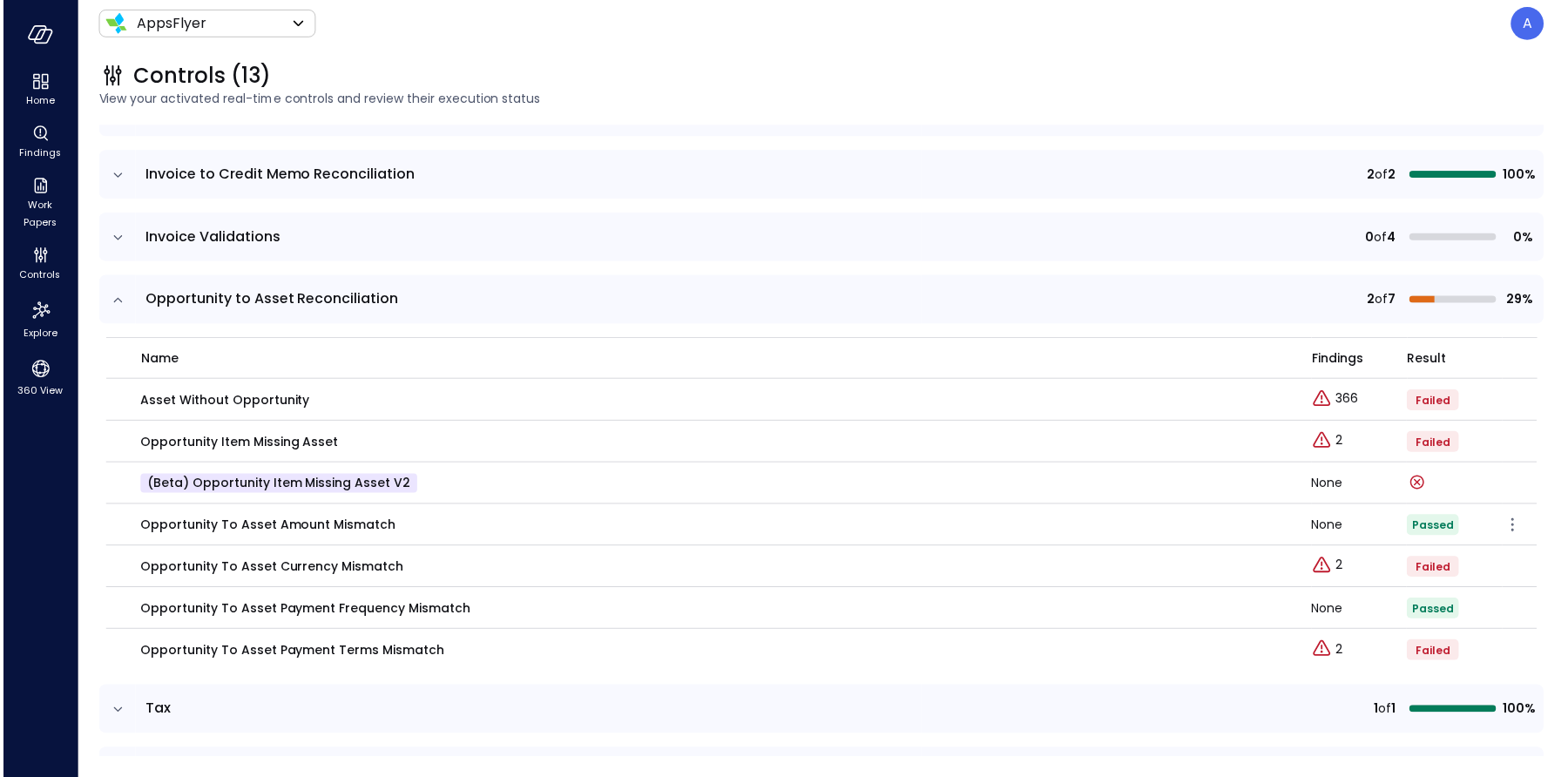
scroll to position [706, 0]
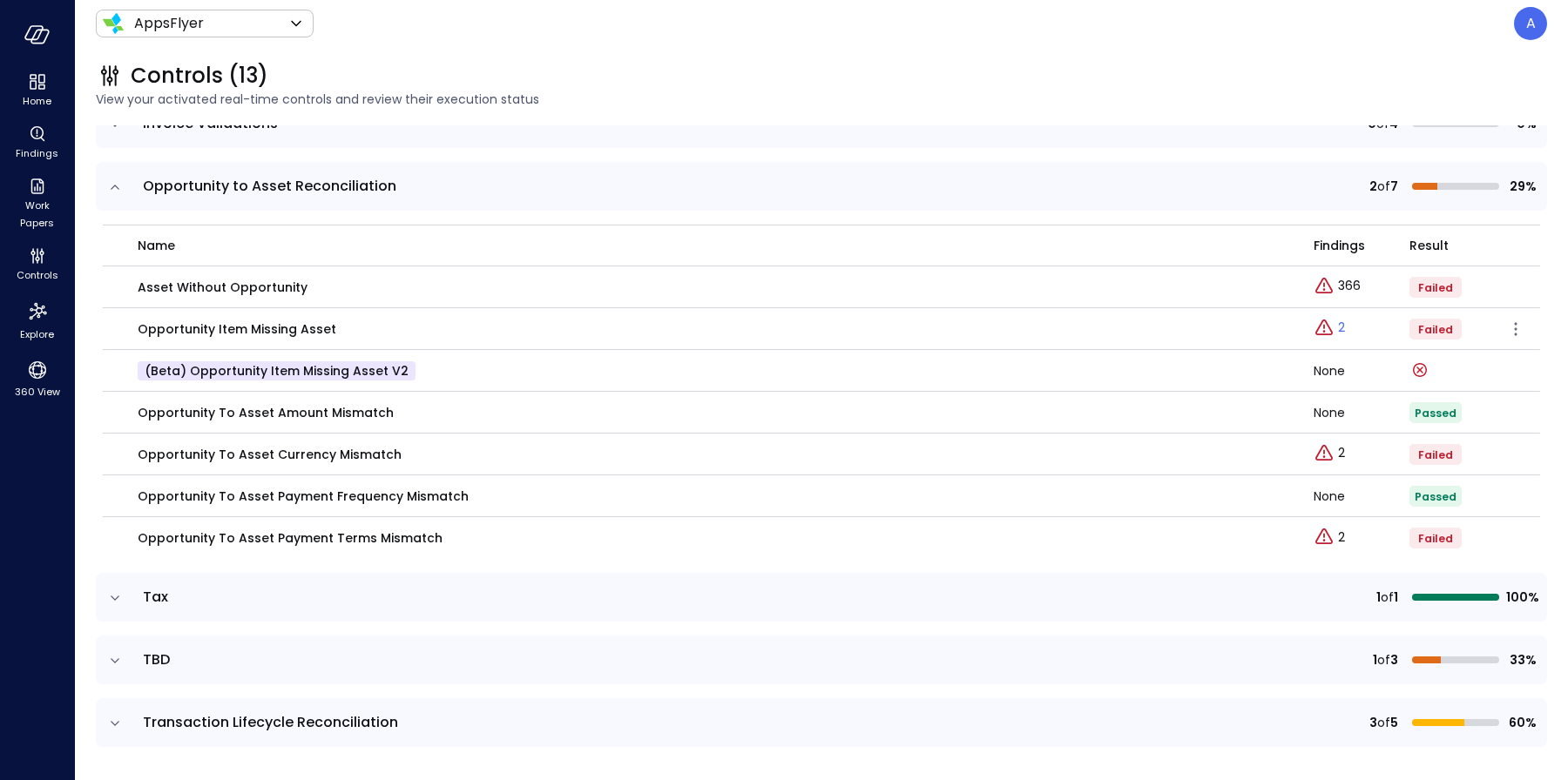
click at [1323, 325] on icon "Explore findings" at bounding box center [1324, 325] width 2 height 4
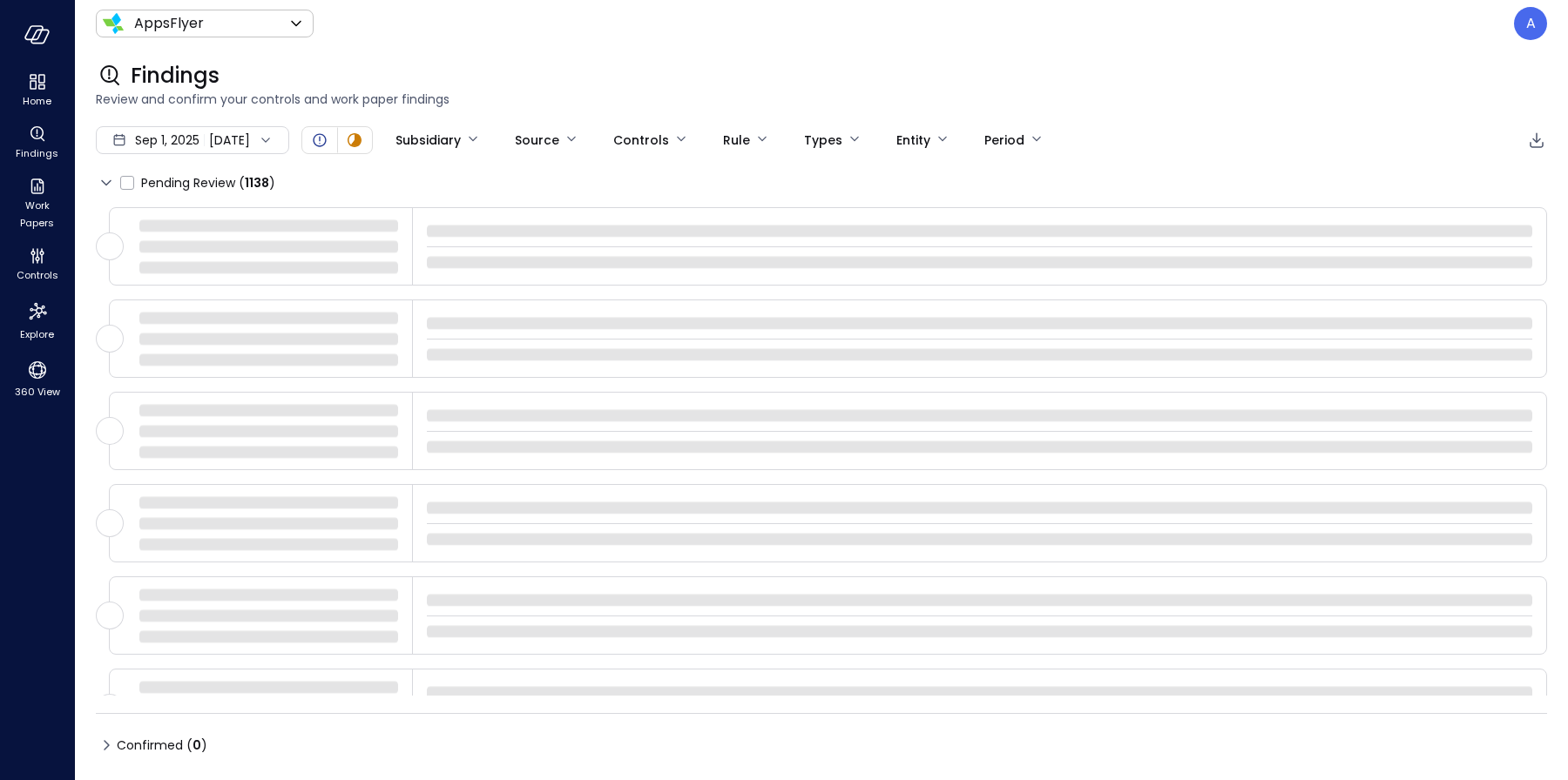
type input "****"
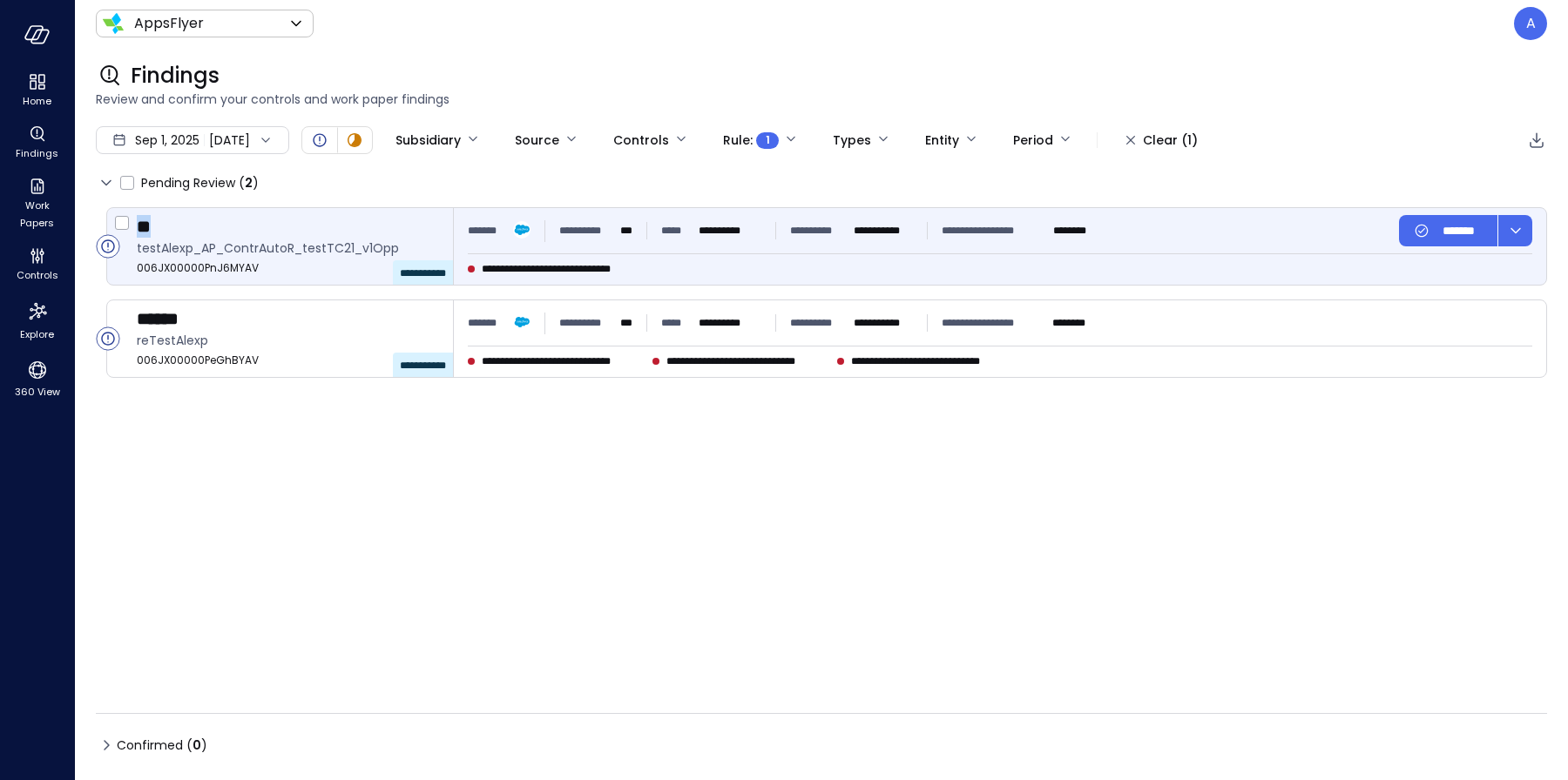
drag, startPoint x: 138, startPoint y: 226, endPoint x: 154, endPoint y: 226, distance: 16.0
click at [154, 226] on div "**" at bounding box center [287, 227] width 302 height 23
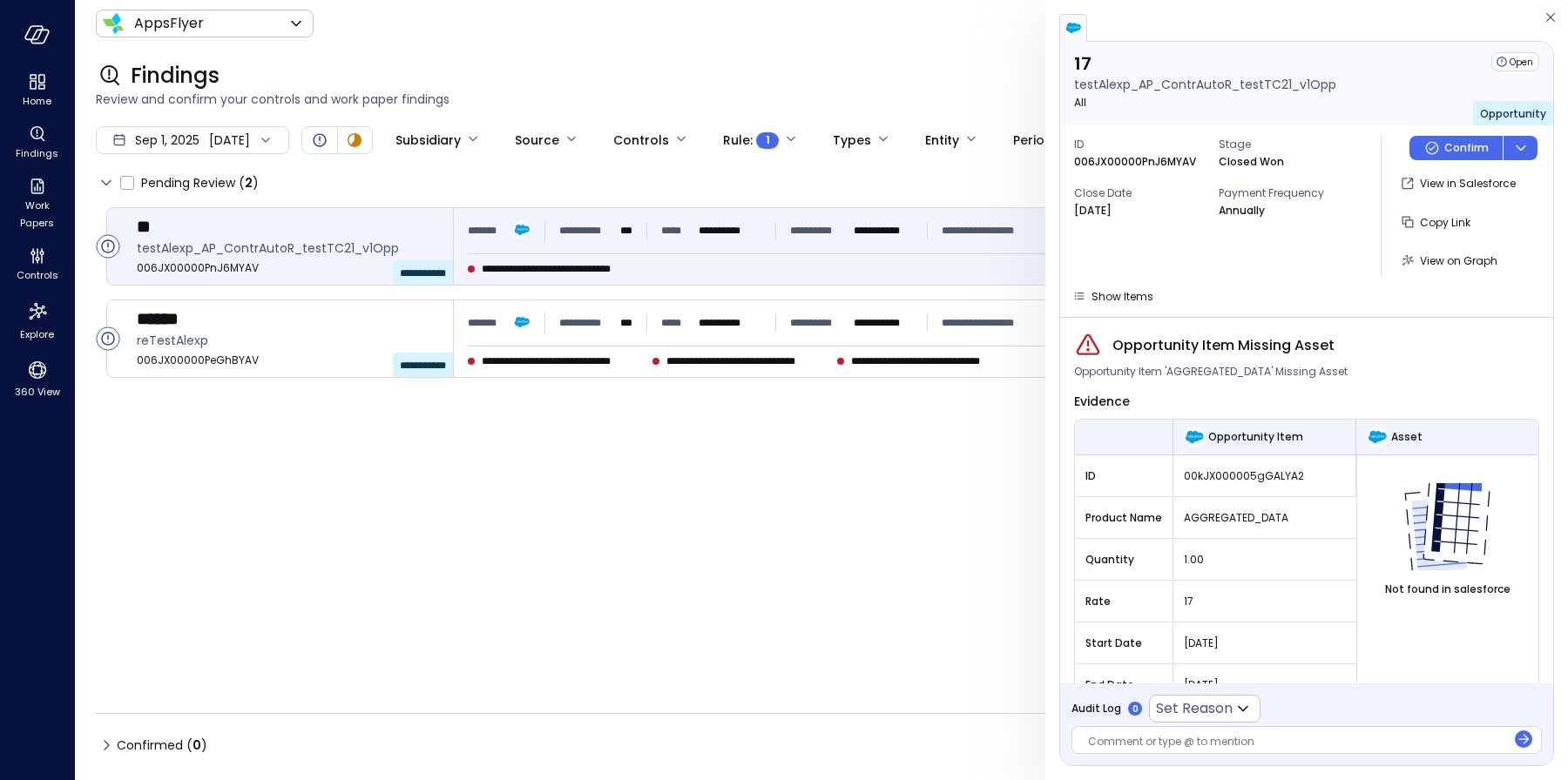
click at [1223, 475] on span "00kJX000005gGALYA2" at bounding box center [1265, 477] width 161 height 18
click at [236, 269] on span "006JX00000PnJ6MYAV" at bounding box center [287, 269] width 302 height 18
copy span "006JX00000PnJ6MYAV"
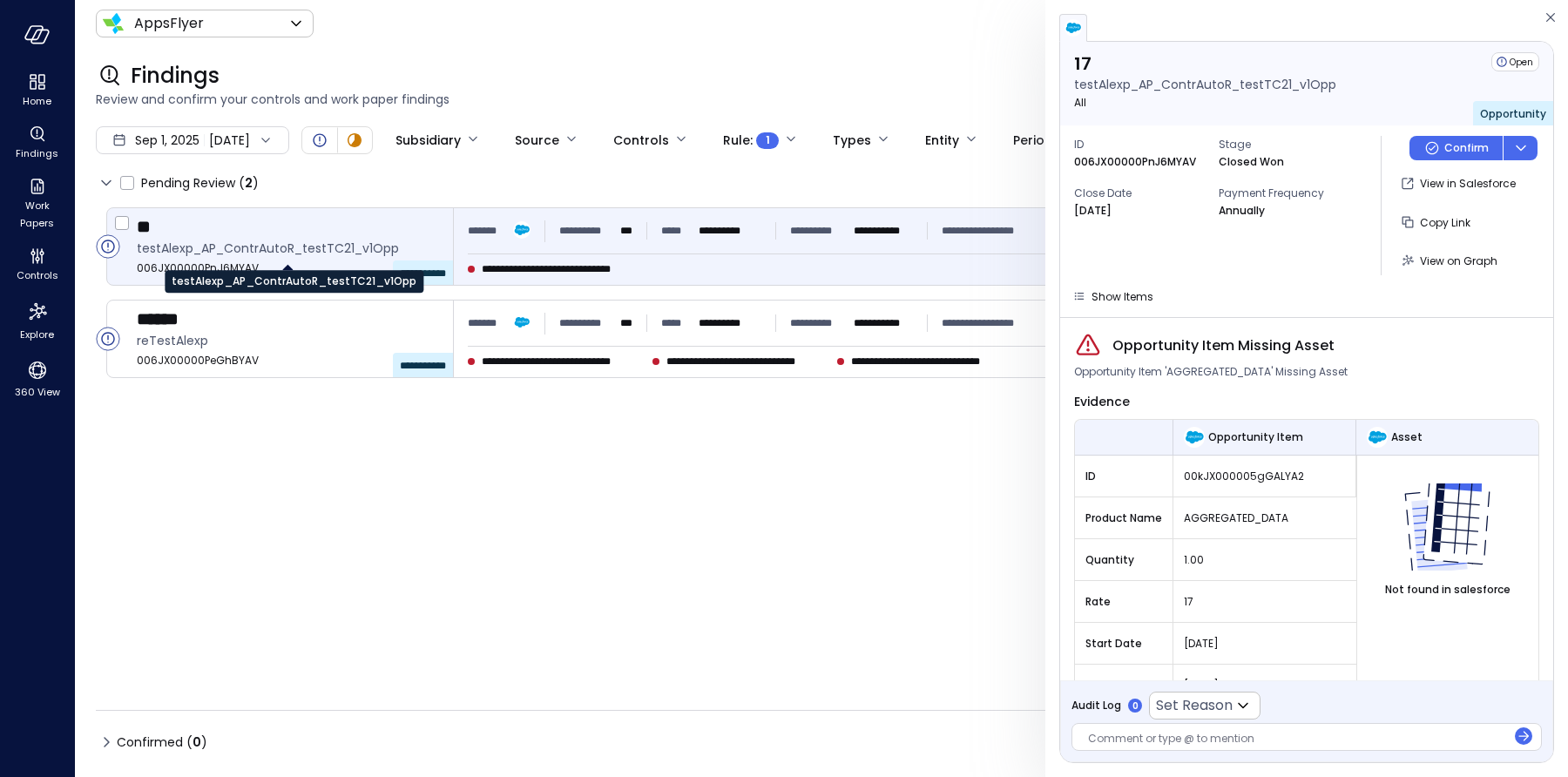
click at [226, 267] on div "testAlexp_AP_ContrAutoR_testTC21_v1Opp" at bounding box center [294, 275] width 259 height 35
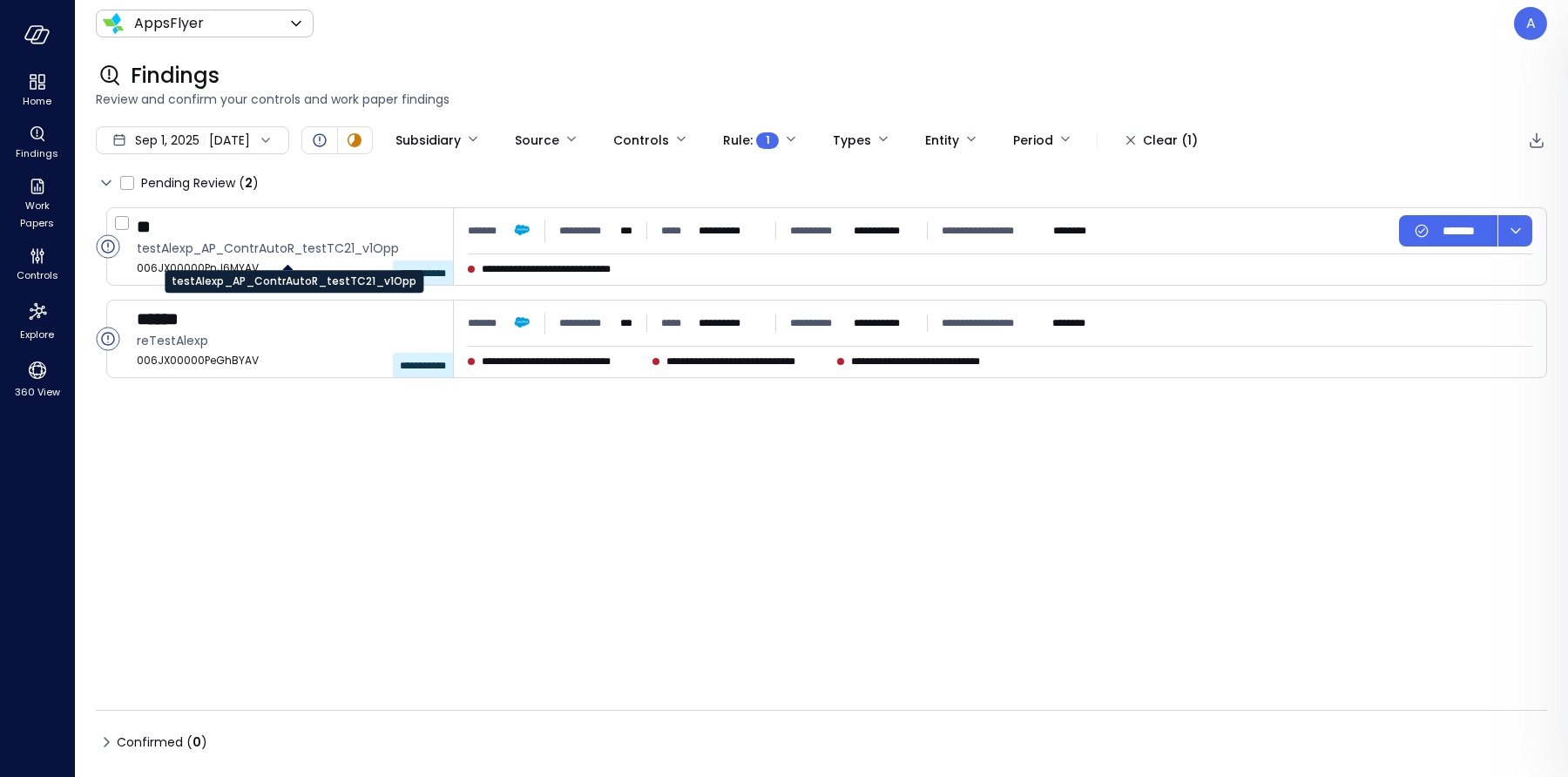
click at [208, 267] on div "testAlexp_AP_ContrAutoR_testTC21_v1Opp" at bounding box center [294, 275] width 259 height 35
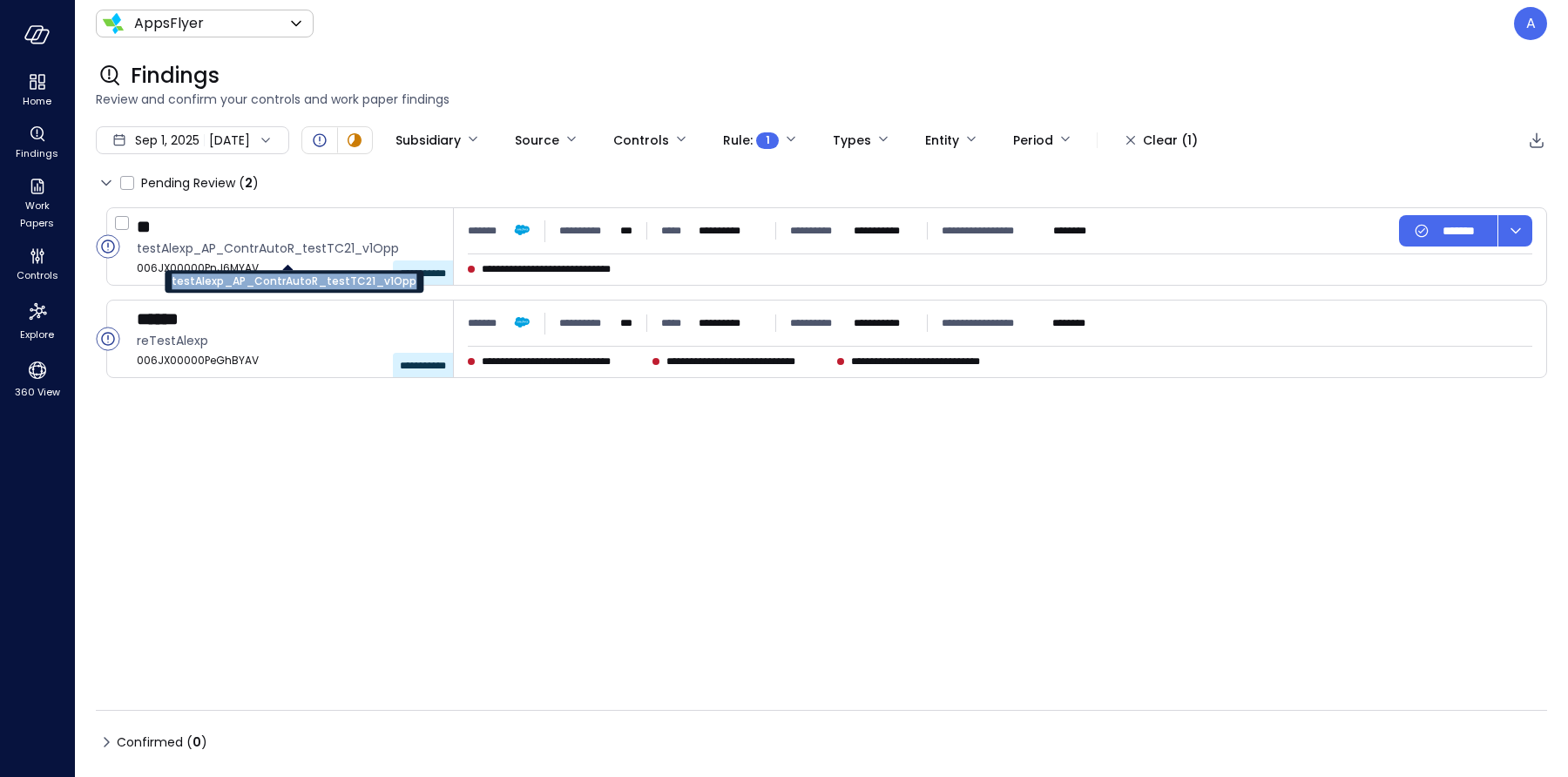
click at [166, 271] on div "testAlexp_AP_ContrAutoR_testTC21_v1Opp" at bounding box center [294, 282] width 259 height 23
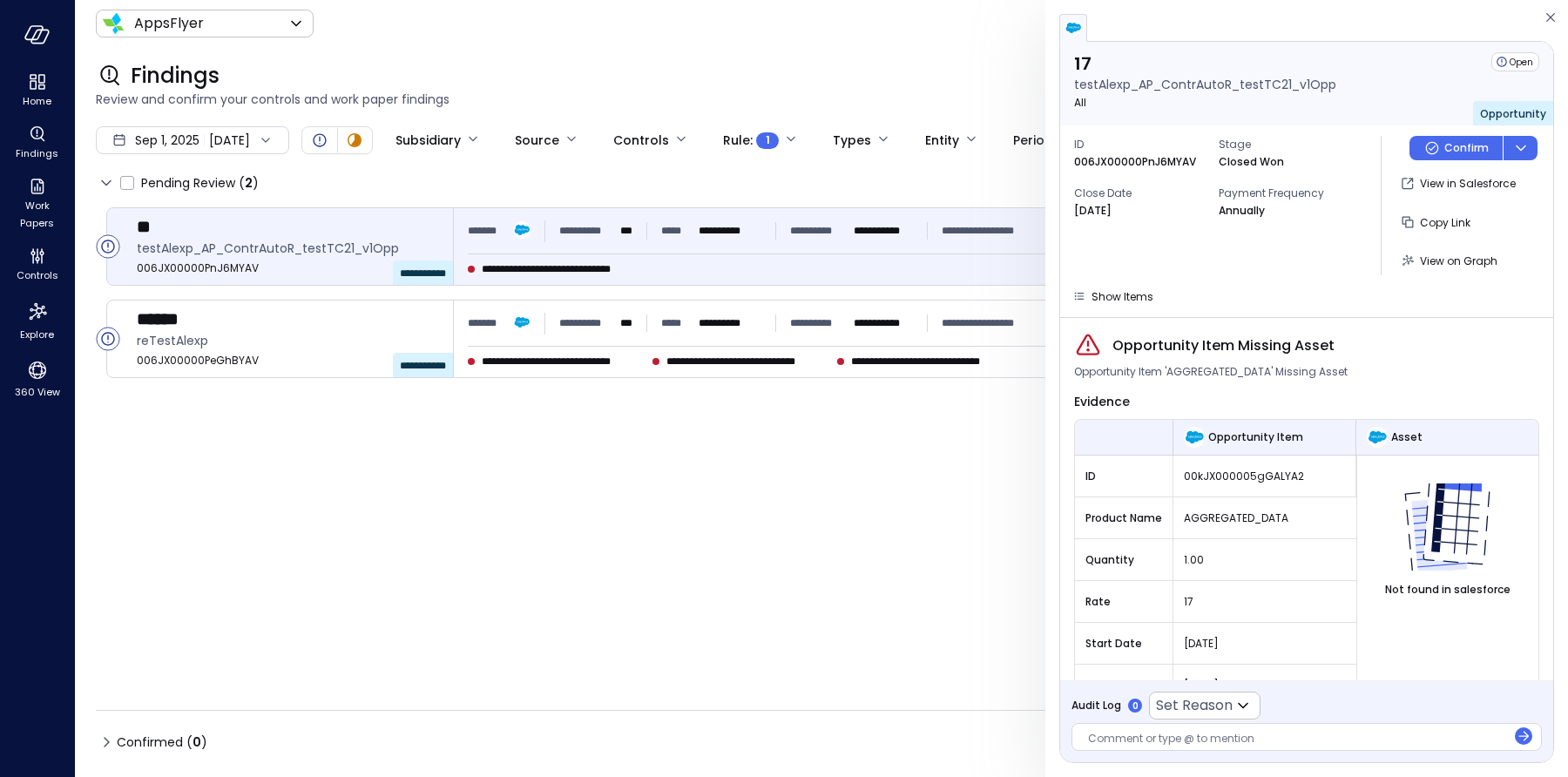
click at [1120, 160] on p "006JX00000PnJ6MYAV" at bounding box center [1135, 162] width 122 height 18
click at [1190, 162] on p "006JX00000PnJ6MYAV" at bounding box center [1135, 162] width 122 height 18
click at [155, 272] on span "006JX00000PnJ6MYAV" at bounding box center [287, 269] width 302 height 18
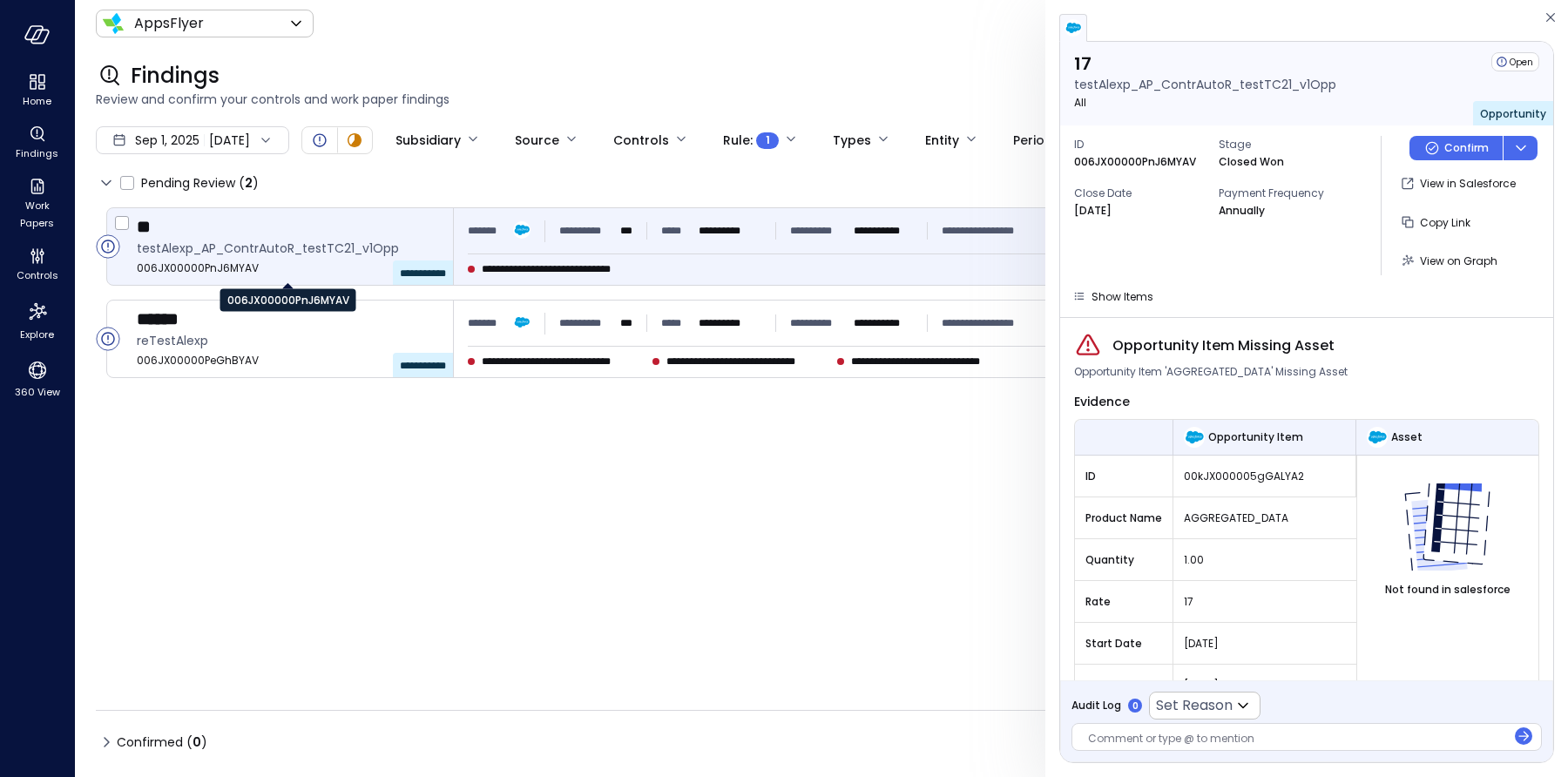
click at [149, 272] on span "006JX00000PnJ6MYAV" at bounding box center [287, 269] width 302 height 18
copy span "006JX00000PnJ6MYAV"
click at [39, 201] on span "Work Papers" at bounding box center [37, 214] width 53 height 35
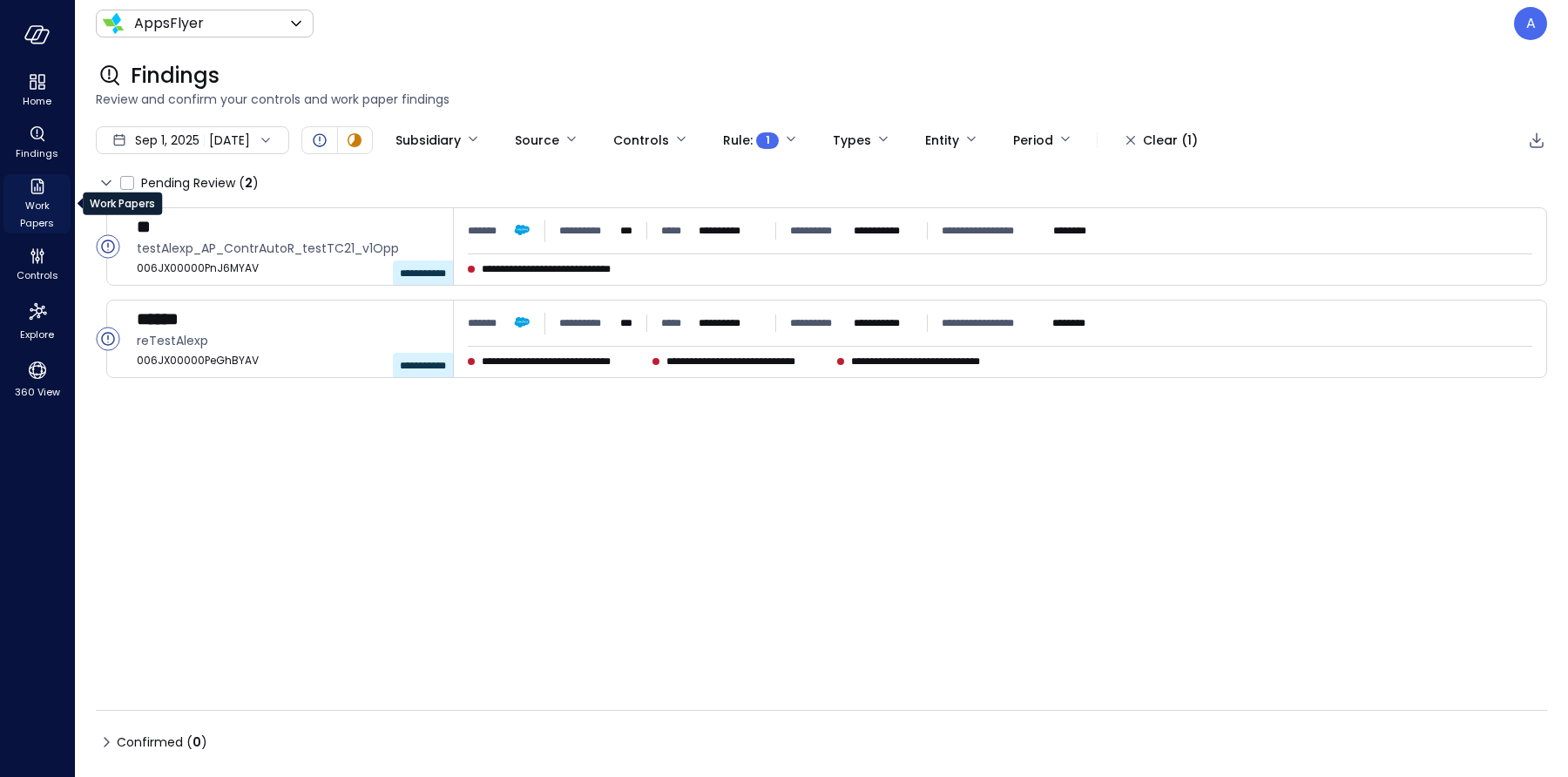
click at [39, 201] on span "Work Papers" at bounding box center [37, 214] width 53 height 35
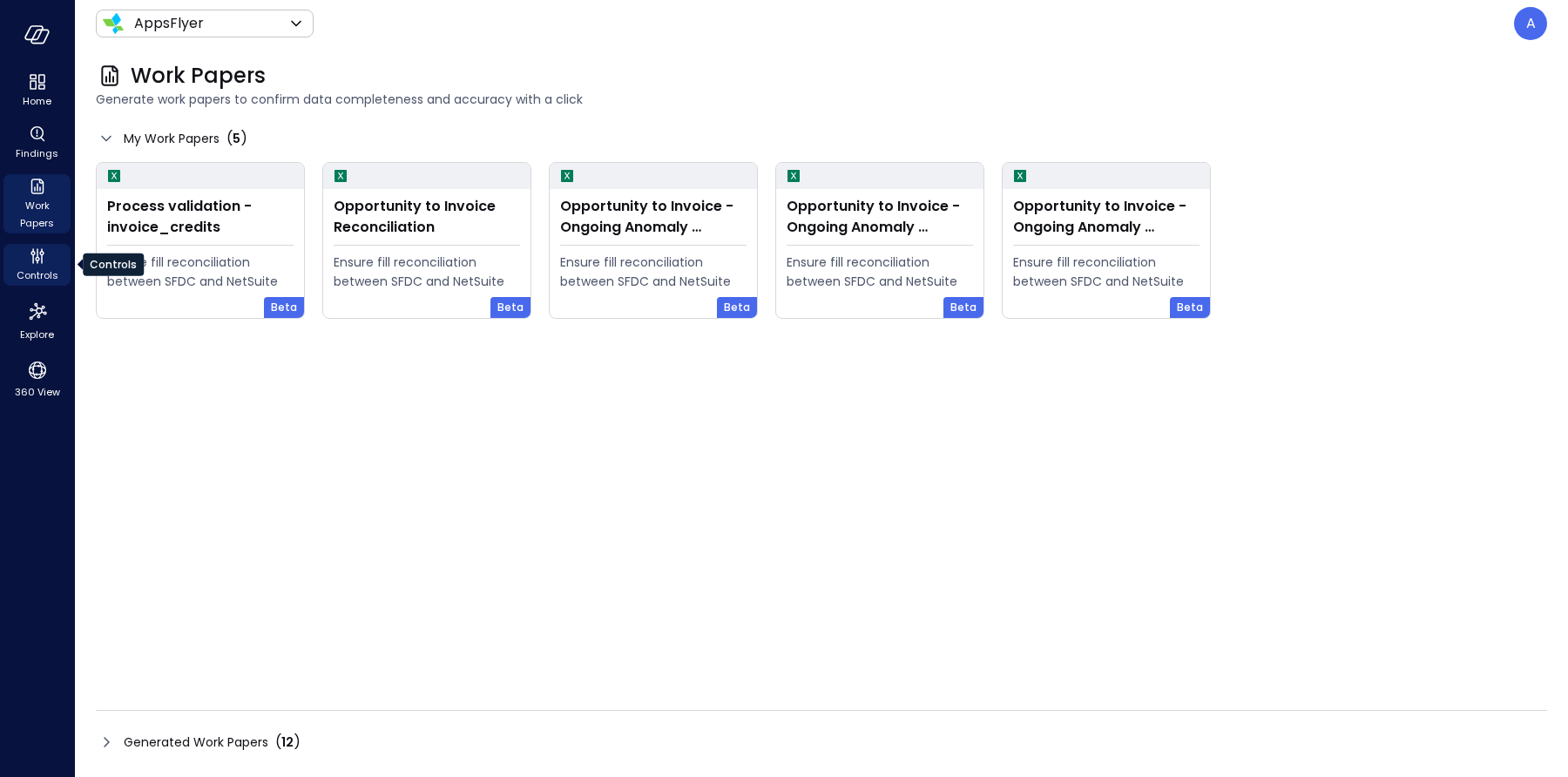
click at [35, 271] on span "Controls" at bounding box center [37, 276] width 42 height 18
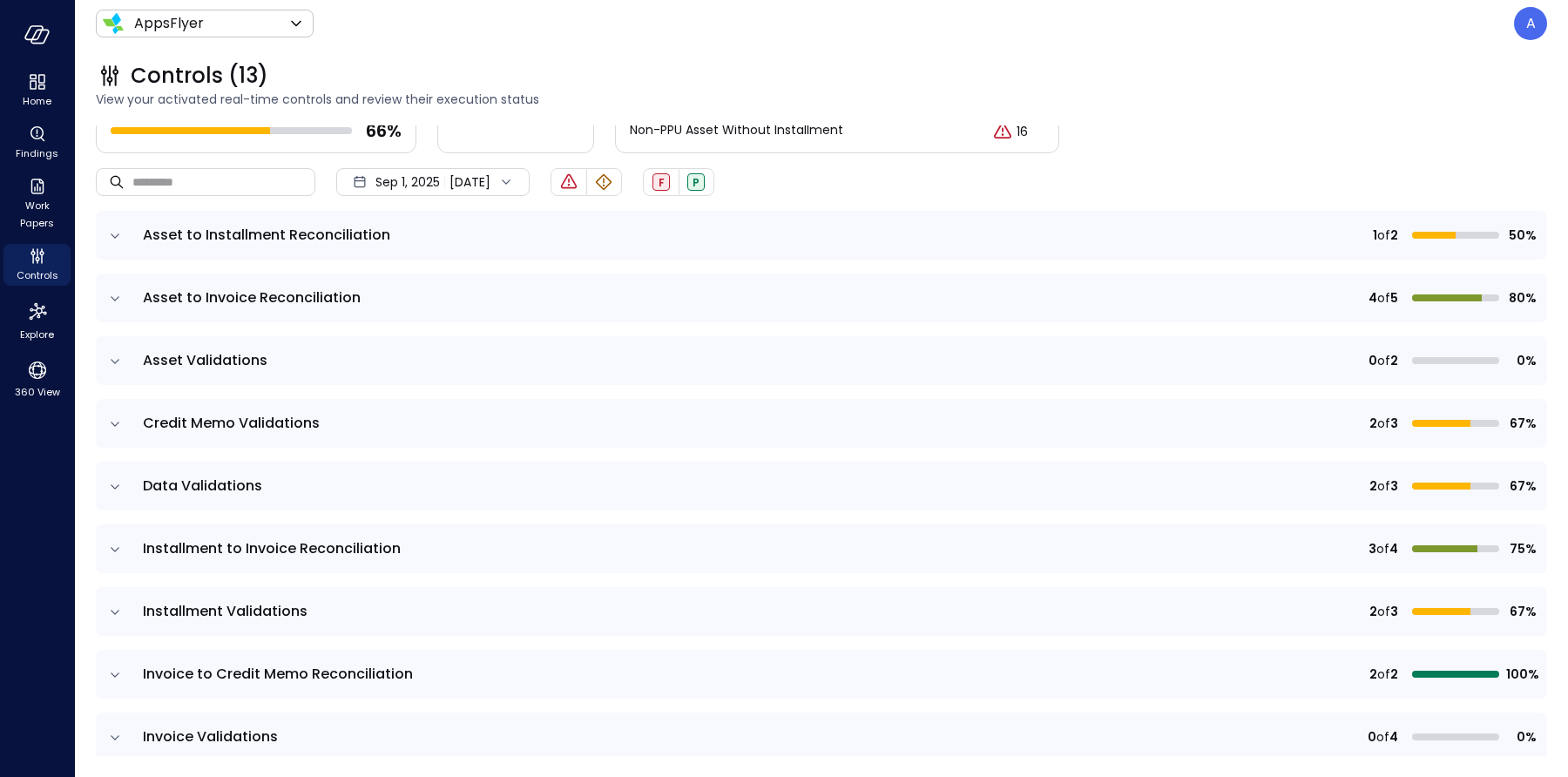
scroll to position [361, 0]
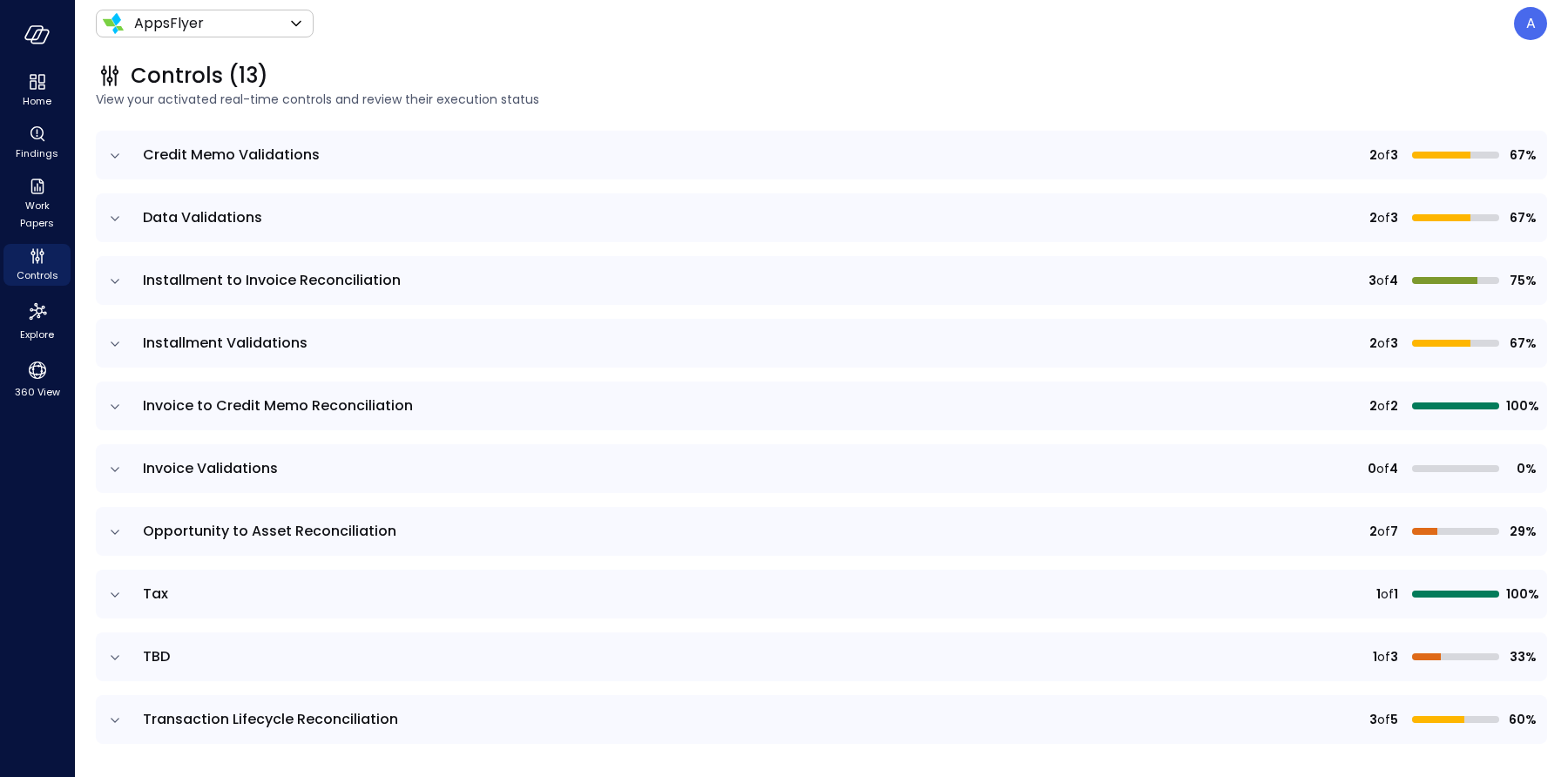
click at [115, 530] on icon "expand row" at bounding box center [115, 532] width 18 height 18
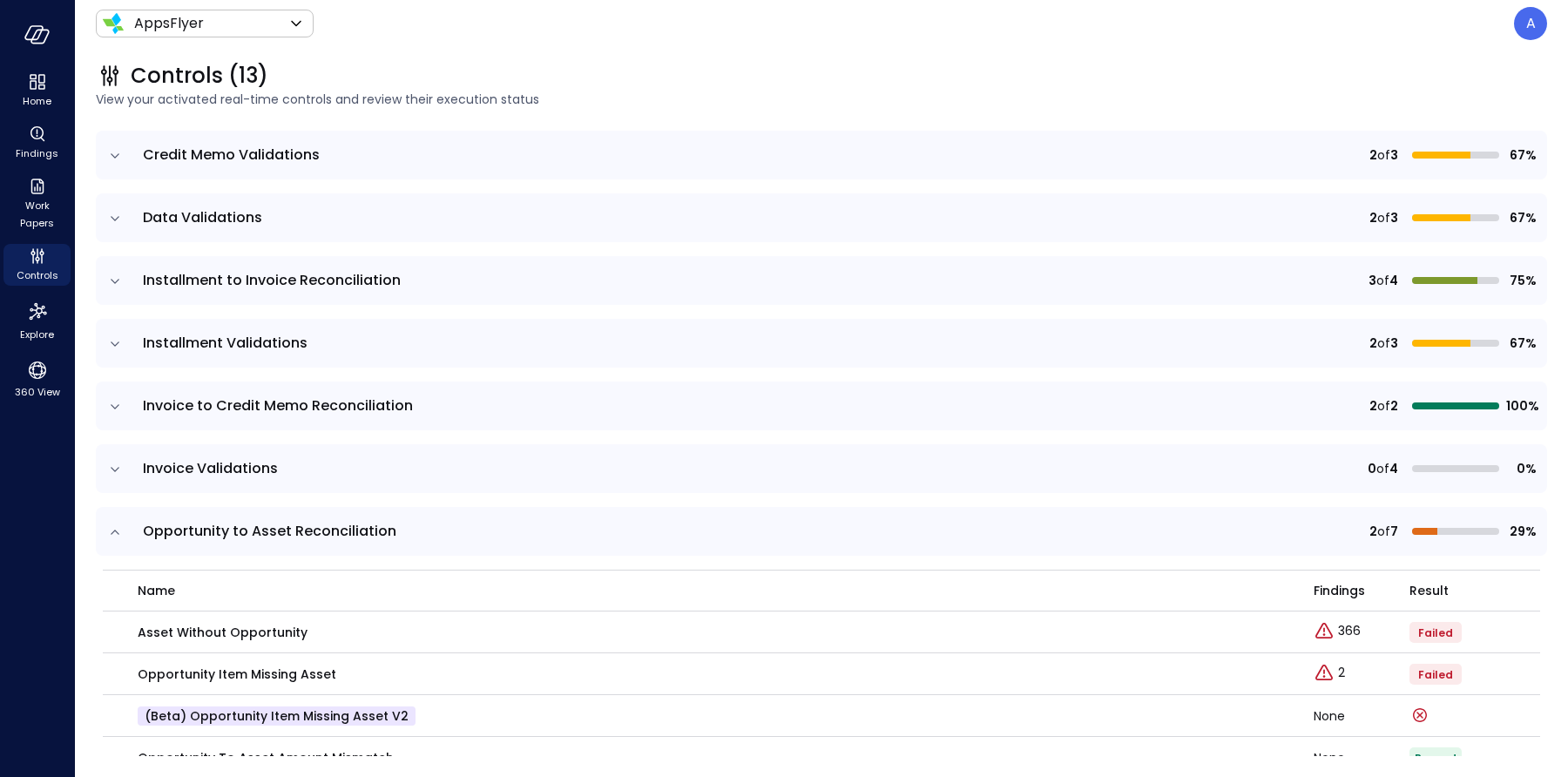
scroll to position [567, 0]
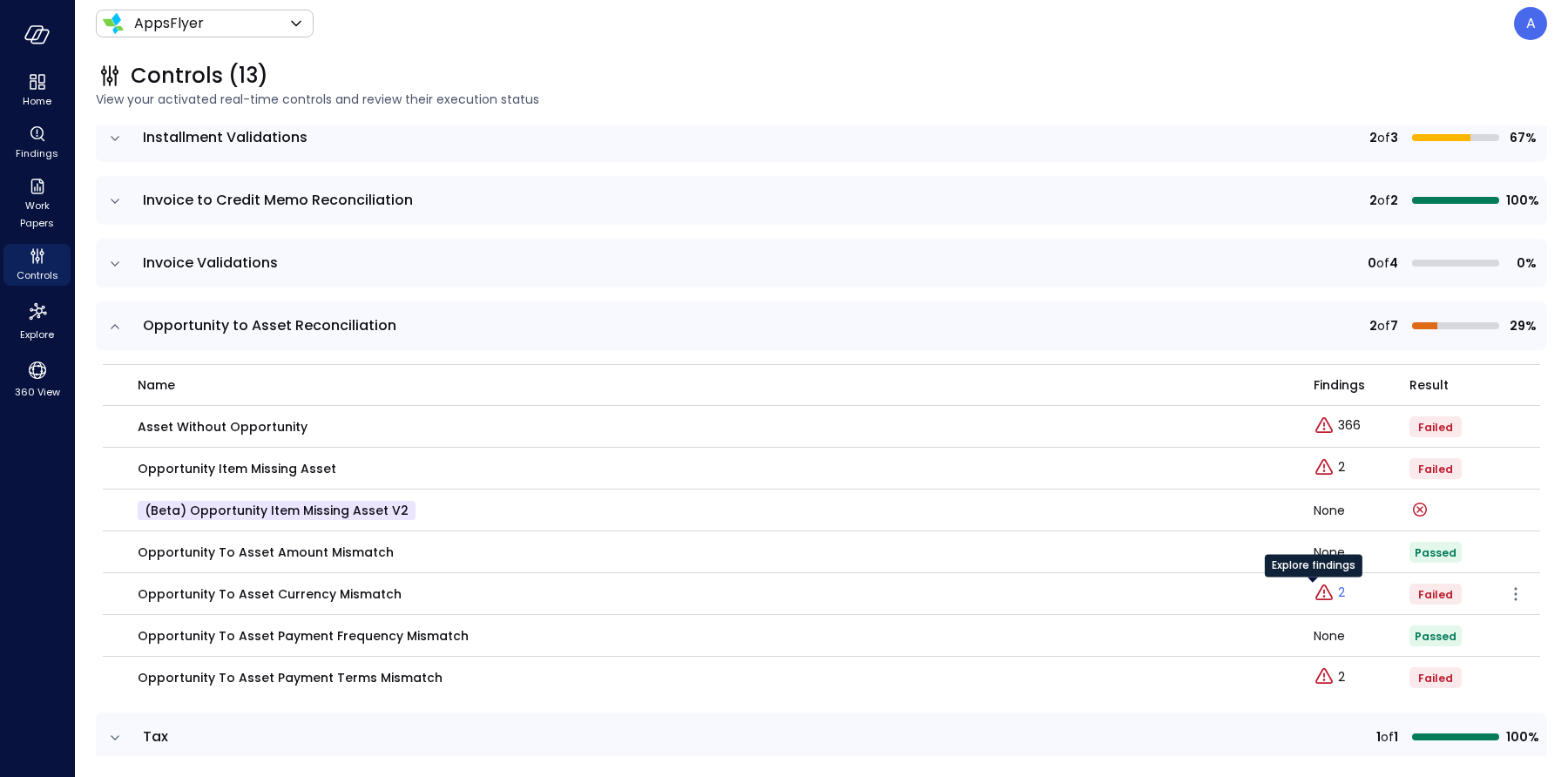
click at [1315, 594] on icon "Explore findings" at bounding box center [1324, 593] width 21 height 21
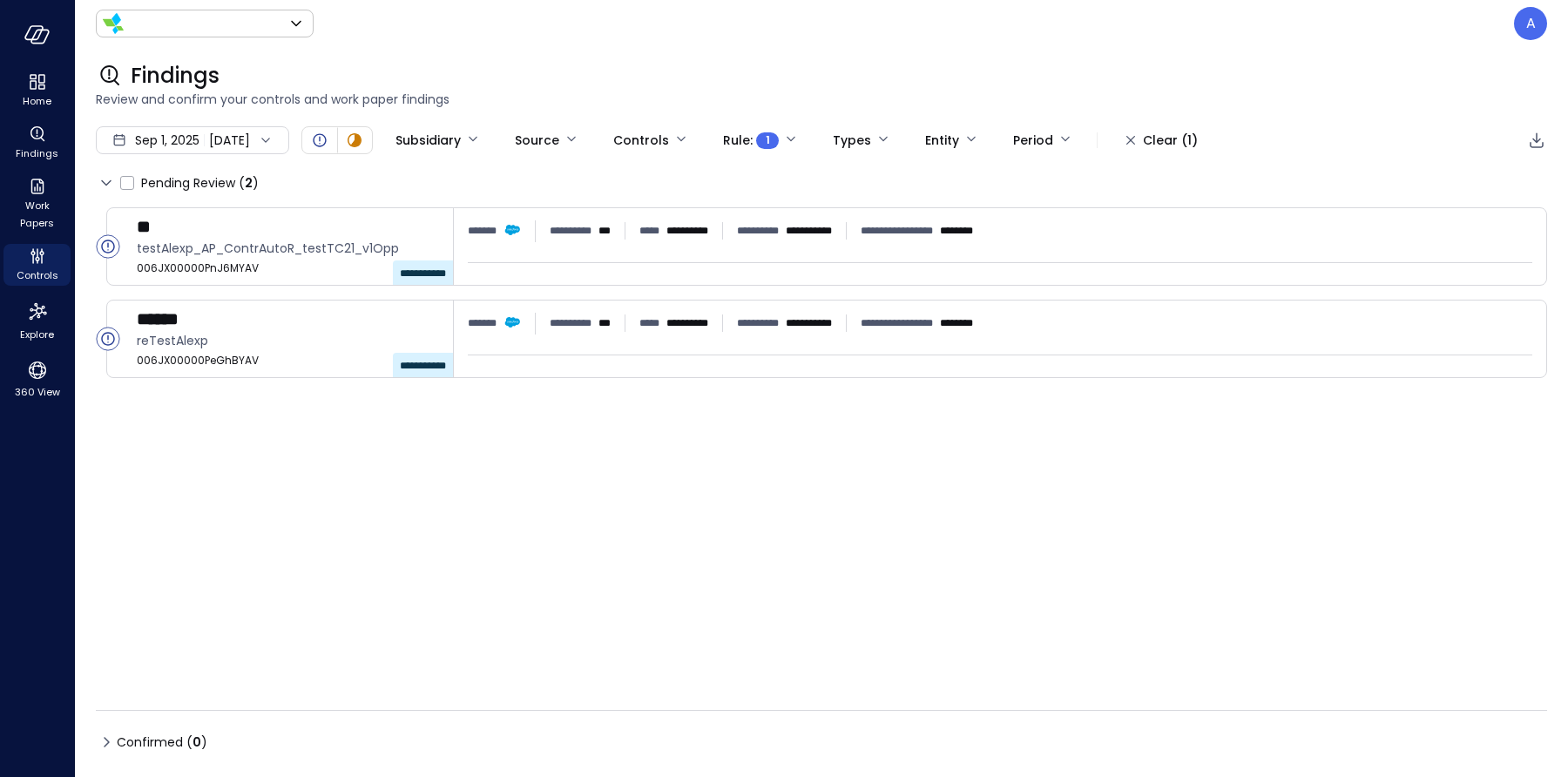
type input "*******"
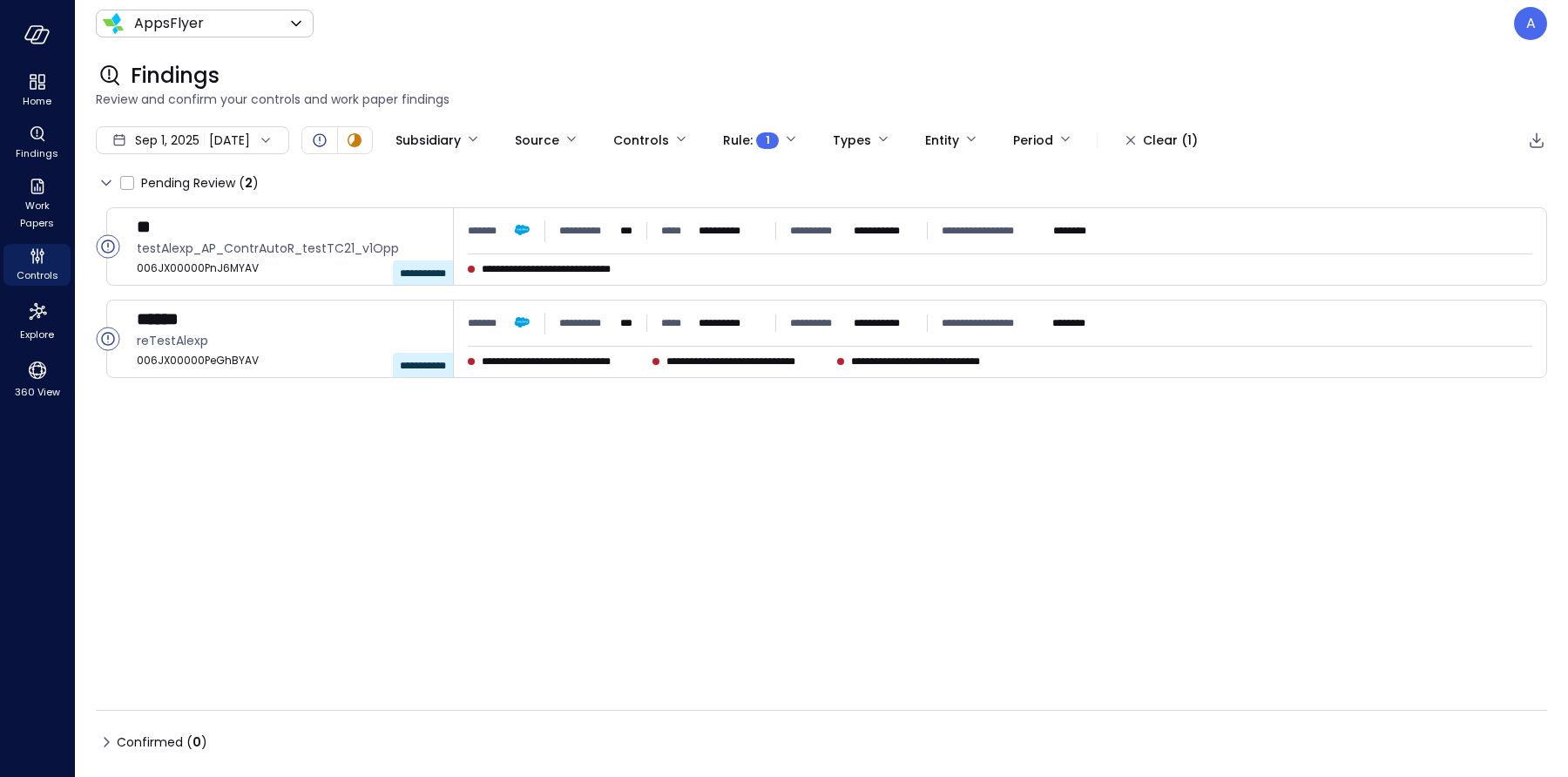
type input "****"
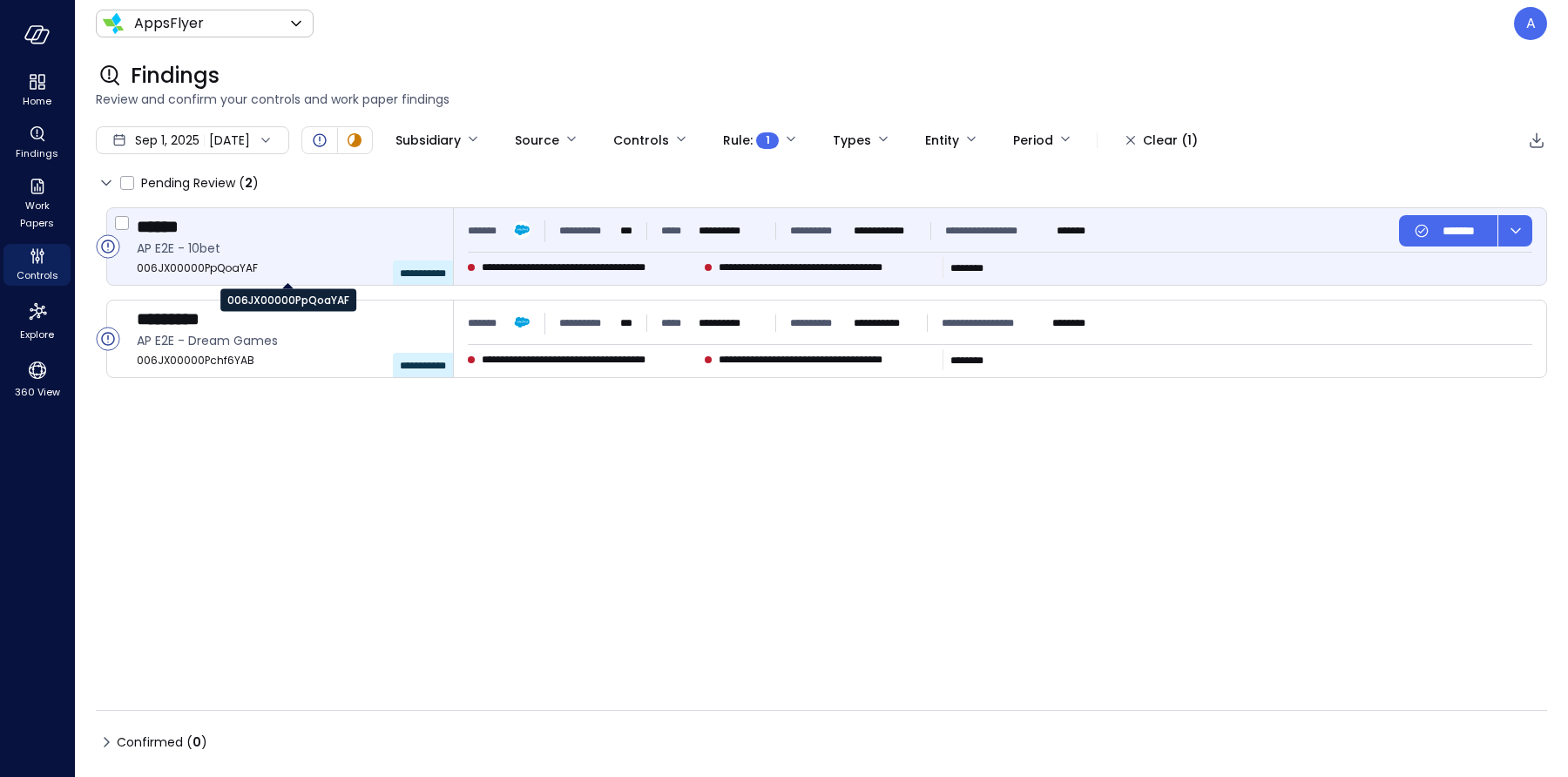
click at [184, 270] on span "006JX00000PpQoaYAF" at bounding box center [287, 269] width 302 height 18
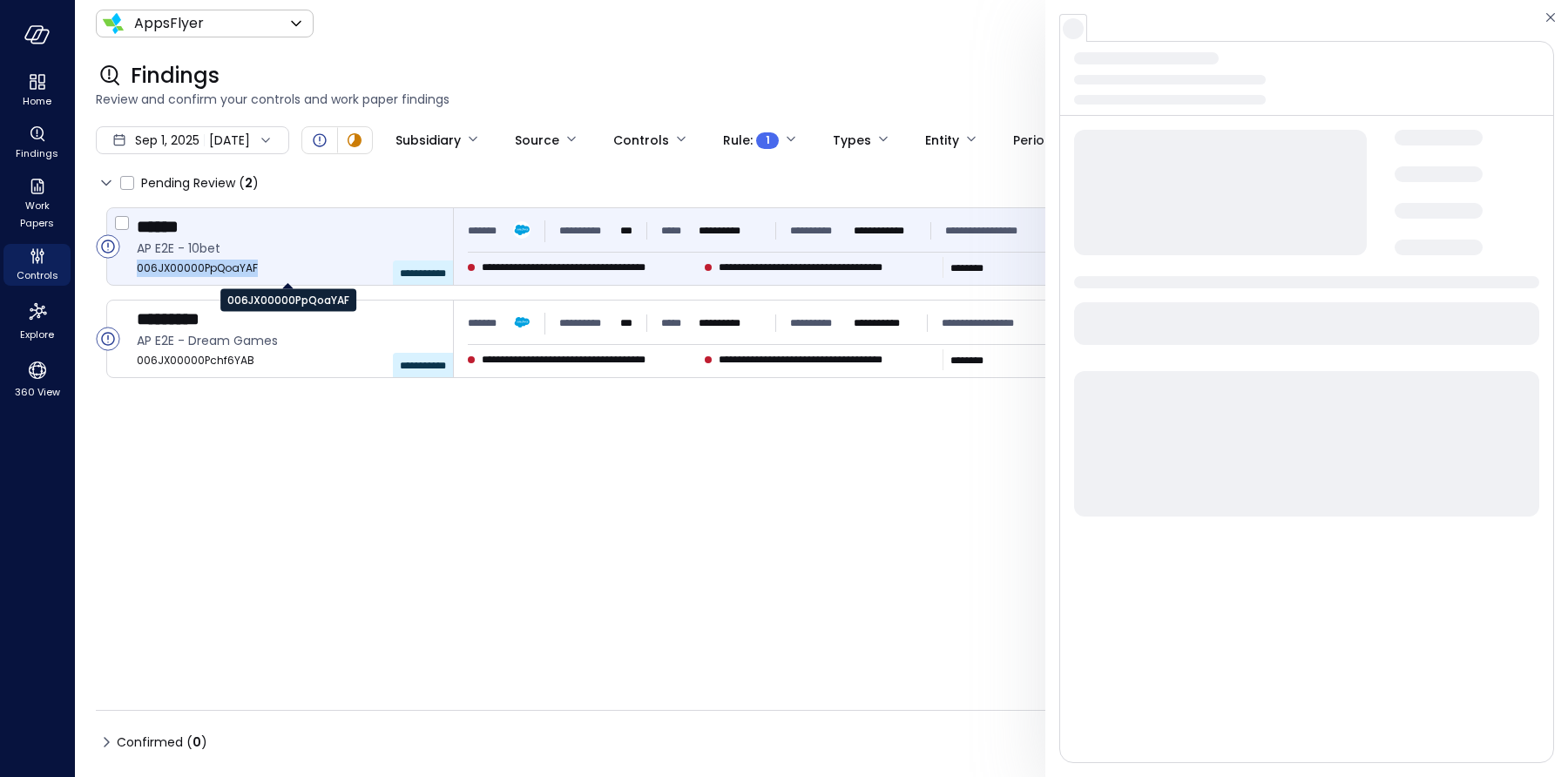
click at [184, 270] on span "006JX00000PpQoaYAF" at bounding box center [287, 269] width 302 height 18
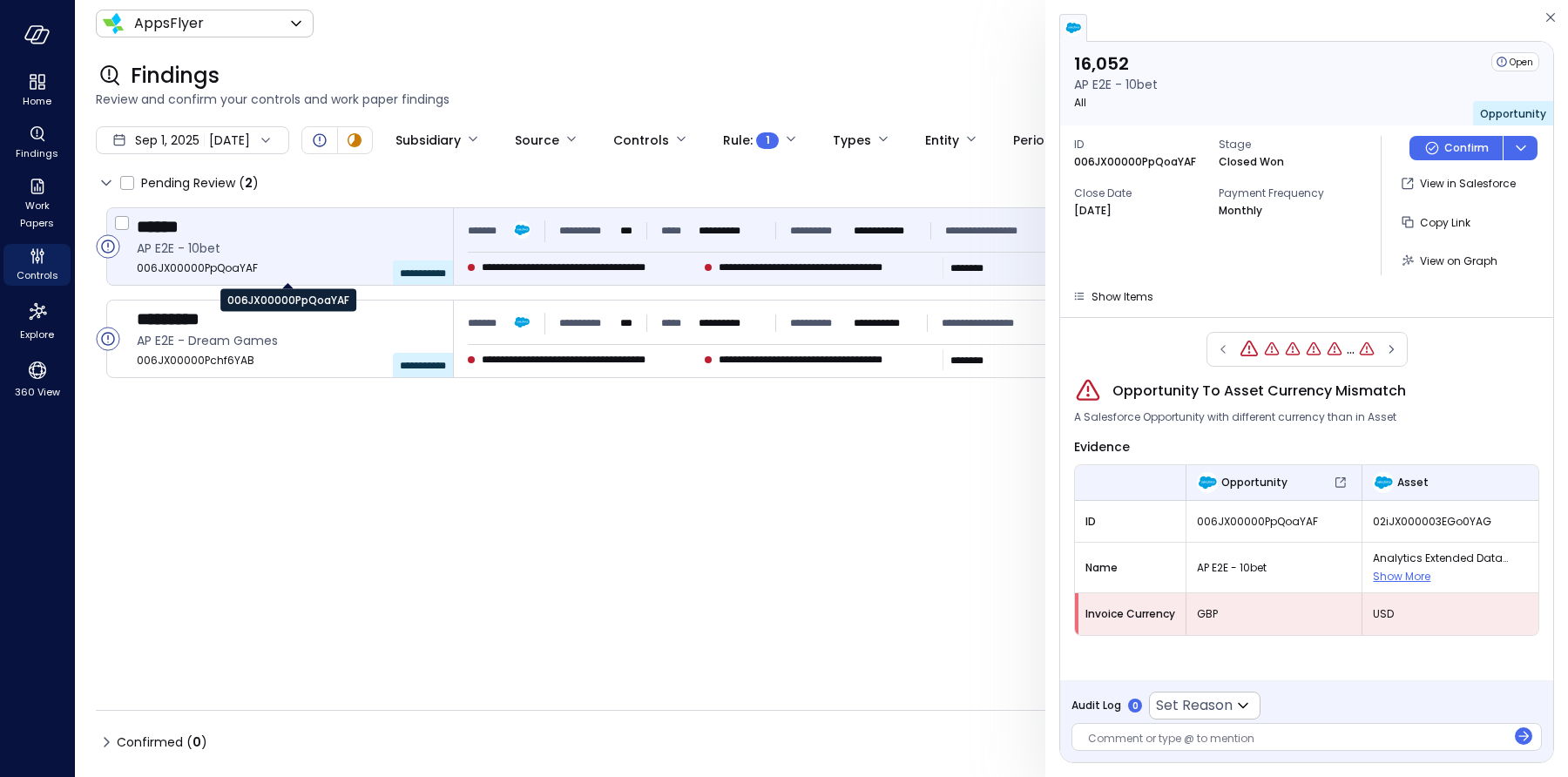
click at [209, 269] on span "006JX00000PpQoaYAF" at bounding box center [287, 269] width 302 height 18
copy span "006JX00000PpQoaYAF"
click at [1551, 21] on icon "button" at bounding box center [1551, 18] width 18 height 21
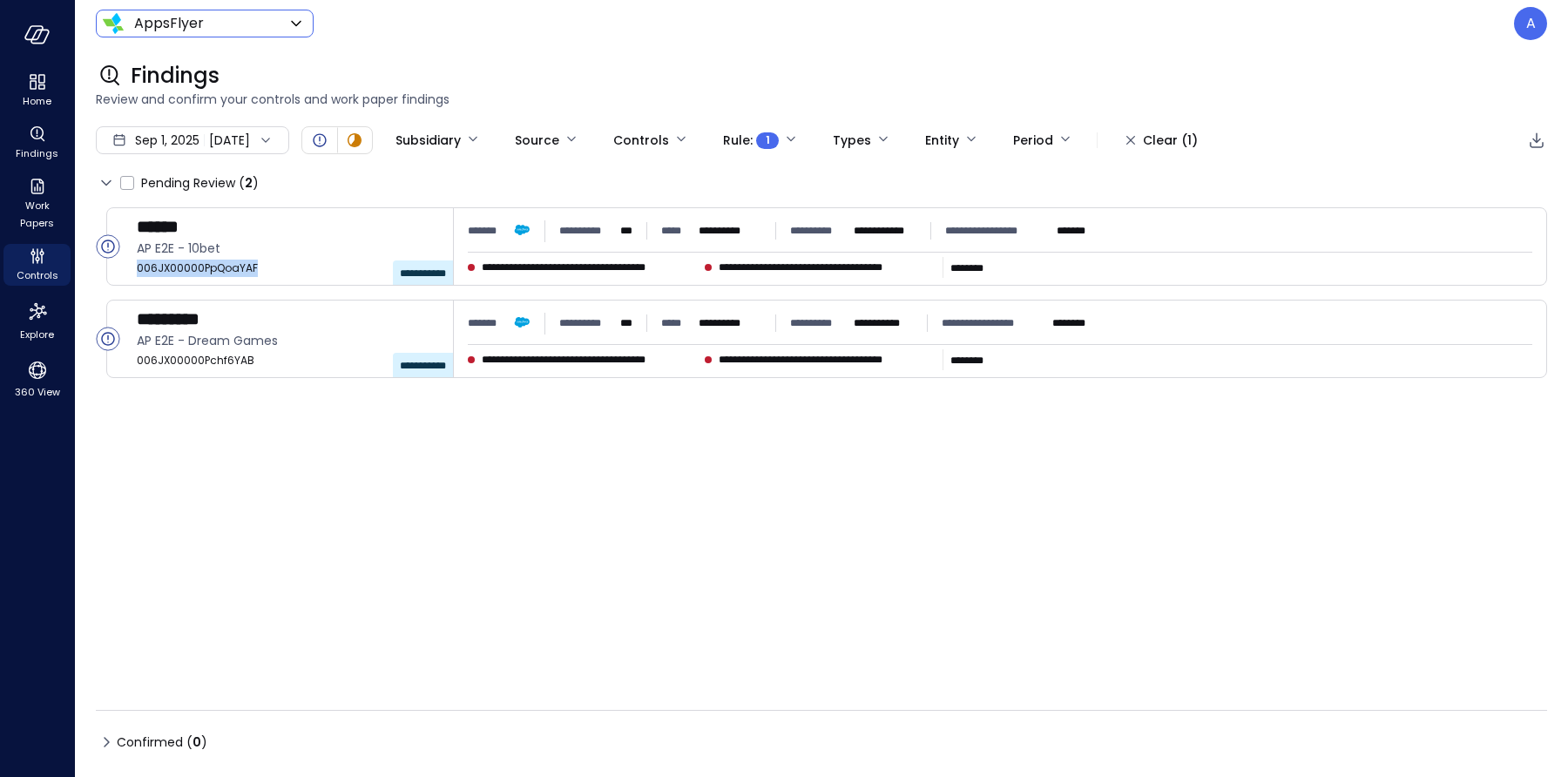
click at [189, 31] on body "**********" at bounding box center [784, 388] width 1568 height 777
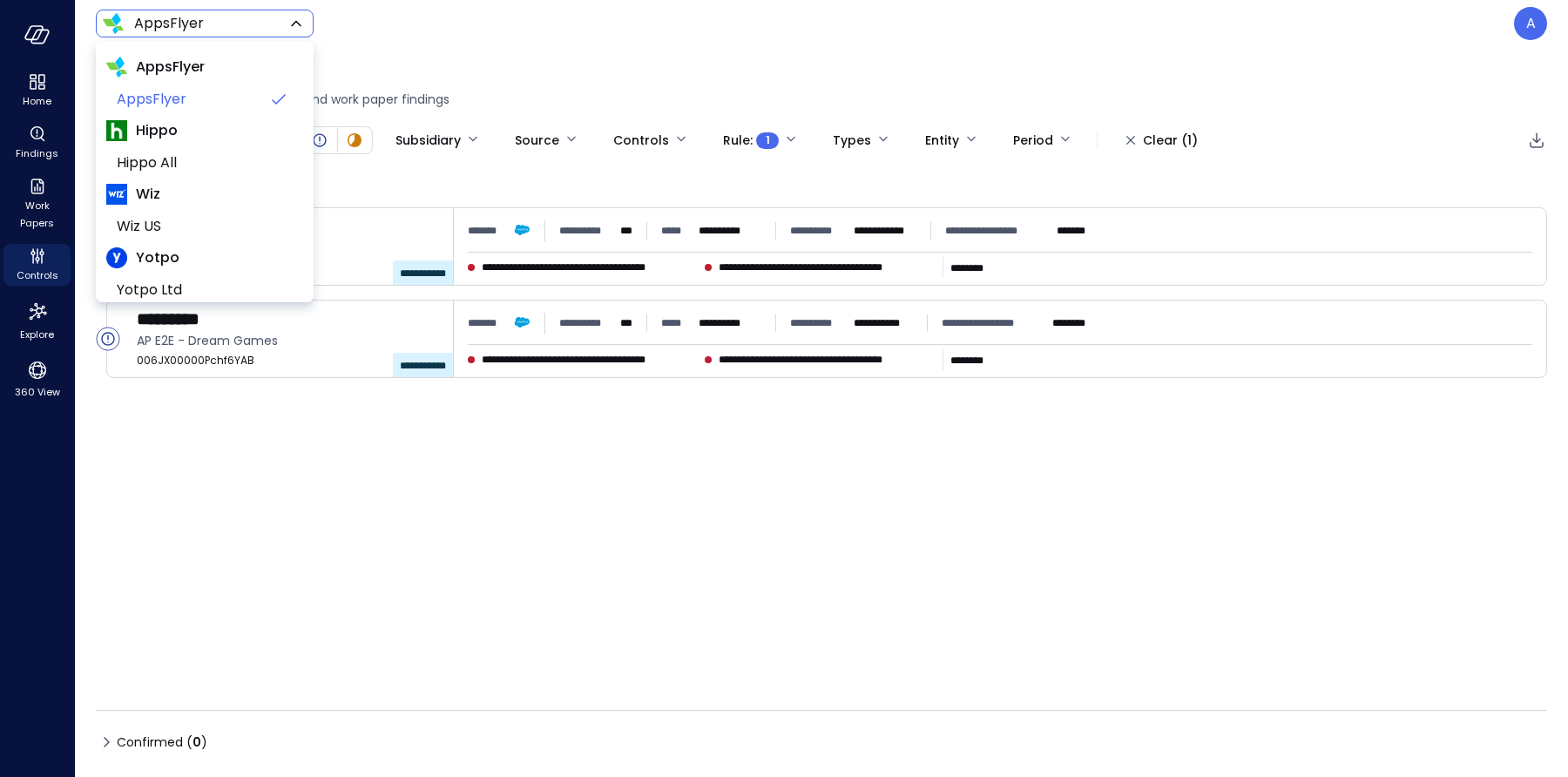
click at [486, 43] on div at bounding box center [784, 388] width 1568 height 777
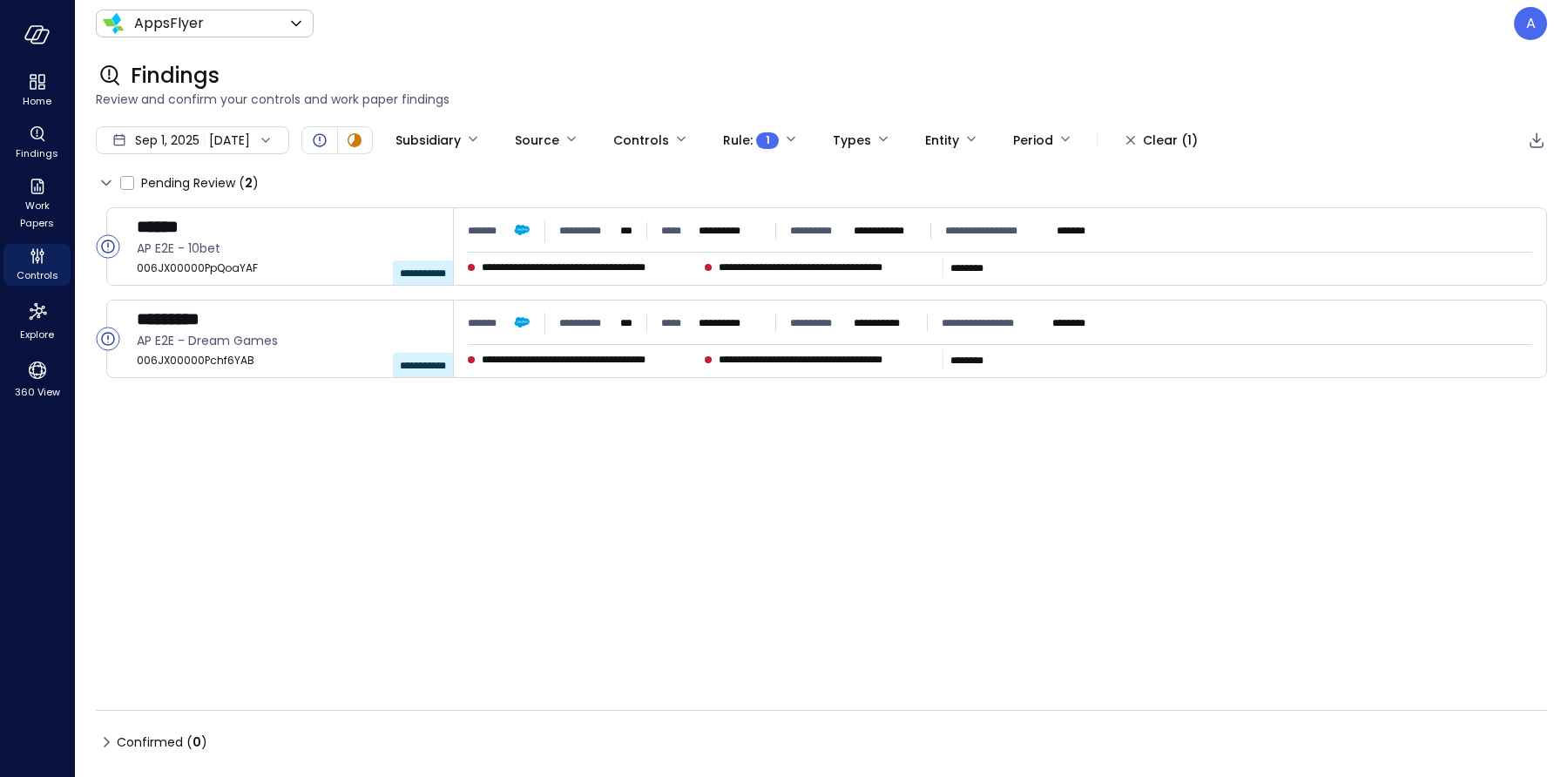
click at [163, 140] on span "Sep 1, 2025" at bounding box center [167, 140] width 65 height 20
click at [174, 243] on li "Current Year 2025" at bounding box center [191, 245] width 138 height 28
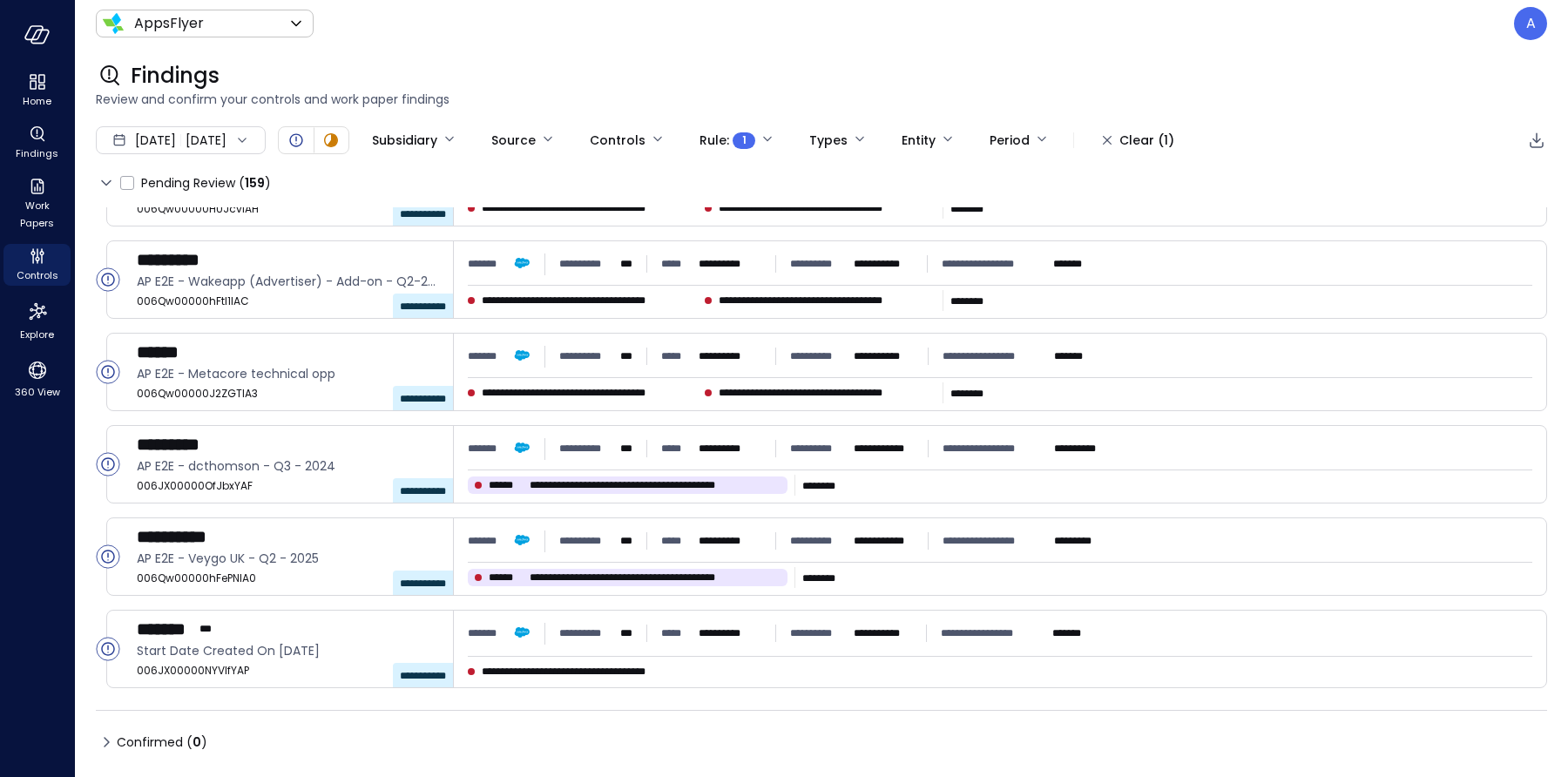
scroll to position [1056, 0]
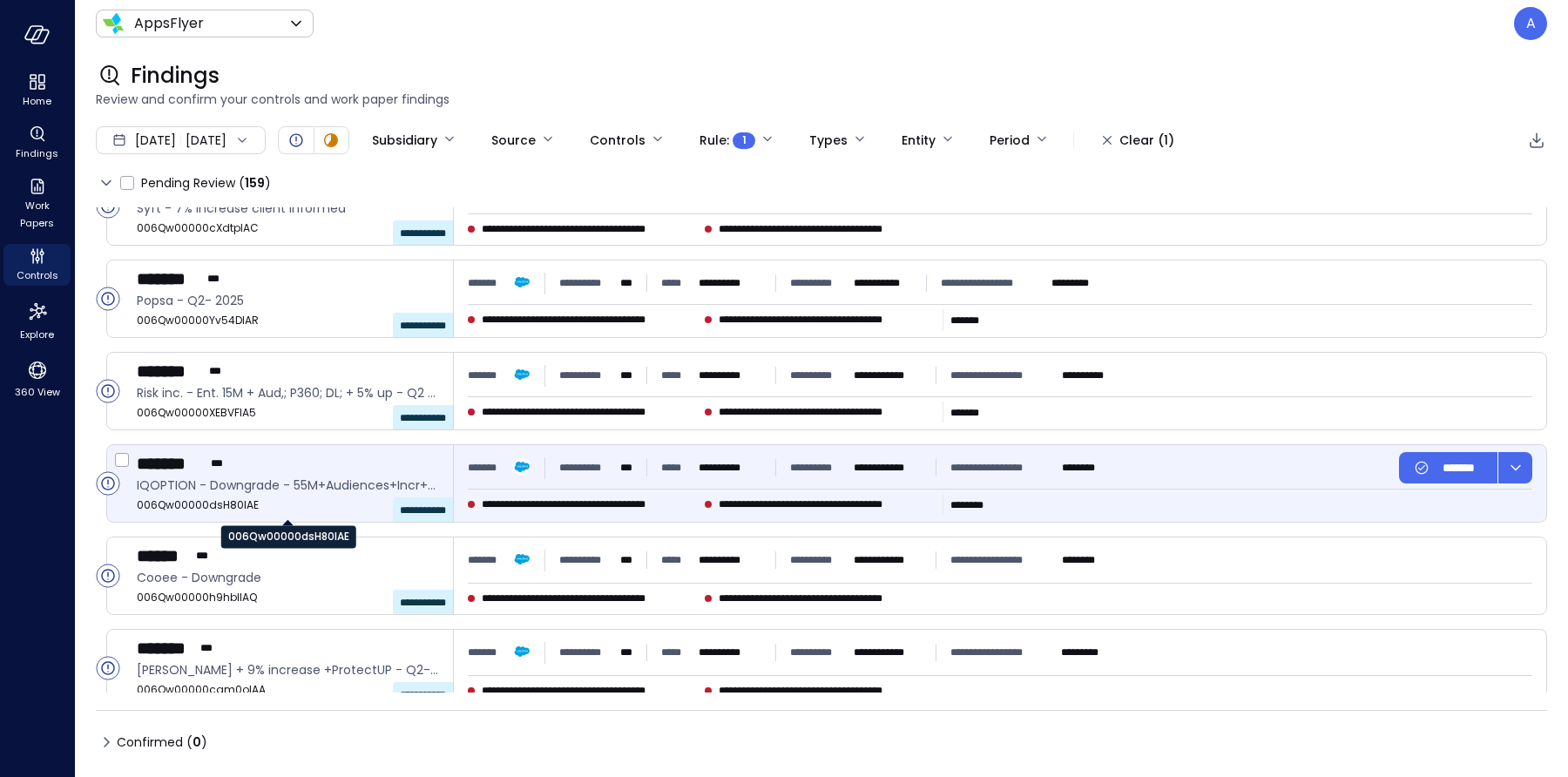
click at [184, 504] on span "006Qw00000dsH80IAE" at bounding box center [287, 506] width 302 height 18
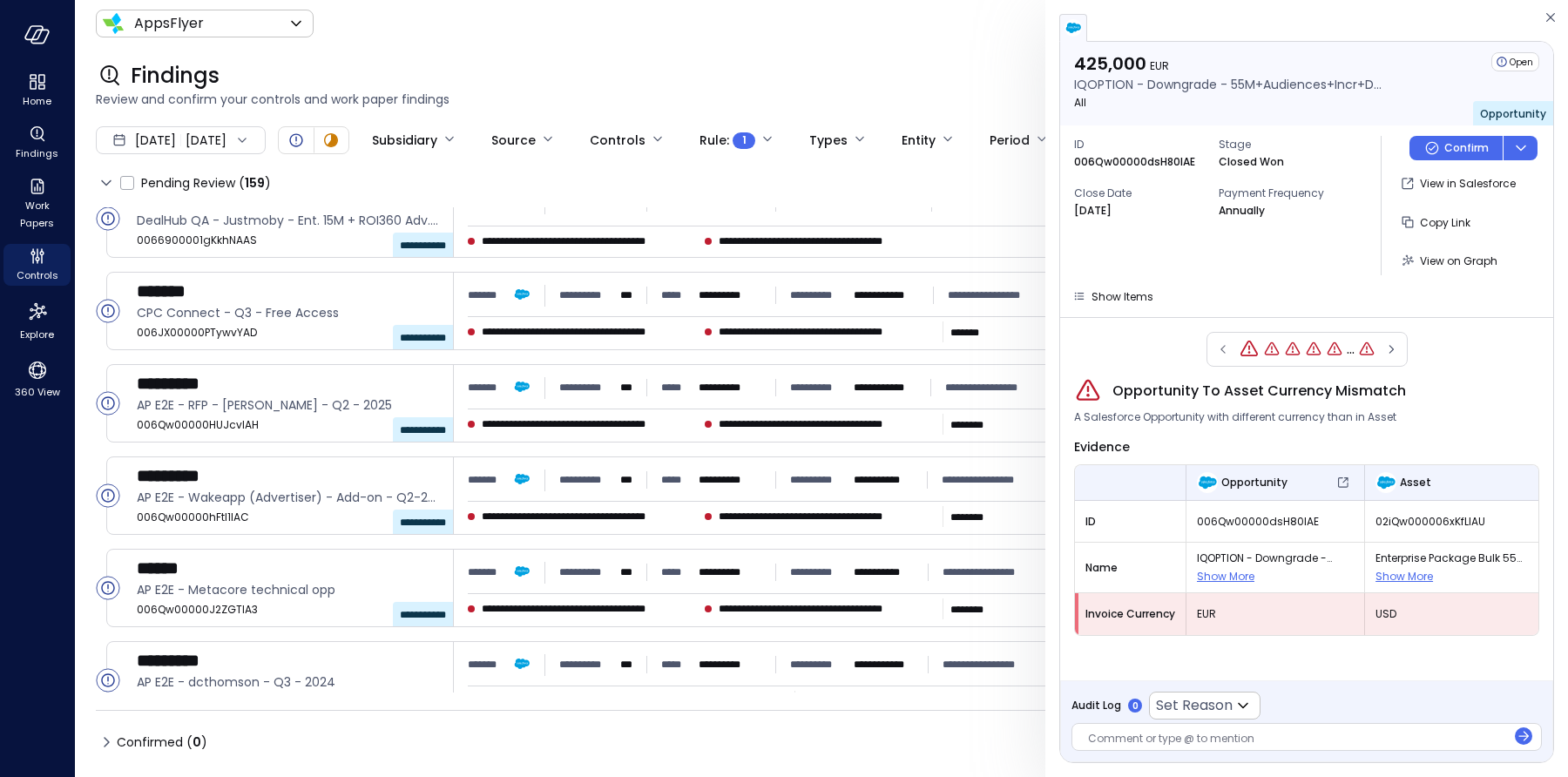
scroll to position [170, 0]
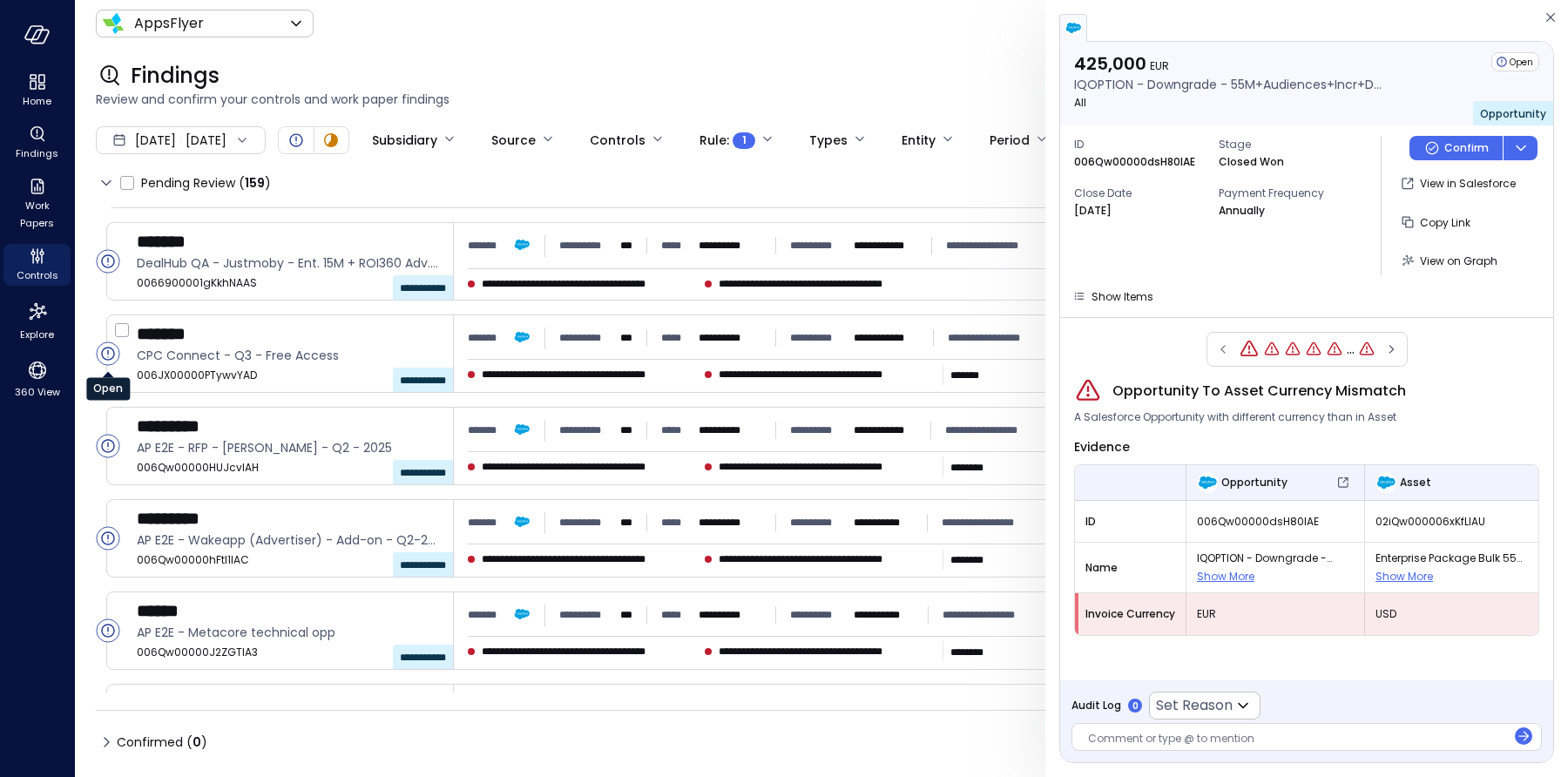
click at [105, 354] on circle "Open" at bounding box center [108, 354] width 23 height 23
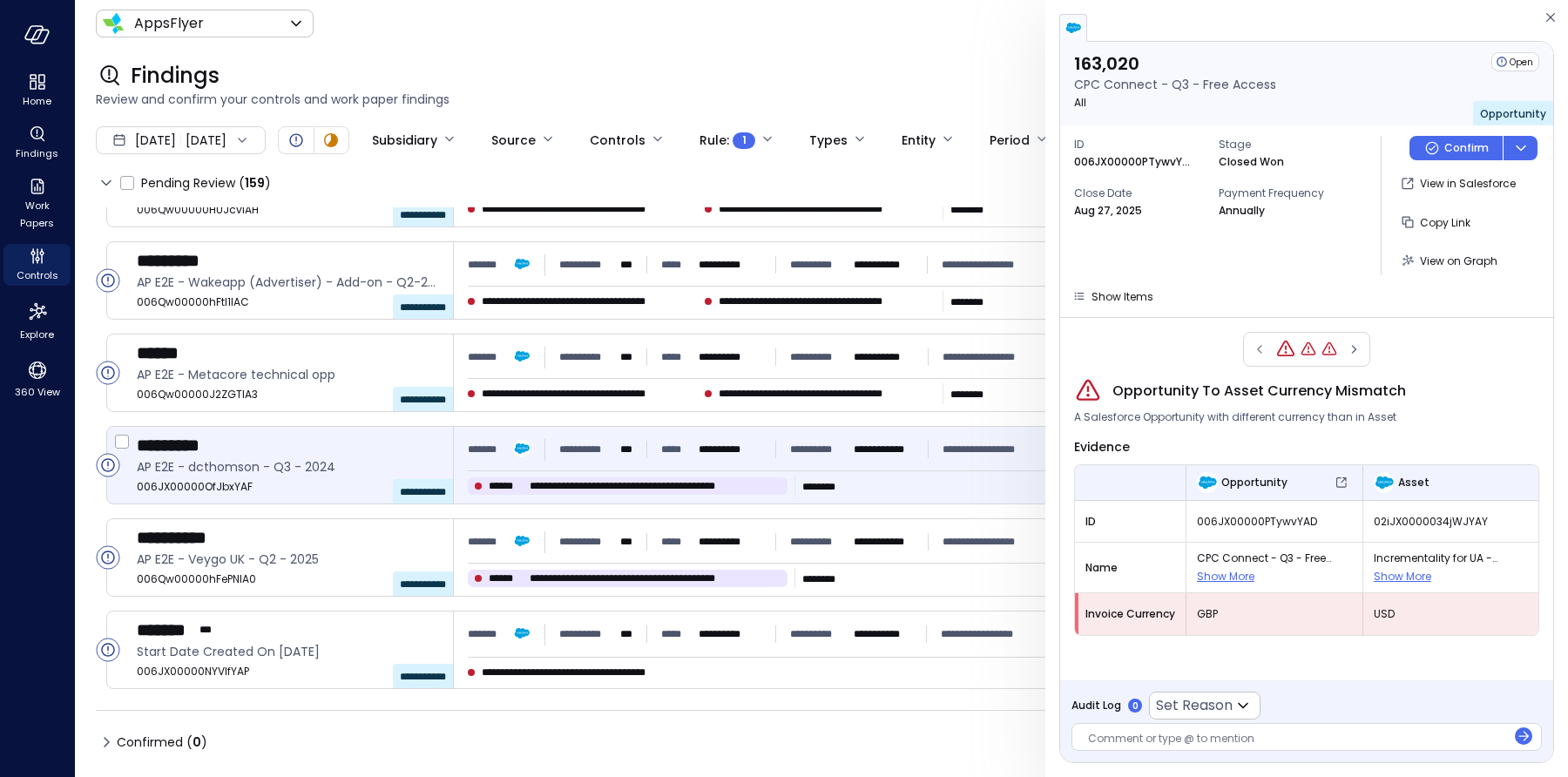
scroll to position [536, 0]
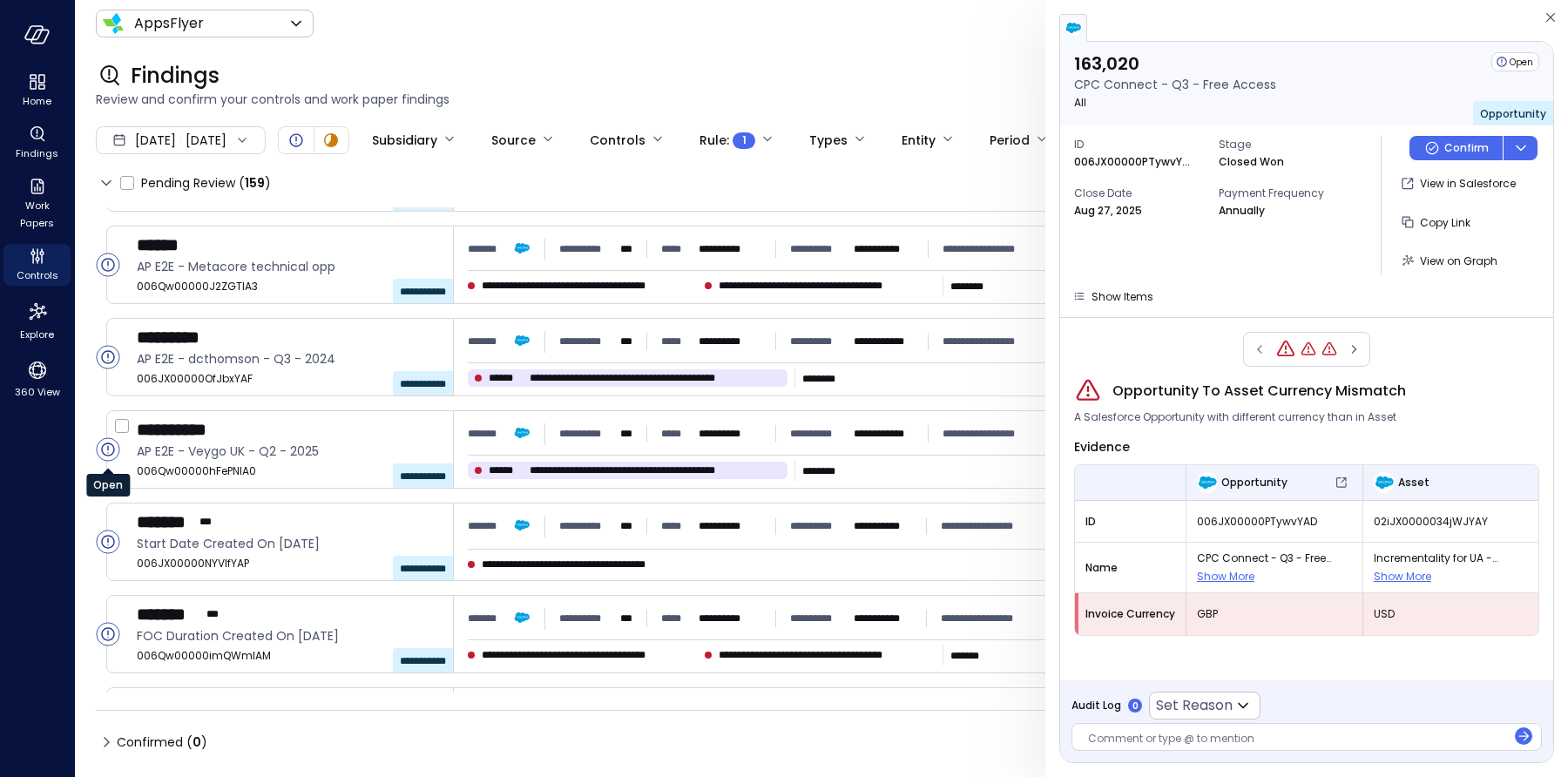
click at [107, 447] on icon "Open" at bounding box center [107, 449] width 1 height 8
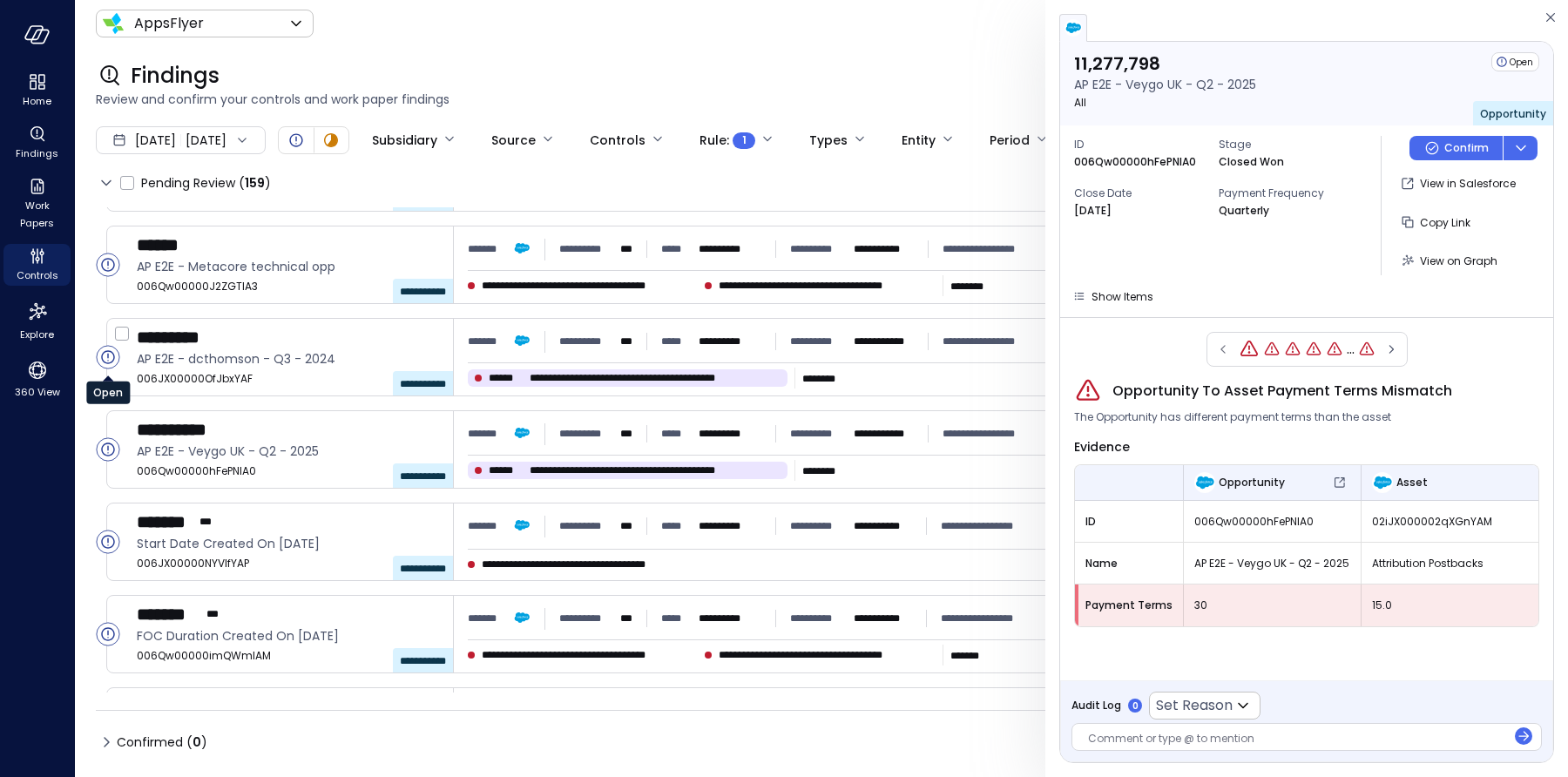
click at [101, 358] on icon "Open" at bounding box center [107, 357] width 13 height 13
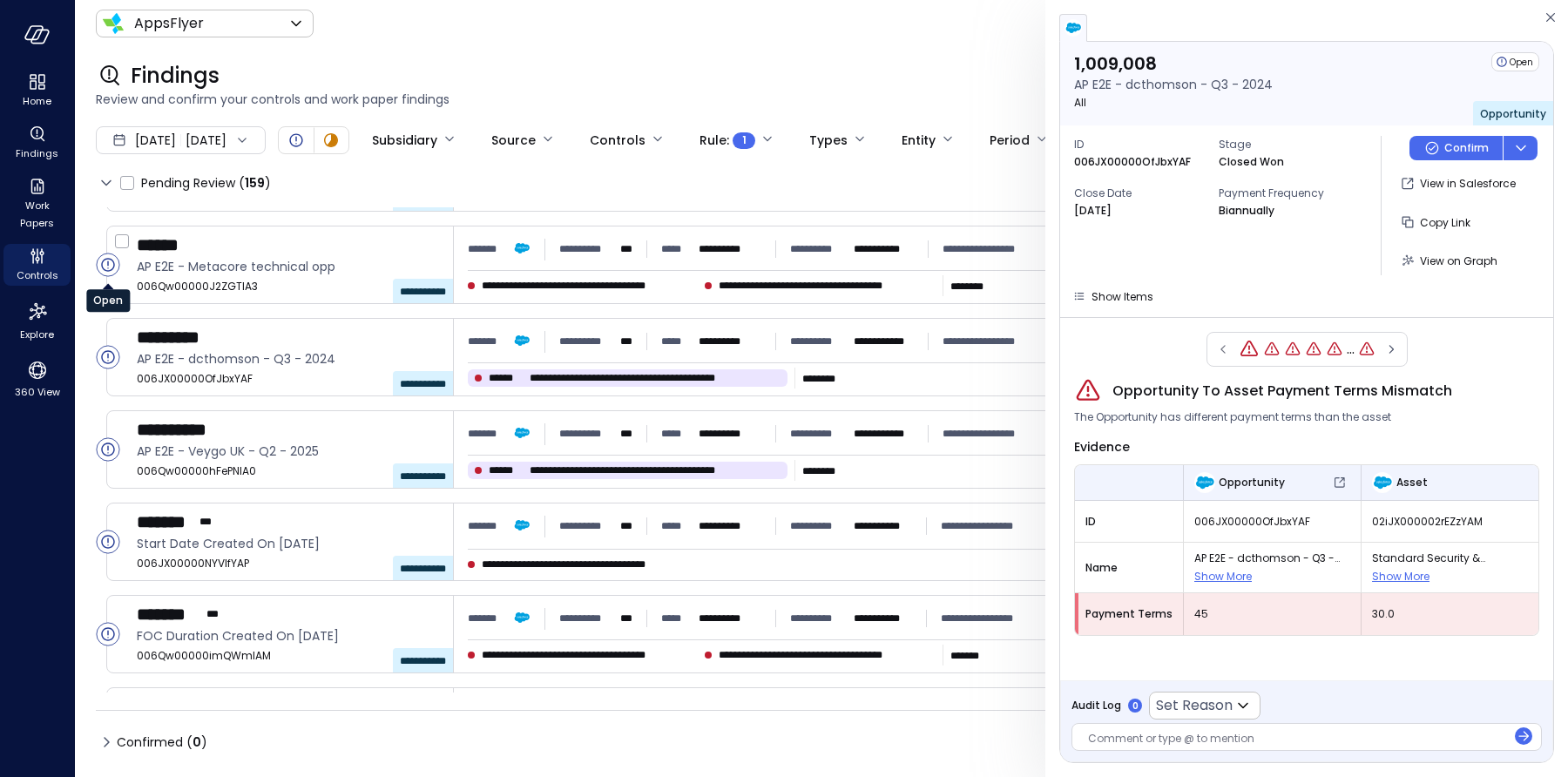
click at [110, 266] on circle "Open" at bounding box center [108, 265] width 23 height 23
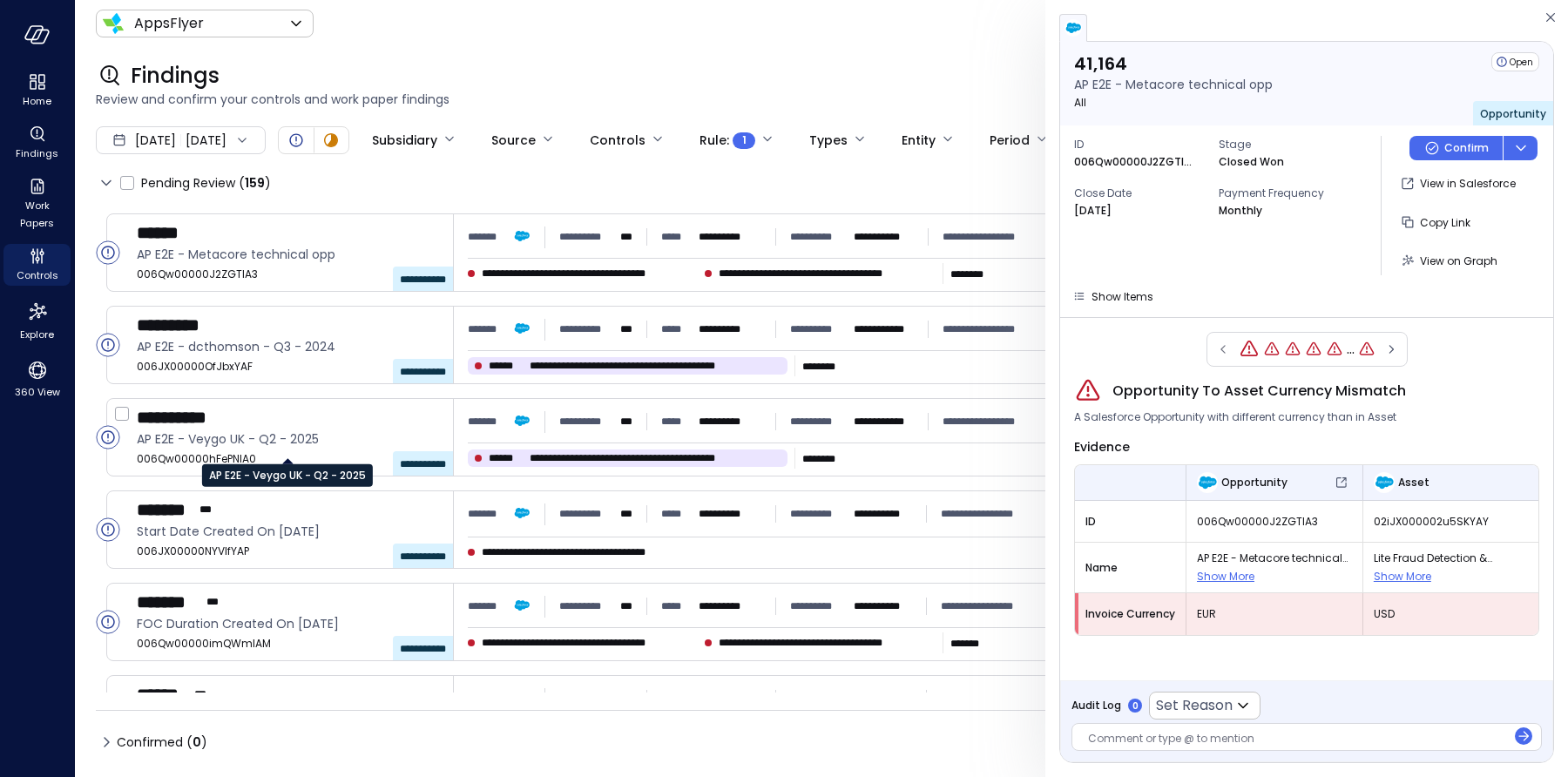
scroll to position [544, 0]
